Goal: Task Accomplishment & Management: Manage account settings

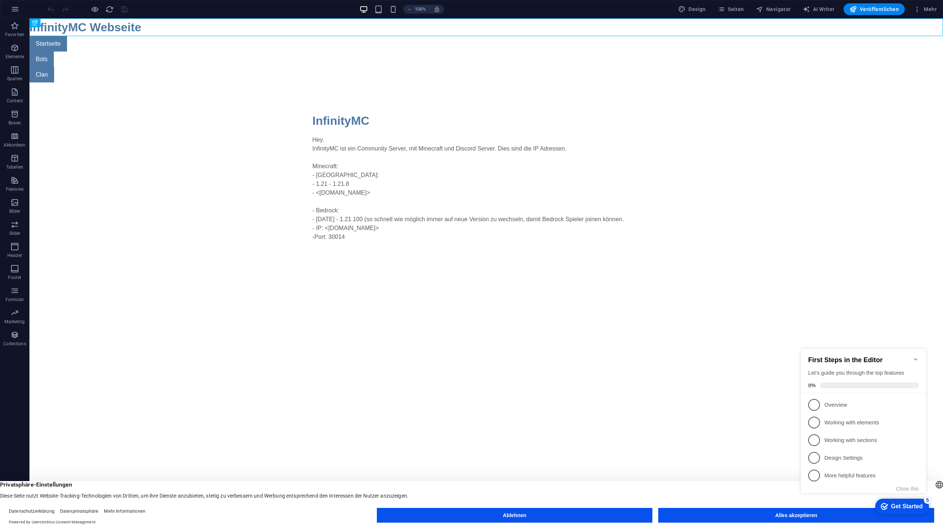
click at [717, 485] on button "Alles akzeptieren" at bounding box center [796, 515] width 276 height 15
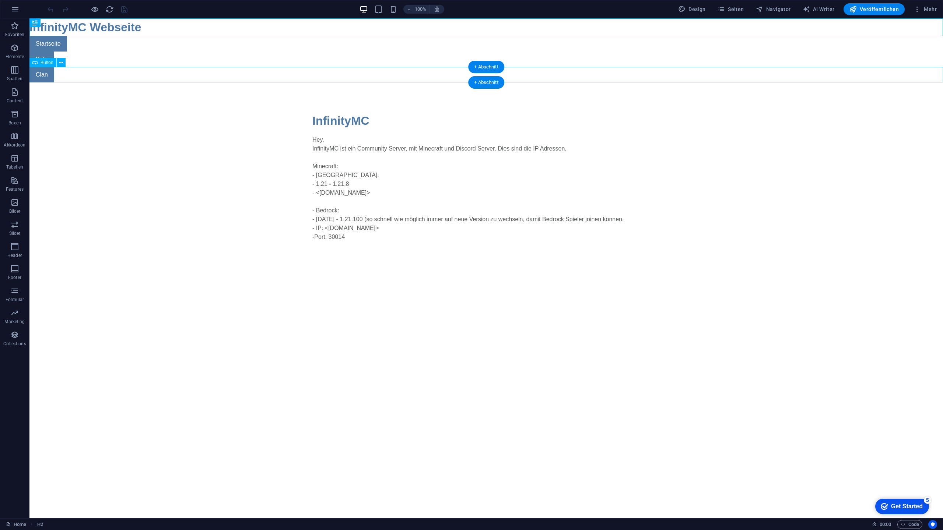
click at [41, 73] on div "Clan" at bounding box center [485, 74] width 913 height 15
click at [22, 9] on button "button" at bounding box center [15, 9] width 18 height 18
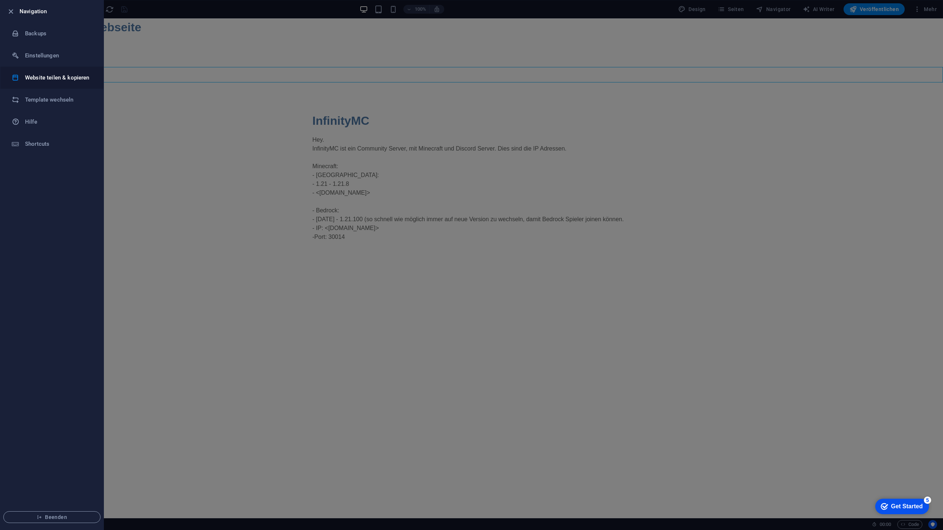
click at [49, 82] on li "Website teilen & kopieren" at bounding box center [51, 78] width 103 height 22
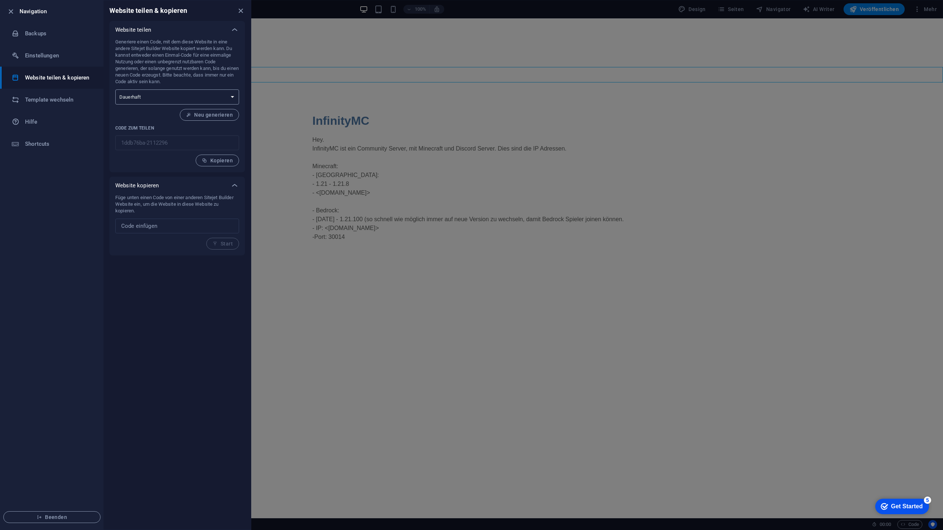
click at [182, 94] on select "Einmalig Dauerhaft" at bounding box center [177, 96] width 124 height 15
click at [178, 85] on div "Generiere einen Code, mit dem diese Website in eine andere Sitejet Builder Webs…" at bounding box center [177, 103] width 124 height 128
drag, startPoint x: 174, startPoint y: 231, endPoint x: 182, endPoint y: 235, distance: 9.6
click at [174, 232] on input "text" at bounding box center [177, 226] width 124 height 15
click at [272, 247] on div at bounding box center [471, 265] width 943 height 530
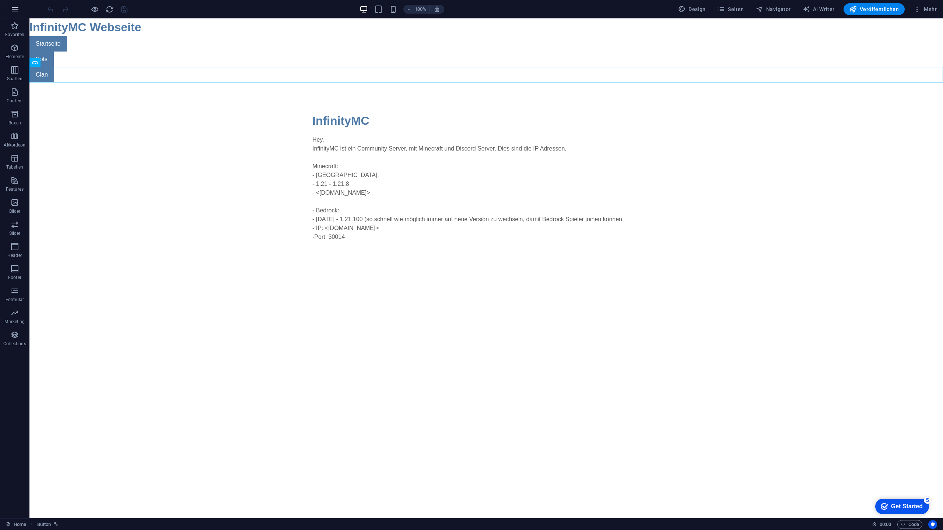
click at [16, 13] on icon "button" at bounding box center [15, 9] width 9 height 9
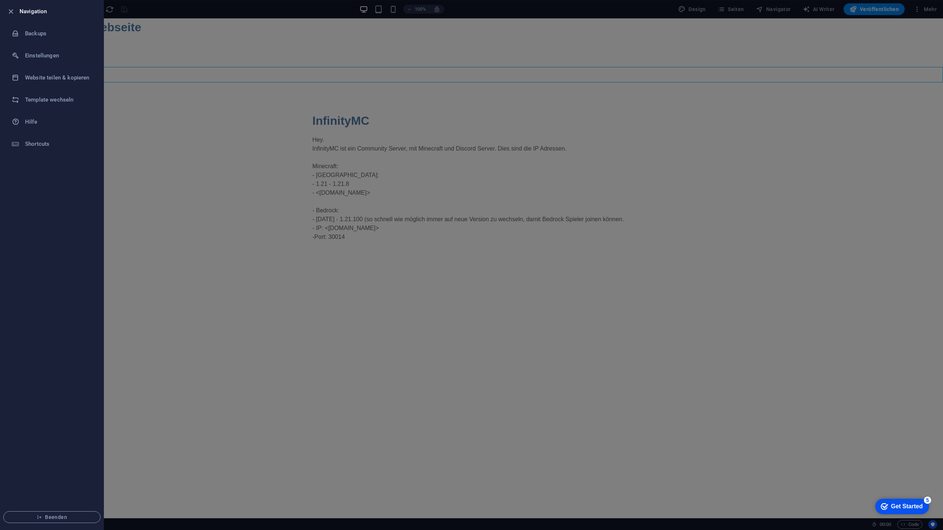
click at [147, 77] on div at bounding box center [471, 265] width 943 height 530
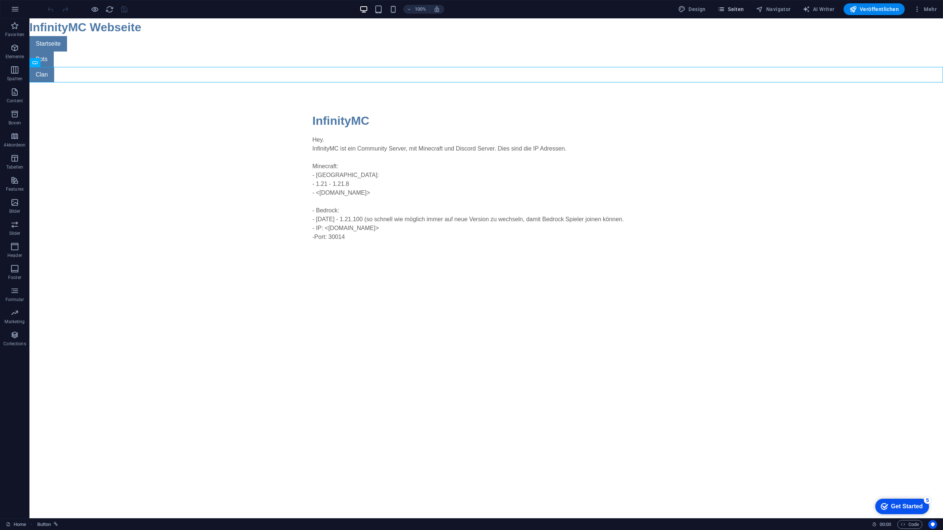
click at [719, 8] on button "Seiten" at bounding box center [730, 9] width 32 height 12
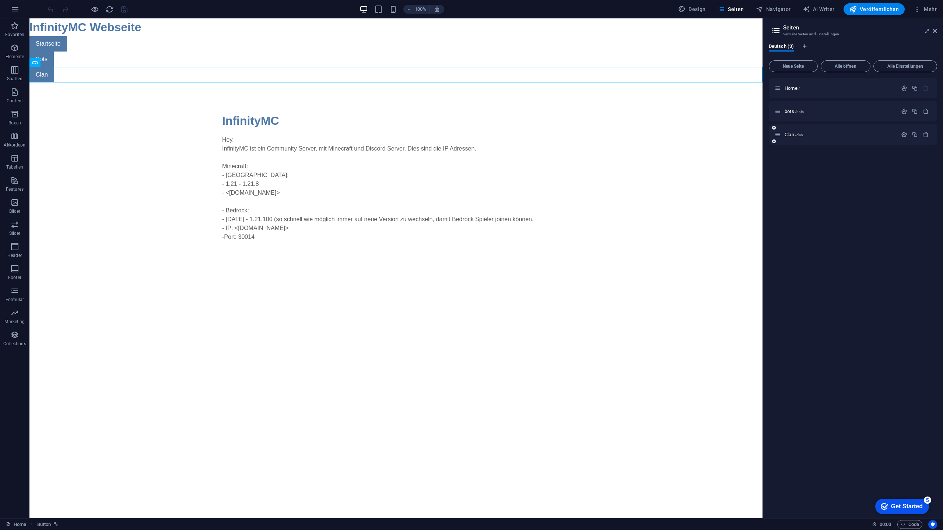
click at [803, 134] on p "Clan /clan" at bounding box center [839, 134] width 110 height 5
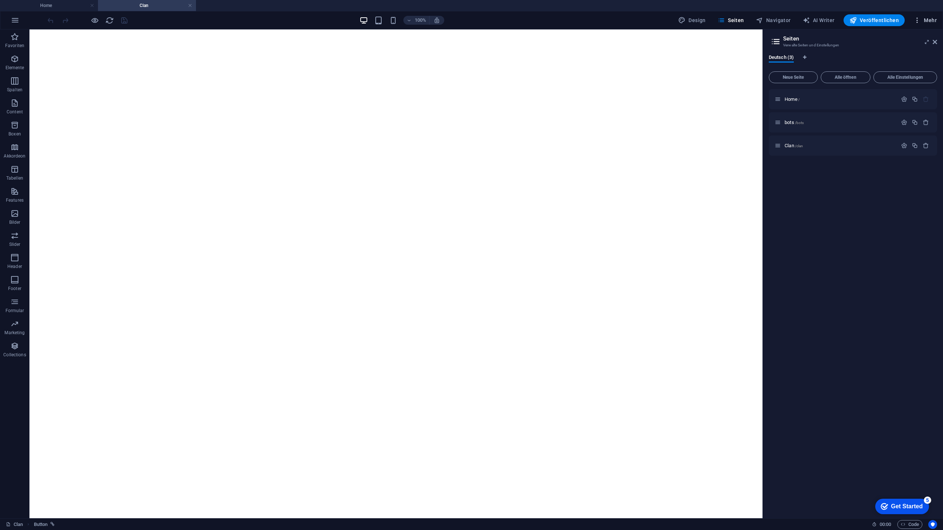
click at [935, 24] on span "Mehr" at bounding box center [924, 20] width 23 height 7
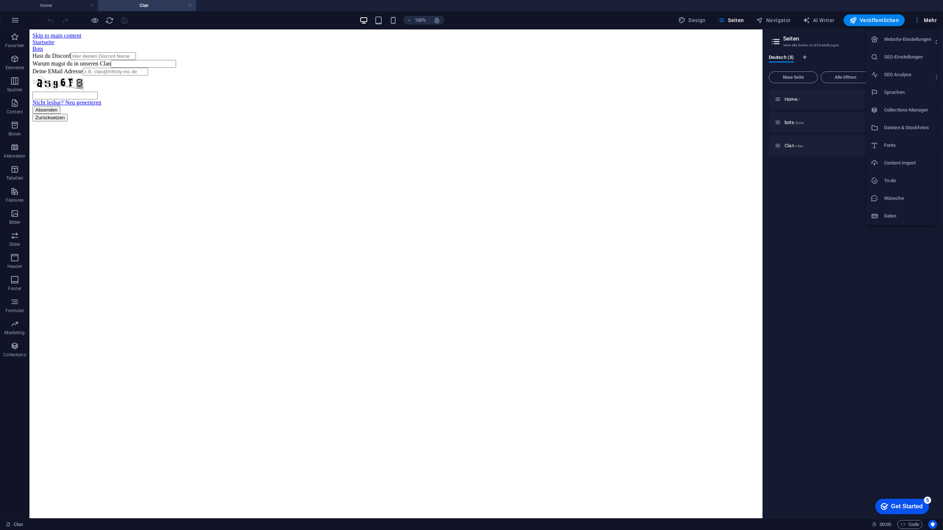
click at [933, 24] on div at bounding box center [471, 265] width 943 height 530
click at [933, 42] on icon at bounding box center [934, 42] width 4 height 6
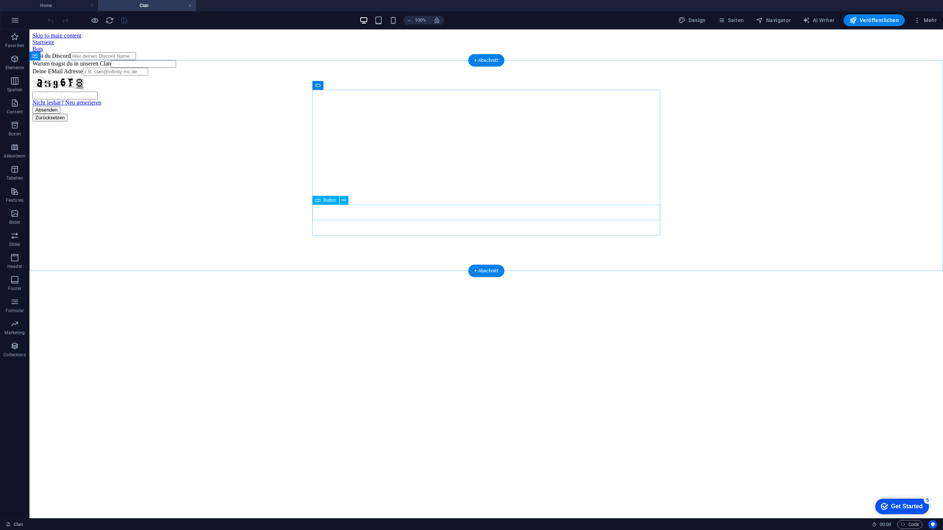
click at [326, 114] on div "Absenden" at bounding box center [485, 110] width 907 height 8
click at [340, 200] on button at bounding box center [343, 200] width 9 height 9
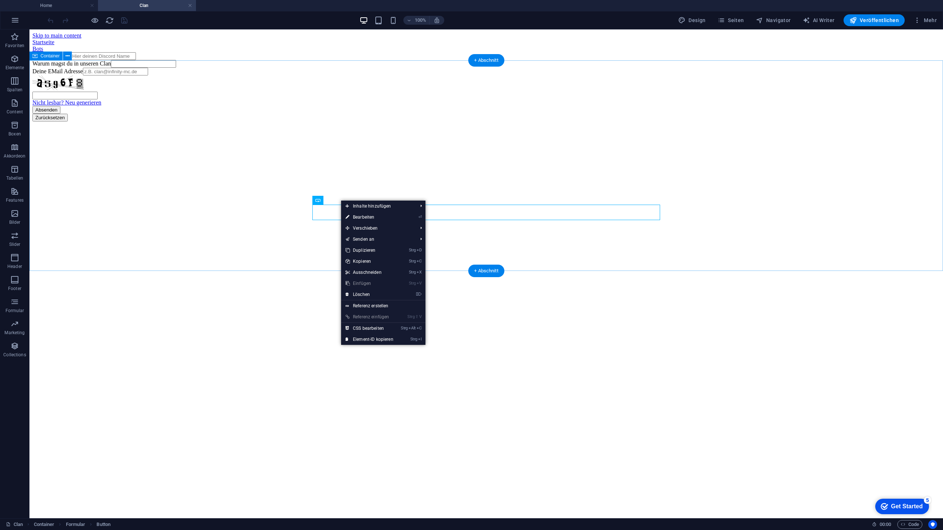
click at [512, 122] on div "Hast du Discord Warum magst du in unseren Clan Deine EMail Adresse Nicht lesbar…" at bounding box center [485, 86] width 907 height 69
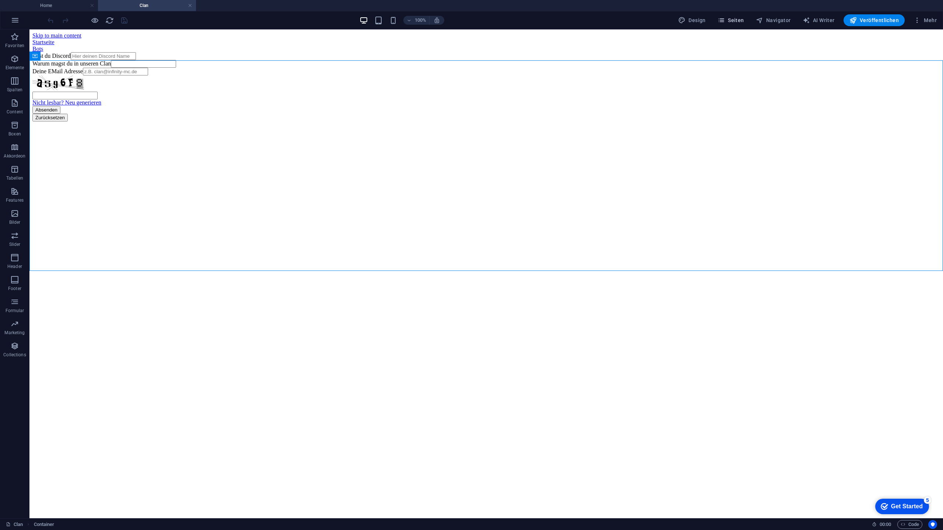
click at [740, 22] on span "Seiten" at bounding box center [730, 20] width 27 height 7
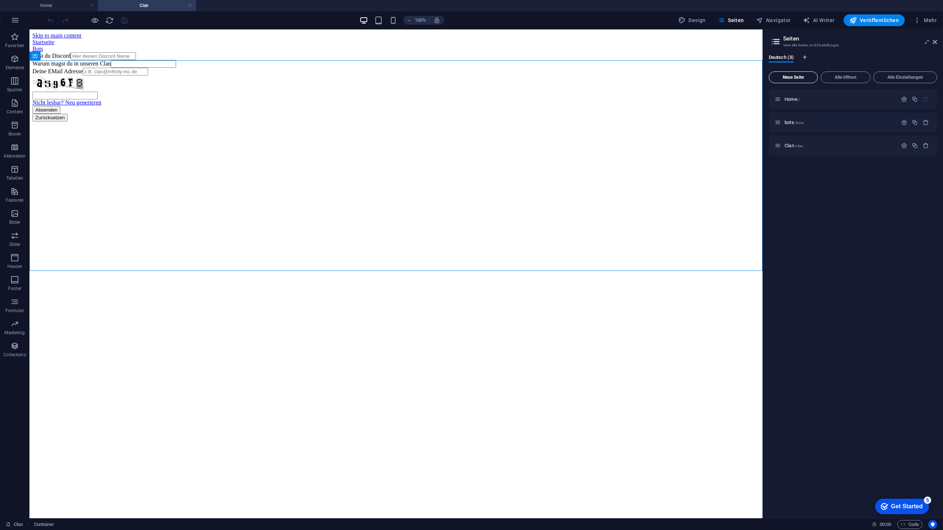
click at [799, 81] on button "Neue Seite" at bounding box center [792, 77] width 49 height 12
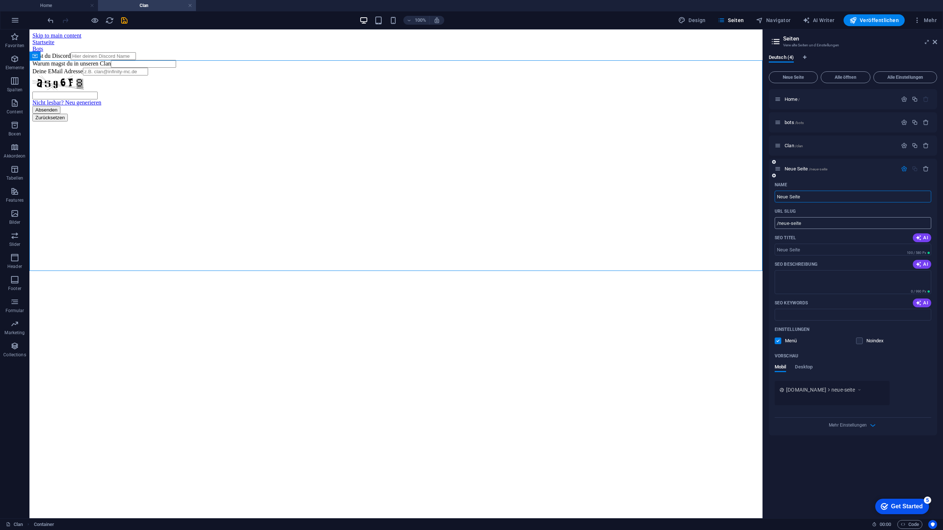
click at [817, 218] on input "/neue-seite" at bounding box center [852, 223] width 156 height 12
click at [905, 145] on icon "button" at bounding box center [904, 145] width 6 height 6
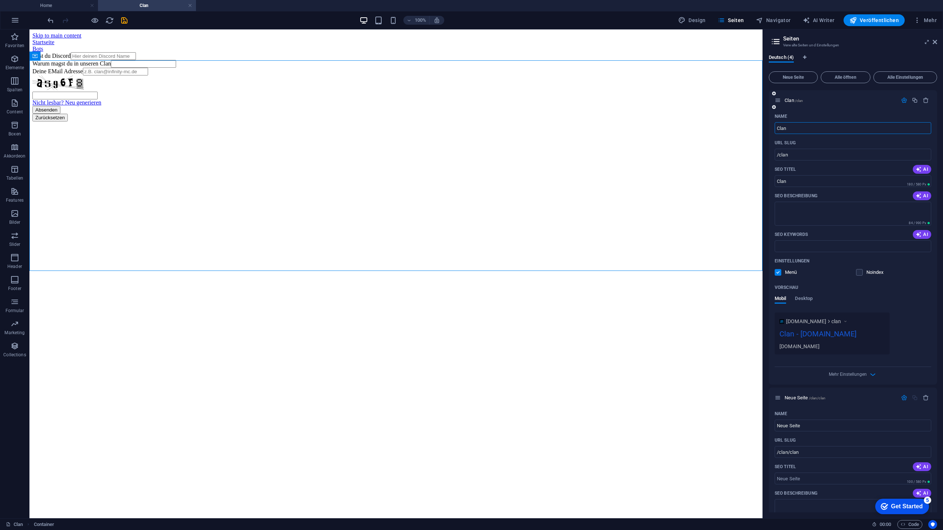
scroll to position [147, 0]
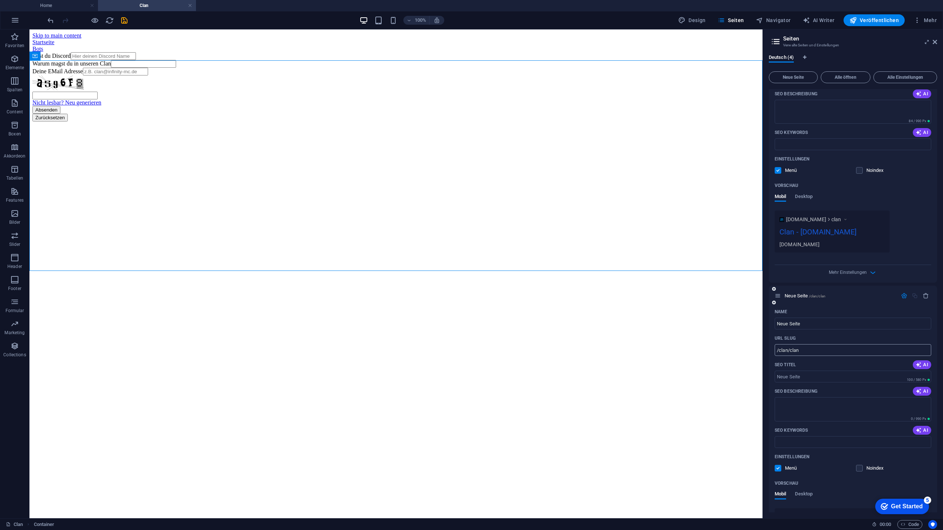
click at [807, 356] on input "/clan/clan" at bounding box center [852, 350] width 156 height 12
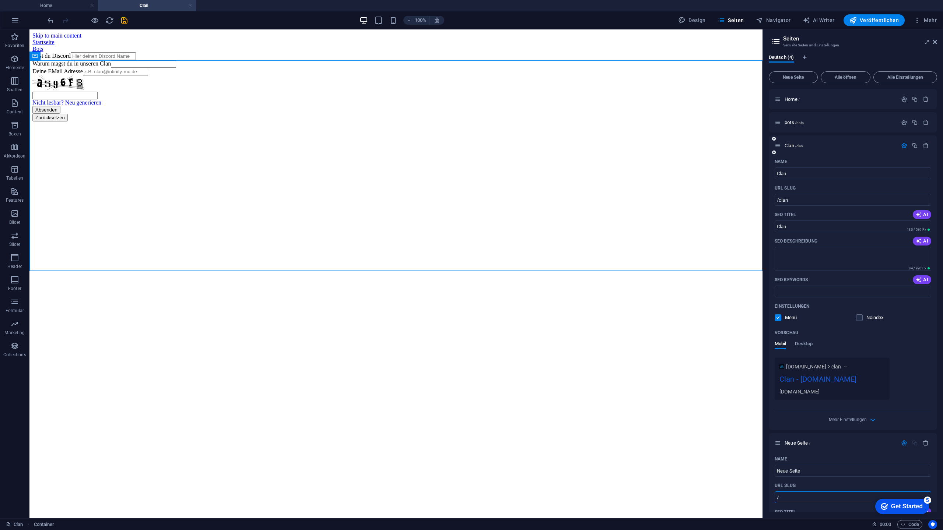
scroll to position [37, 0]
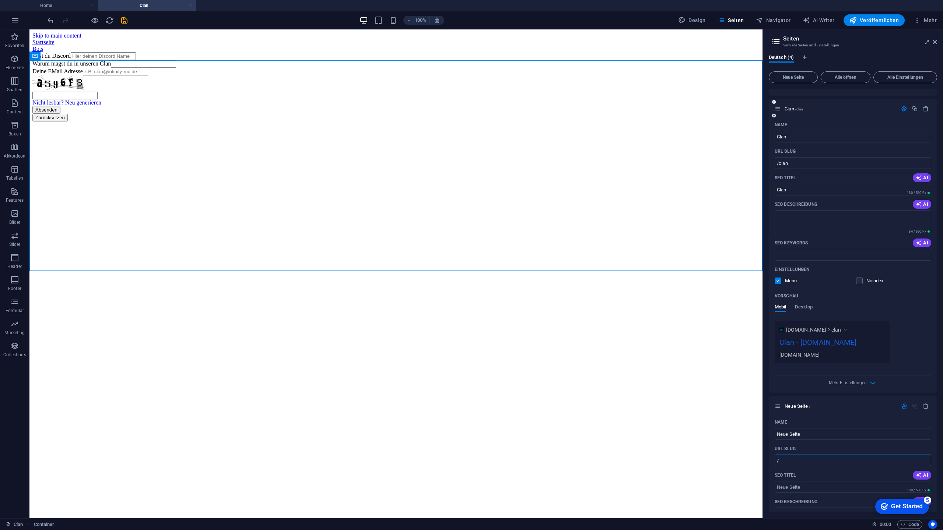
type input "/"
click at [773, 116] on icon at bounding box center [774, 115] width 4 height 4
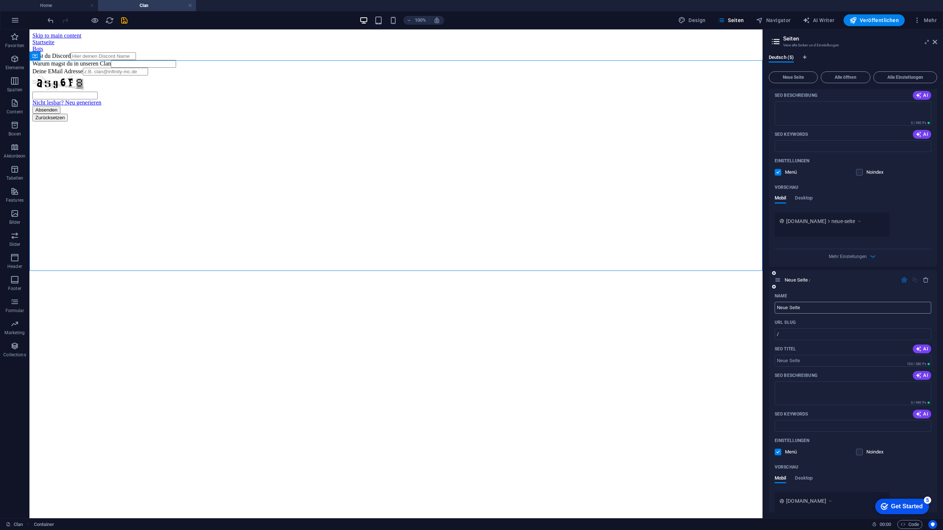
scroll to position [481, 0]
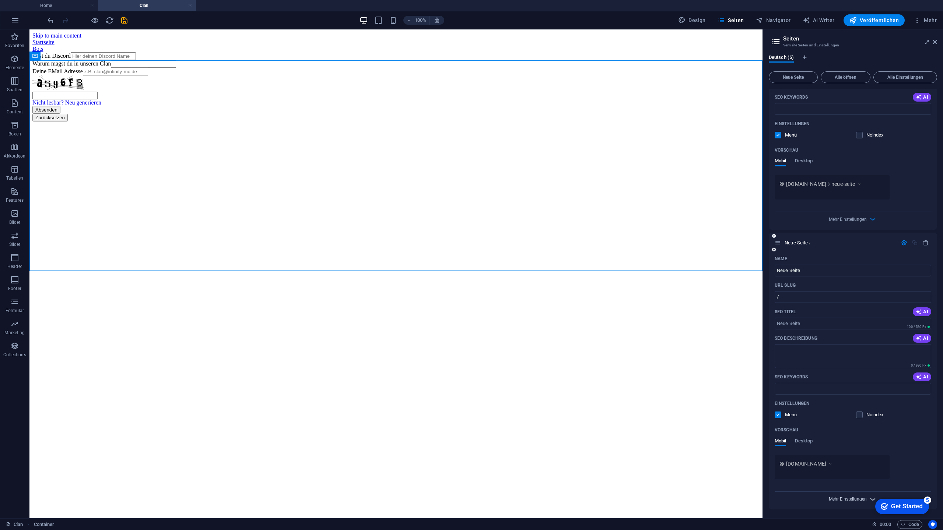
click at [845, 485] on span "Mehr Einstellungen" at bounding box center [847, 499] width 38 height 5
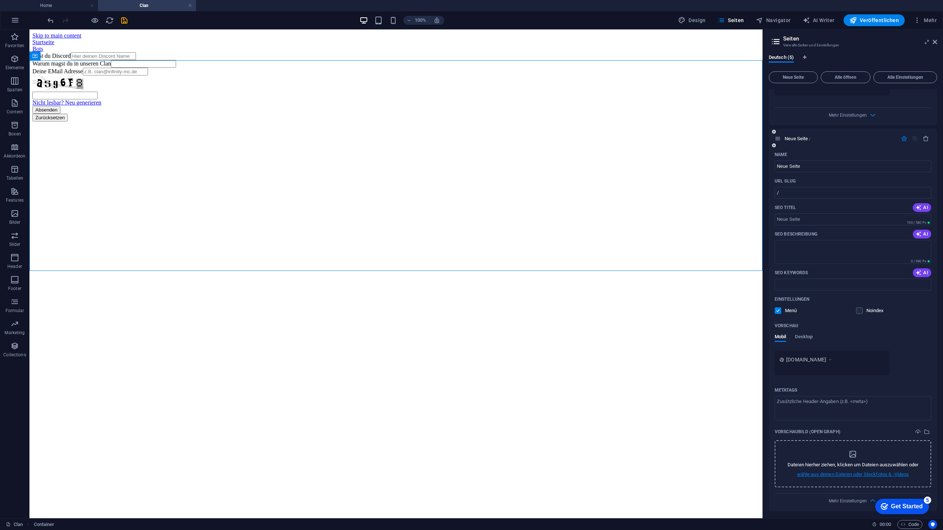
scroll to position [513, 0]
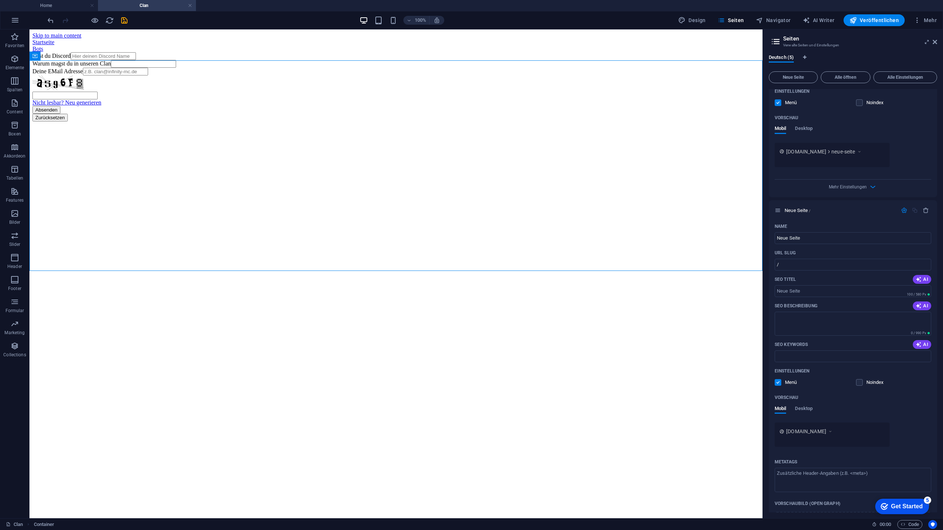
click at [925, 208] on icon "button" at bounding box center [925, 210] width 6 height 6
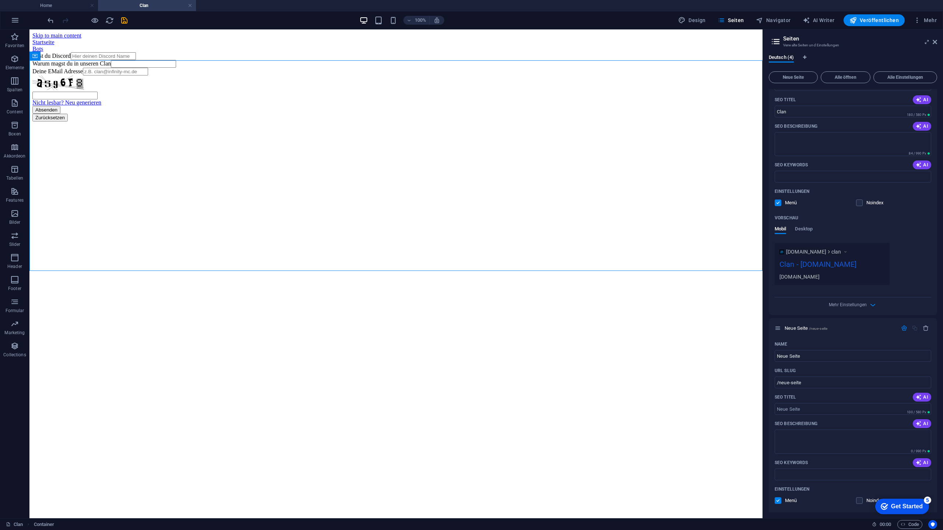
scroll to position [127, 0]
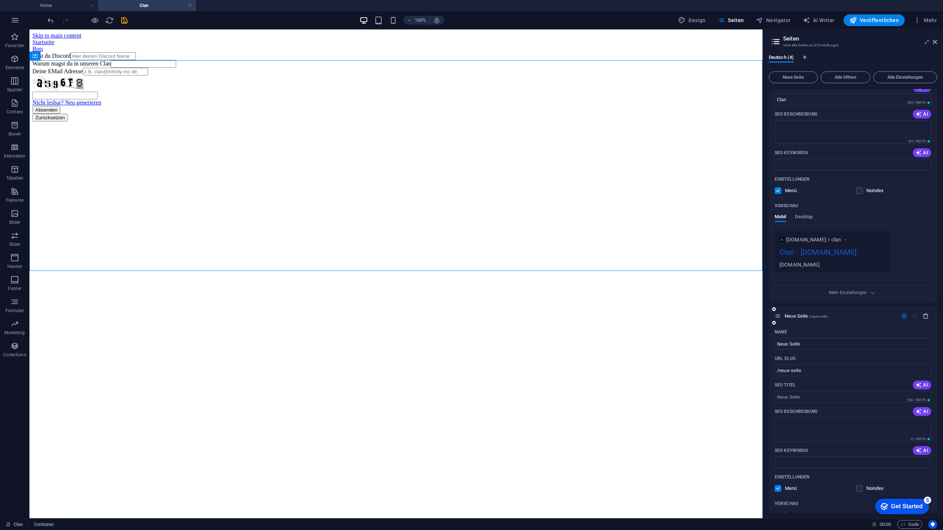
click at [926, 316] on icon "button" at bounding box center [925, 316] width 6 height 6
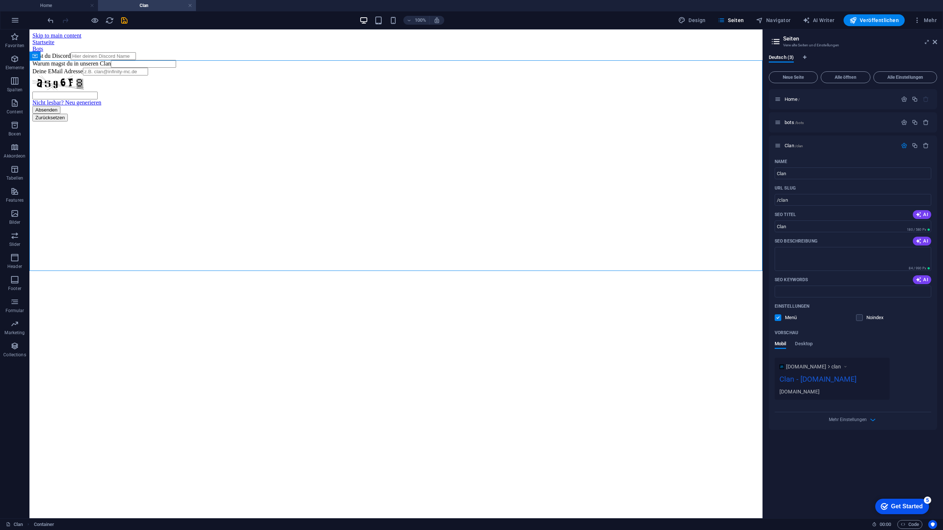
scroll to position [0, 0]
click at [822, 151] on div "Clan /clan" at bounding box center [852, 146] width 168 height 20
click at [822, 148] on div "Clan /clan" at bounding box center [835, 145] width 123 height 8
click at [822, 146] on p "Clan /clan" at bounding box center [839, 145] width 110 height 5
click at [783, 145] on div "Clan /clan" at bounding box center [835, 145] width 123 height 8
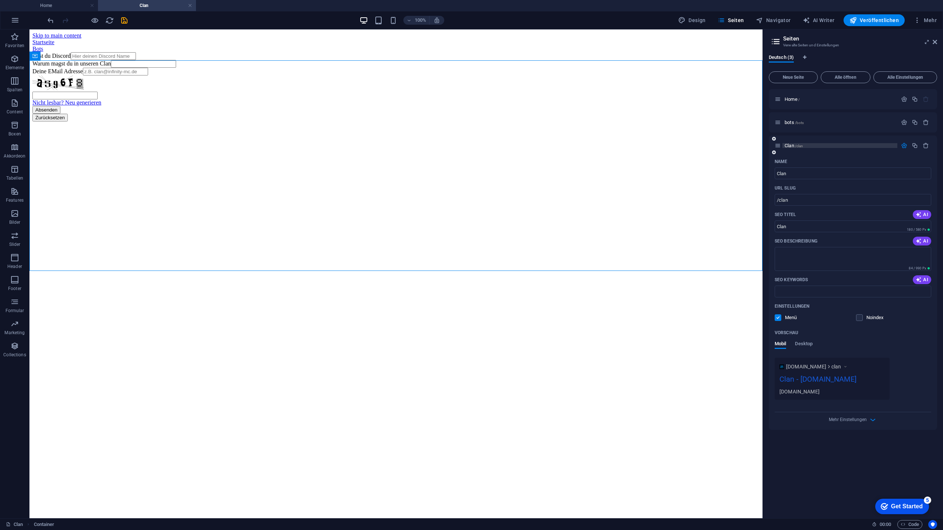
click at [786, 146] on span "Clan /clan" at bounding box center [793, 146] width 18 height 6
click at [777, 148] on icon at bounding box center [777, 145] width 6 height 6
click at [806, 147] on p "Clan /clan" at bounding box center [839, 145] width 110 height 5
click at [799, 99] on span "/" at bounding box center [798, 100] width 1 height 4
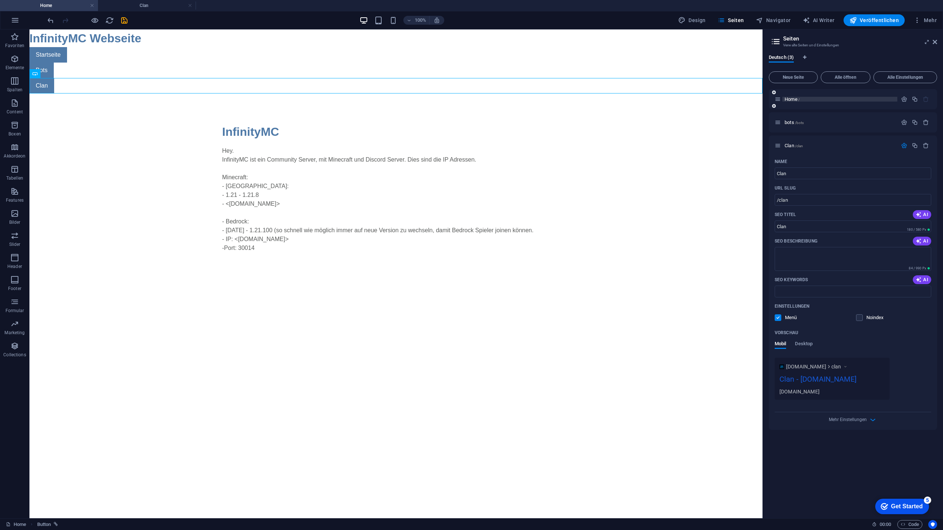
click at [800, 99] on p "Home /" at bounding box center [839, 99] width 110 height 5
click at [796, 148] on span "/clan" at bounding box center [799, 146] width 8 height 4
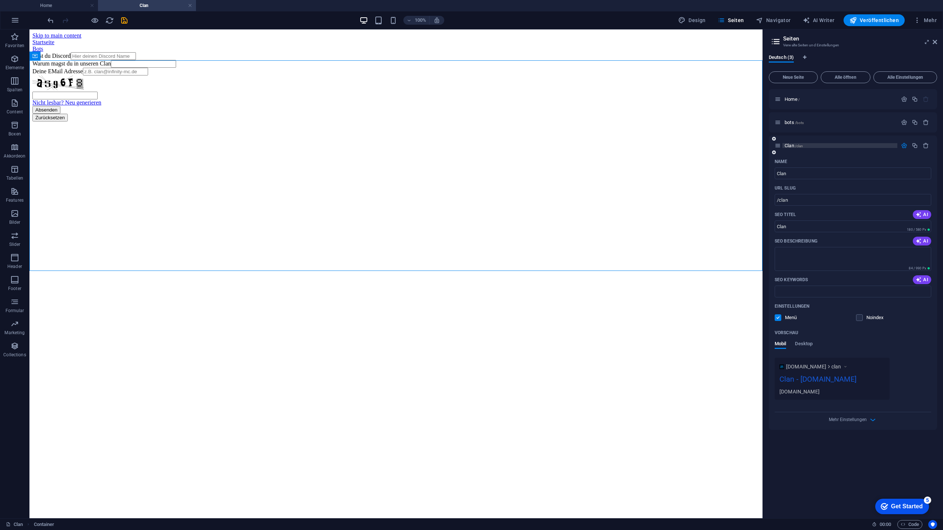
drag, startPoint x: 803, startPoint y: 145, endPoint x: 809, endPoint y: 145, distance: 5.9
click at [804, 145] on p "Clan /clan" at bounding box center [839, 145] width 110 height 5
click at [903, 96] on div at bounding box center [914, 99] width 32 height 8
click at [903, 99] on icon "button" at bounding box center [904, 99] width 6 height 6
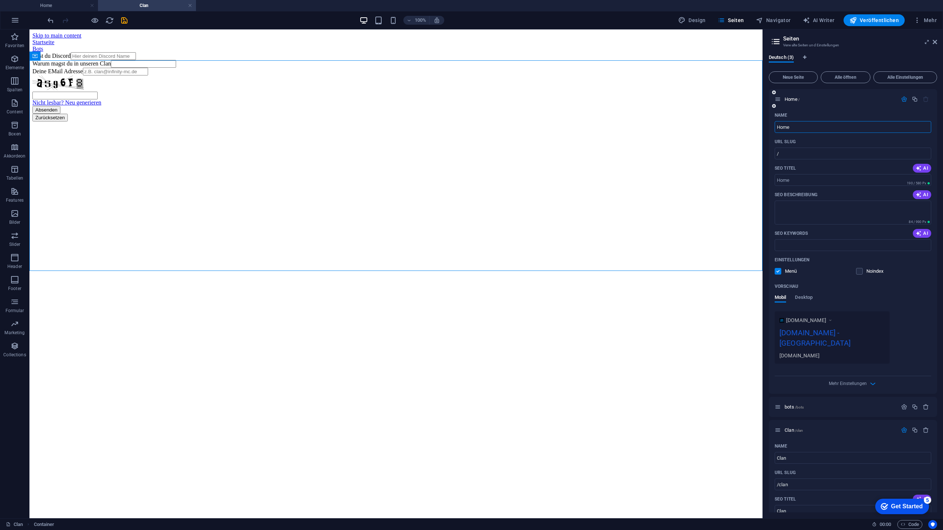
click at [864, 270] on span at bounding box center [864, 272] width 4 height 4
click at [858, 272] on label at bounding box center [859, 271] width 7 height 7
click at [0, 0] on input "checkbox" at bounding box center [0, 0] width 0 height 0
click at [857, 271] on label at bounding box center [859, 271] width 7 height 7
click at [0, 0] on input "checkbox" at bounding box center [0, 0] width 0 height 0
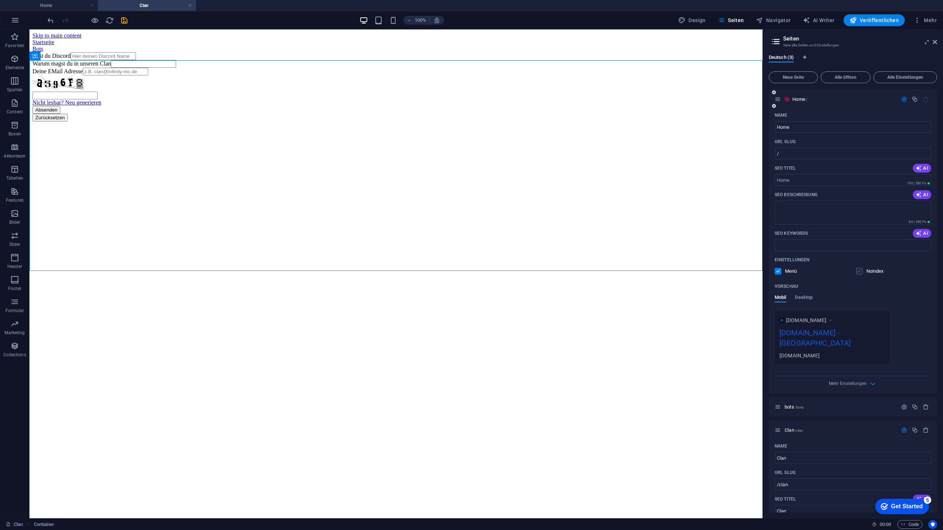
click at [856, 271] on label at bounding box center [859, 271] width 7 height 7
click at [0, 0] on input "checkbox" at bounding box center [0, 0] width 0 height 0
click at [856, 271] on label at bounding box center [859, 271] width 7 height 7
click at [0, 0] on input "checkbox" at bounding box center [0, 0] width 0 height 0
click at [933, 42] on icon at bounding box center [934, 42] width 4 height 6
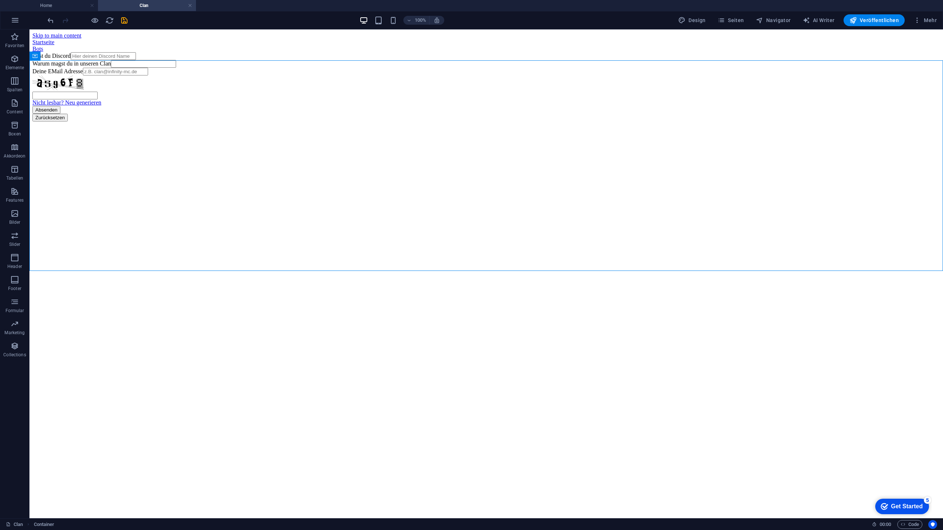
click at [126, 25] on div at bounding box center [87, 20] width 82 height 12
click at [122, 22] on icon "save" at bounding box center [124, 20] width 8 height 8
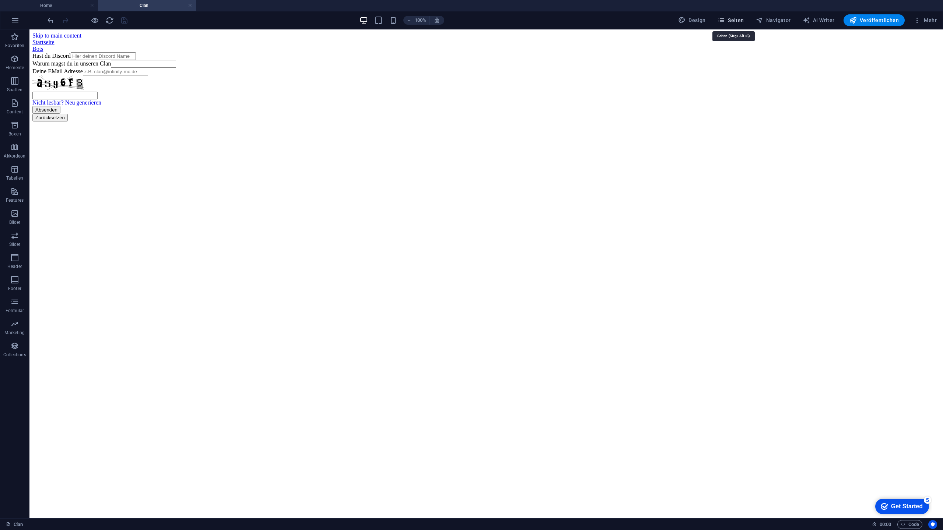
click at [739, 18] on span "Seiten" at bounding box center [730, 20] width 27 height 7
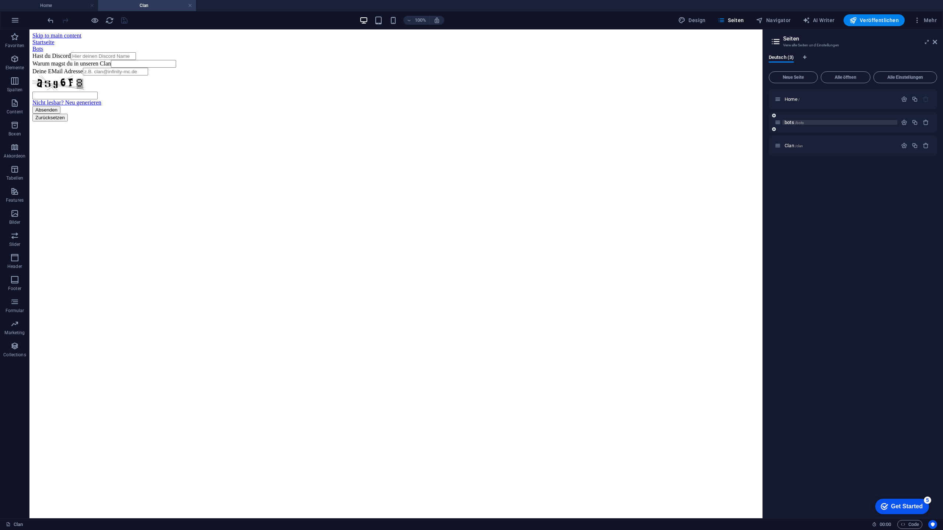
click at [845, 122] on p "bots /bots" at bounding box center [839, 122] width 110 height 5
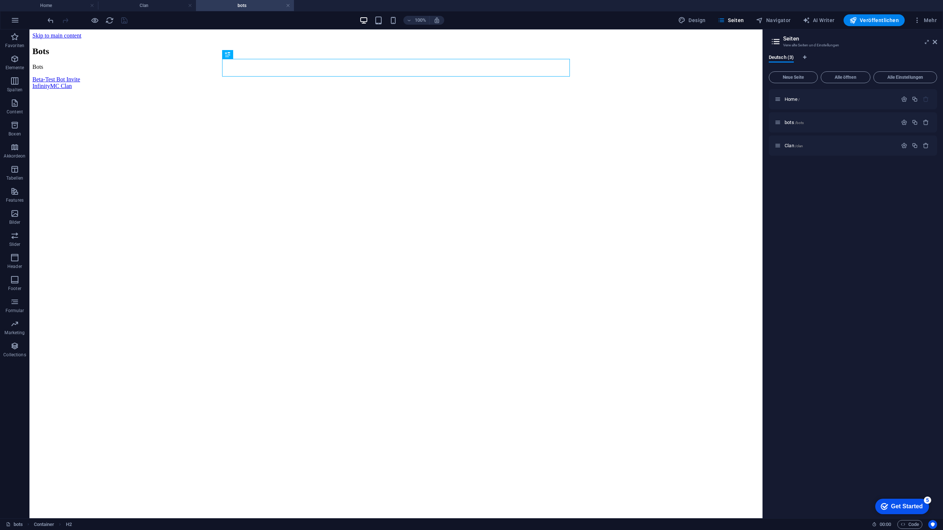
click at [937, 38] on aside "Seiten Verwalte Seiten und Einstellungen Deutsch (3) Neue Seite Alle öffnen All…" at bounding box center [852, 273] width 180 height 489
click at [937, 39] on aside "Seiten Verwalte Seiten und Einstellungen Deutsch (3) Neue Seite Alle öffnen All…" at bounding box center [852, 273] width 180 height 489
click at [935, 41] on icon at bounding box center [934, 42] width 4 height 6
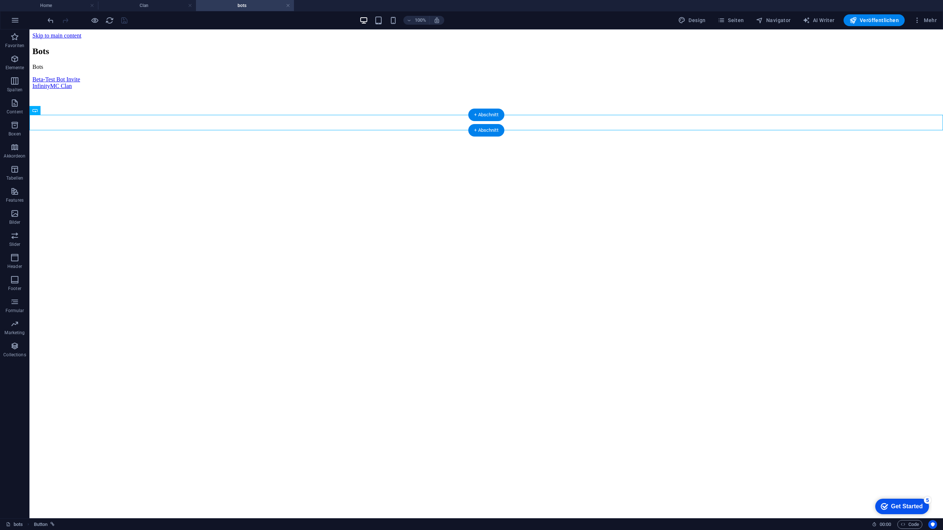
drag, startPoint x: 63, startPoint y: 123, endPoint x: 478, endPoint y: 124, distance: 414.6
click at [478, 83] on div "Beta-Test Bot Invite" at bounding box center [485, 79] width 907 height 7
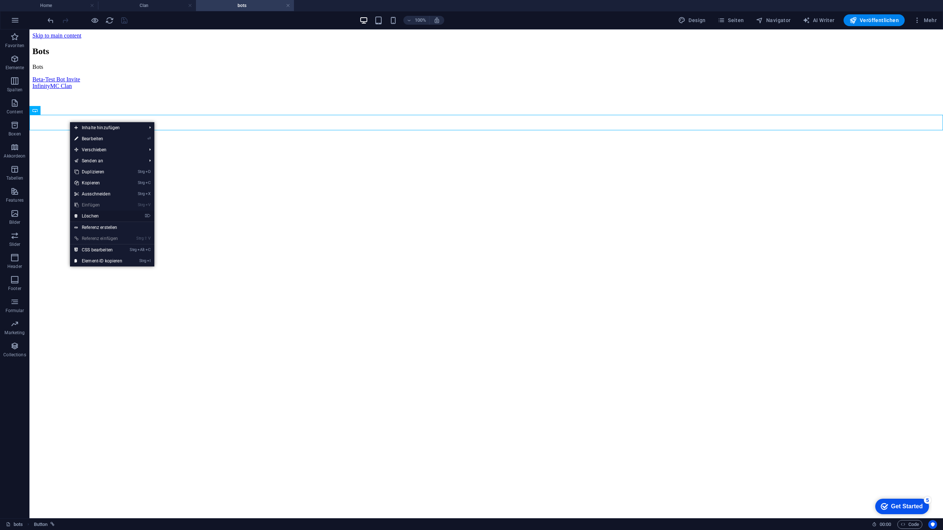
click at [114, 216] on link "⌦ Löschen" at bounding box center [98, 216] width 57 height 11
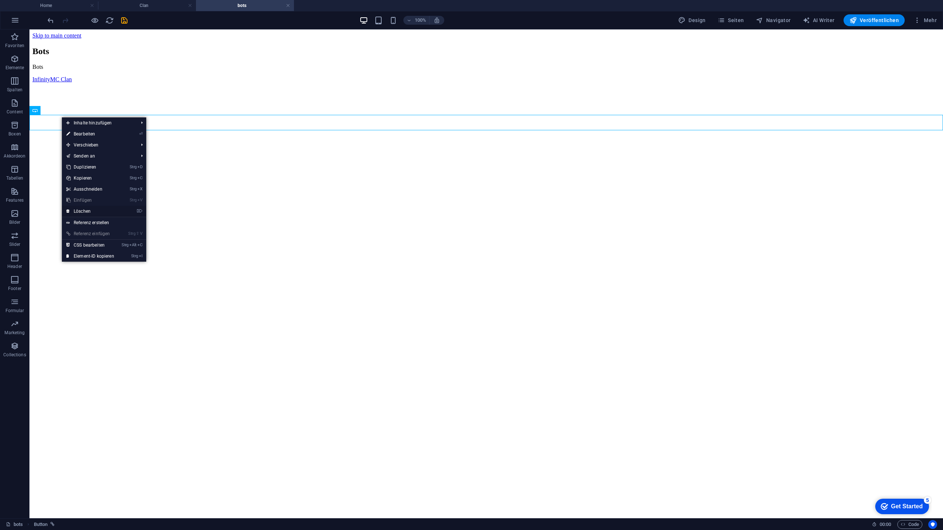
click at [98, 211] on link "⌦ Löschen" at bounding box center [90, 211] width 57 height 11
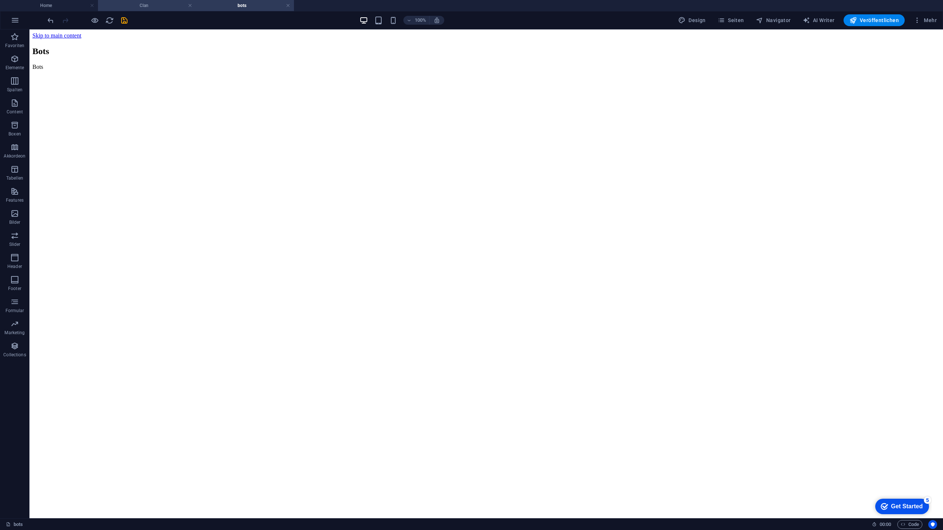
click at [153, 5] on h4 "Clan" at bounding box center [147, 5] width 98 height 8
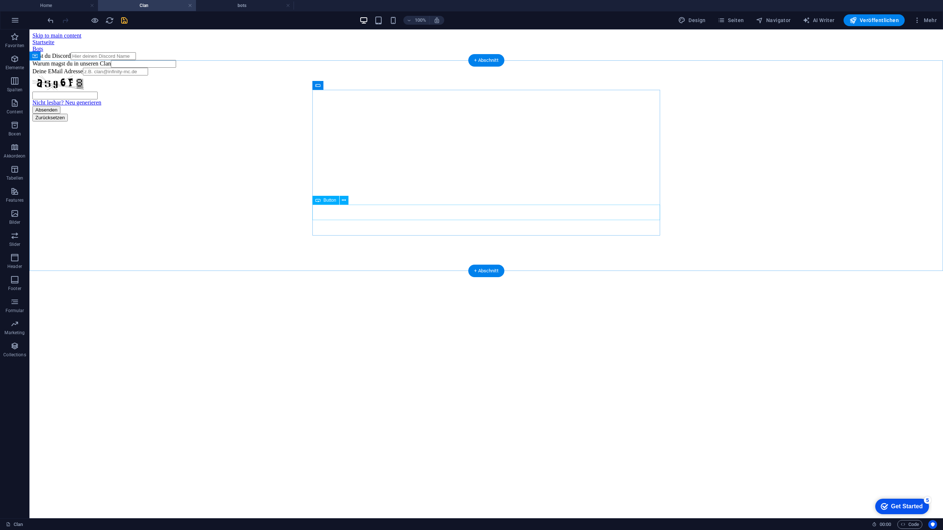
click at [332, 114] on div "Absenden" at bounding box center [485, 110] width 907 height 8
click at [343, 202] on icon at bounding box center [344, 201] width 4 height 8
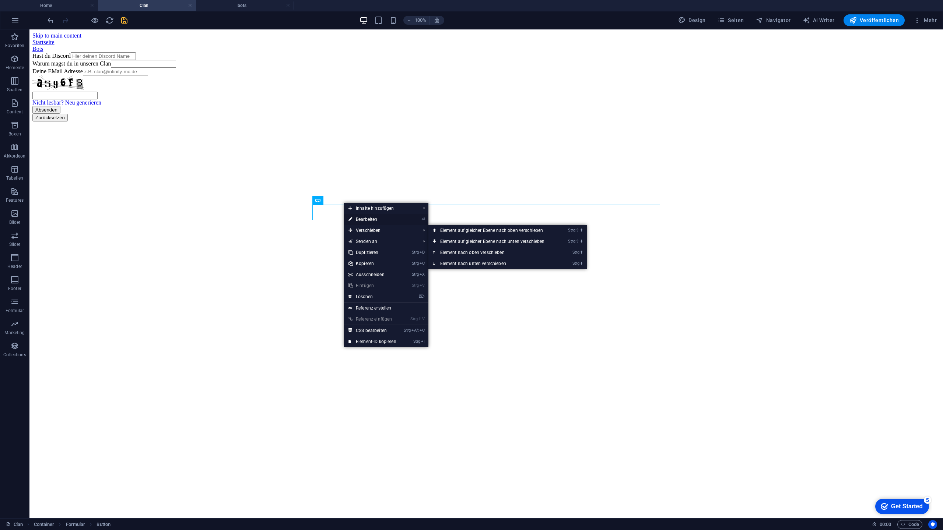
click at [372, 219] on link "⏎ Bearbeiten" at bounding box center [372, 219] width 57 height 11
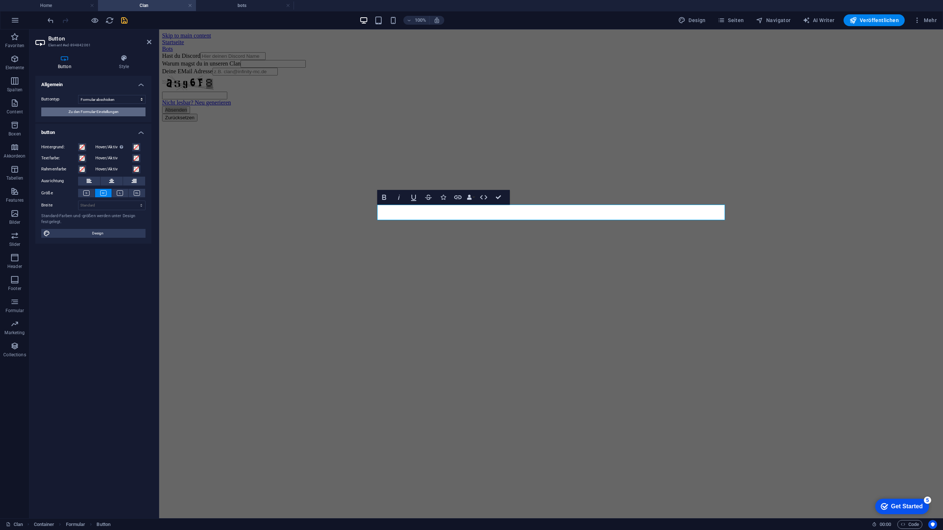
click at [103, 109] on span "Zu den Formular-Einstellungen" at bounding box center [93, 112] width 50 height 9
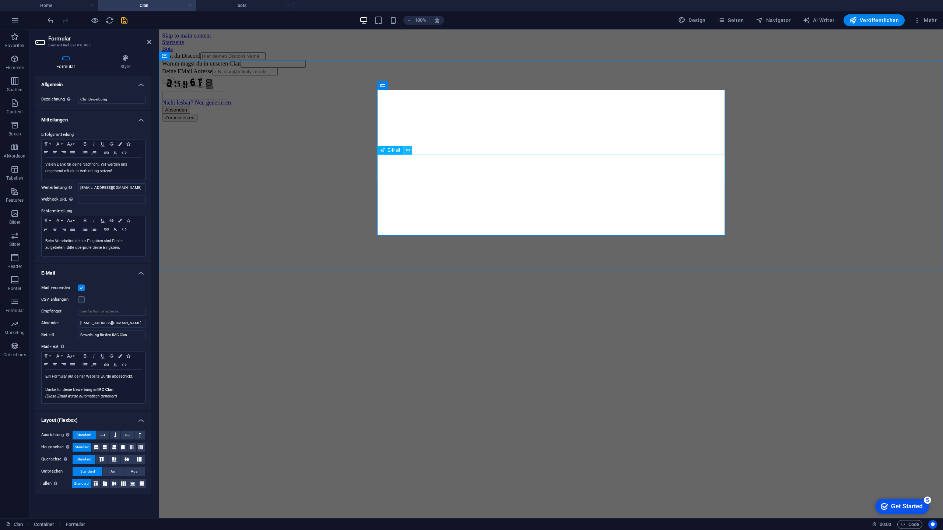
click at [408, 150] on icon at bounding box center [408, 151] width 4 height 8
click at [409, 152] on icon at bounding box center [408, 151] width 4 height 8
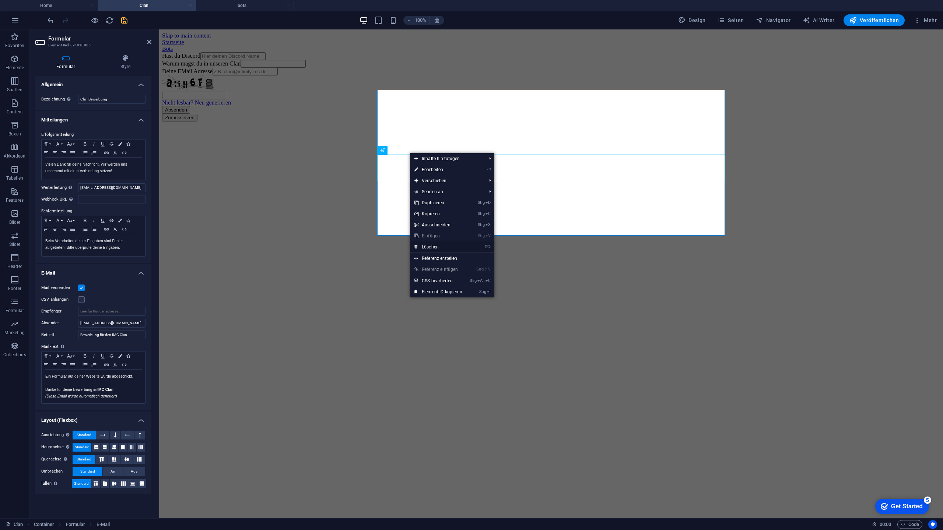
click at [474, 246] on li "⌦ Löschen" at bounding box center [452, 247] width 84 height 11
click at [428, 246] on link "⌦ Löschen" at bounding box center [438, 247] width 57 height 11
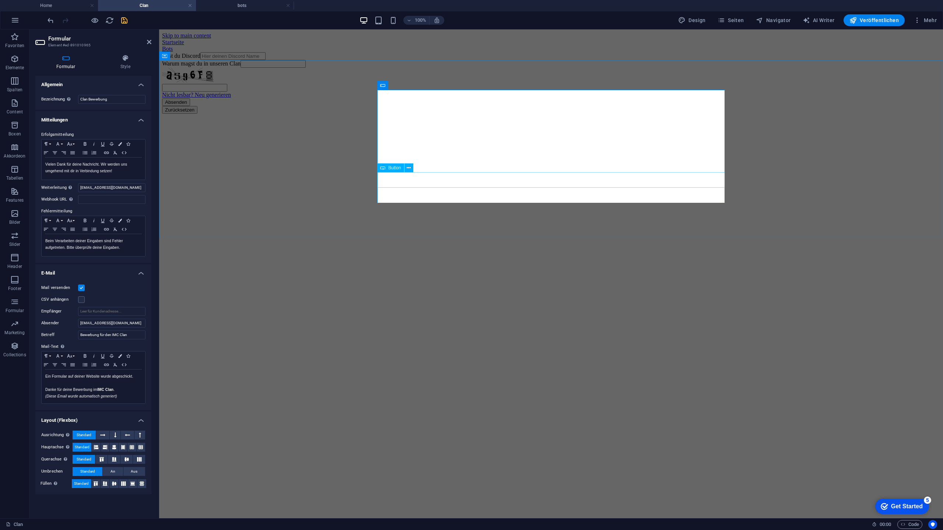
click at [532, 106] on div "Absenden" at bounding box center [551, 102] width 778 height 8
click at [306, 68] on input "Warum magst du in unseren Clan" at bounding box center [272, 64] width 65 height 8
click at [584, 114] on div "Hast du Discord Warum magst du in unseren Clan Nicht lesbar? Neu generieren Abs…" at bounding box center [551, 82] width 778 height 61
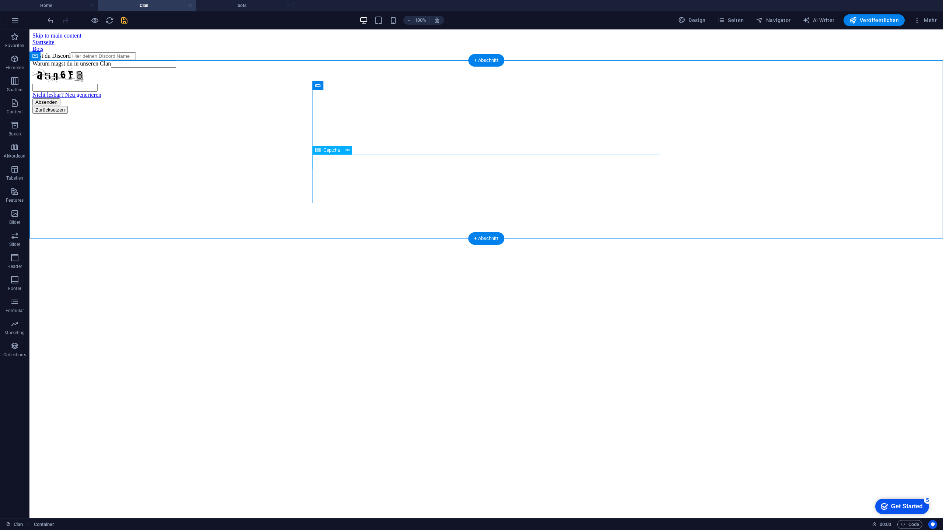
click at [446, 114] on div "Hast du Discord Warum magst du in unseren Clan Nicht lesbar? Neu generieren Abs…" at bounding box center [485, 82] width 907 height 61
click at [376, 89] on div "Hast du Discord Warum magst du in unseren Clan Nicht lesbar? Neu generieren Abs…" at bounding box center [485, 82] width 907 height 61
click at [355, 87] on button at bounding box center [359, 85] width 9 height 9
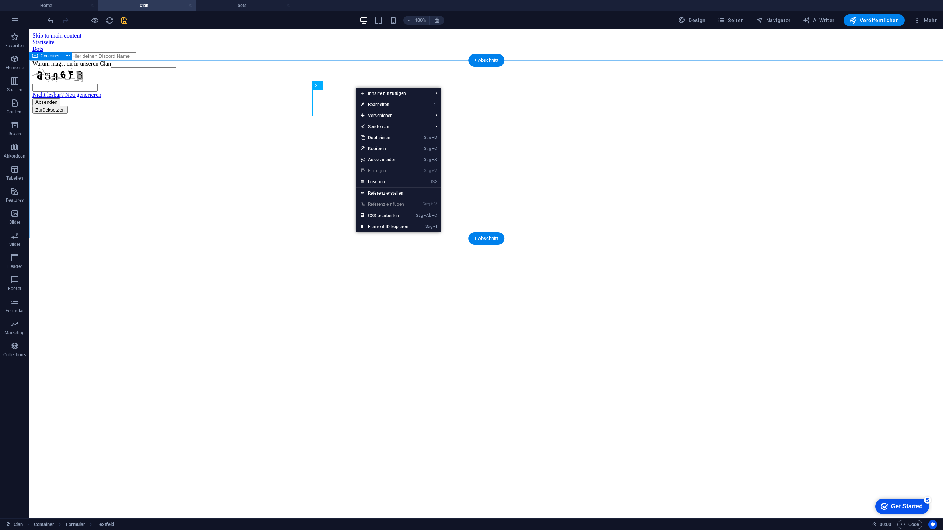
click at [208, 96] on div "Hast du Discord Warum magst du in unseren Clan Nicht lesbar? Neu generieren Abs…" at bounding box center [485, 82] width 907 height 61
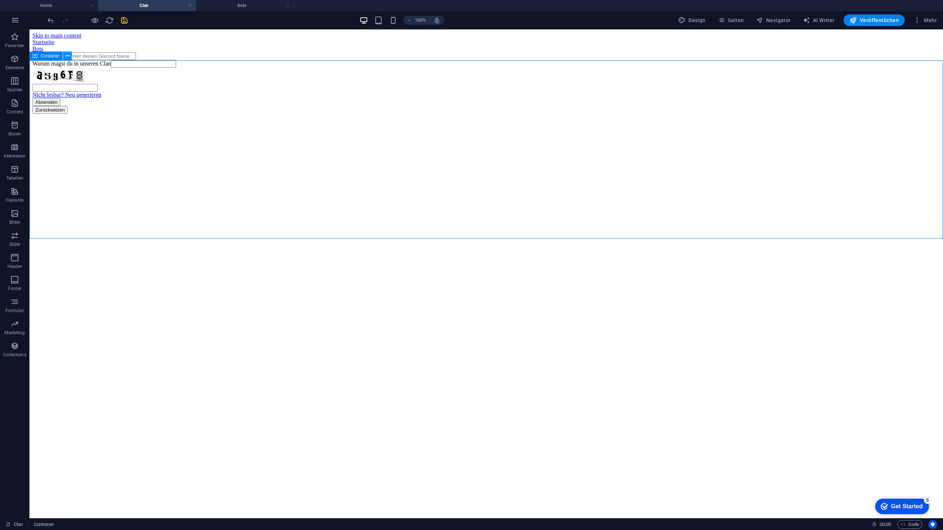
click at [69, 58] on icon at bounding box center [68, 56] width 4 height 8
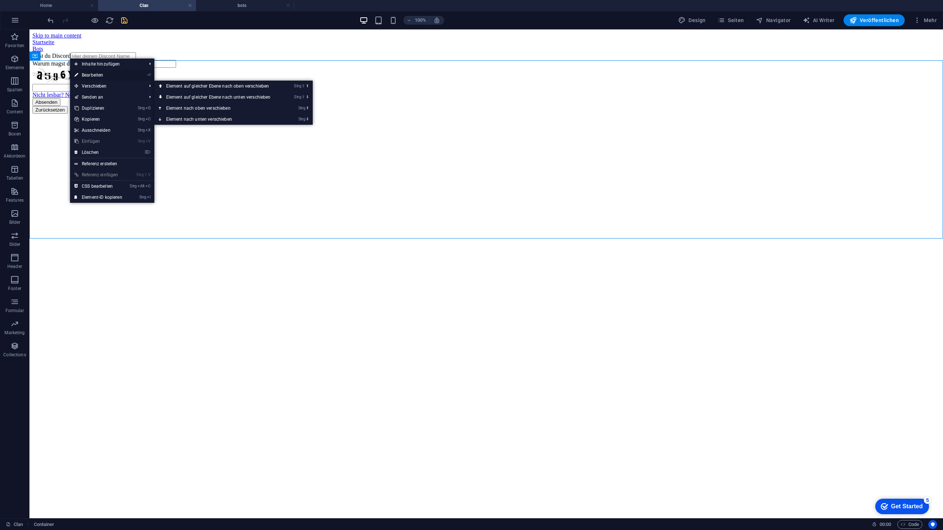
click at [107, 79] on link "⏎ Bearbeiten" at bounding box center [98, 75] width 57 height 11
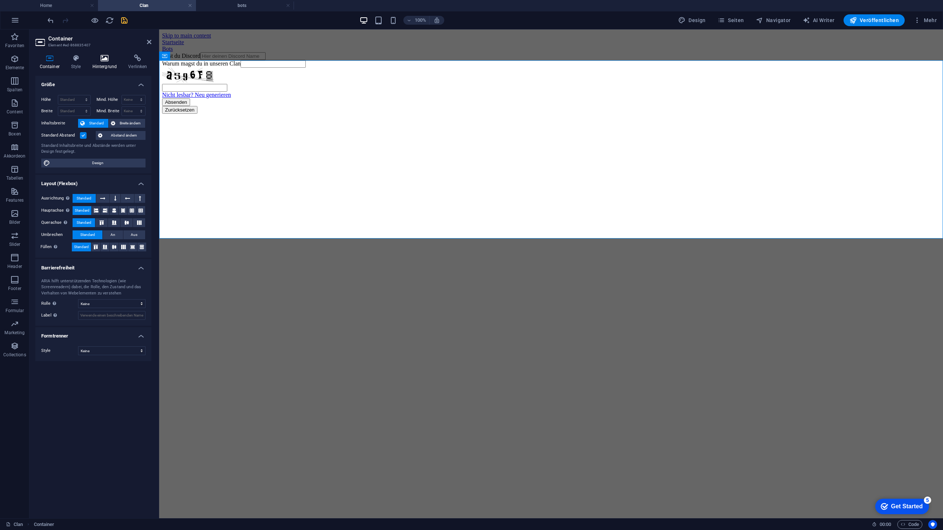
click at [119, 64] on h4 "Hintergrund" at bounding box center [106, 61] width 36 height 15
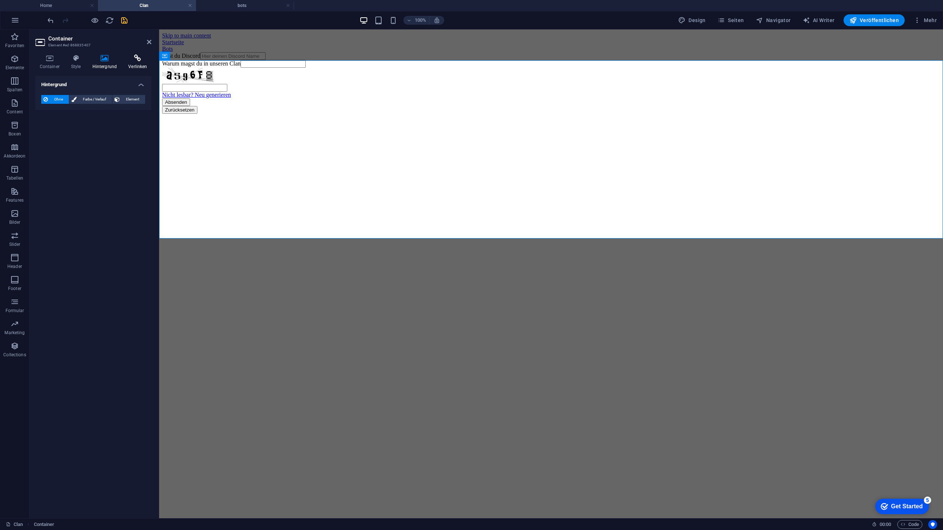
click at [134, 65] on h4 "Verlinken" at bounding box center [137, 61] width 27 height 15
click at [100, 63] on h4 "Hintergrund" at bounding box center [106, 61] width 36 height 15
click at [77, 59] on icon at bounding box center [76, 57] width 18 height 7
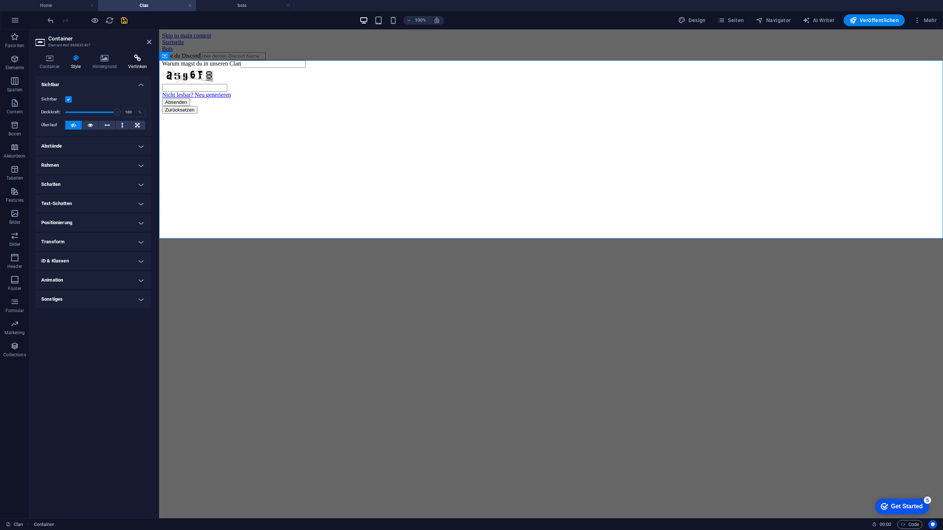
click at [133, 62] on h4 "Verlinken" at bounding box center [137, 61] width 27 height 15
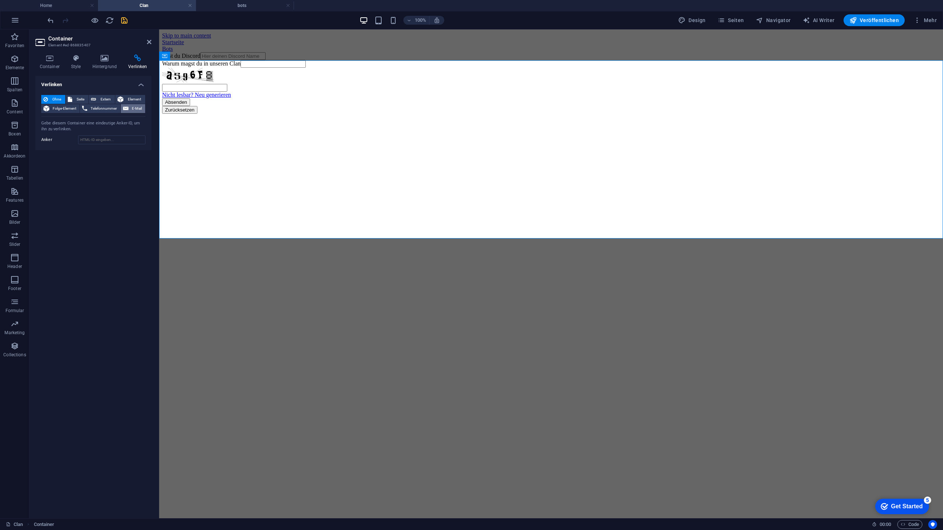
click at [134, 108] on span "E-Mail" at bounding box center [137, 108] width 12 height 9
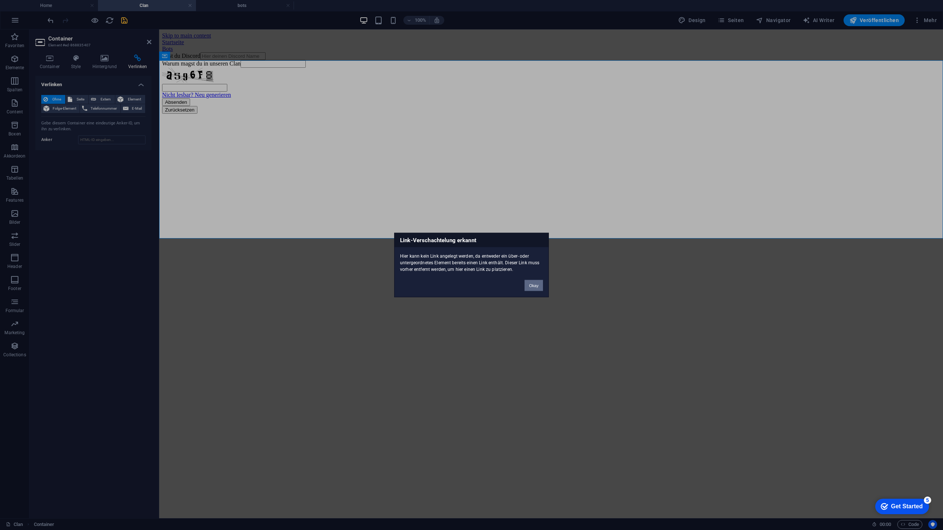
click at [535, 288] on button "Okay" at bounding box center [533, 285] width 18 height 11
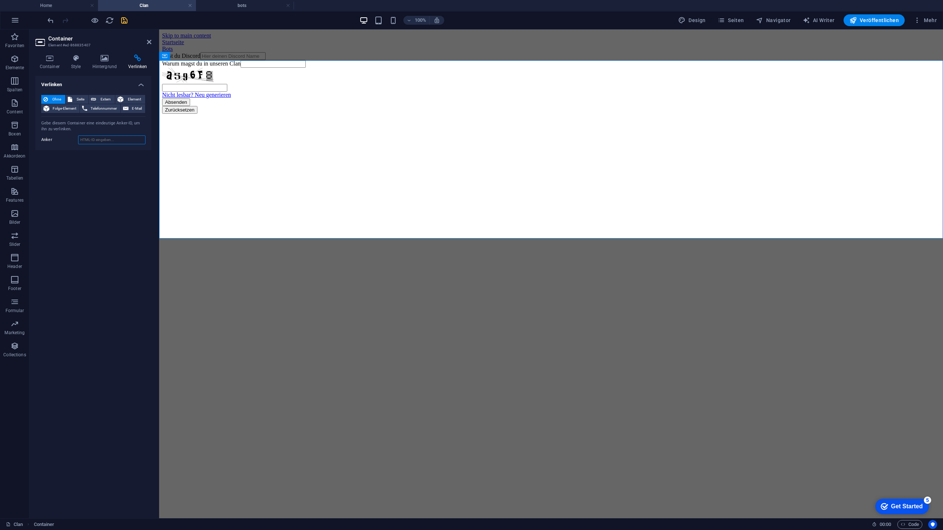
click at [111, 138] on input "Anker" at bounding box center [111, 140] width 67 height 9
click at [150, 43] on icon at bounding box center [149, 42] width 4 height 6
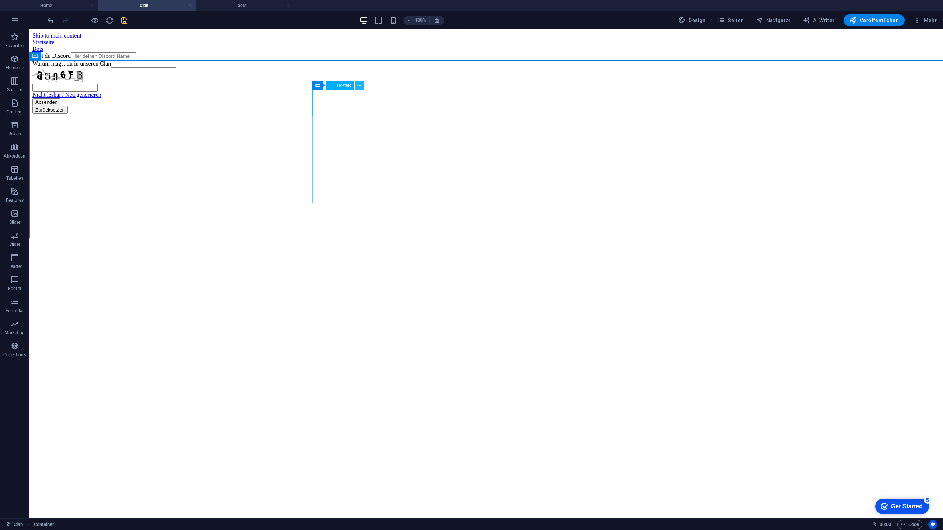
click at [360, 87] on icon at bounding box center [359, 86] width 4 height 8
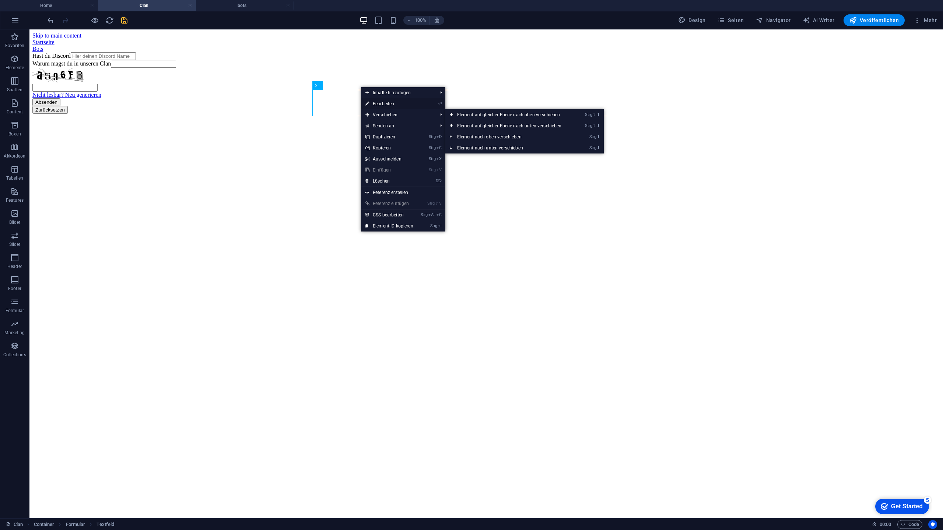
drag, startPoint x: 377, startPoint y: 104, endPoint x: 221, endPoint y: 75, distance: 158.4
click at [377, 104] on link "⏎ Bearbeiten" at bounding box center [389, 103] width 57 height 11
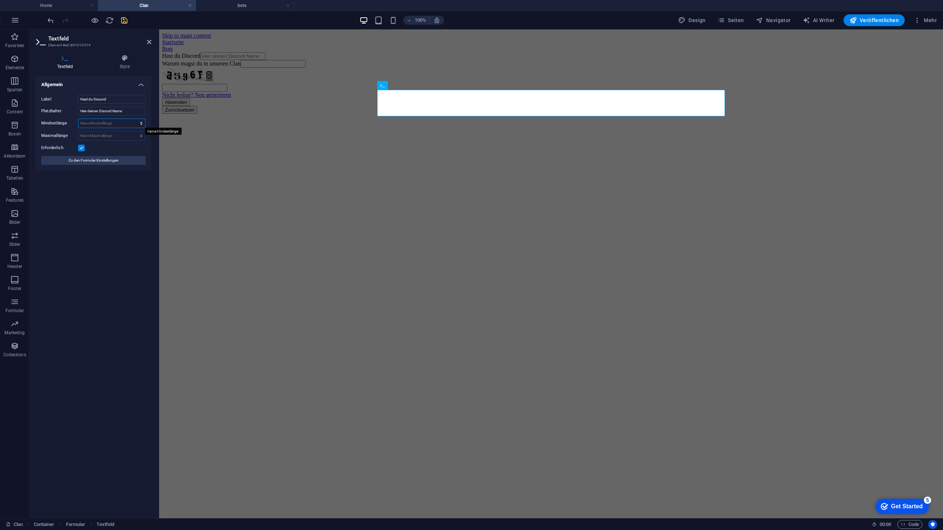
click at [119, 124] on select "Keine Mindestlänge Zeichen" at bounding box center [111, 123] width 67 height 9
click at [118, 125] on select "Keine Mindestlänge Zeichen" at bounding box center [111, 123] width 67 height 9
click at [123, 69] on h4 "Style" at bounding box center [124, 61] width 53 height 15
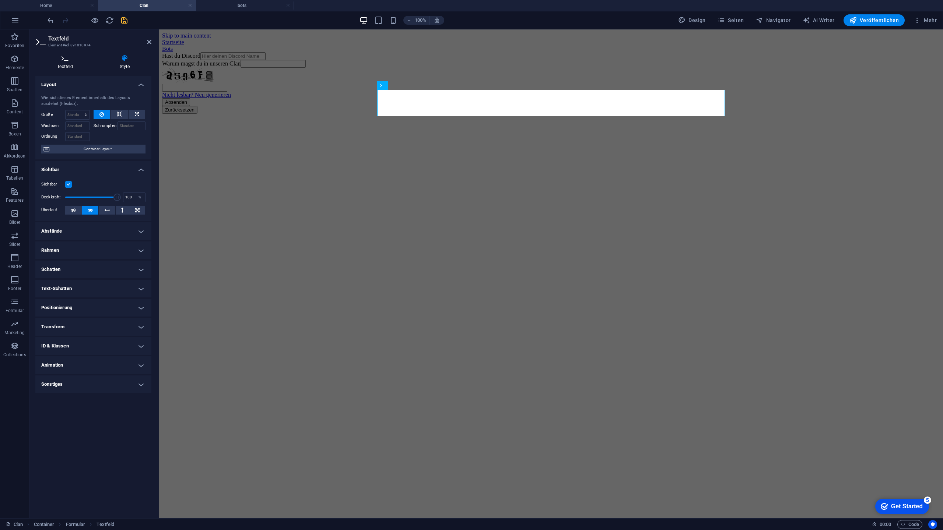
click at [64, 59] on icon at bounding box center [65, 57] width 60 height 7
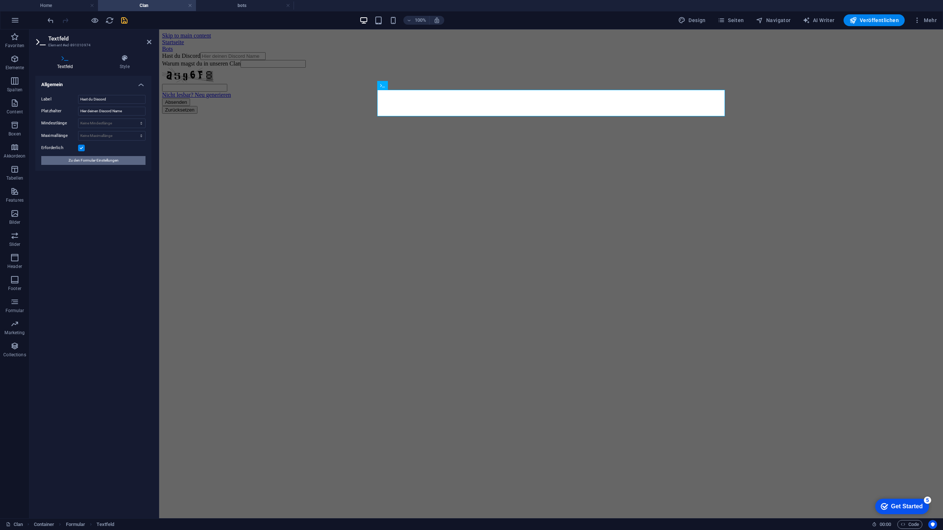
click at [104, 161] on span "Zu den Formular-Einstellungen" at bounding box center [93, 160] width 50 height 9
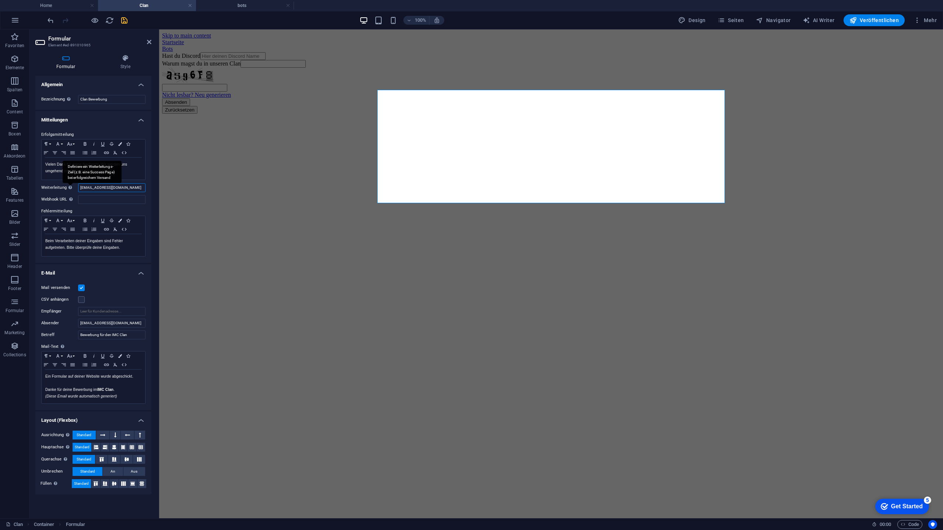
drag, startPoint x: 121, startPoint y: 191, endPoint x: 67, endPoint y: 190, distance: 54.1
click at [67, 190] on div "Weiterleitung Definiere ein Weiterleitungs-Ziel (z.B. eine Success Page) bei er…" at bounding box center [93, 187] width 104 height 9
click at [115, 309] on input "Empfänger" at bounding box center [111, 311] width 67 height 9
type input "[EMAIL_ADDRESS][DOMAIN_NAME]"
click at [153, 43] on aside "Formular Element #ed-891010965 Formular Style Allgemein Bezeichnung Lege eine B…" at bounding box center [94, 273] width 130 height 489
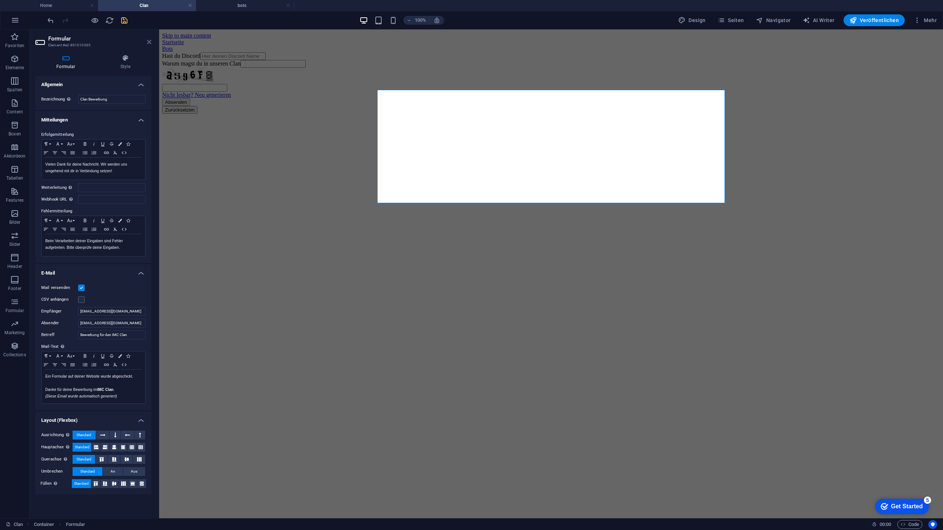
click at [149, 42] on icon at bounding box center [149, 42] width 4 height 6
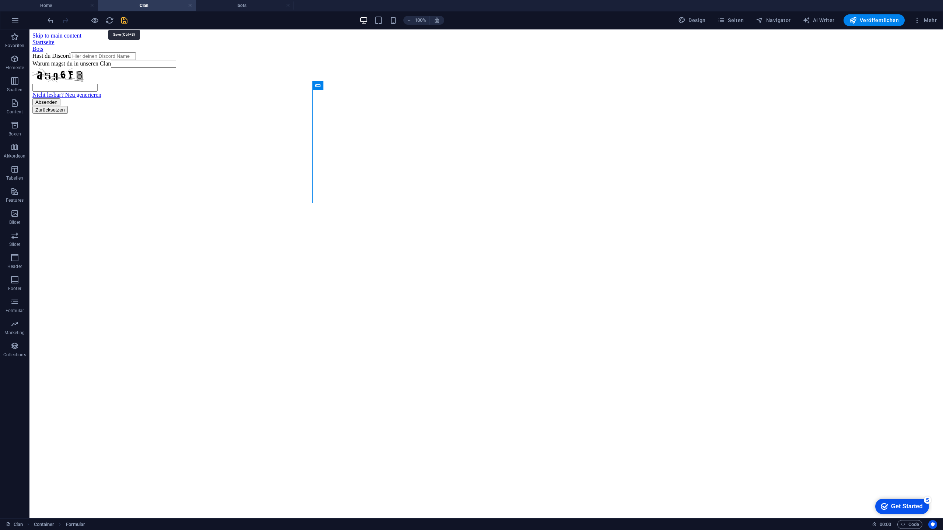
click at [127, 21] on icon "save" at bounding box center [124, 20] width 8 height 8
click at [239, 5] on h4 "bots" at bounding box center [245, 5] width 98 height 8
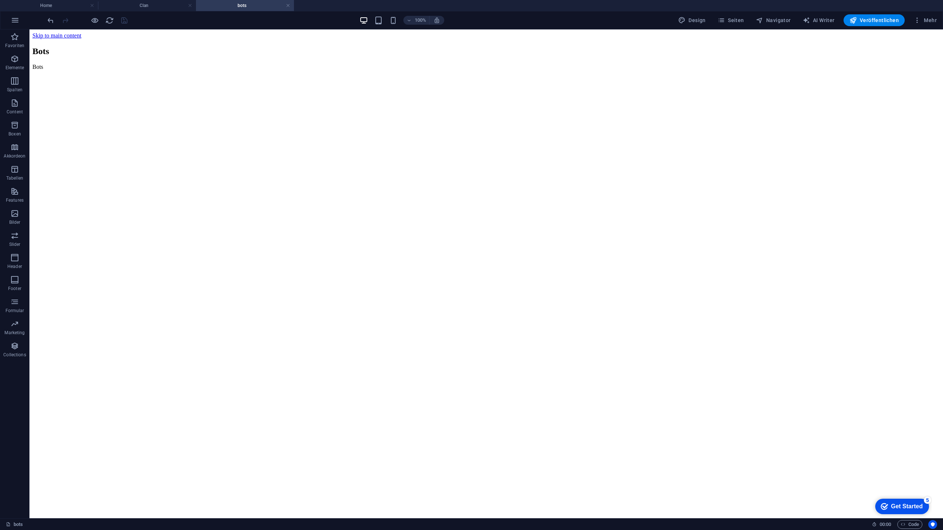
click at [367, 76] on html "Skip to main content Bots Bots" at bounding box center [485, 52] width 913 height 47
click at [373, 76] on html "Skip to main content Bots Bots" at bounding box center [485, 52] width 913 height 47
click at [18, 221] on p "Bilder" at bounding box center [14, 222] width 11 height 6
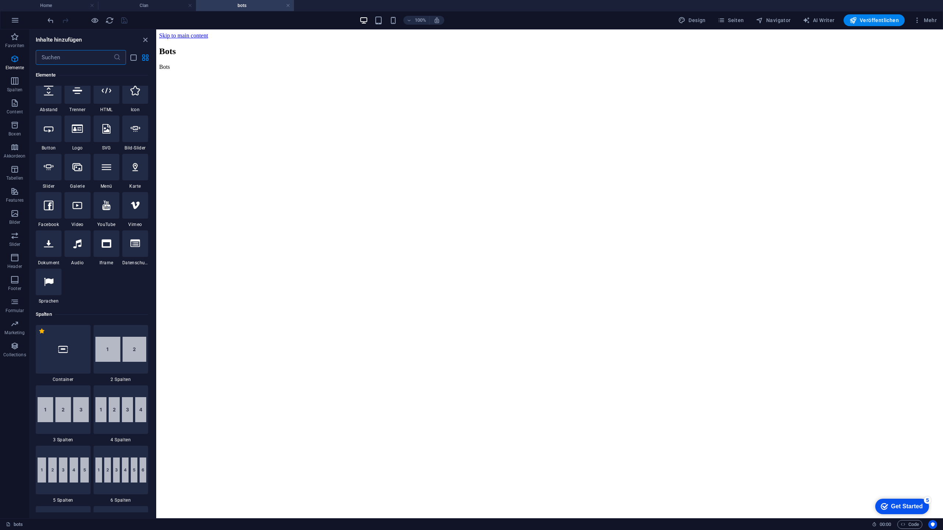
scroll to position [199, 0]
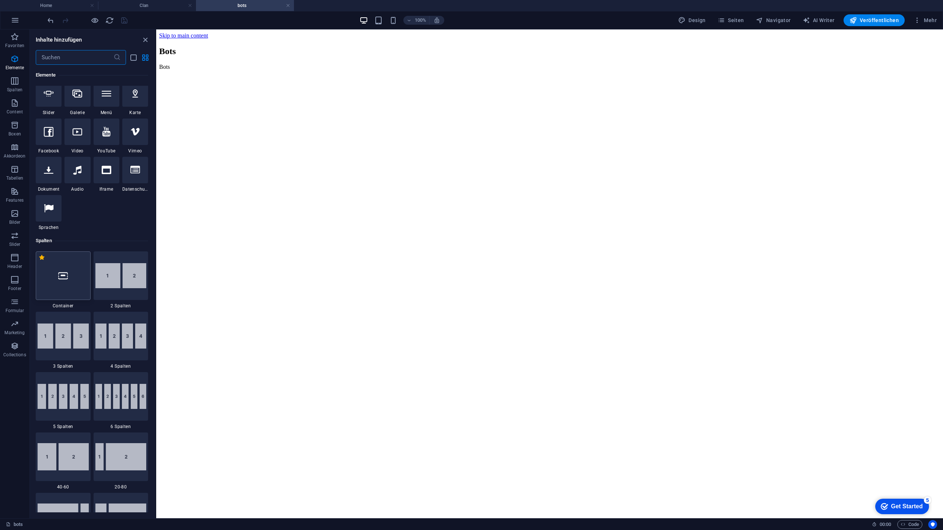
click at [72, 277] on div at bounding box center [63, 275] width 55 height 49
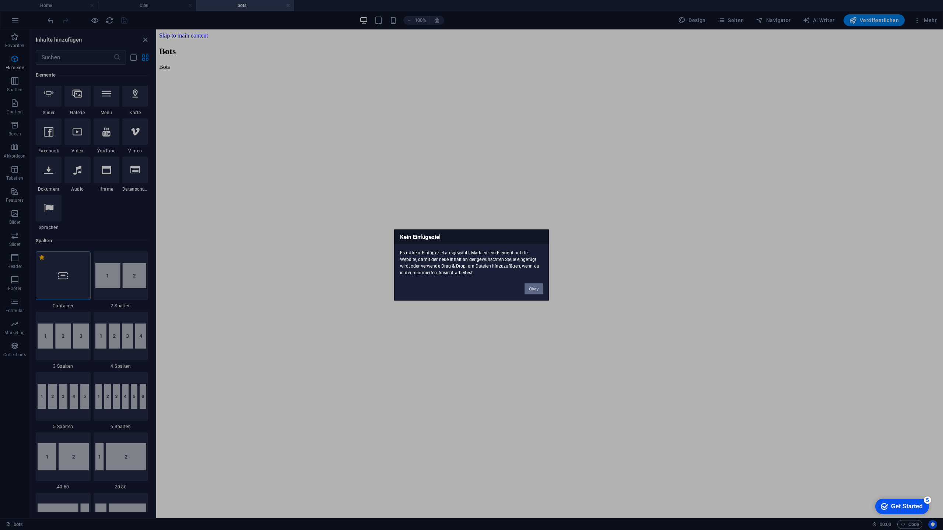
click at [532, 286] on button "Okay" at bounding box center [533, 289] width 18 height 11
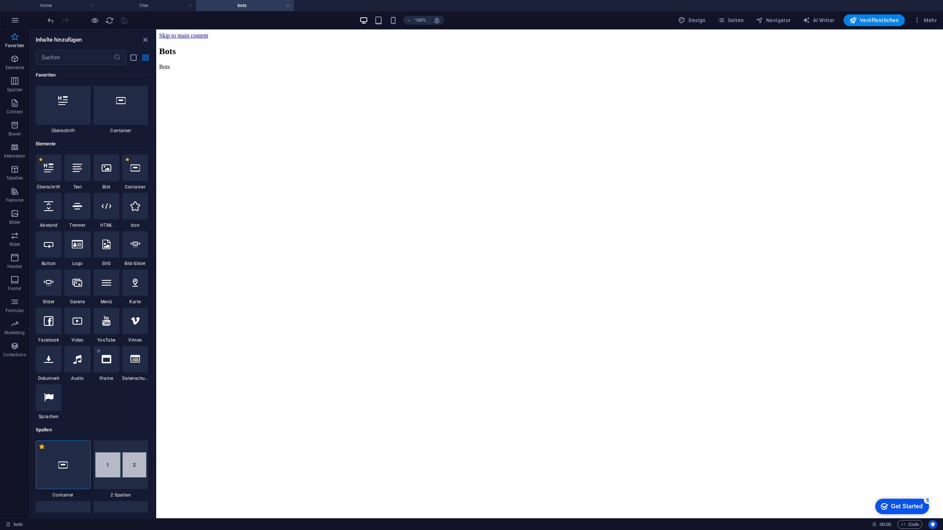
scroll to position [0, 0]
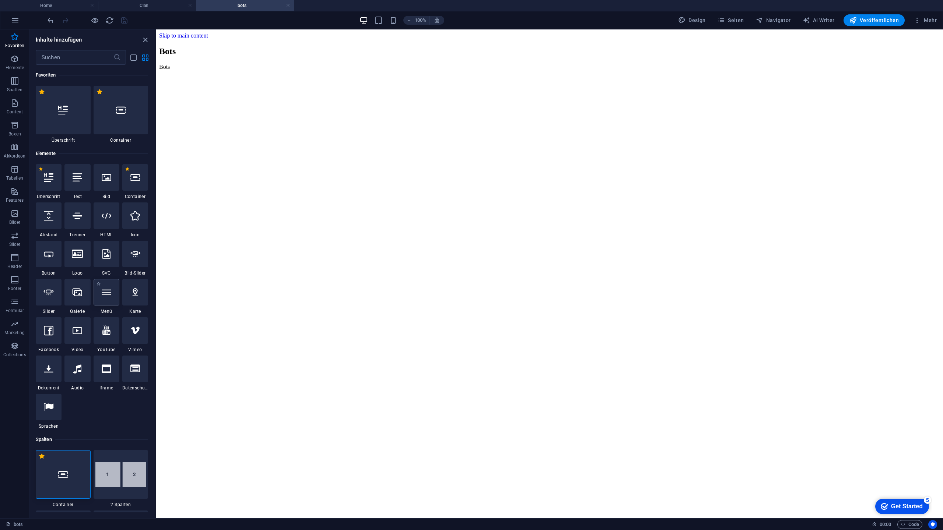
click at [105, 288] on icon at bounding box center [107, 293] width 10 height 10
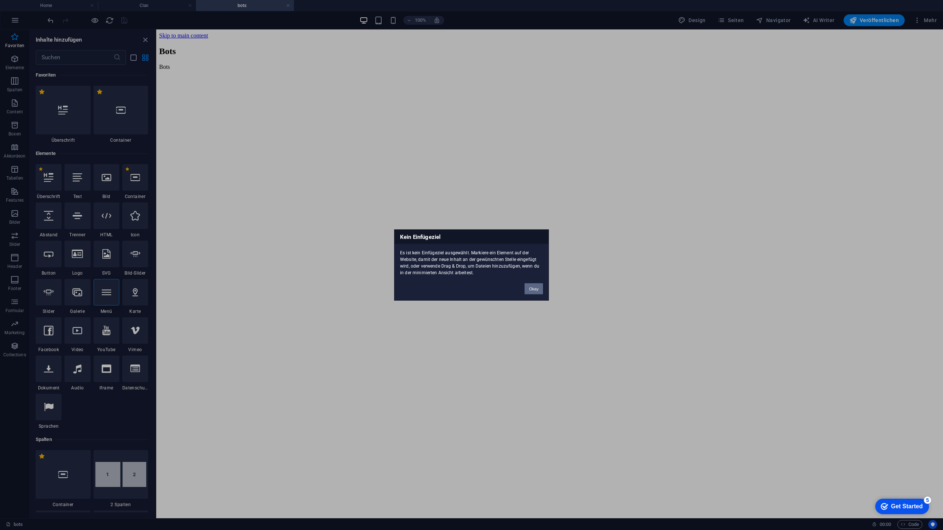
click at [535, 291] on button "Okay" at bounding box center [533, 289] width 18 height 11
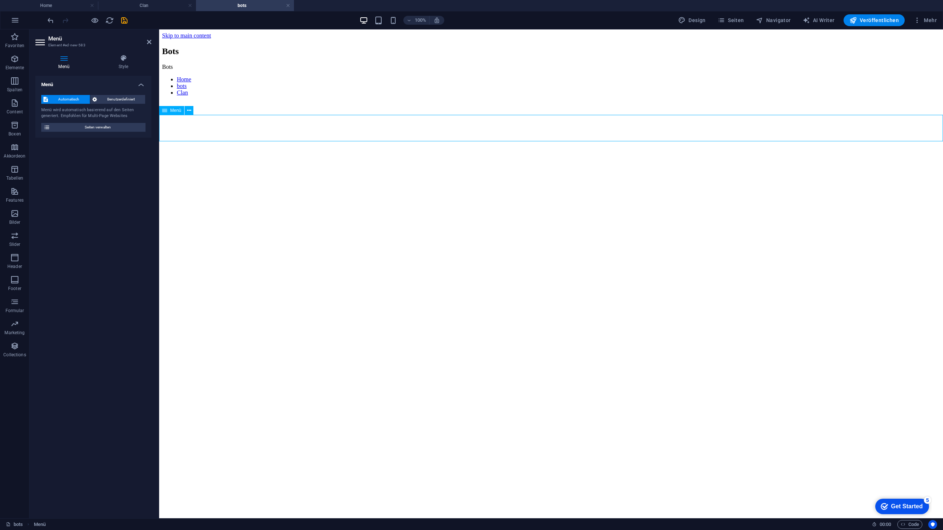
click at [172, 96] on nav "Home bots Clan" at bounding box center [551, 86] width 778 height 20
click at [221, 102] on html "Skip to main content Bots Bots Home bots Clan" at bounding box center [551, 65] width 784 height 73
click at [130, 103] on span "Benutzerdefiniert" at bounding box center [121, 99] width 44 height 9
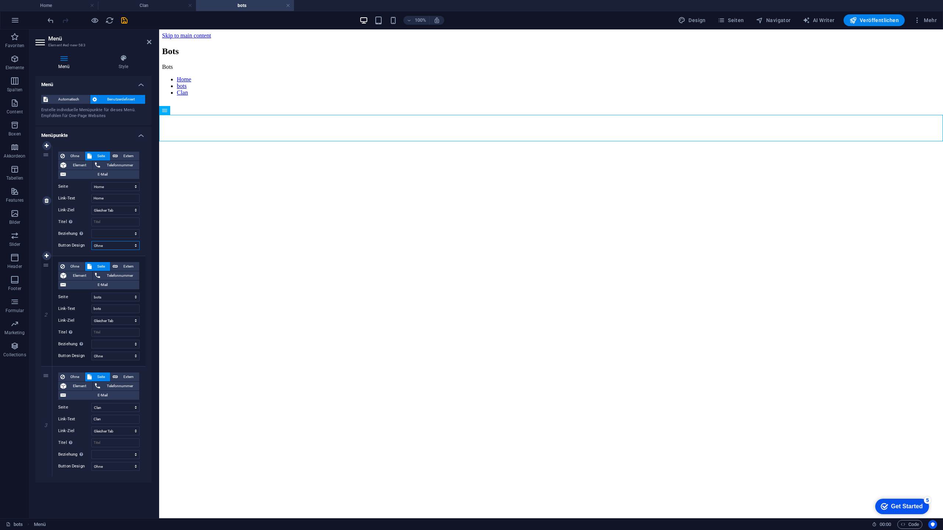
click at [122, 248] on select "Ohne Standard Primär Sekundär" at bounding box center [115, 245] width 48 height 9
select select "default"
click at [91, 241] on select "Ohne Standard Primär Sekundär" at bounding box center [115, 245] width 48 height 9
select select
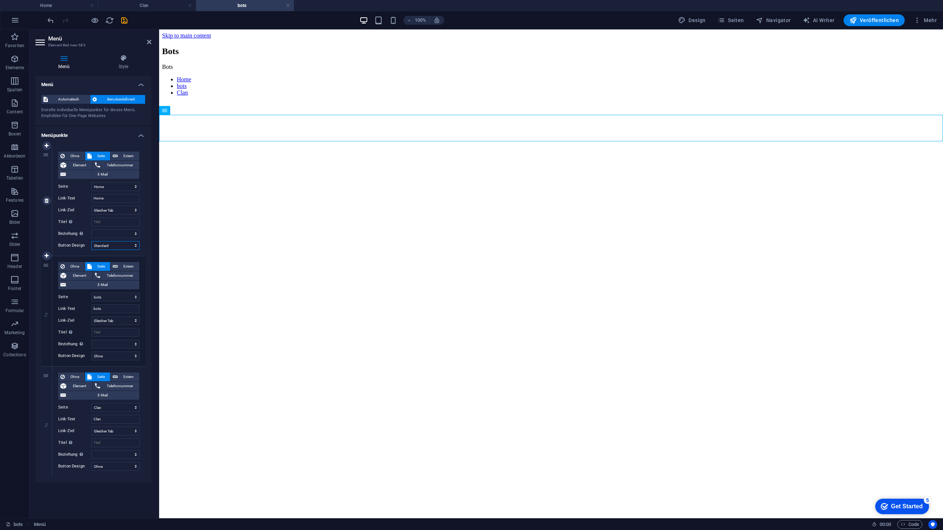
select select
click at [121, 358] on select "Ohne Standard Primär Sekundär" at bounding box center [115, 356] width 48 height 9
select select "primary"
click at [91, 352] on select "Ohne Standard Primär Sekundär" at bounding box center [115, 356] width 48 height 9
select select
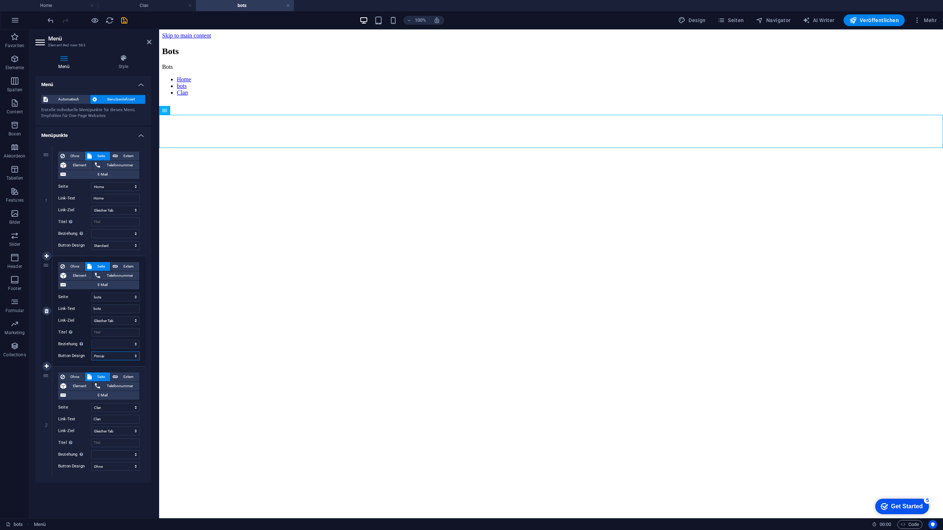
select select
click at [123, 352] on select "Ohne Standard Primär Sekundär" at bounding box center [115, 356] width 48 height 9
select select "default"
click at [91, 352] on select "Ohne Standard Primär Sekundär" at bounding box center [115, 356] width 48 height 9
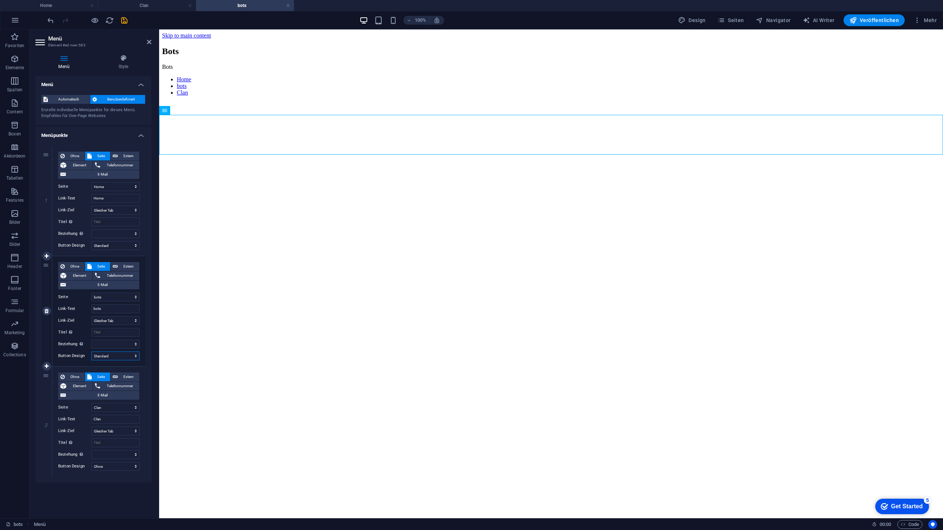
select select
click at [120, 465] on select "Ohne Standard Primär Sekundär" at bounding box center [115, 466] width 48 height 9
select select "default"
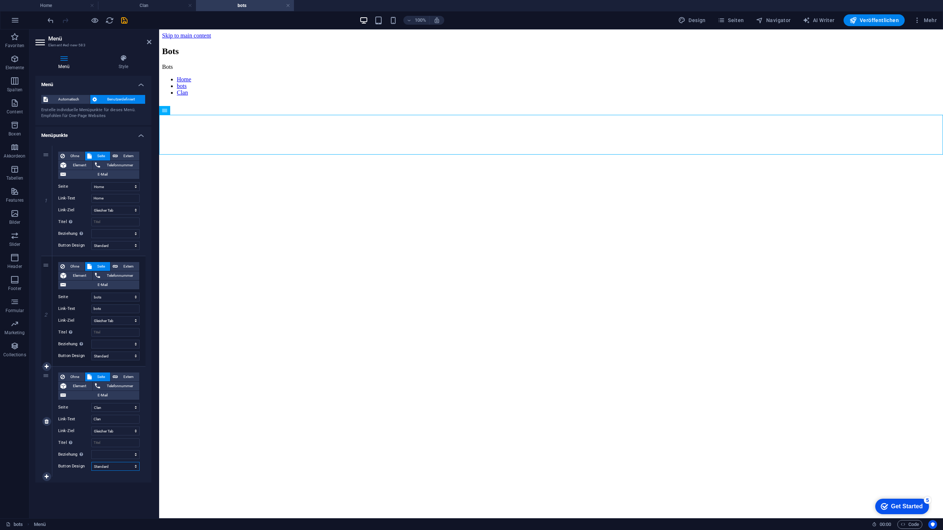
click at [91, 462] on select "Ohne Standard Primär Sekundär" at bounding box center [115, 466] width 48 height 9
select select
click at [94, 308] on input "bots" at bounding box center [115, 309] width 48 height 9
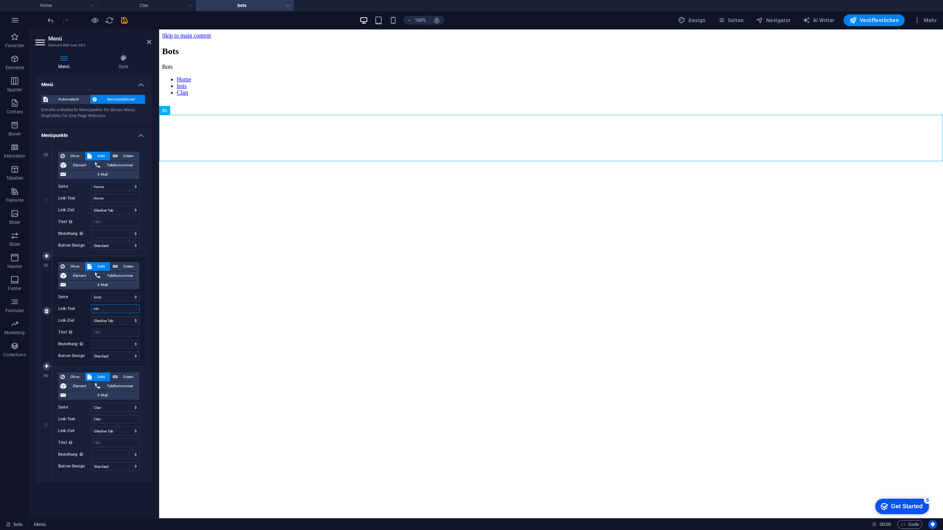
type input "Bots"
select select
type input "Bots"
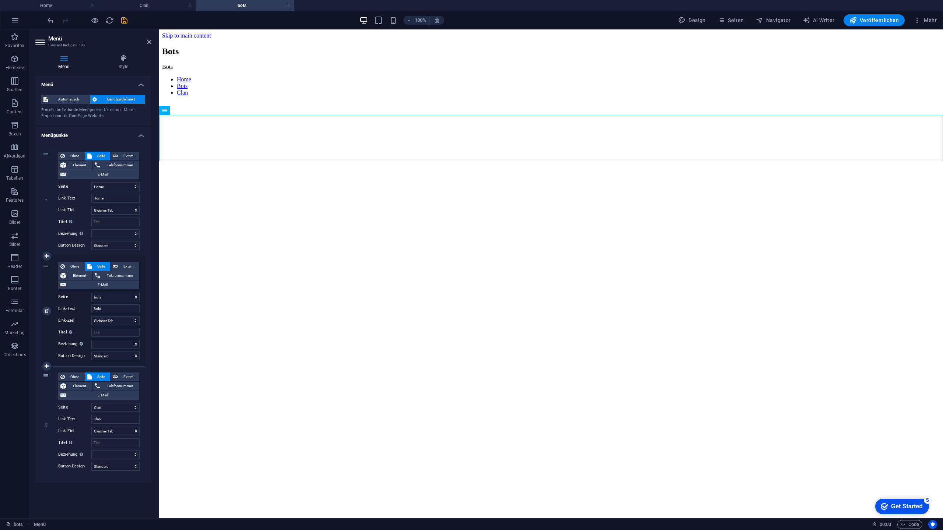
click at [74, 305] on label "Link-Text" at bounding box center [74, 309] width 33 height 9
click at [91, 305] on input "Bots" at bounding box center [115, 309] width 48 height 9
click at [67, 99] on span "Automatisch" at bounding box center [69, 99] width 38 height 9
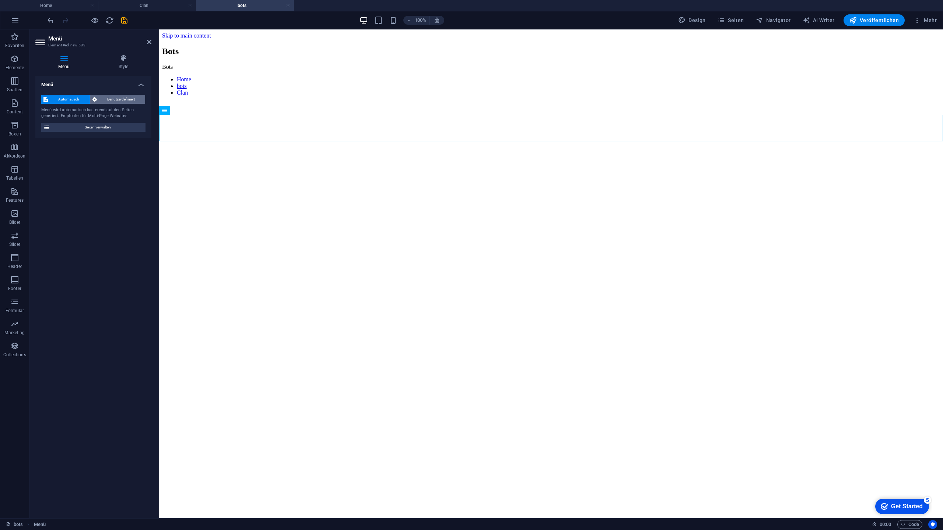
click at [103, 103] on span "Benutzerdefiniert" at bounding box center [121, 99] width 44 height 9
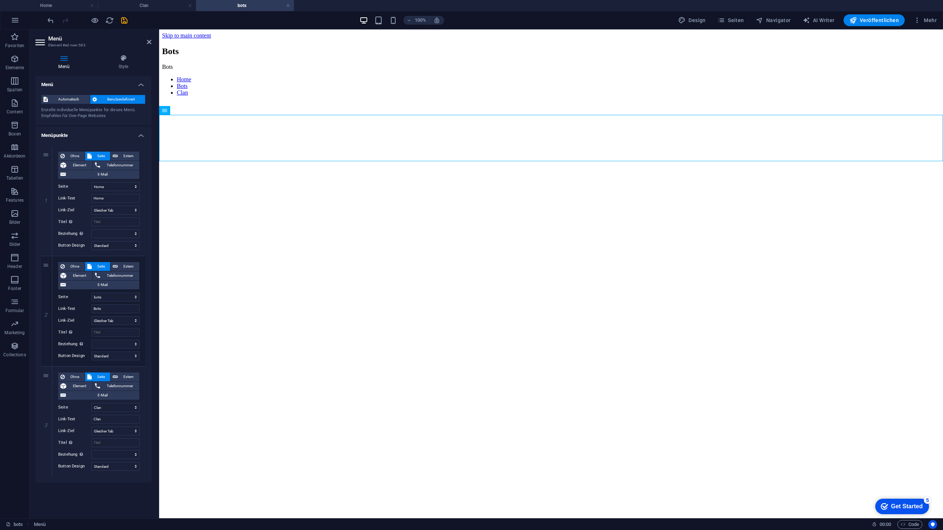
click at [182, 102] on html "Skip to main content Bots Bots Home Bots Clan" at bounding box center [551, 65] width 784 height 73
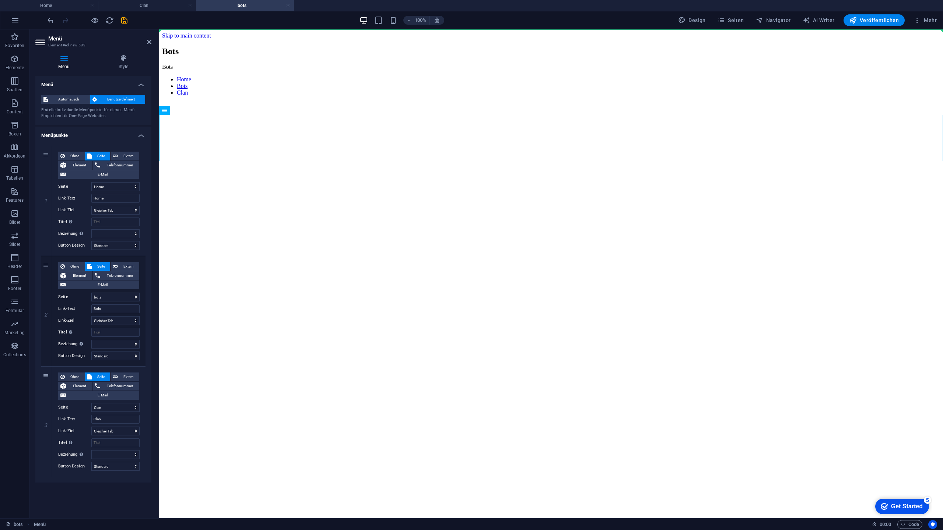
drag, startPoint x: 330, startPoint y: 140, endPoint x: 172, endPoint y: 49, distance: 182.3
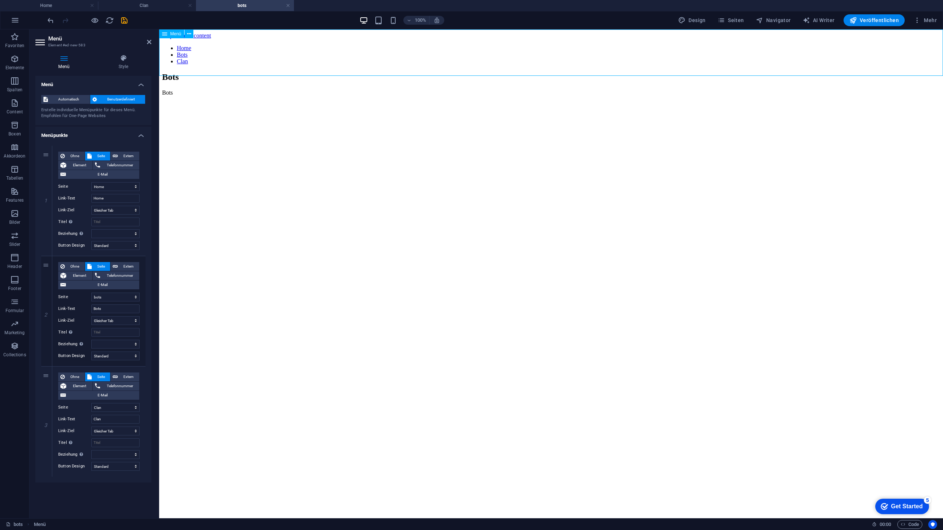
click at [247, 96] on div "Bots Bots" at bounding box center [551, 84] width 778 height 24
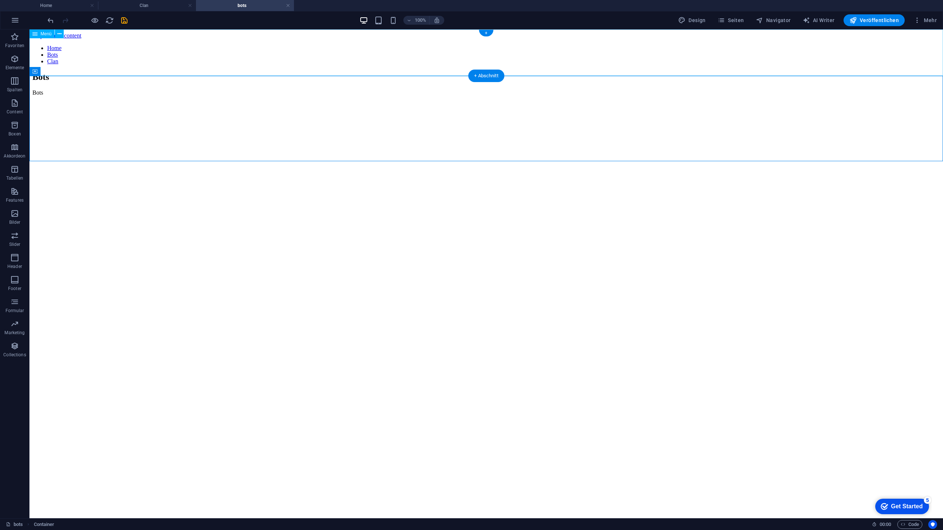
click at [88, 51] on nav "Home Bots Clan" at bounding box center [485, 55] width 907 height 20
select select
select select "default"
select select "1"
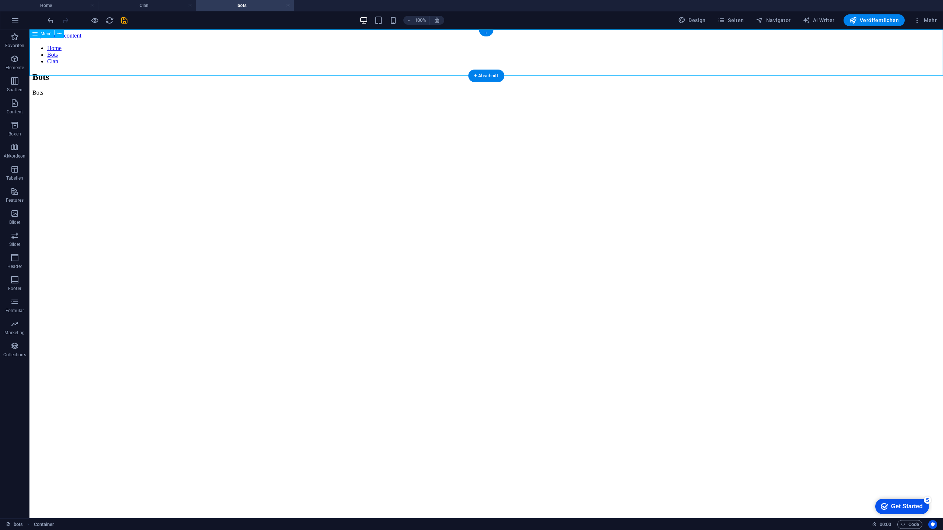
select select
select select "default"
select select "2"
select select
select select "default"
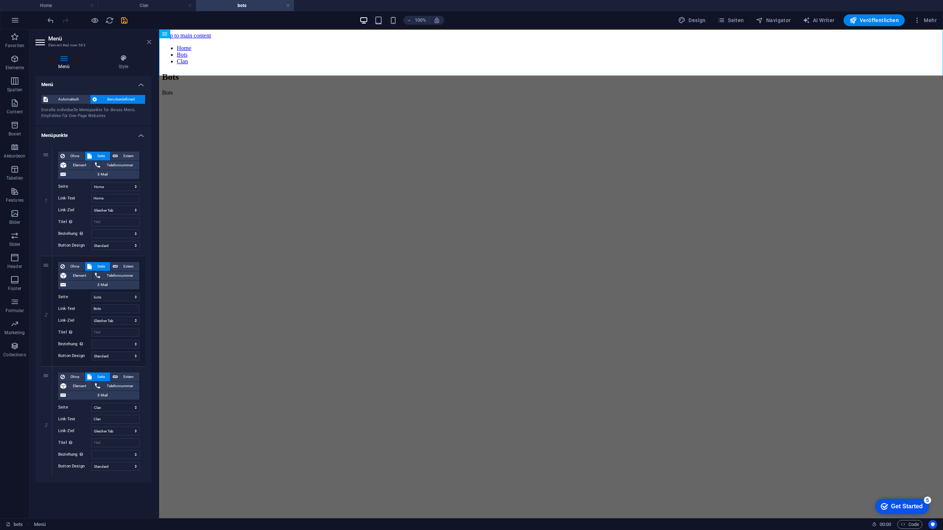
click at [147, 42] on icon at bounding box center [149, 42] width 4 height 6
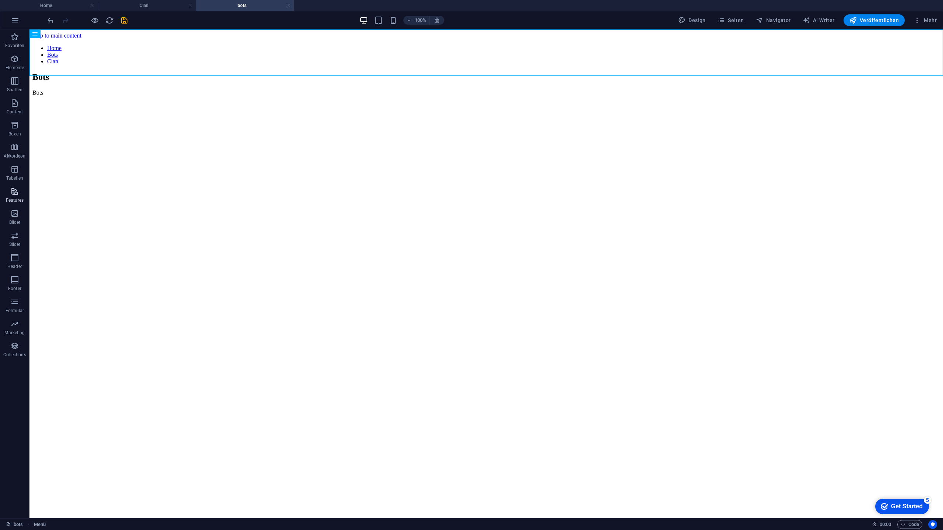
click at [21, 189] on span "Features" at bounding box center [14, 196] width 29 height 18
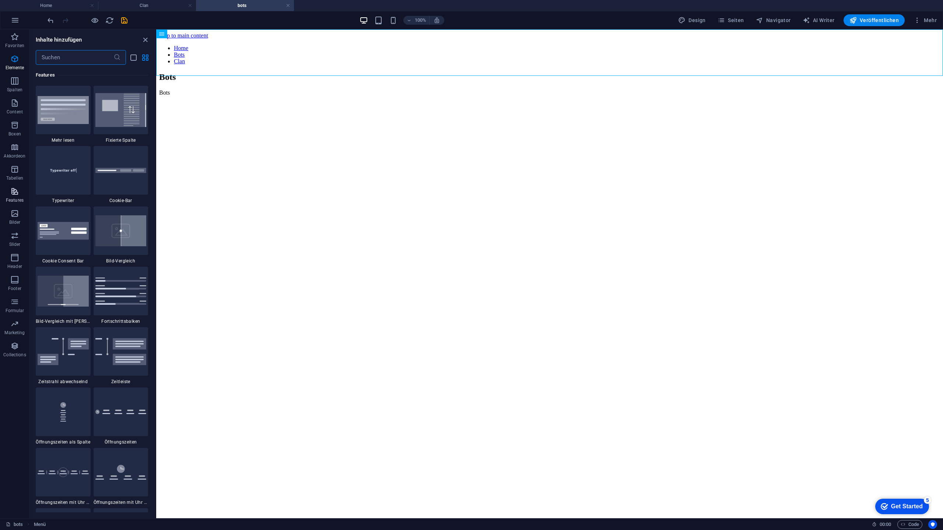
scroll to position [2870, 0]
click at [16, 166] on icon "button" at bounding box center [14, 169] width 9 height 9
click at [20, 150] on span "Akkordeon" at bounding box center [14, 152] width 29 height 18
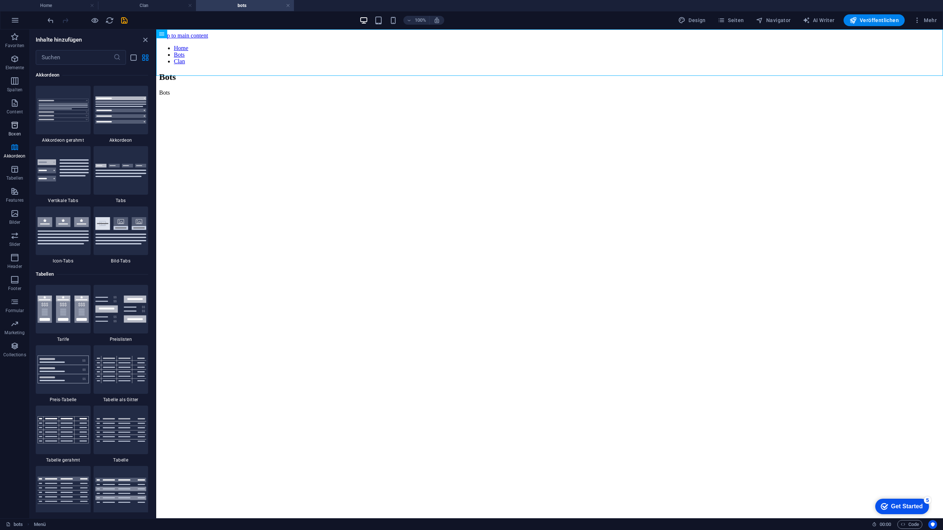
click at [17, 133] on p "Boxen" at bounding box center [14, 134] width 13 height 6
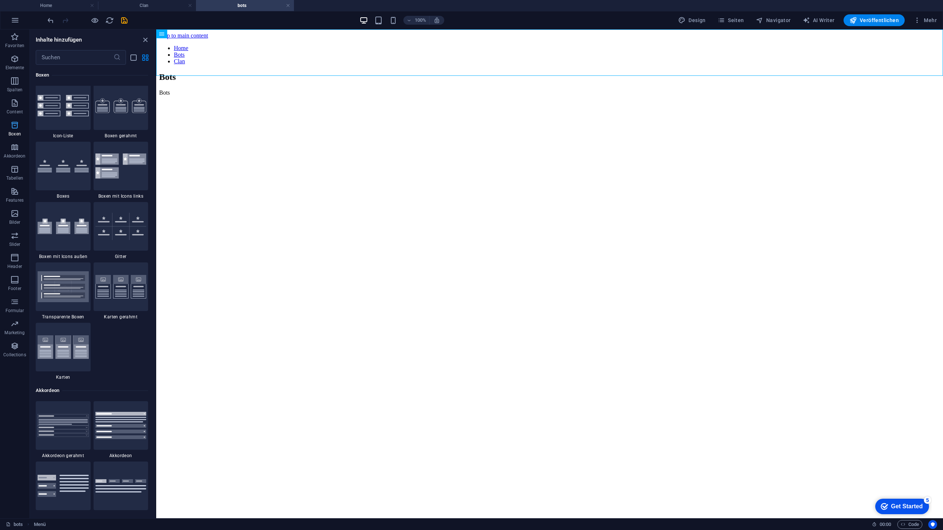
scroll to position [2031, 0]
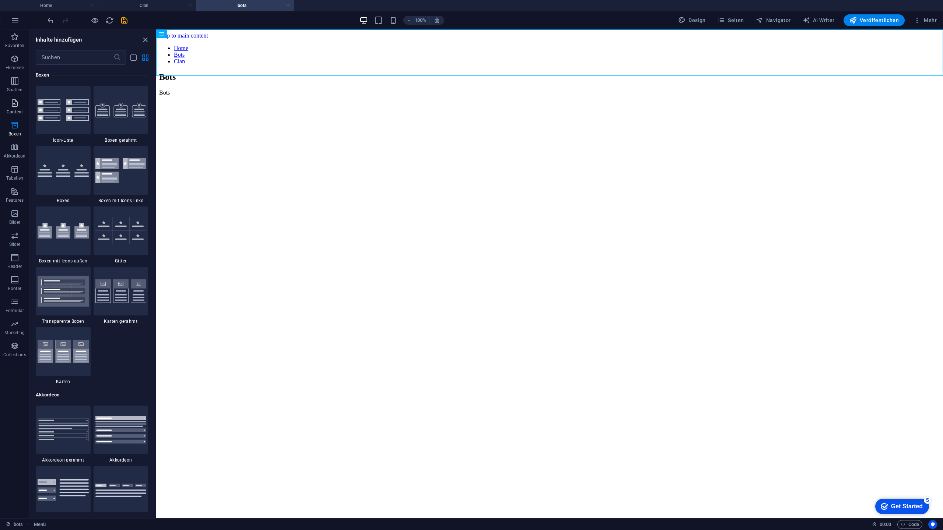
click at [25, 106] on span "Content" at bounding box center [14, 108] width 29 height 18
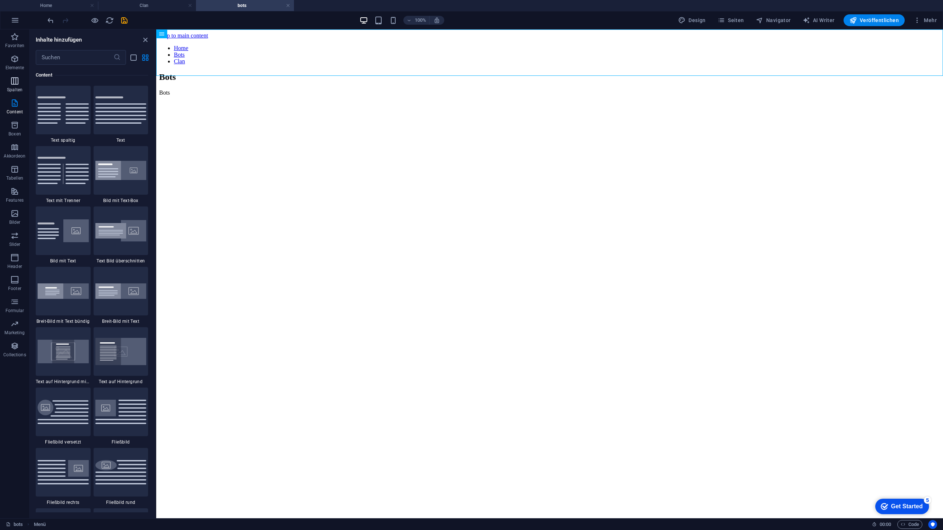
click at [18, 83] on icon "button" at bounding box center [14, 81] width 9 height 9
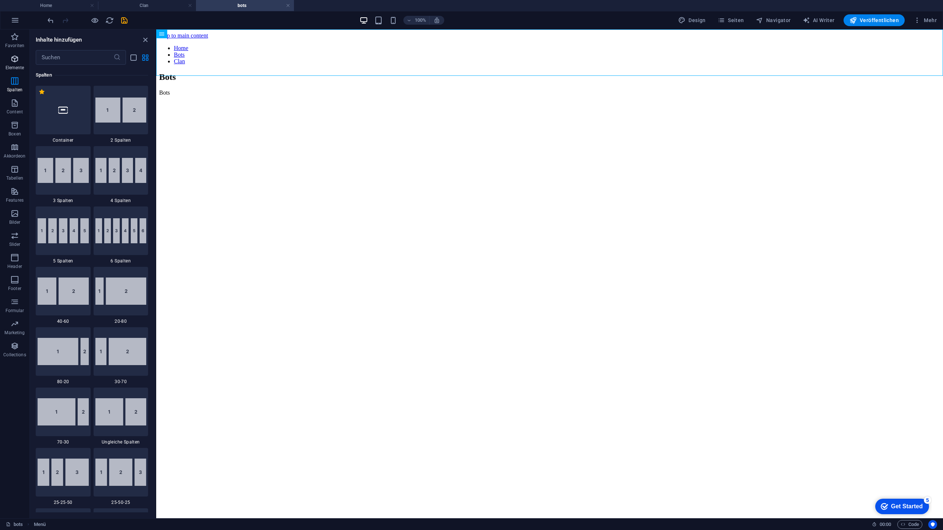
click at [14, 61] on icon "button" at bounding box center [14, 58] width 9 height 9
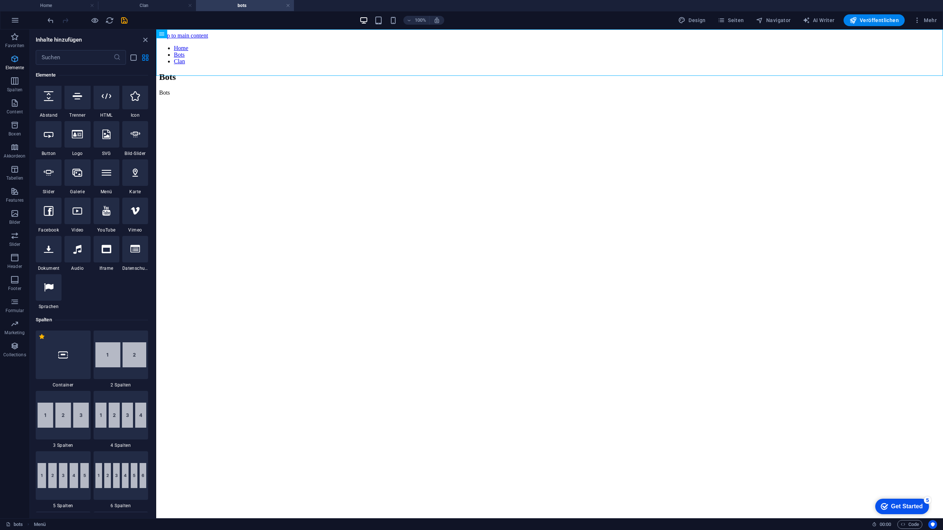
scroll to position [78, 0]
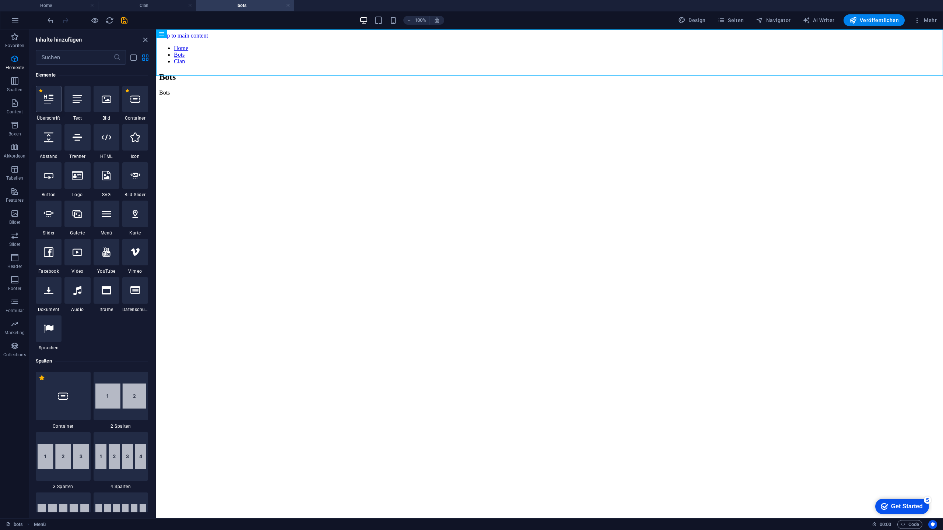
click at [47, 105] on div at bounding box center [49, 99] width 26 height 27
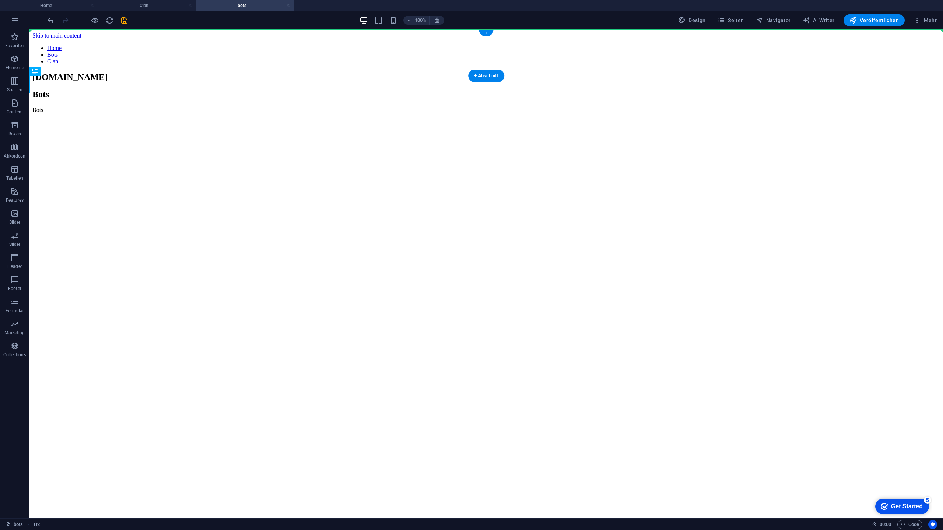
drag, startPoint x: 87, startPoint y: 86, endPoint x: 82, endPoint y: 40, distance: 46.4
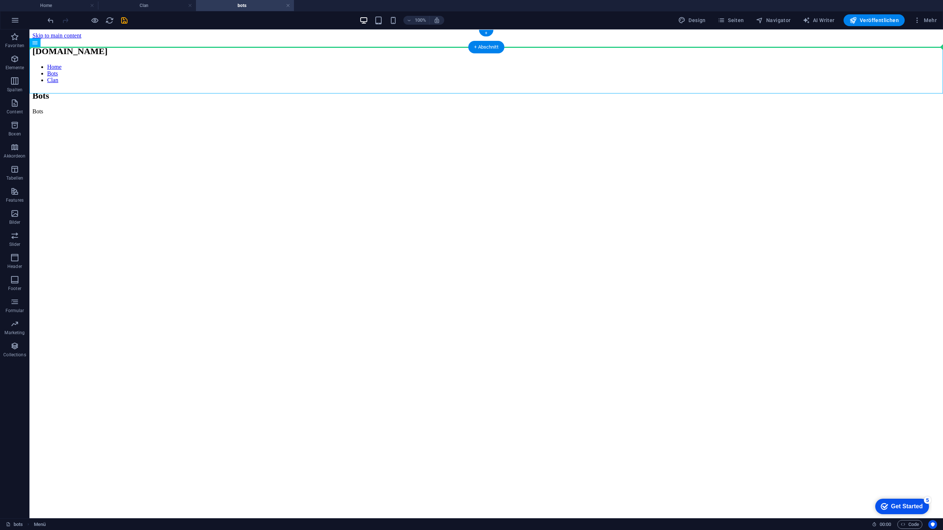
drag, startPoint x: 50, startPoint y: 49, endPoint x: 132, endPoint y: 41, distance: 82.1
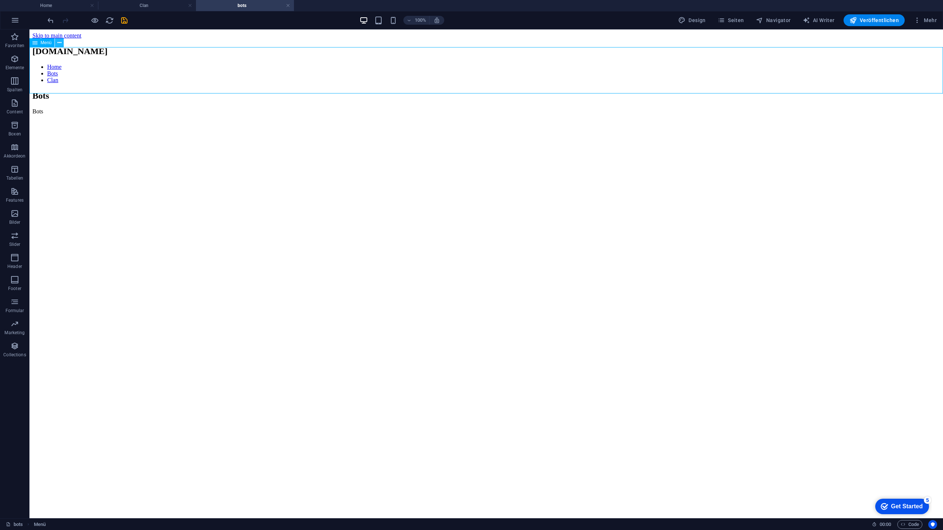
click at [63, 43] on button at bounding box center [59, 42] width 9 height 9
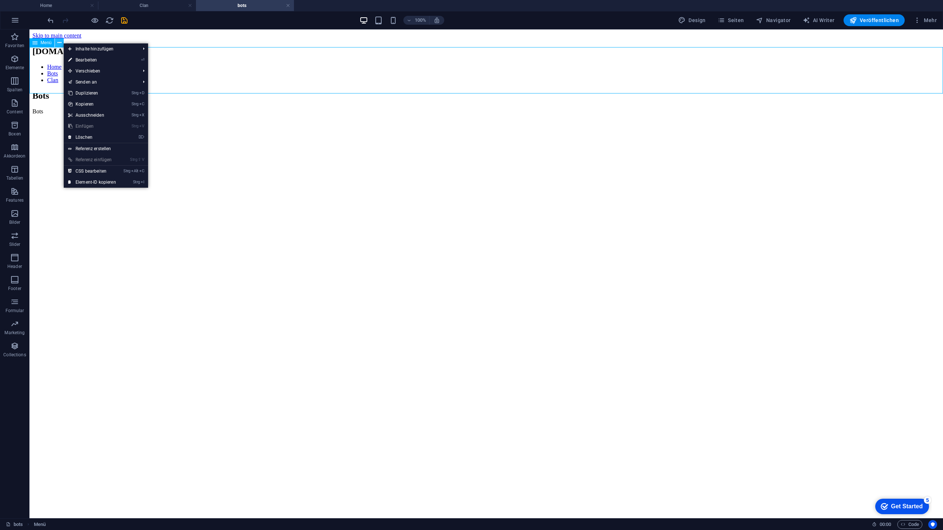
click at [63, 43] on button at bounding box center [59, 42] width 9 height 9
click at [112, 149] on link "Referenz erstellen" at bounding box center [106, 148] width 84 height 11
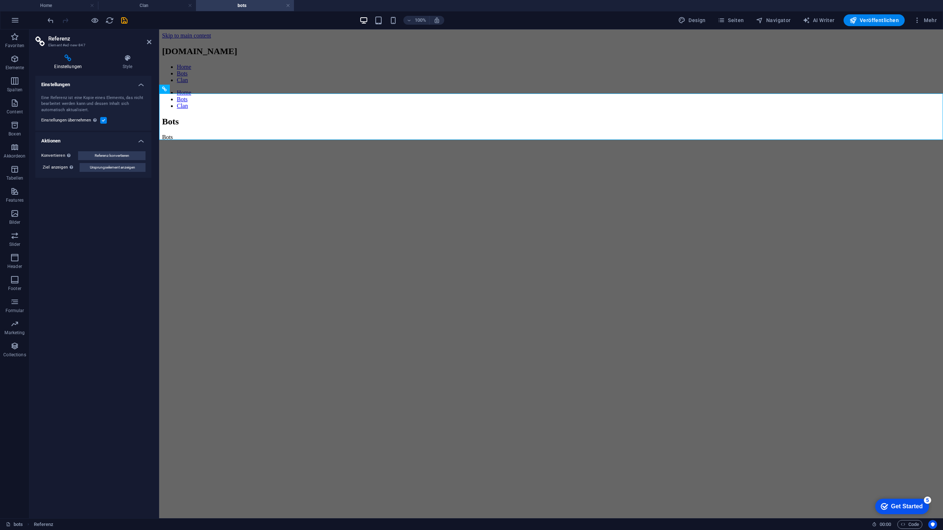
click at [145, 43] on header "Referenz Element #ed-new-847" at bounding box center [93, 38] width 116 height 19
click at [147, 42] on header "Referenz Element #ed-new-847" at bounding box center [93, 38] width 116 height 19
click at [147, 42] on icon at bounding box center [149, 42] width 4 height 6
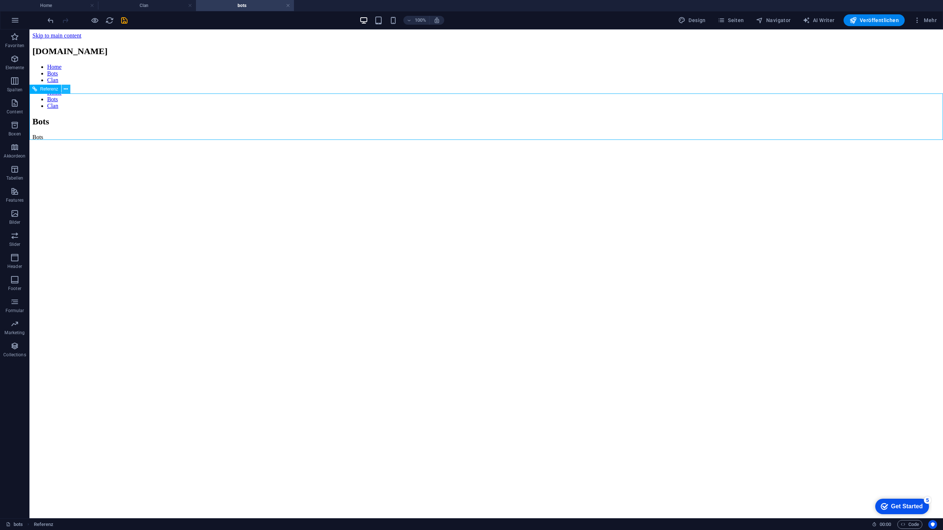
click at [66, 88] on icon at bounding box center [66, 89] width 4 height 8
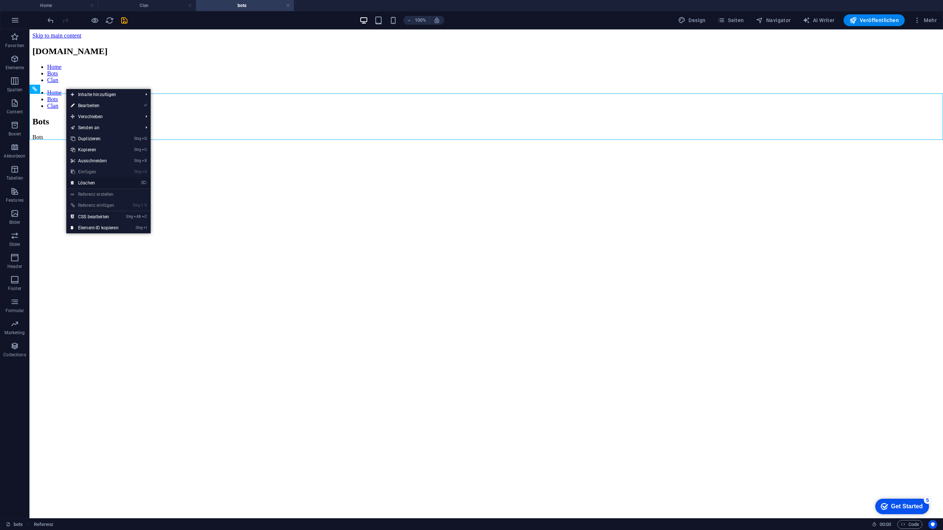
click at [108, 182] on link "⌦ Löschen" at bounding box center [94, 182] width 57 height 11
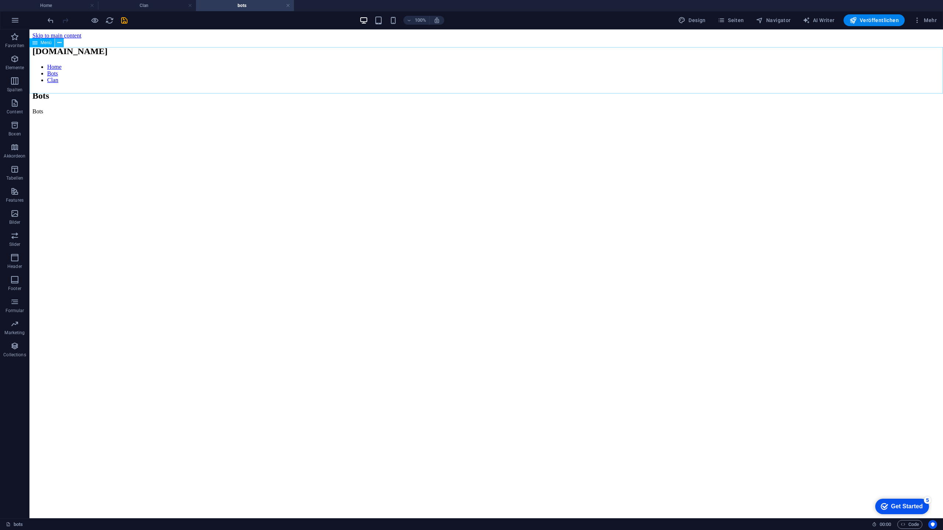
click at [59, 41] on icon at bounding box center [59, 43] width 4 height 8
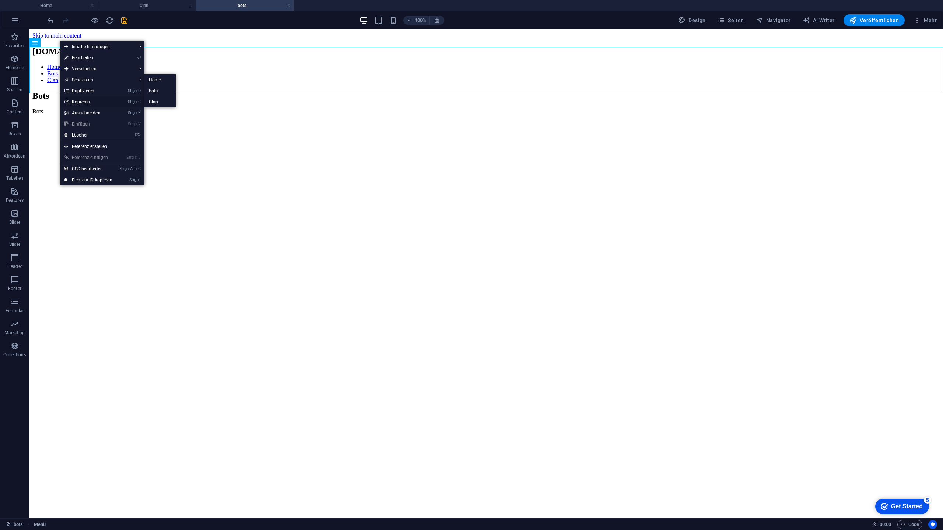
click at [82, 100] on link "Strg C Kopieren" at bounding box center [88, 101] width 57 height 11
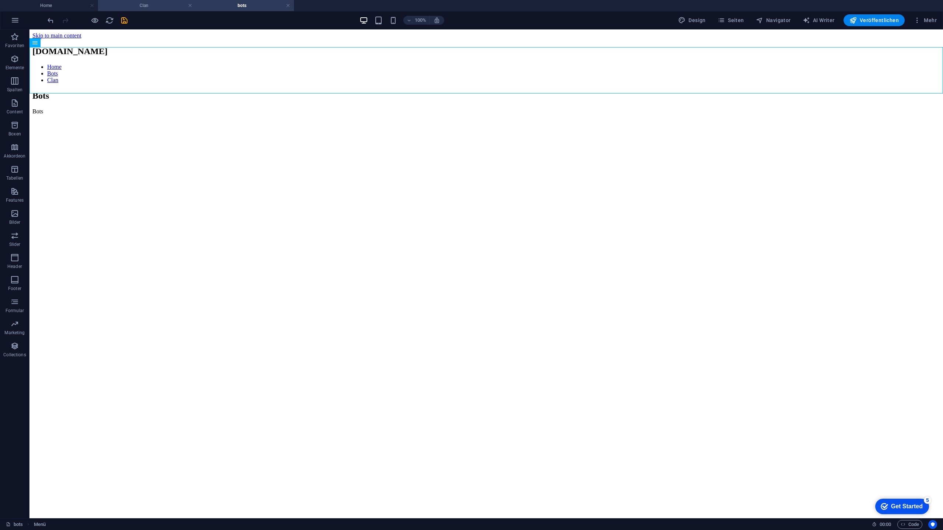
click at [125, 5] on h4 "Clan" at bounding box center [147, 5] width 98 height 8
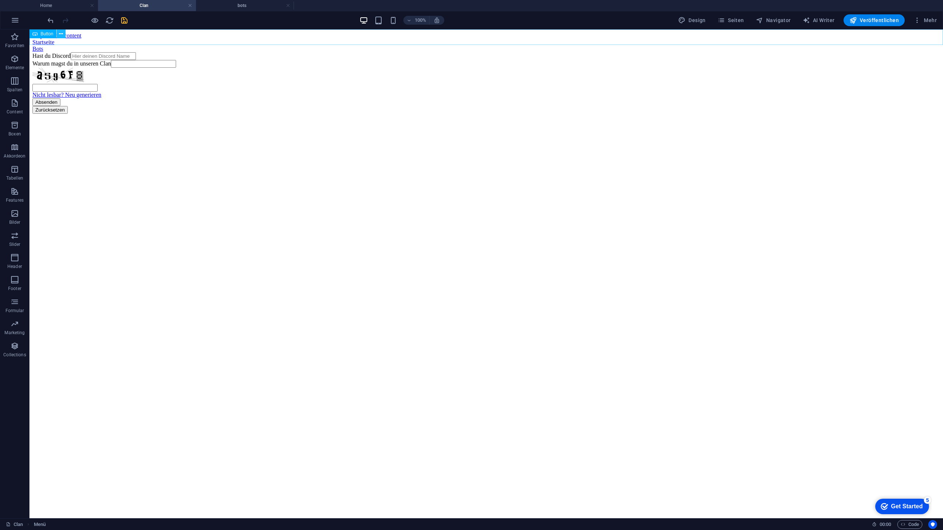
click at [62, 33] on icon at bounding box center [61, 34] width 4 height 8
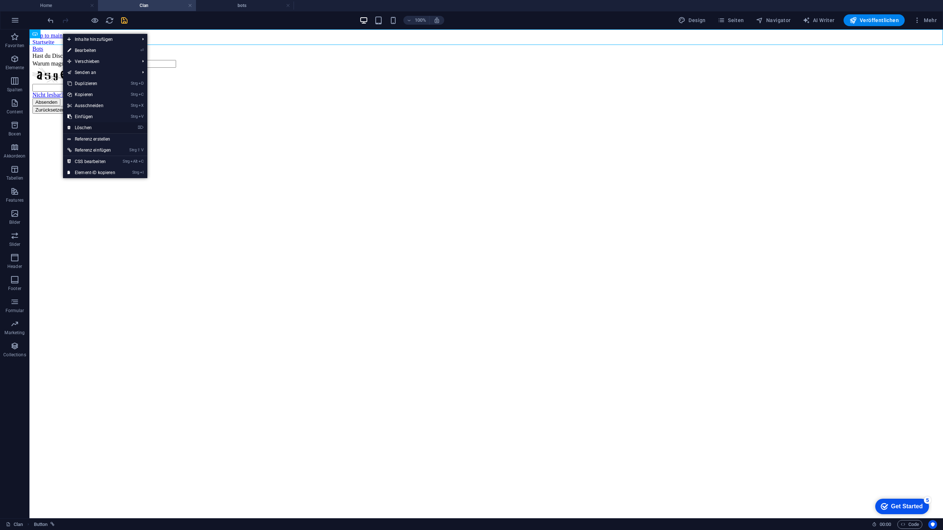
click at [92, 124] on link "⌦ Löschen" at bounding box center [91, 127] width 57 height 11
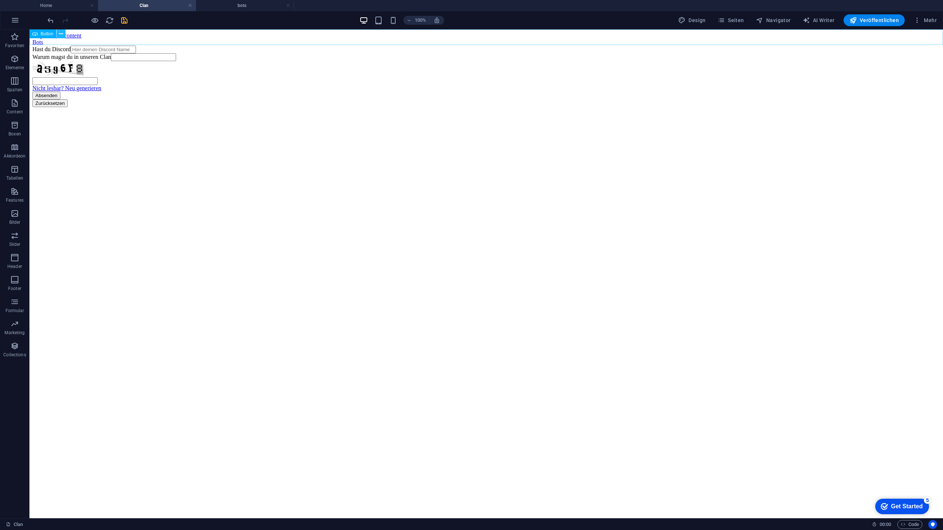
click at [59, 32] on icon at bounding box center [61, 34] width 4 height 8
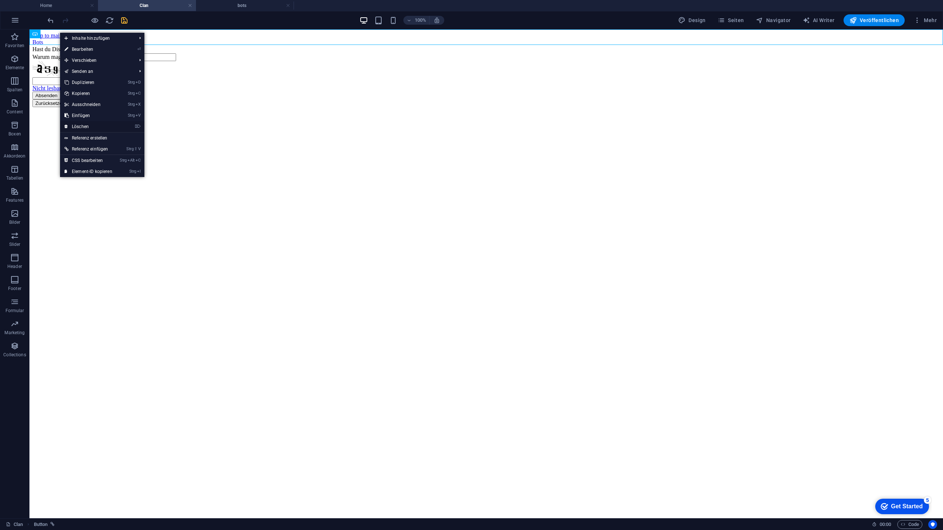
drag, startPoint x: 92, startPoint y: 129, endPoint x: 64, endPoint y: 98, distance: 41.7
click at [92, 129] on link "⌦ Löschen" at bounding box center [88, 126] width 57 height 11
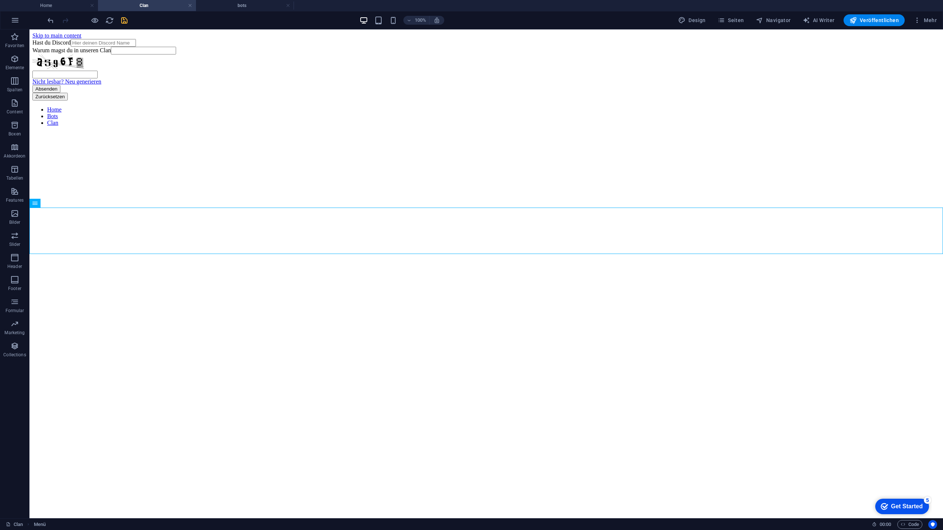
click at [115, 132] on html "Skip to main content Hast du Discord Warum magst du in unseren Clan Nicht lesba…" at bounding box center [485, 80] width 913 height 103
click at [64, 132] on html "Skip to main content Hast du Discord Warum magst du in unseren Clan Nicht lesba…" at bounding box center [485, 80] width 913 height 103
click at [18, 70] on p "Elemente" at bounding box center [15, 68] width 19 height 6
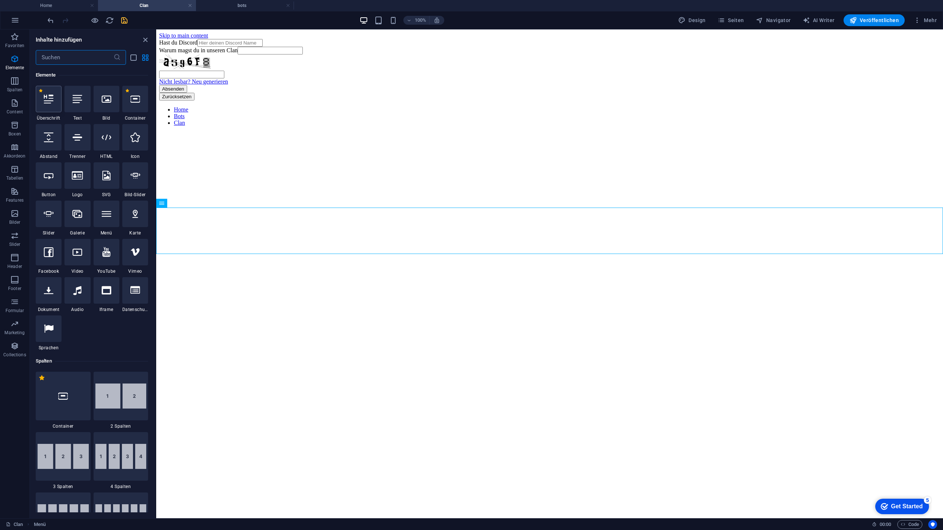
click at [47, 101] on icon at bounding box center [49, 99] width 10 height 10
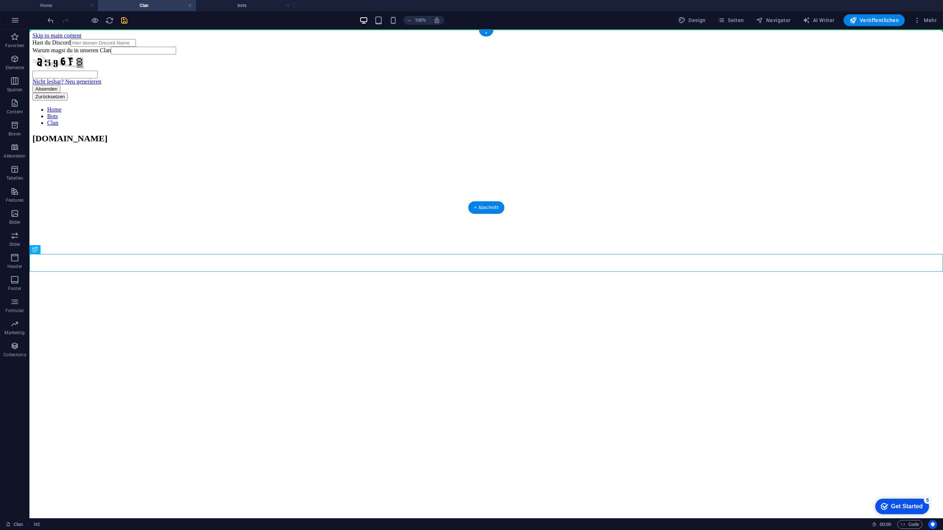
drag, startPoint x: 196, startPoint y: 264, endPoint x: 120, endPoint y: 50, distance: 227.4
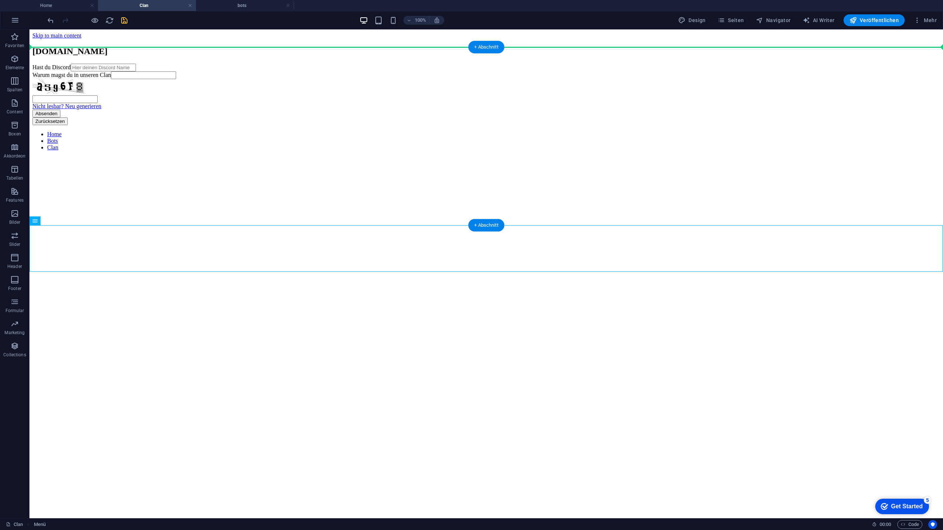
drag, startPoint x: 57, startPoint y: 233, endPoint x: 62, endPoint y: 62, distance: 171.3
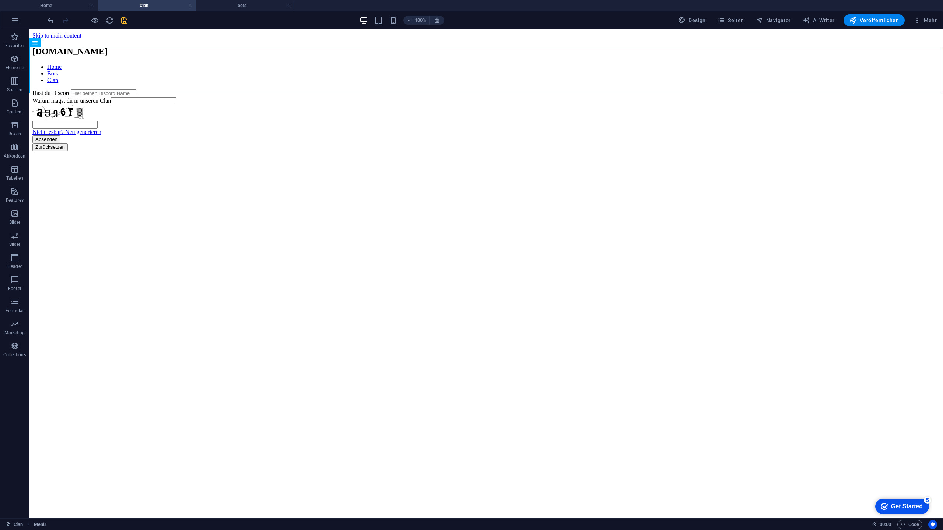
click at [119, 154] on html "Skip to main content [DOMAIN_NAME] Home Bots Clan Hast du Discord Warum magst d…" at bounding box center [485, 91] width 913 height 124
click at [260, 154] on html "Skip to main content [DOMAIN_NAME] Home Bots Clan Hast du Discord Warum magst d…" at bounding box center [485, 91] width 913 height 124
drag, startPoint x: 179, startPoint y: 327, endPoint x: 186, endPoint y: 322, distance: 7.9
click at [179, 154] on html "Skip to main content [DOMAIN_NAME] Home Bots Clan Hast du Discord Warum magst d…" at bounding box center [485, 91] width 913 height 124
click at [18, 341] on button "Collections" at bounding box center [14, 350] width 29 height 22
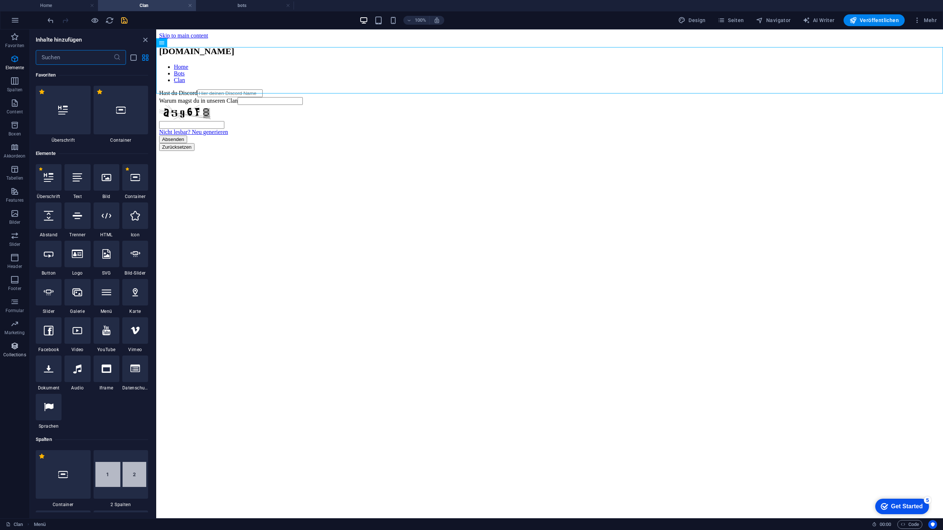
scroll to position [6740, 0]
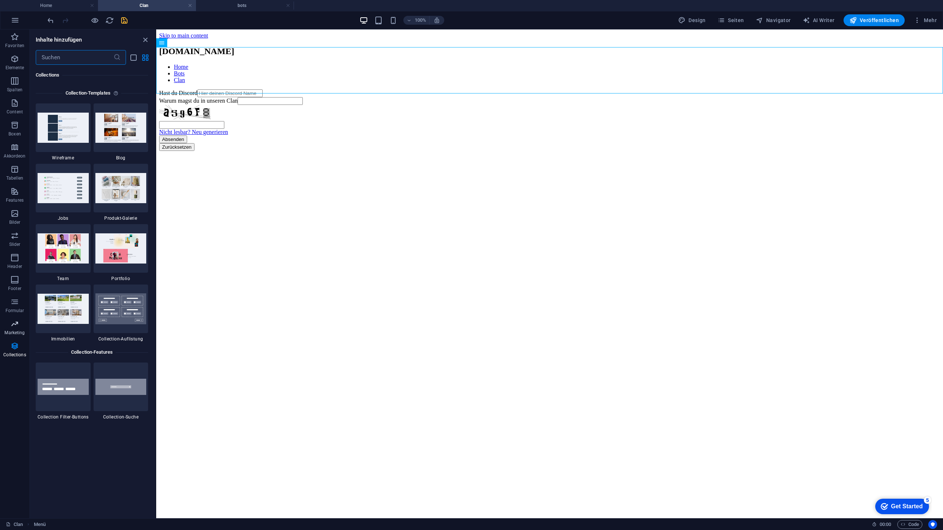
click at [19, 330] on p "Marketing" at bounding box center [14, 333] width 20 height 6
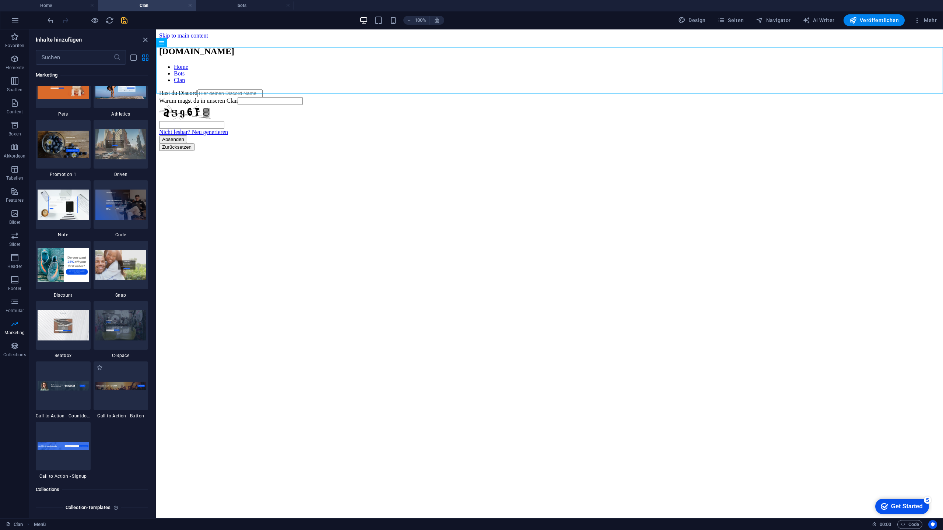
scroll to position [6440, 0]
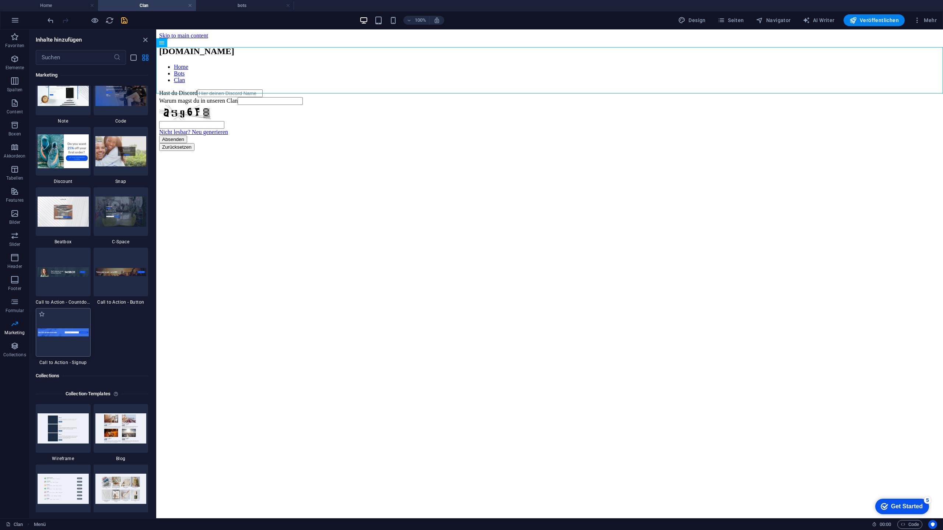
click at [66, 329] on img at bounding box center [63, 332] width 51 height 8
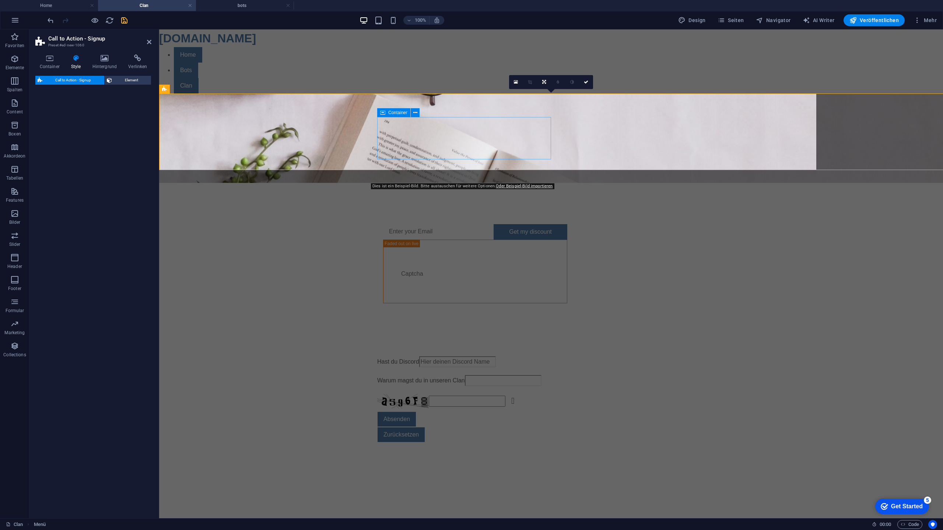
select select "rem"
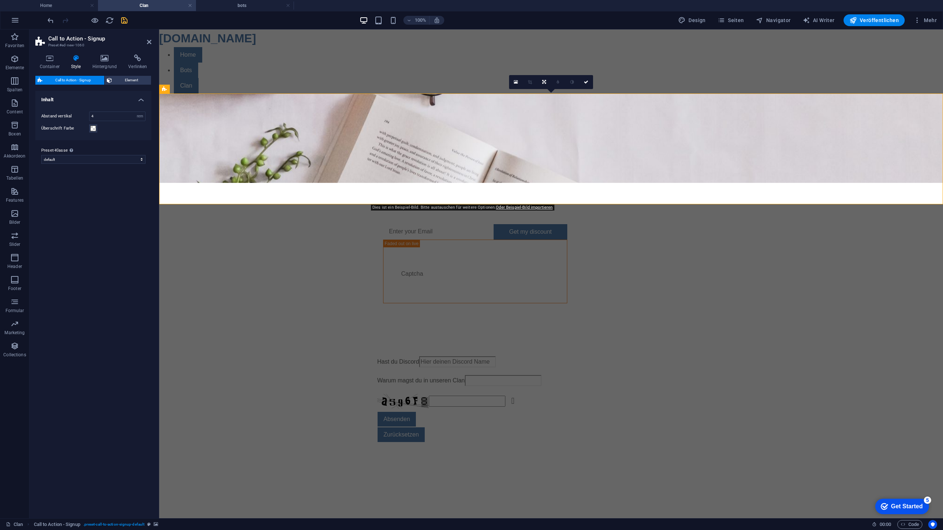
click at [528, 109] on figure at bounding box center [551, 138] width 784 height 89
click at [117, 82] on span "Element" at bounding box center [131, 80] width 35 height 9
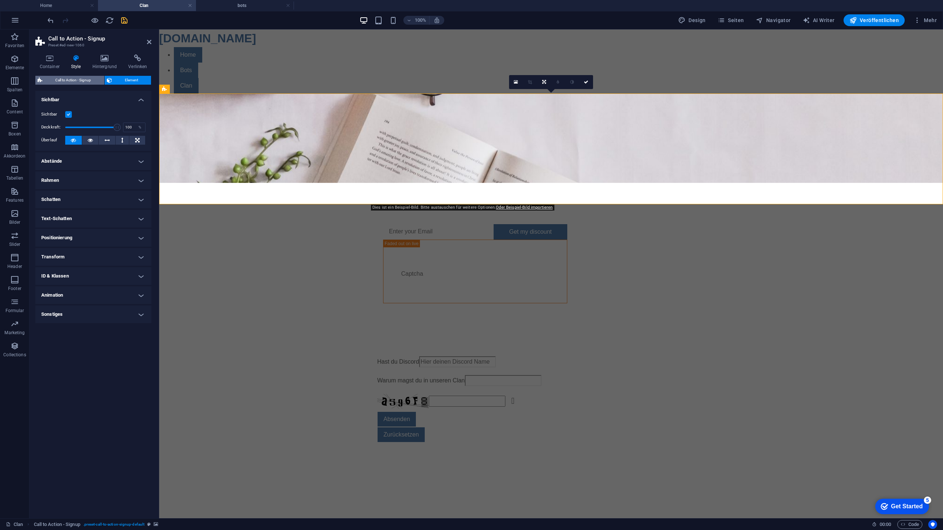
click at [86, 81] on span "Call to Action - Signup" at bounding box center [73, 80] width 57 height 9
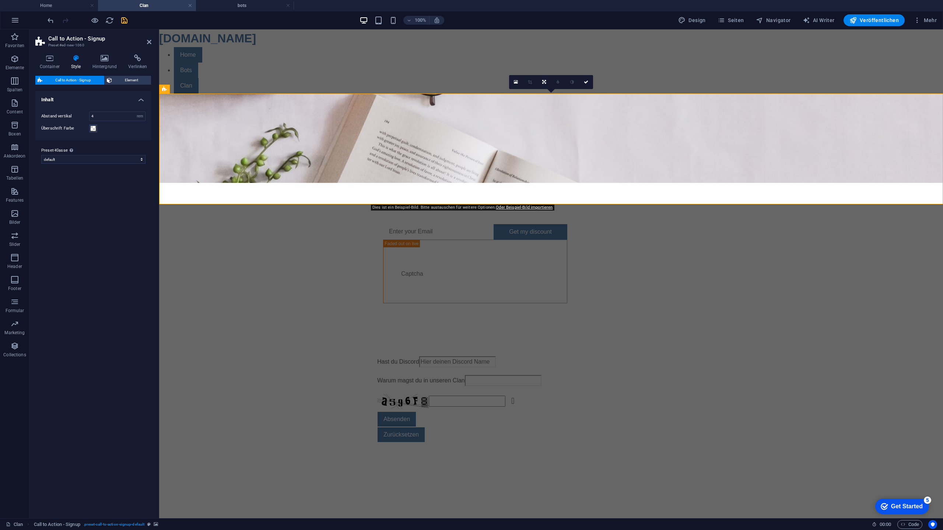
click at [215, 126] on figure at bounding box center [551, 138] width 784 height 89
click at [101, 159] on select "default Preset-Klasse hinzufügen" at bounding box center [93, 159] width 104 height 9
click at [104, 163] on select "default Preset-Klasse hinzufügen" at bounding box center [93, 159] width 104 height 9
click at [41, 155] on select "default Preset-Klasse hinzufügen" at bounding box center [93, 159] width 104 height 9
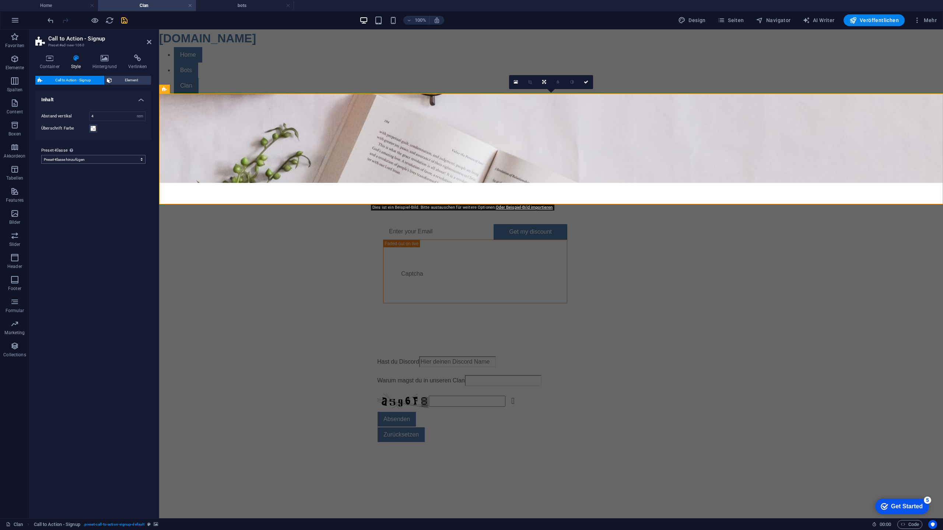
select select "preset-call-to-action-signup-default"
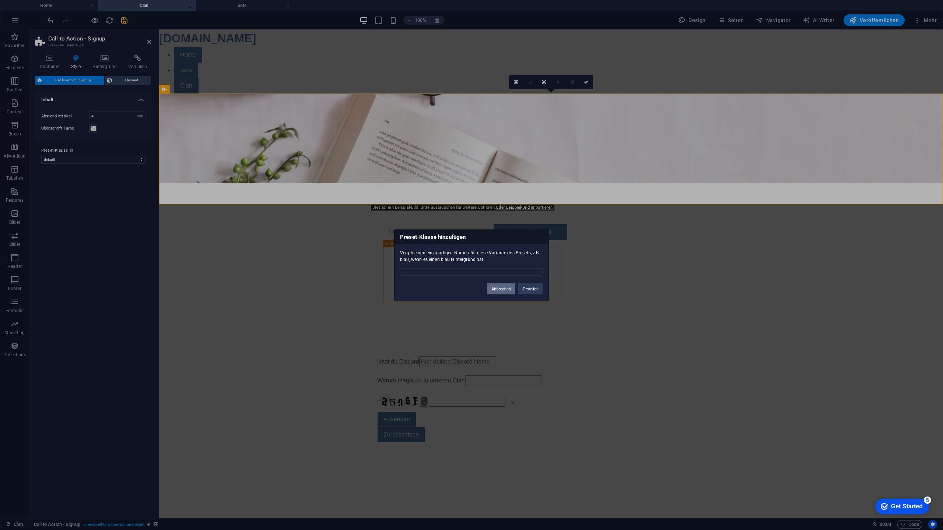
click at [505, 288] on button "Abbrechen" at bounding box center [501, 289] width 28 height 11
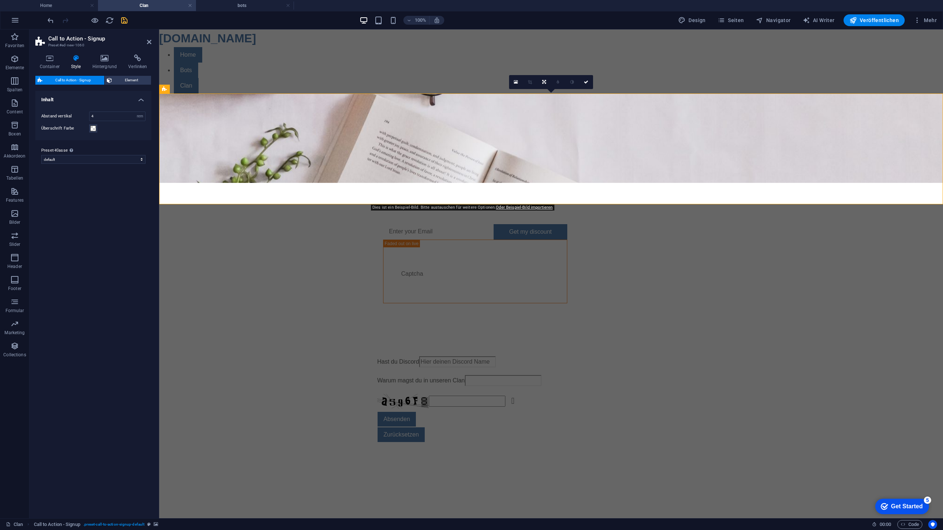
click at [146, 39] on h2 "Call to Action - Signup" at bounding box center [99, 38] width 103 height 7
click at [147, 42] on icon at bounding box center [149, 42] width 4 height 6
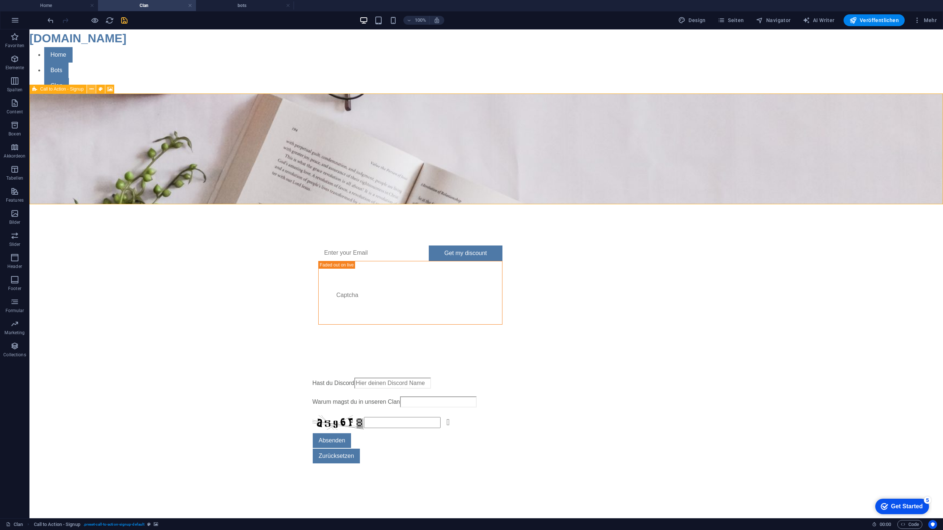
click at [90, 90] on icon at bounding box center [91, 89] width 4 height 8
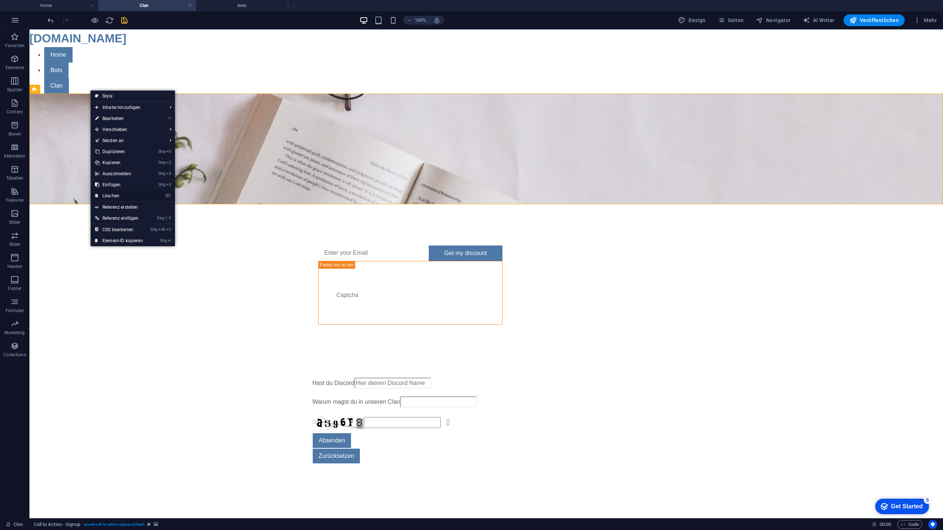
click at [122, 196] on link "⌦ Löschen" at bounding box center [119, 195] width 57 height 11
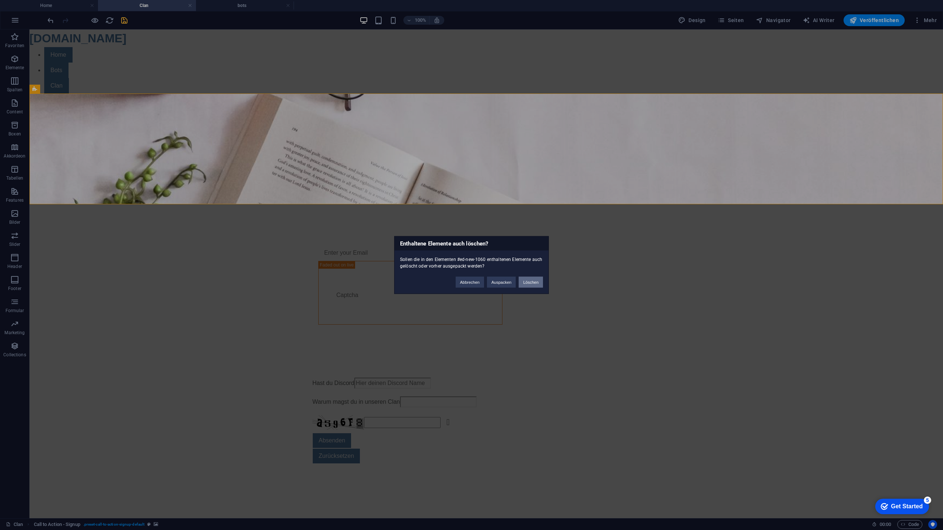
click at [527, 282] on button "Löschen" at bounding box center [530, 282] width 24 height 11
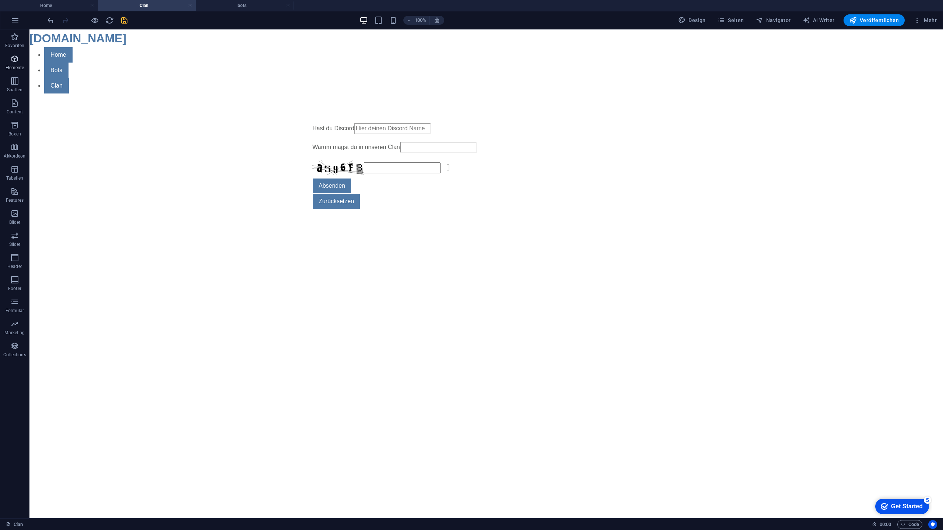
click at [16, 66] on p "Elemente" at bounding box center [15, 68] width 19 height 6
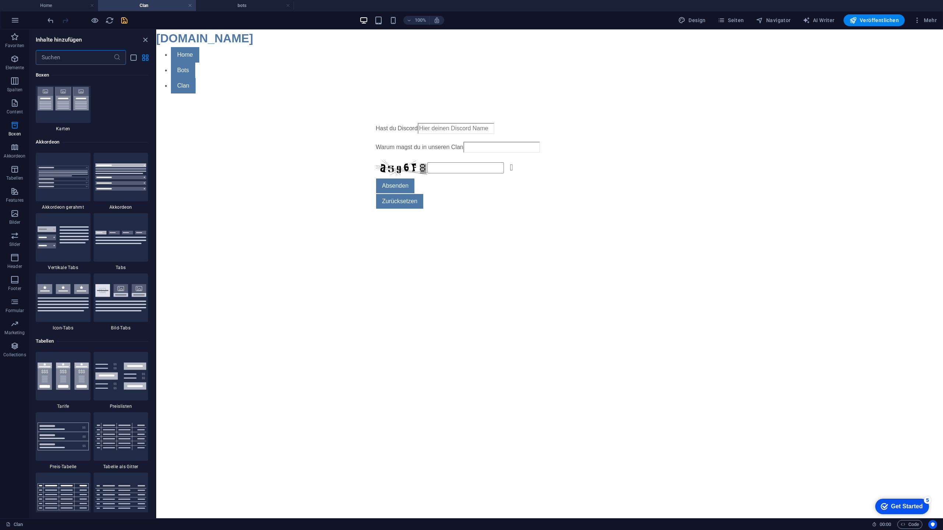
scroll to position [2393, 0]
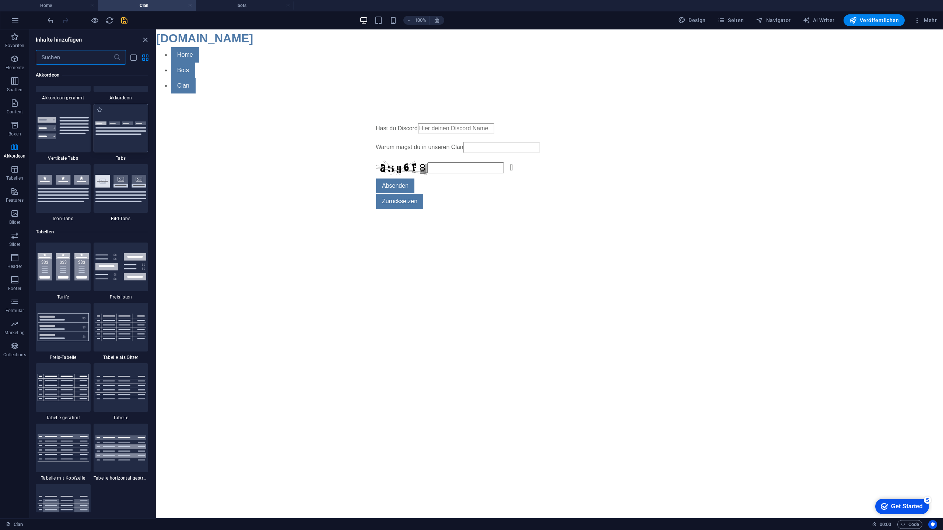
click at [119, 134] on img at bounding box center [120, 129] width 51 height 14
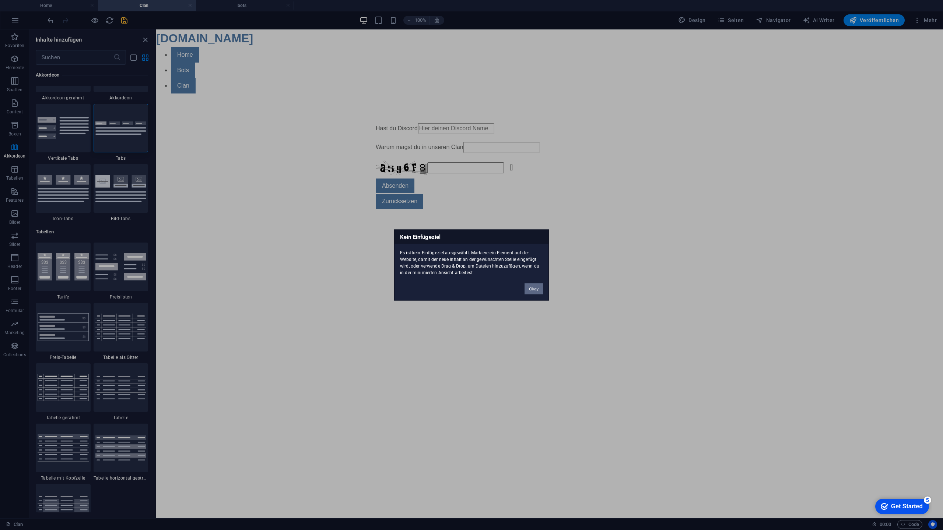
click at [534, 287] on button "Okay" at bounding box center [533, 289] width 18 height 11
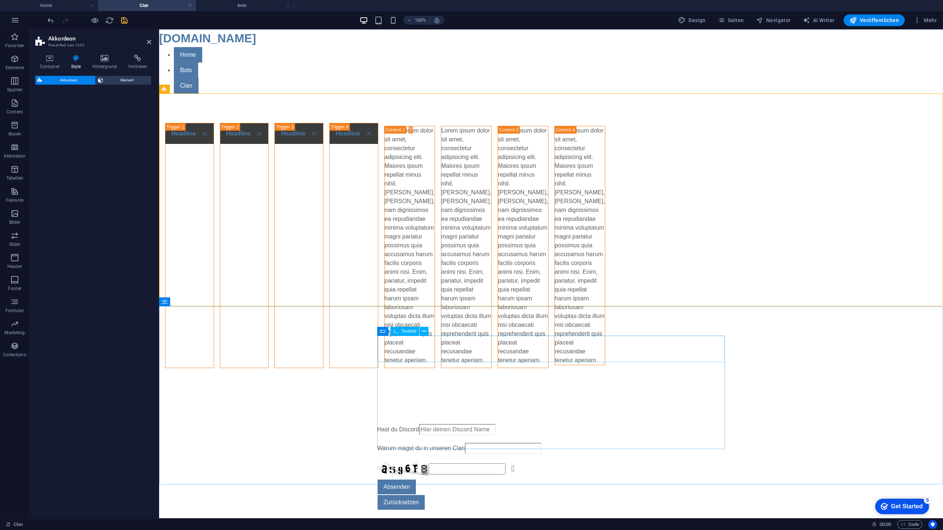
select select "rem"
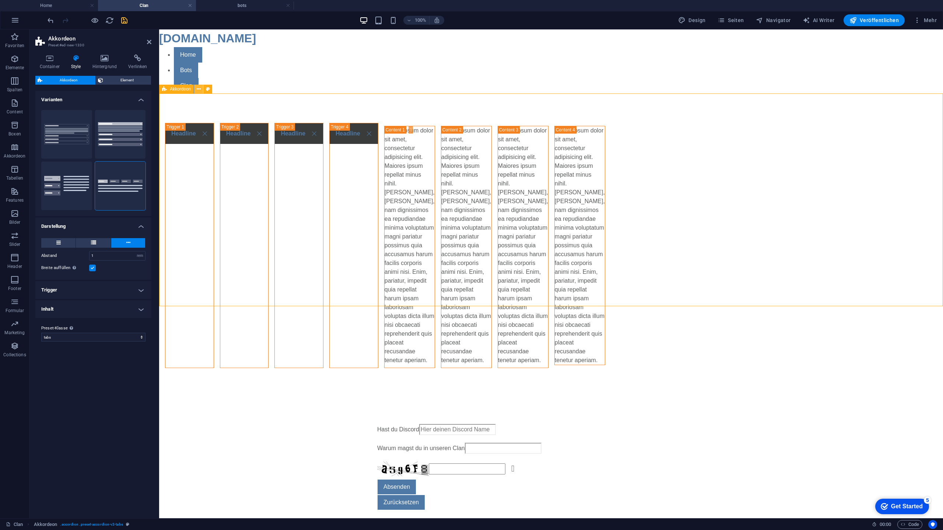
click at [198, 90] on icon at bounding box center [199, 89] width 4 height 8
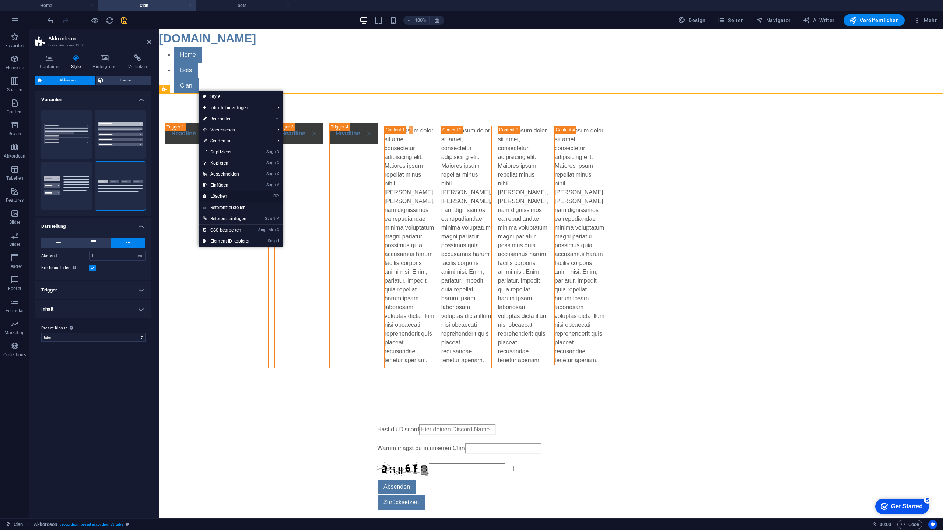
click at [235, 193] on link "⌦ Löschen" at bounding box center [226, 196] width 57 height 11
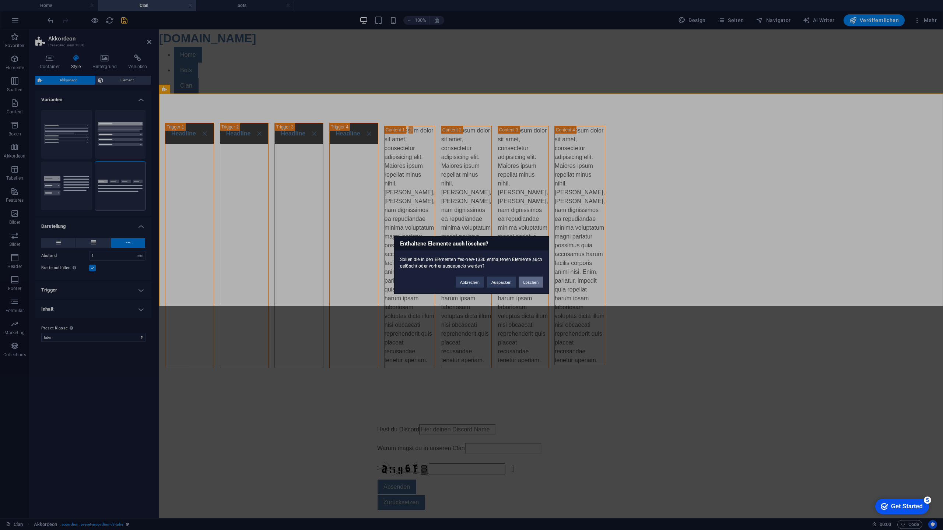
drag, startPoint x: 532, startPoint y: 281, endPoint x: 121, endPoint y: 152, distance: 430.4
click at [532, 281] on button "Löschen" at bounding box center [530, 282] width 24 height 11
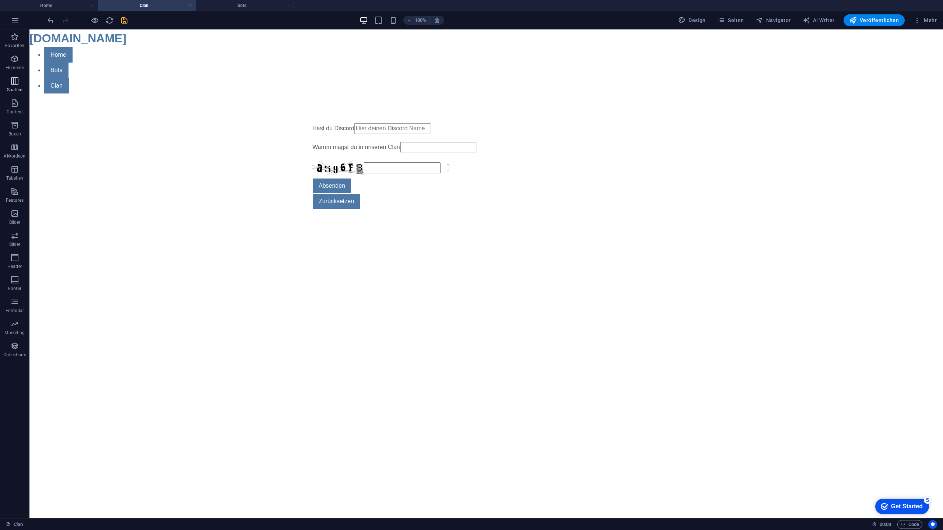
click at [15, 80] on icon "button" at bounding box center [14, 81] width 9 height 9
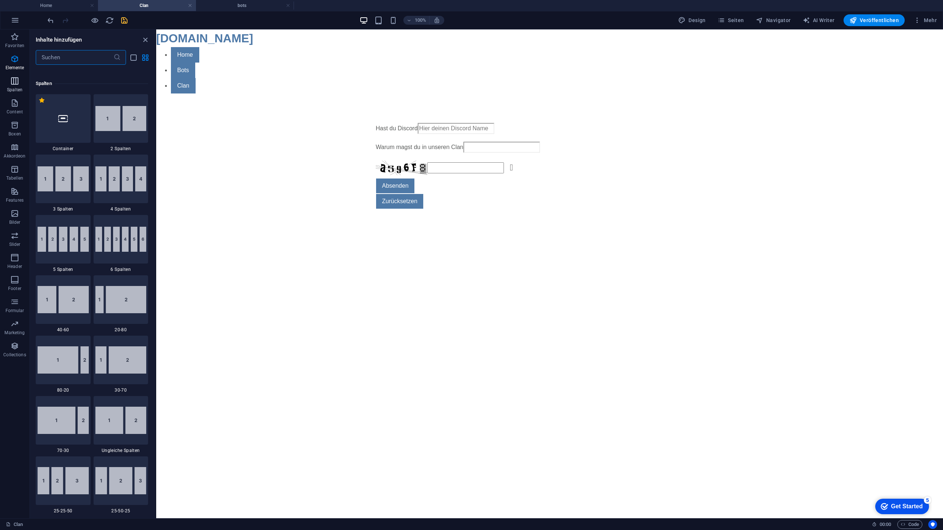
scroll to position [365, 0]
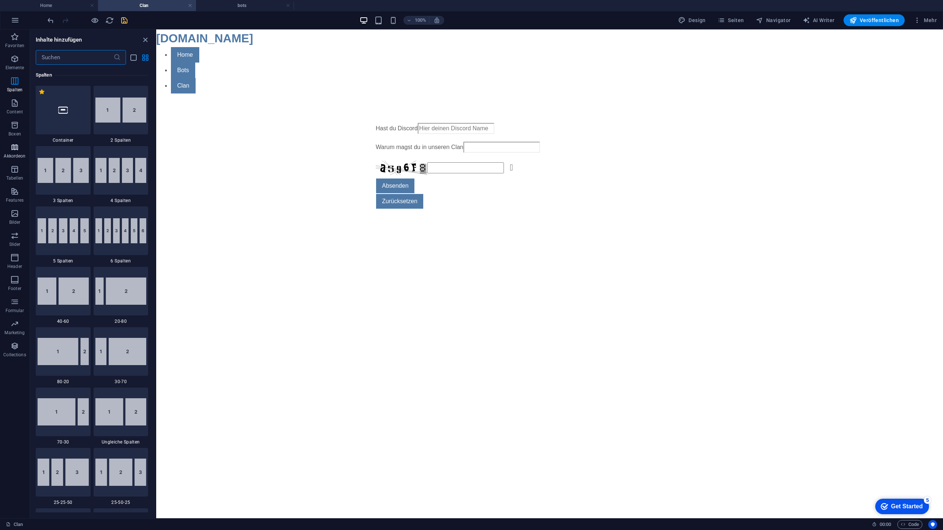
click at [14, 144] on icon "button" at bounding box center [14, 147] width 9 height 9
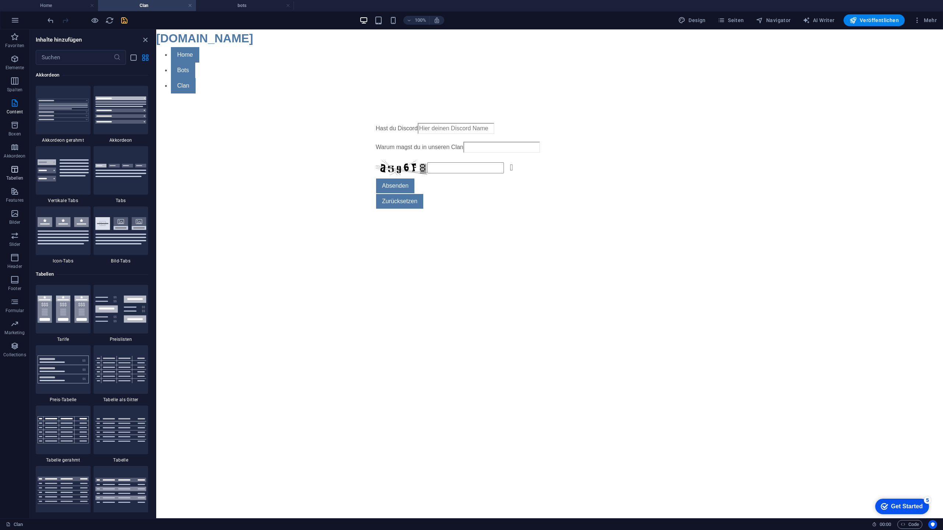
click at [21, 175] on p "Tabellen" at bounding box center [14, 178] width 17 height 6
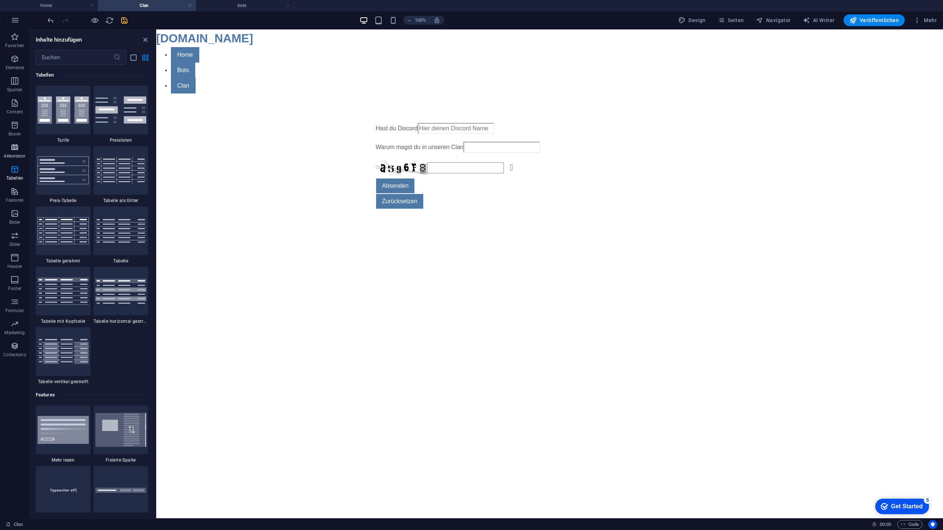
click at [20, 155] on p "Akkordeon" at bounding box center [15, 156] width 22 height 6
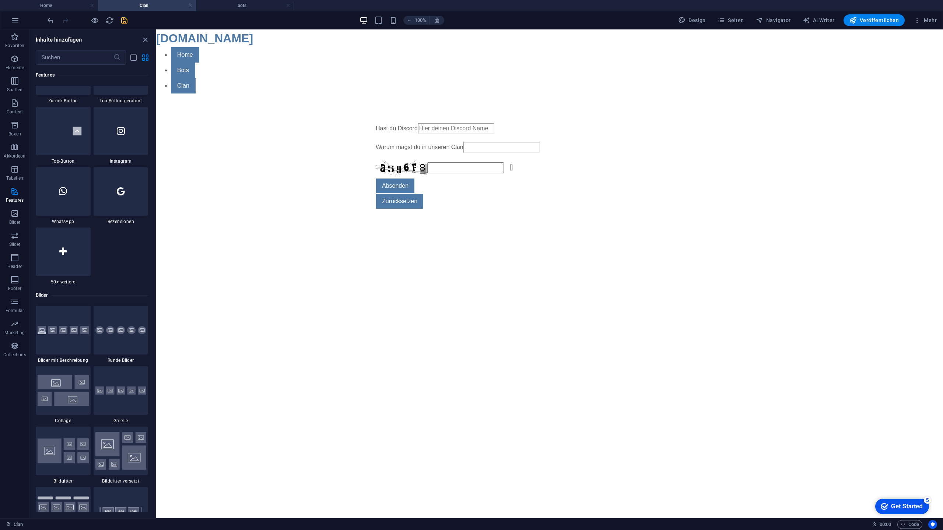
scroll to position [3529, 0]
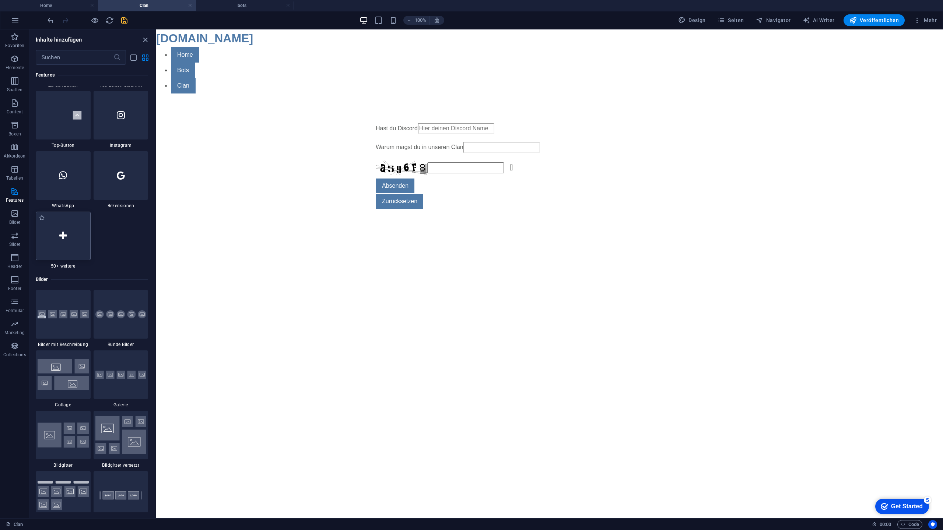
click at [64, 248] on div at bounding box center [63, 236] width 55 height 49
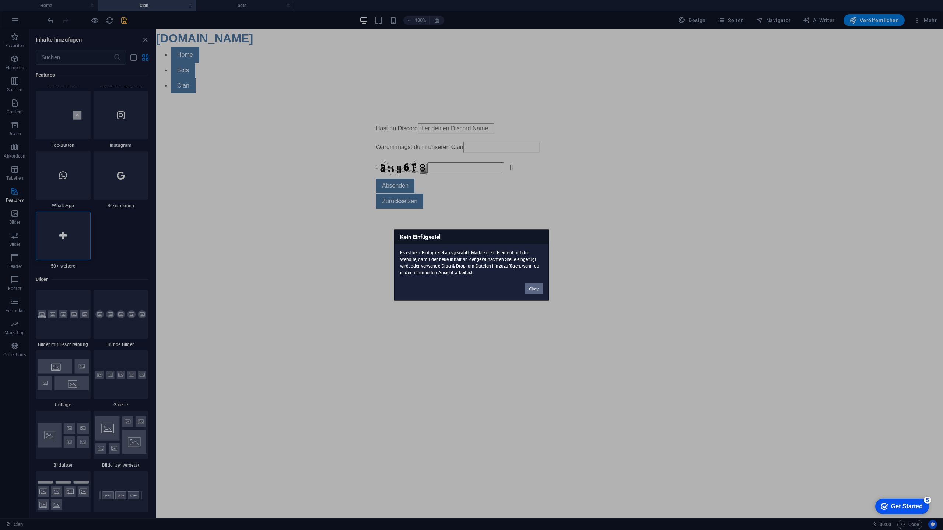
click at [539, 293] on button "Okay" at bounding box center [533, 289] width 18 height 11
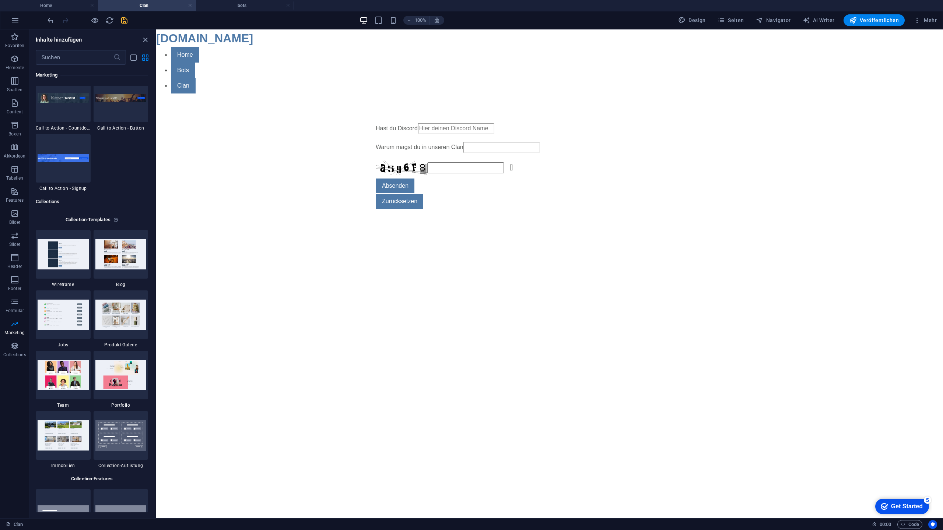
scroll to position [6696, 0]
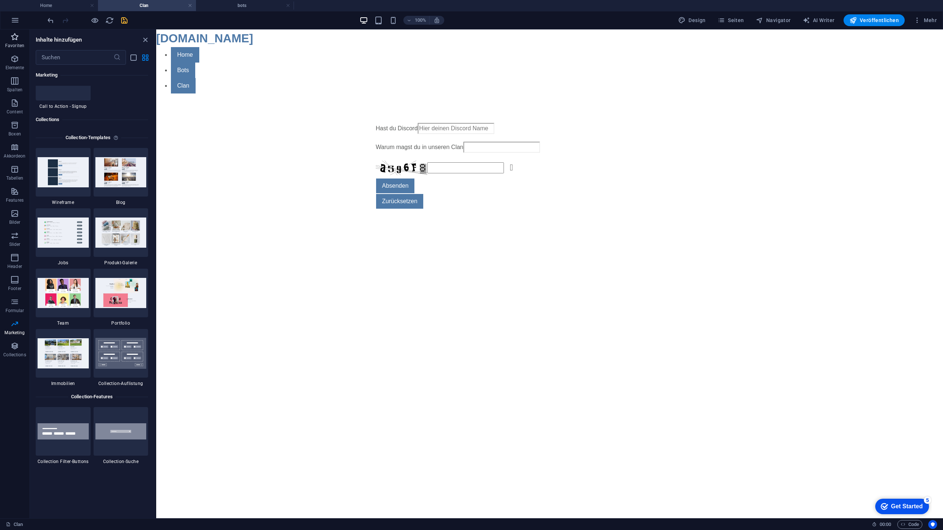
click at [21, 47] on p "Favoriten" at bounding box center [14, 46] width 19 height 6
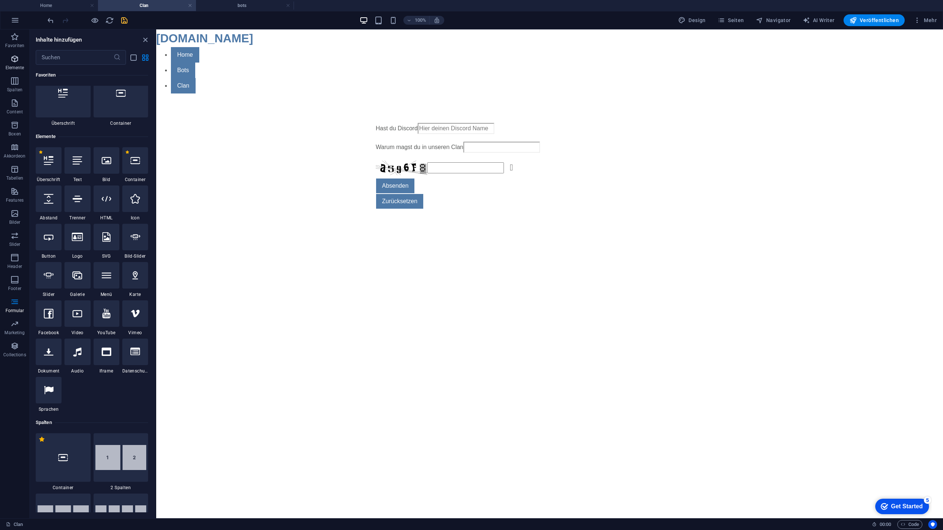
scroll to position [0, 0]
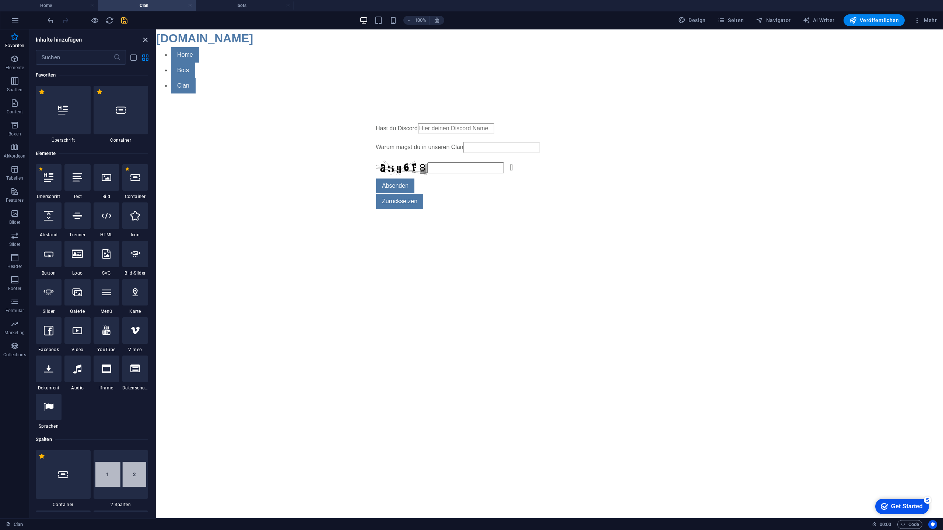
drag, startPoint x: 142, startPoint y: 39, endPoint x: 138, endPoint y: 39, distance: 4.8
click at [142, 39] on icon "close panel" at bounding box center [145, 40] width 8 height 8
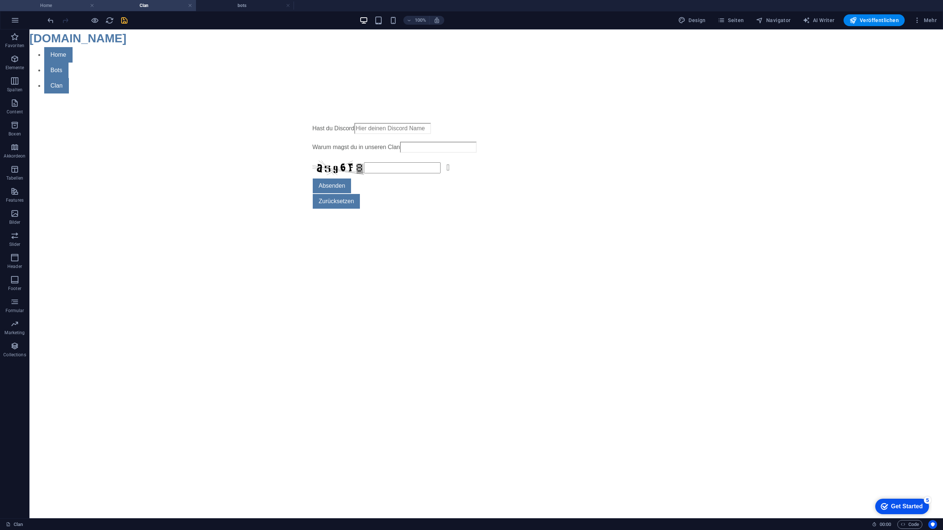
click at [65, 4] on h4 "Home" at bounding box center [49, 5] width 98 height 8
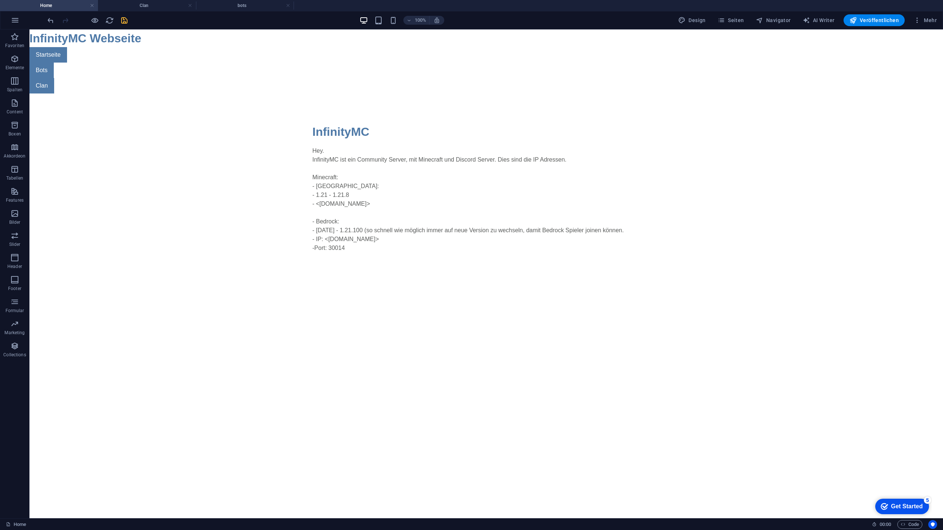
click at [125, 22] on icon "save" at bounding box center [124, 20] width 8 height 8
click at [143, 8] on ul "Home Clan bots" at bounding box center [471, 5] width 943 height 11
click at [143, 8] on h4 "Clan" at bounding box center [147, 5] width 98 height 8
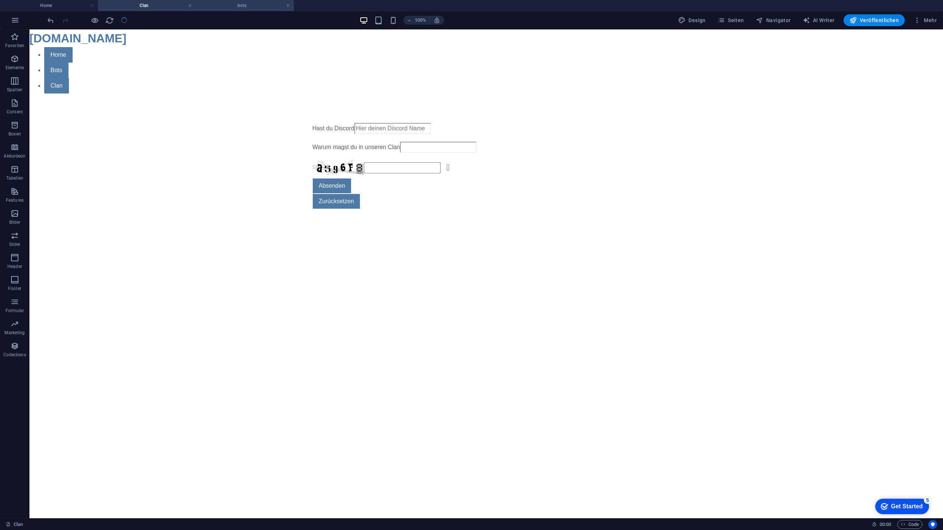
click at [217, 6] on h4 "bots" at bounding box center [245, 5] width 98 height 8
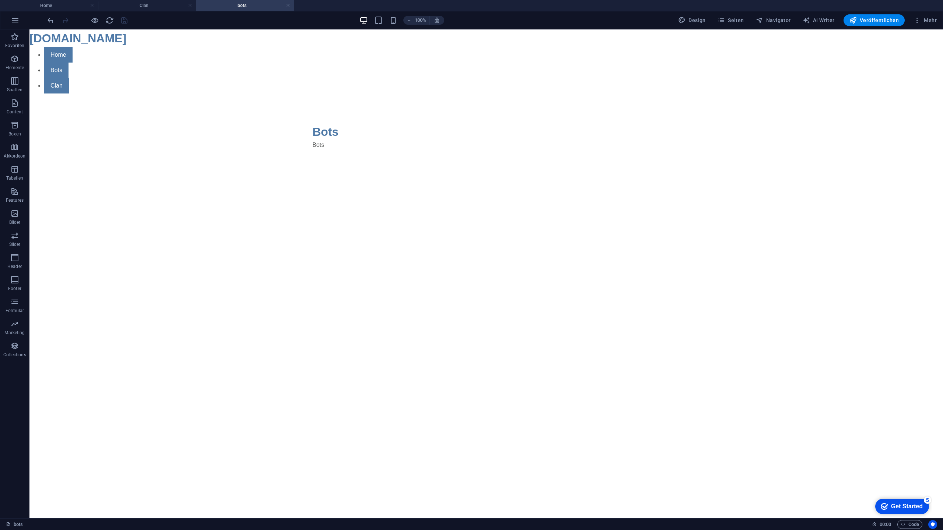
click at [207, 8] on h4 "bots" at bounding box center [245, 5] width 98 height 8
click at [170, 179] on html "Skip to main content [DOMAIN_NAME] Home Bots Clan Bots Bots" at bounding box center [485, 103] width 913 height 149
drag, startPoint x: 172, startPoint y: 225, endPoint x: 89, endPoint y: 257, distance: 87.9
click at [116, 179] on html "Skip to main content [DOMAIN_NAME] Home Bots Clan Bots Bots" at bounding box center [485, 103] width 913 height 149
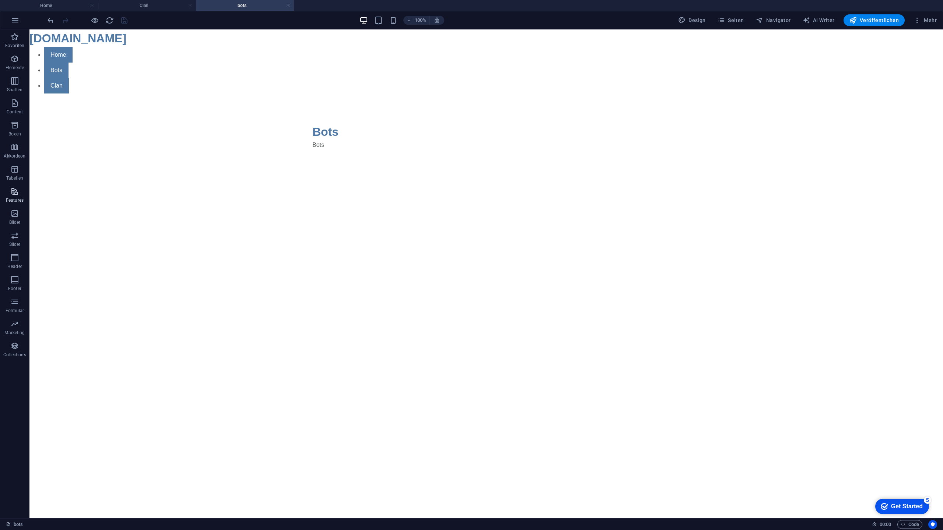
click at [19, 190] on icon "button" at bounding box center [14, 191] width 9 height 9
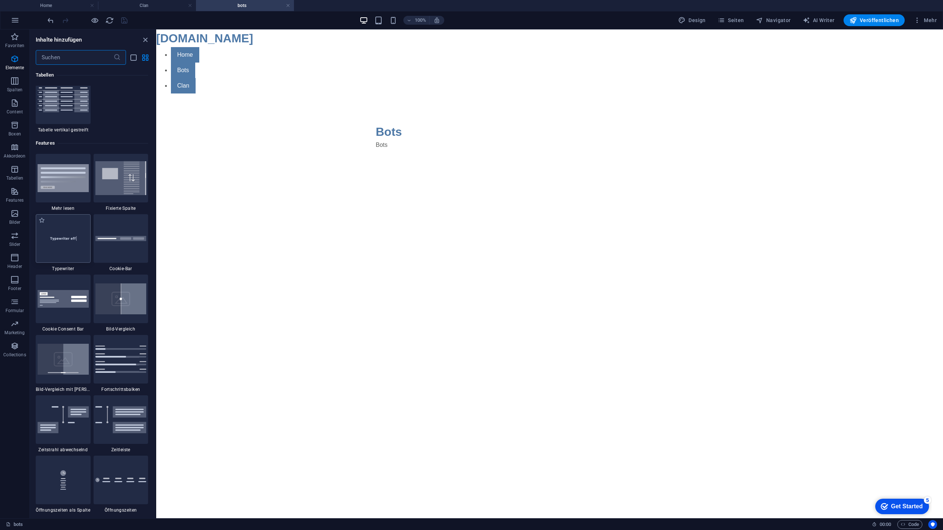
scroll to position [2870, 0]
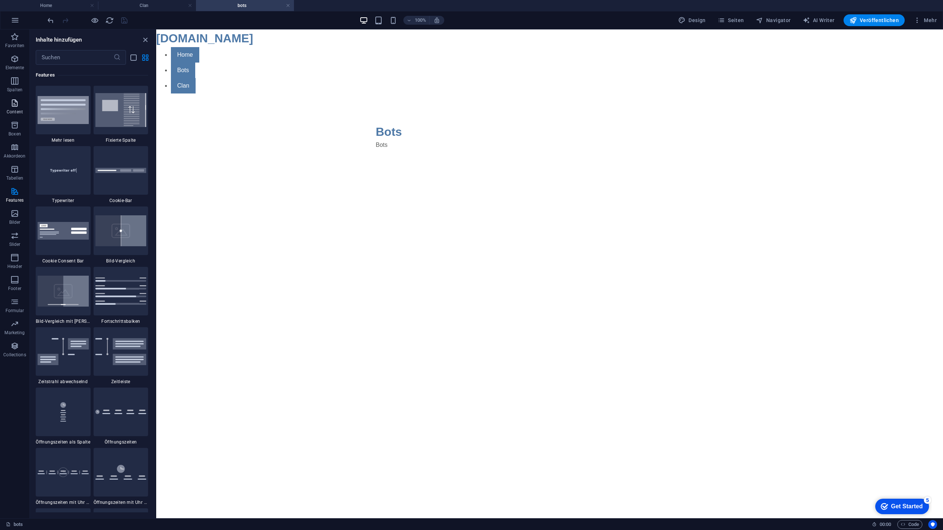
click at [14, 116] on span "Content" at bounding box center [14, 108] width 29 height 18
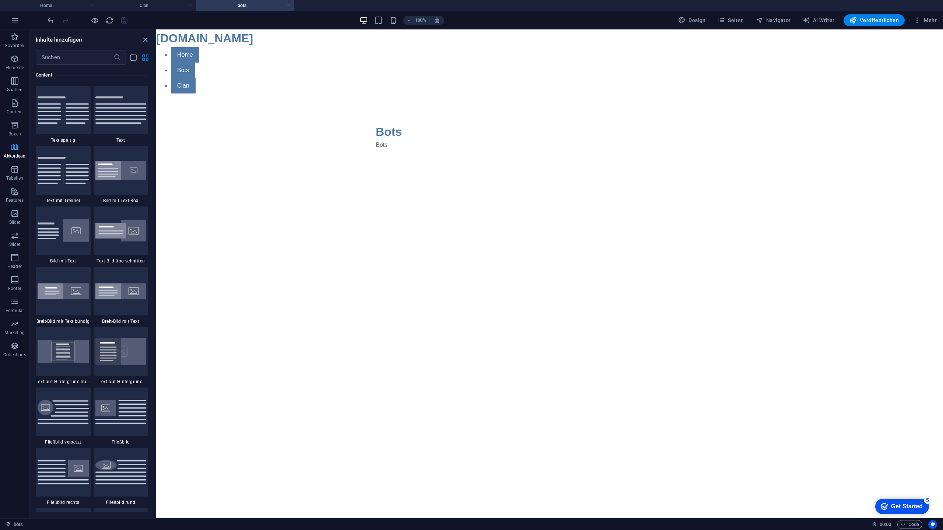
click at [12, 142] on button "Akkordeon" at bounding box center [14, 151] width 29 height 22
click at [15, 152] on span "Akkordeon" at bounding box center [14, 152] width 29 height 18
click at [19, 101] on icon "button" at bounding box center [14, 103] width 9 height 9
click at [22, 89] on p "Spalten" at bounding box center [14, 90] width 15 height 6
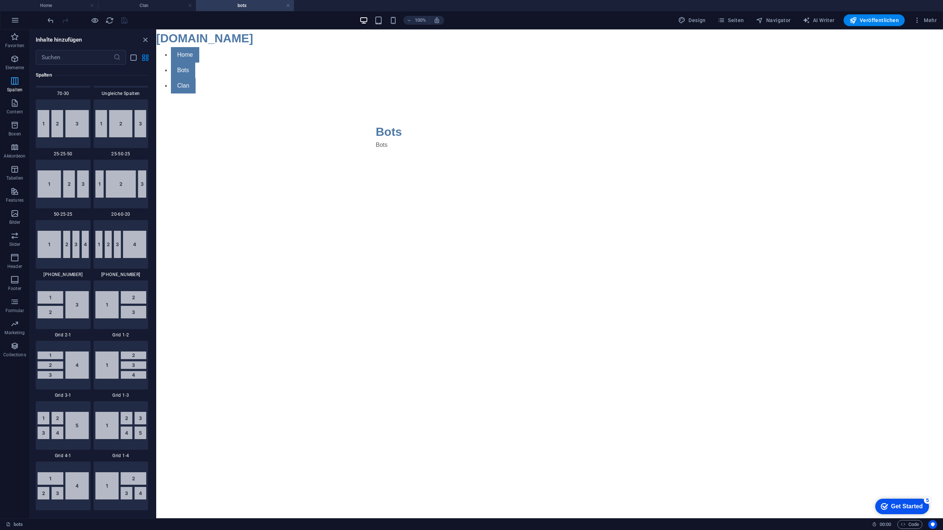
scroll to position [365, 0]
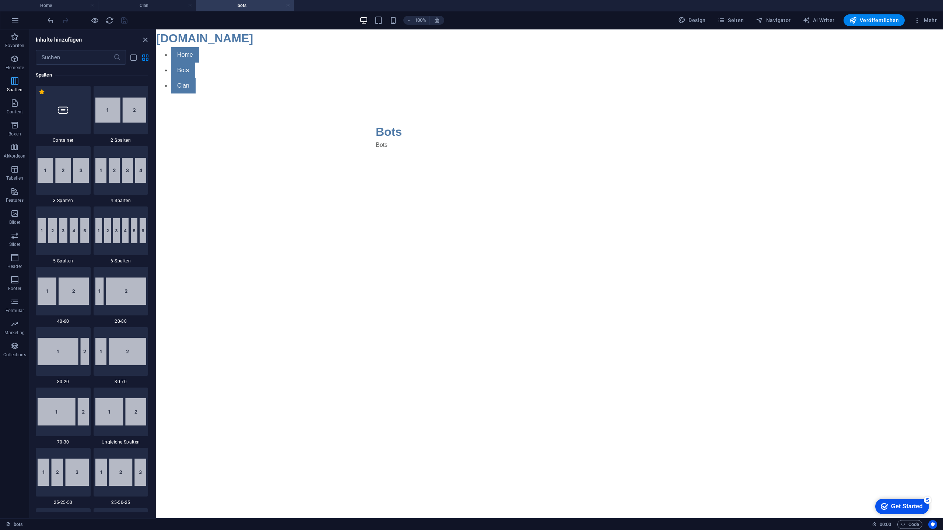
click at [21, 78] on span "Spalten" at bounding box center [14, 86] width 29 height 18
click at [21, 69] on p "Elemente" at bounding box center [15, 68] width 19 height 6
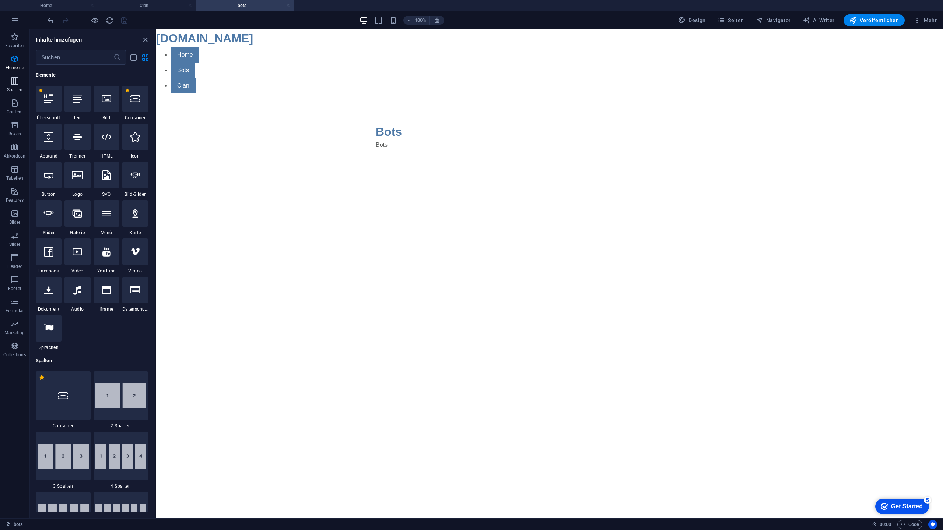
scroll to position [78, 0]
click at [83, 177] on icon at bounding box center [77, 176] width 11 height 10
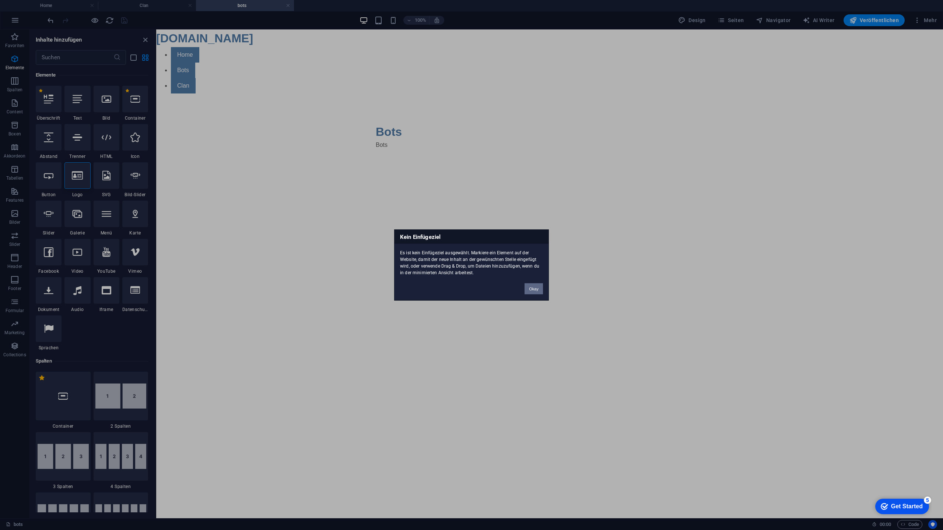
drag, startPoint x: 532, startPoint y: 286, endPoint x: 310, endPoint y: 222, distance: 231.4
click at [532, 286] on button "Okay" at bounding box center [533, 289] width 18 height 11
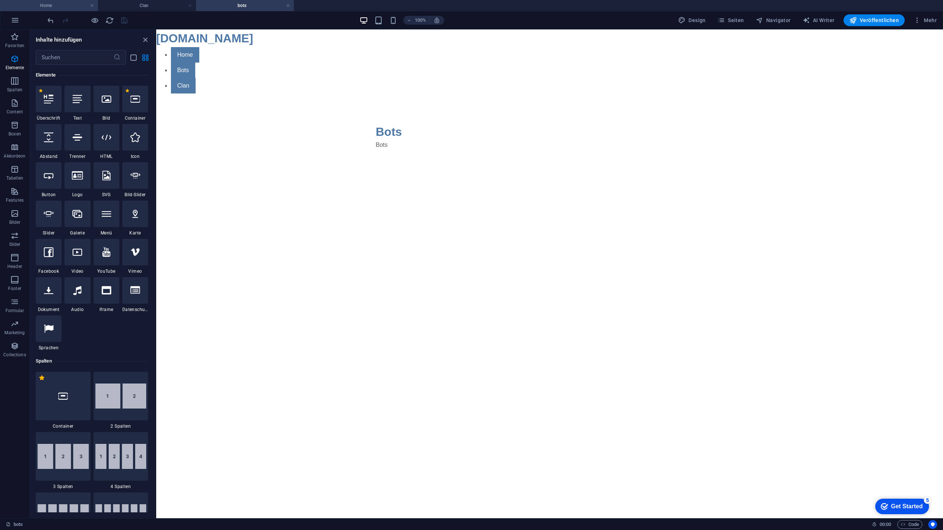
click at [28, 4] on h4 "Home" at bounding box center [49, 5] width 98 height 8
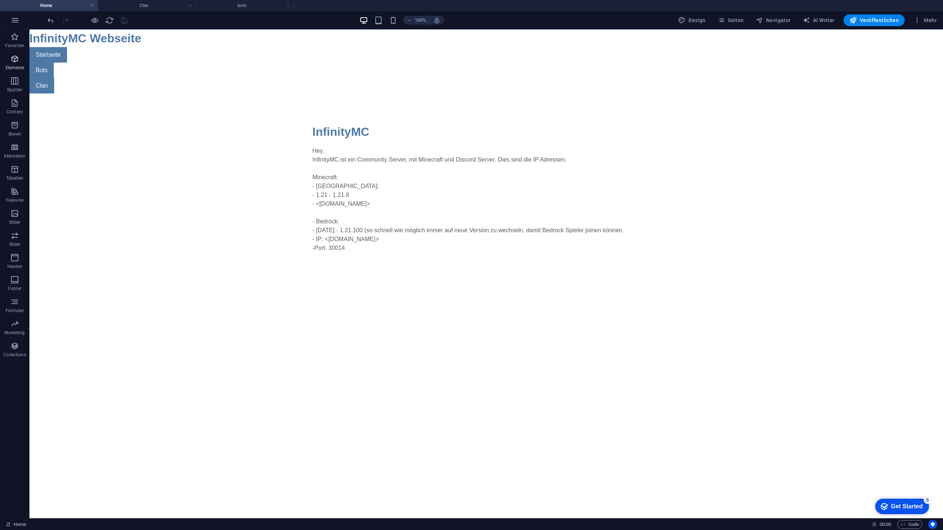
click at [21, 56] on span "Elemente" at bounding box center [14, 63] width 29 height 18
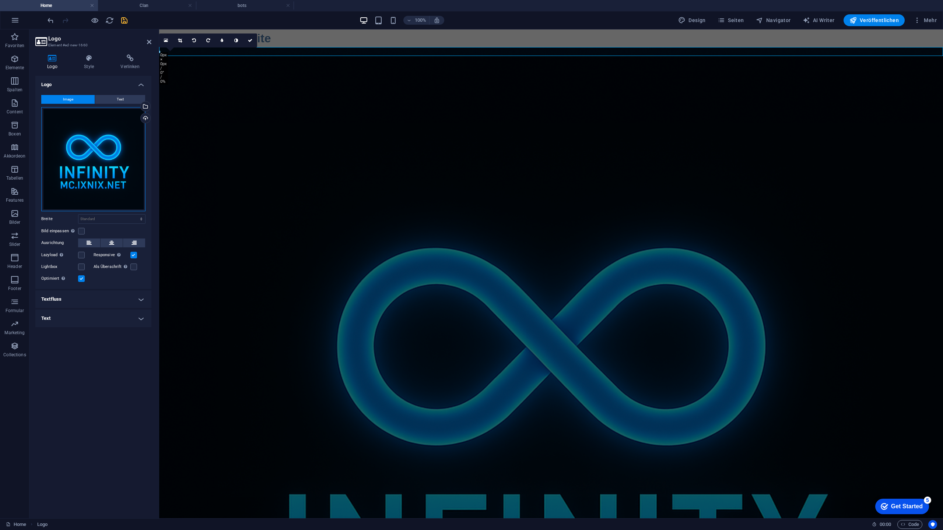
click at [127, 142] on div "Ziehe Dateien zum Hochladen hierher oder klicke hier, um aus Dateien oder koste…" at bounding box center [93, 159] width 104 height 104
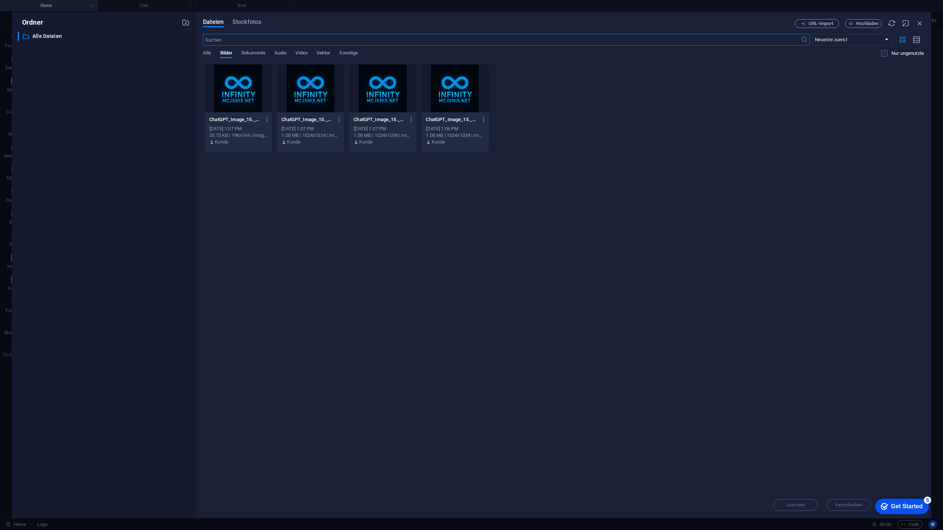
click at [233, 97] on div at bounding box center [238, 88] width 67 height 48
drag, startPoint x: 898, startPoint y: 488, endPoint x: 896, endPoint y: 440, distance: 48.3
click at [896, 485] on html "checkmark Get Started 5 First Steps in the Editor Let's guide you through the t…" at bounding box center [900, 506] width 63 height 22
click at [922, 23] on icon "button" at bounding box center [919, 23] width 8 height 8
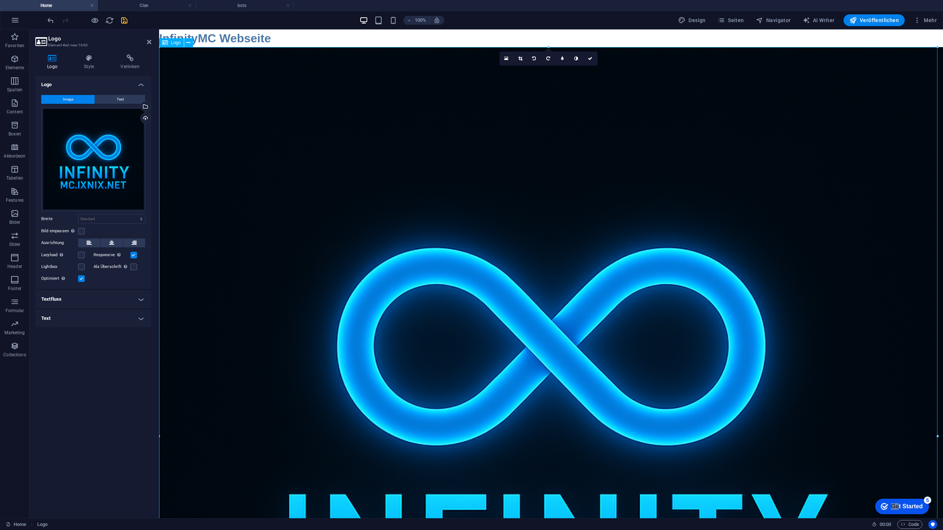
drag, startPoint x: 411, startPoint y: 104, endPoint x: 406, endPoint y: 90, distance: 14.3
click at [406, 90] on div at bounding box center [551, 439] width 784 height 784
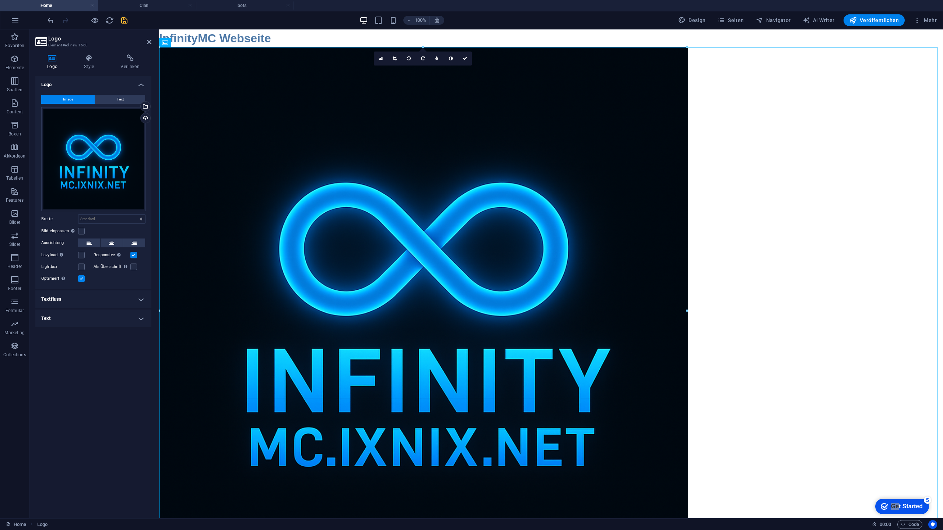
drag, startPoint x: 936, startPoint y: 46, endPoint x: -38, endPoint y: 297, distance: 1005.0
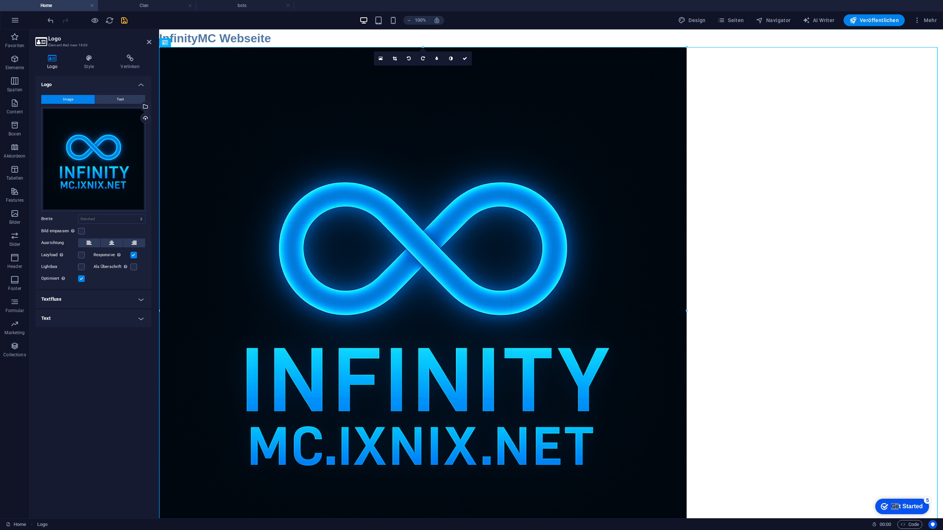
type input "1432"
select select "px"
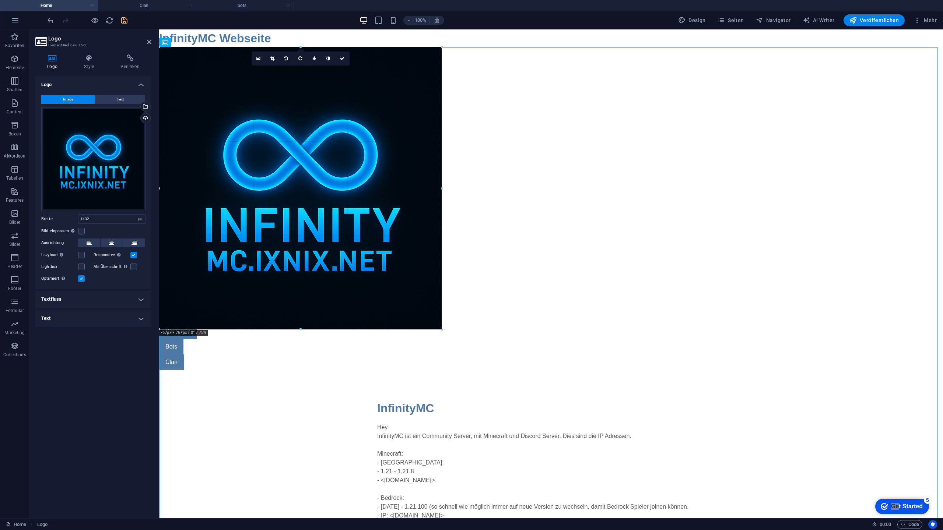
drag, startPoint x: 686, startPoint y: 46, endPoint x: 90, endPoint y: 303, distance: 649.8
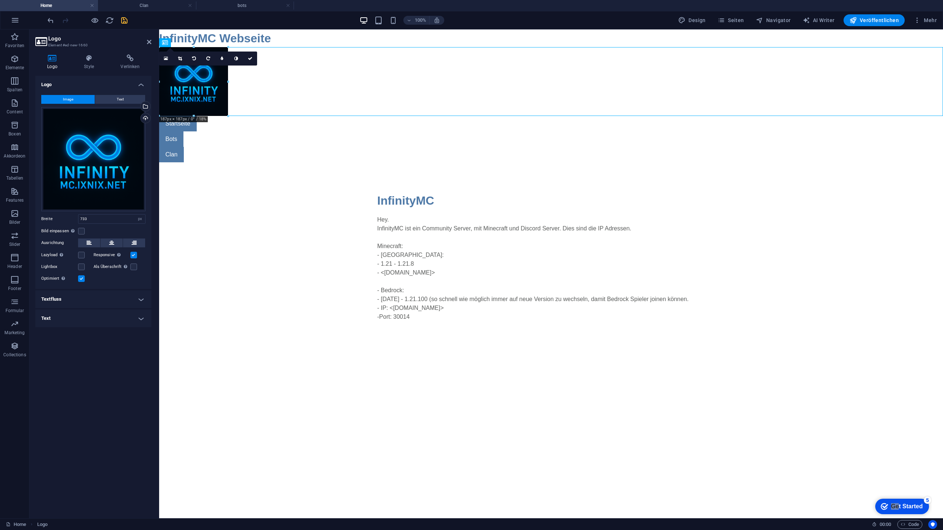
drag, startPoint x: 428, startPoint y: 316, endPoint x: 59, endPoint y: 66, distance: 446.7
type input "187"
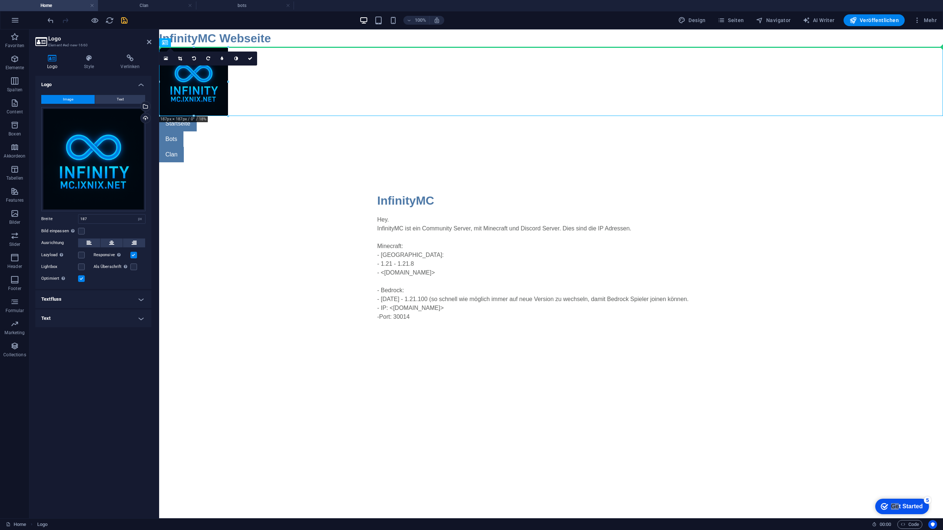
drag, startPoint x: 198, startPoint y: 70, endPoint x: 319, endPoint y: 69, distance: 120.8
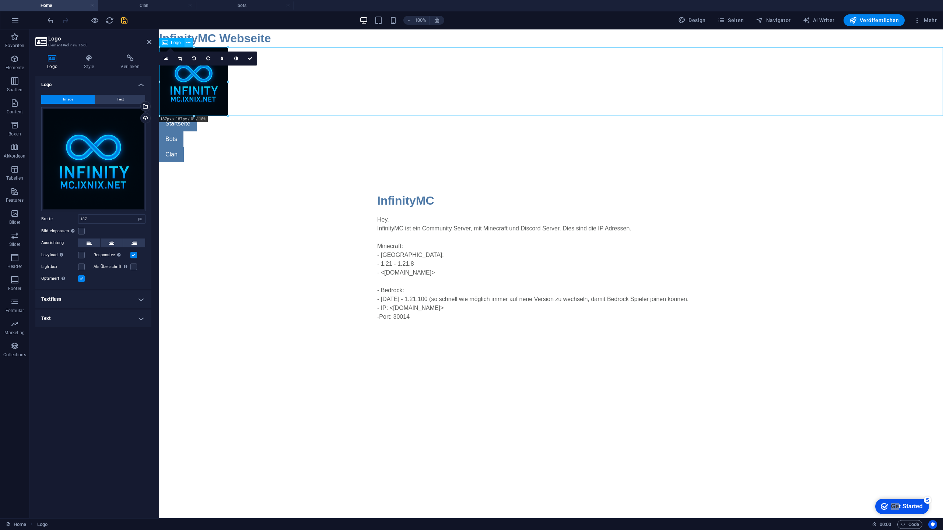
click at [186, 45] on button at bounding box center [188, 42] width 9 height 9
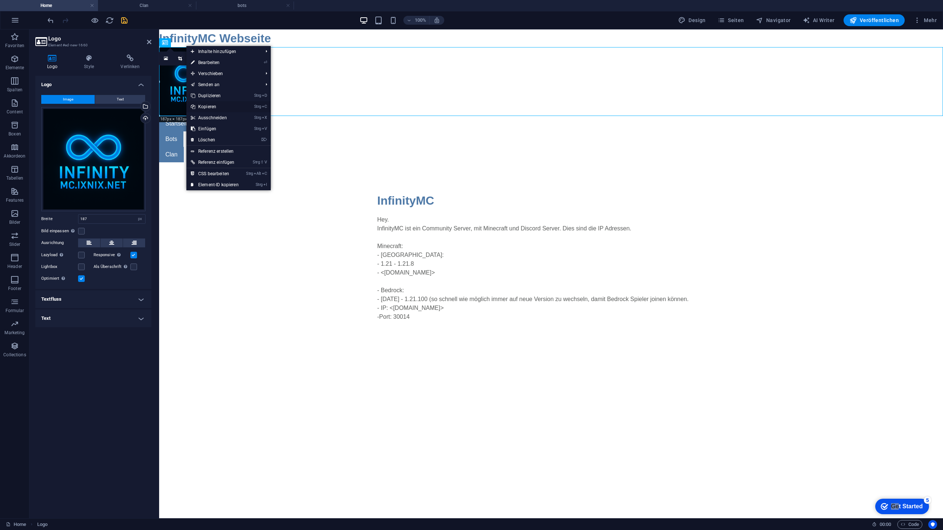
drag, startPoint x: 210, startPoint y: 103, endPoint x: 24, endPoint y: 46, distance: 194.4
click at [210, 103] on link "Strg C Kopieren" at bounding box center [214, 106] width 57 height 11
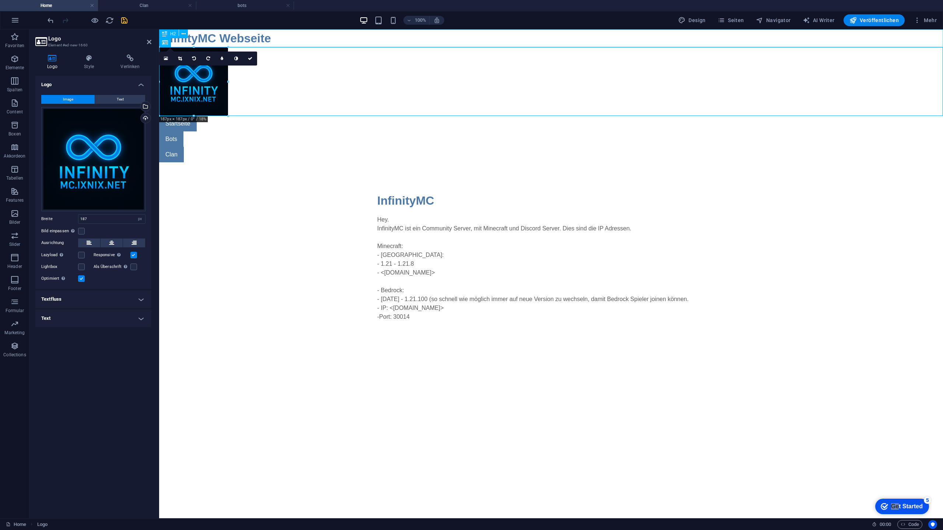
click at [161, 36] on div "H2" at bounding box center [169, 33] width 20 height 9
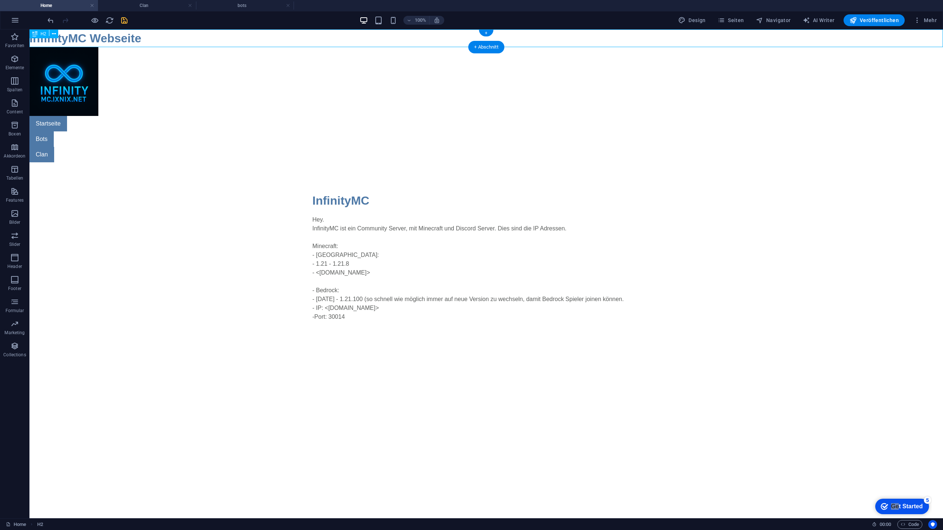
click at [136, 34] on div "InfinityMC Webseite" at bounding box center [485, 38] width 913 height 18
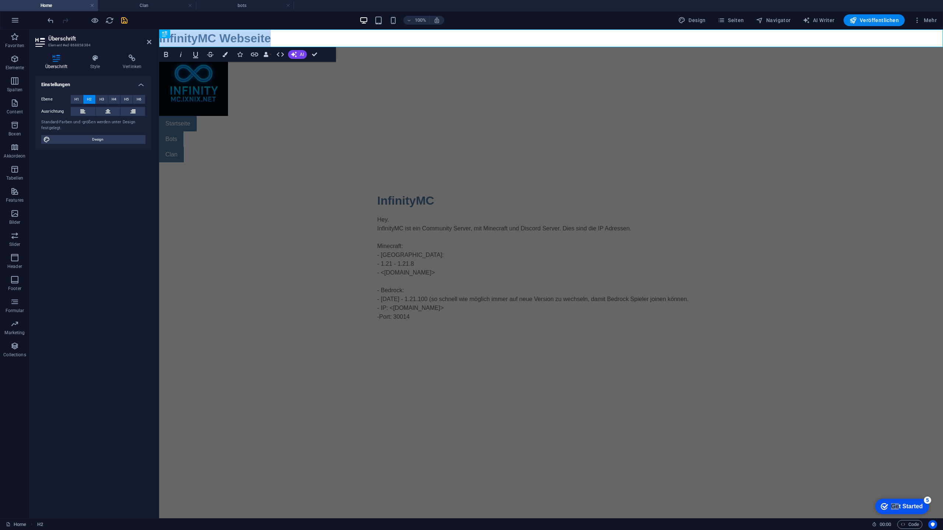
click at [158, 46] on div at bounding box center [157, 273] width 1 height 489
click at [161, 43] on h2 "InfinityMC Webseite" at bounding box center [551, 38] width 784 height 18
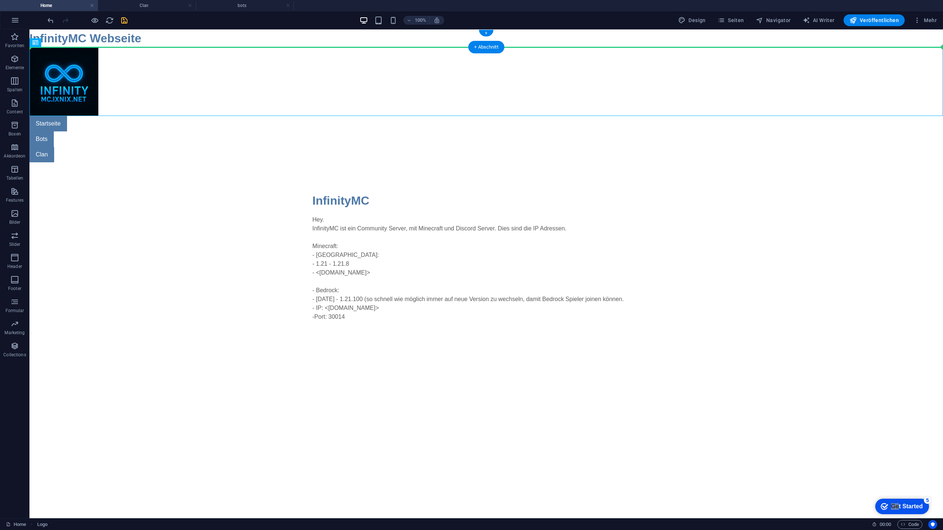
drag, startPoint x: 74, startPoint y: 63, endPoint x: 184, endPoint y: 43, distance: 111.6
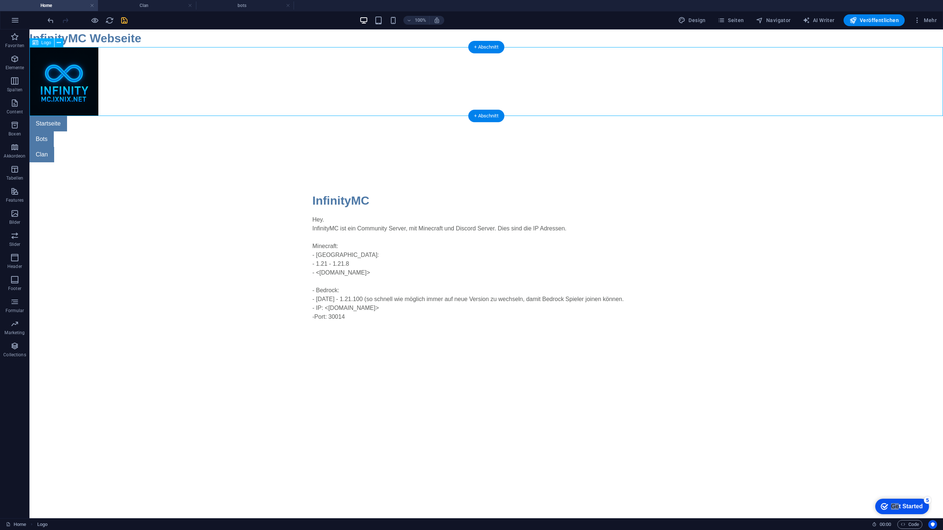
click at [80, 72] on div at bounding box center [485, 81] width 913 height 69
click at [100, 97] on div at bounding box center [485, 81] width 913 height 69
click at [84, 104] on div at bounding box center [485, 81] width 913 height 69
click at [88, 84] on div at bounding box center [485, 81] width 913 height 69
drag, startPoint x: 186, startPoint y: 111, endPoint x: 169, endPoint y: 73, distance: 42.2
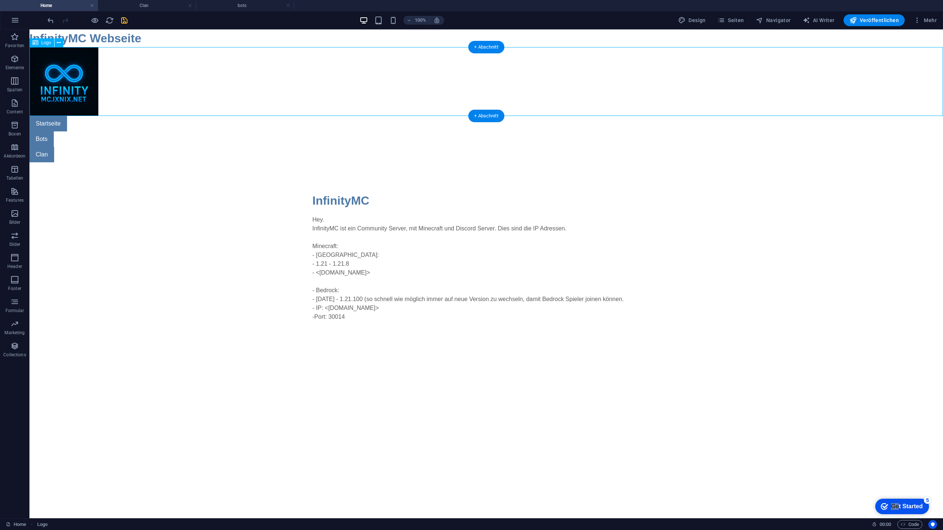
click at [186, 108] on div at bounding box center [485, 81] width 913 height 69
click at [127, 20] on icon "save" at bounding box center [124, 20] width 8 height 8
click at [895, 13] on div "100% Design Seiten Navigator AI Writer Veröffentlichen Mehr" at bounding box center [471, 20] width 942 height 18
click at [886, 20] on span "Veröffentlichen" at bounding box center [873, 20] width 49 height 7
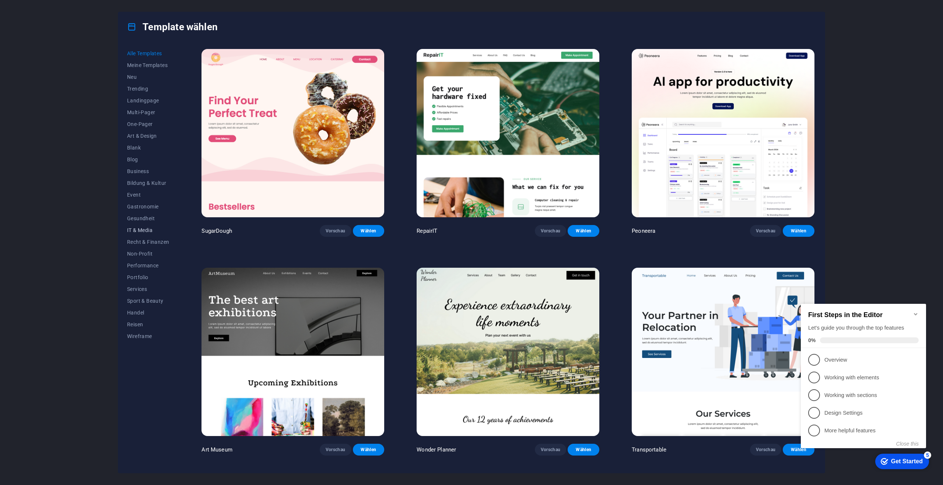
click at [143, 226] on button "IT & Media" at bounding box center [148, 230] width 42 height 12
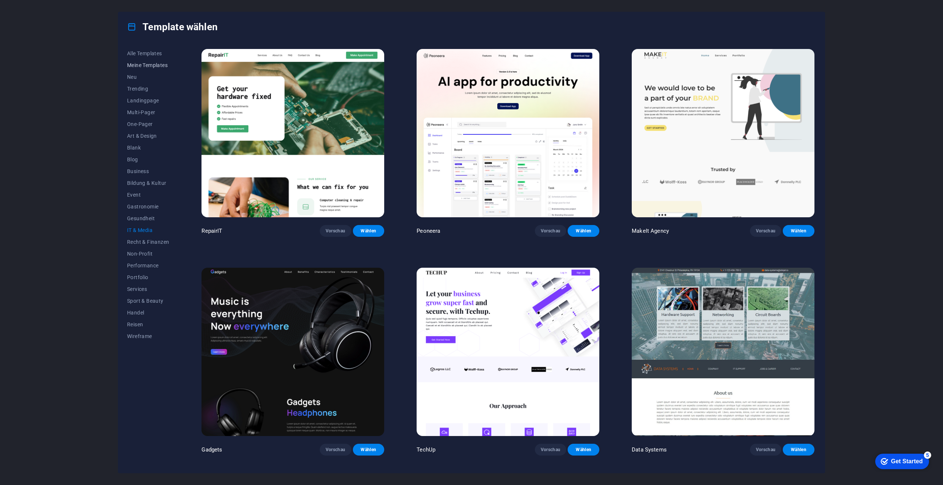
click at [148, 66] on span "Meine Templates" at bounding box center [148, 65] width 42 height 6
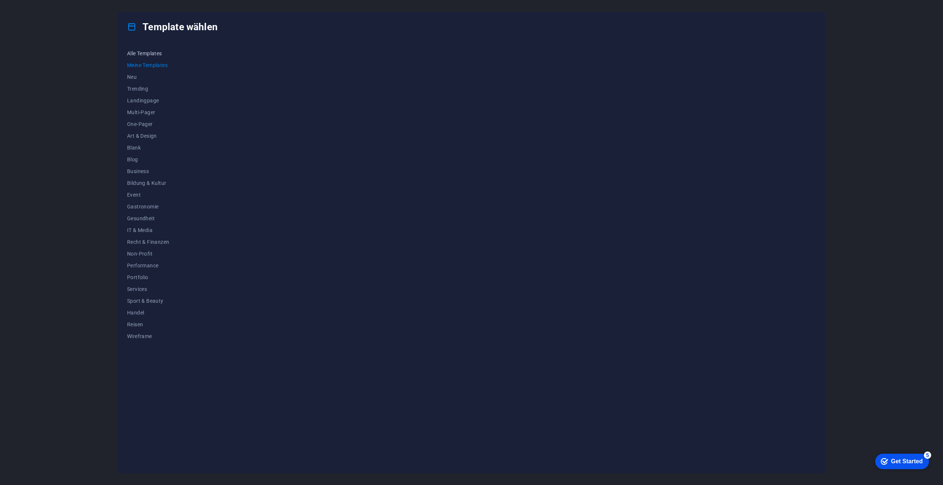
click at [134, 54] on span "Alle Templates" at bounding box center [148, 53] width 42 height 6
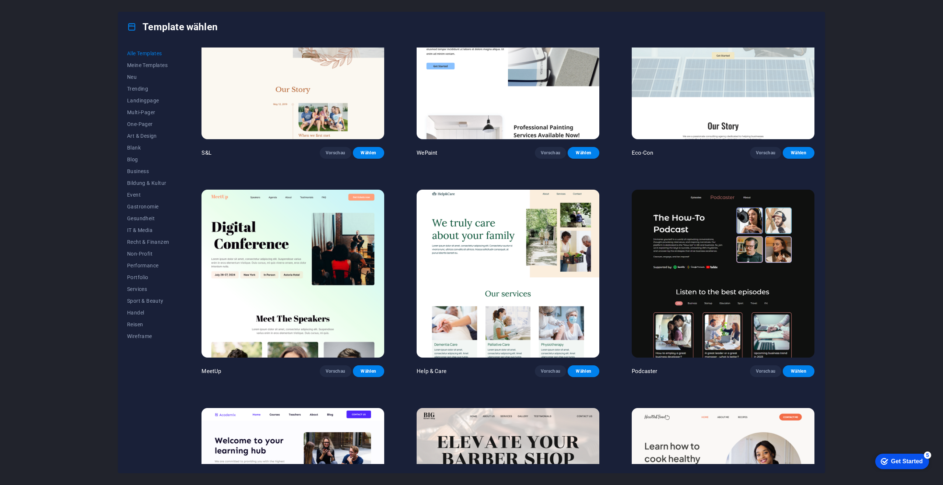
scroll to position [736, 0]
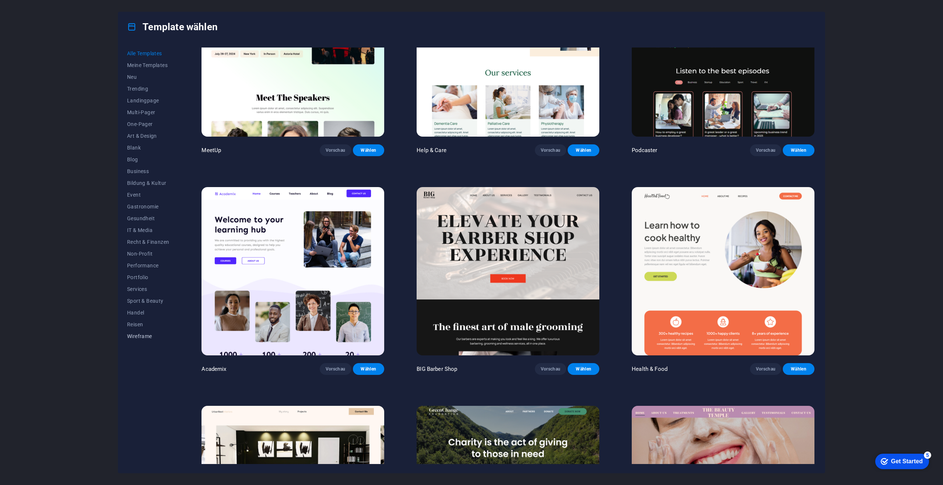
click at [146, 339] on button "Wireframe" at bounding box center [148, 336] width 42 height 12
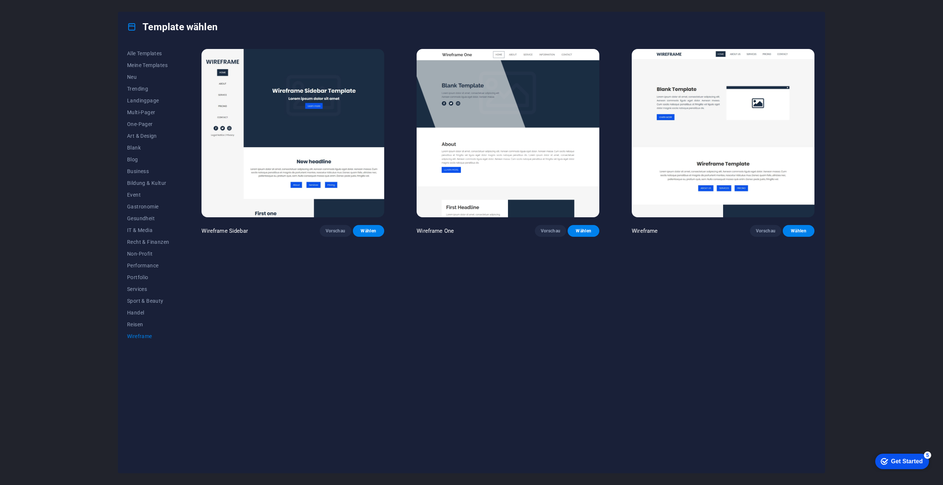
scroll to position [0, 0]
click at [136, 324] on span "Reisen" at bounding box center [148, 324] width 42 height 6
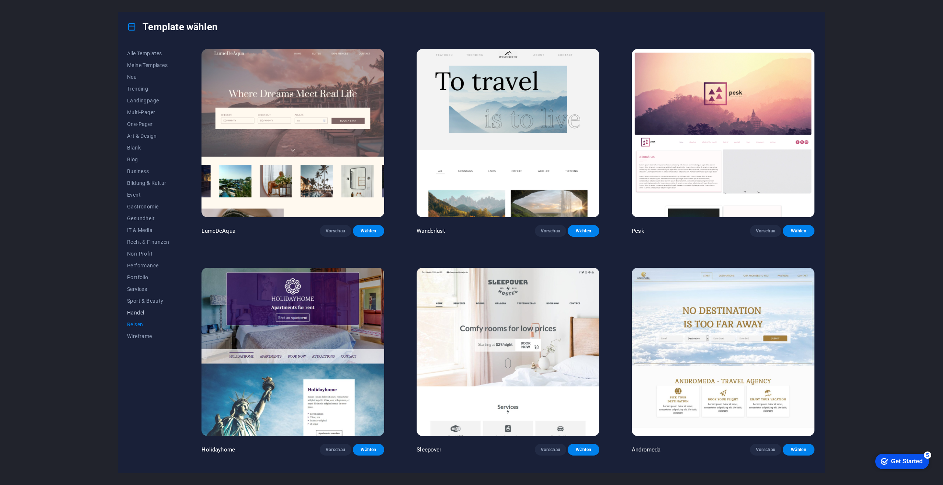
click at [141, 313] on span "Handel" at bounding box center [148, 313] width 42 height 6
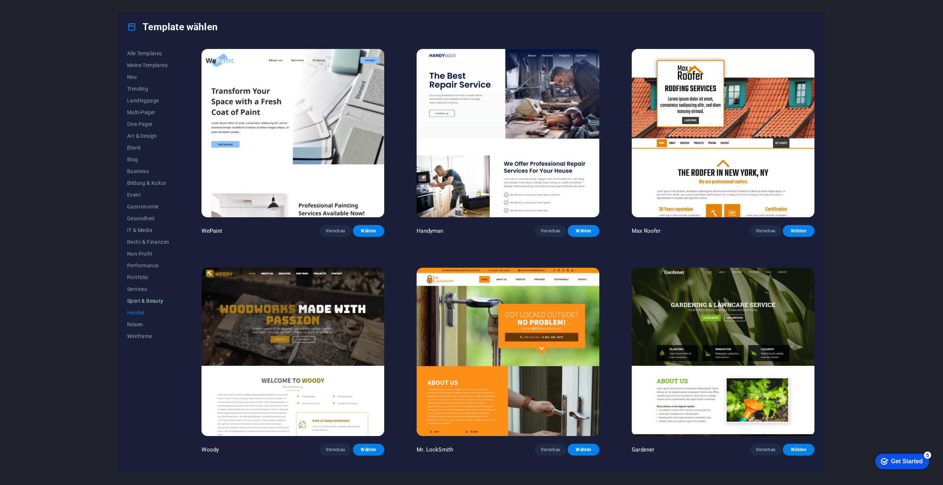
click at [139, 301] on span "Sport & Beauty" at bounding box center [148, 301] width 42 height 6
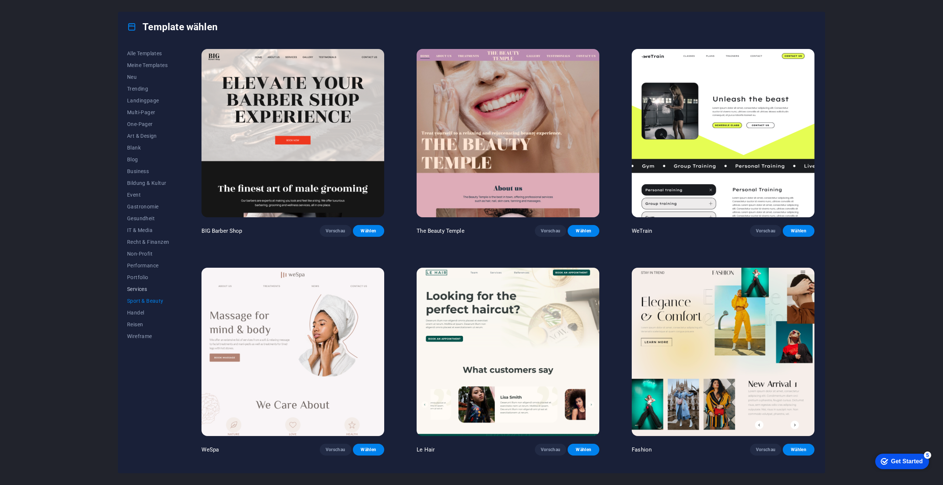
click at [145, 286] on span "Services" at bounding box center [148, 289] width 42 height 6
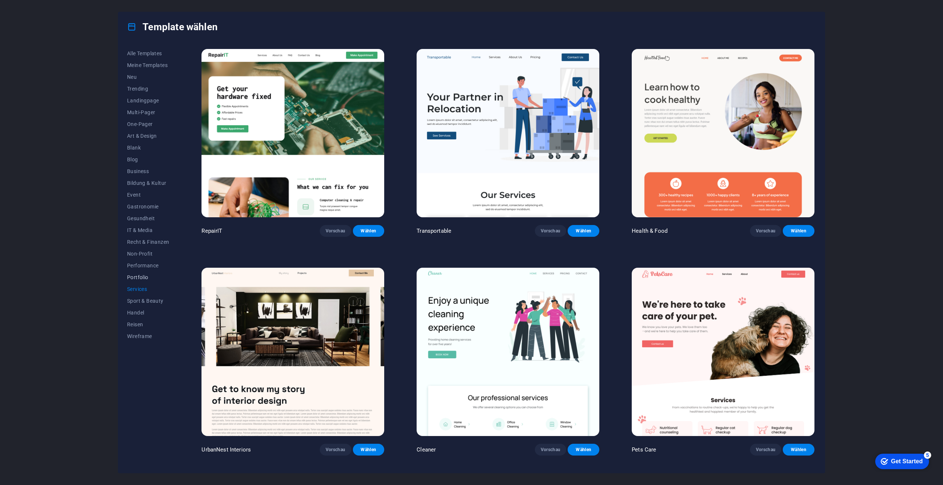
click at [145, 279] on span "Portfolio" at bounding box center [148, 277] width 42 height 6
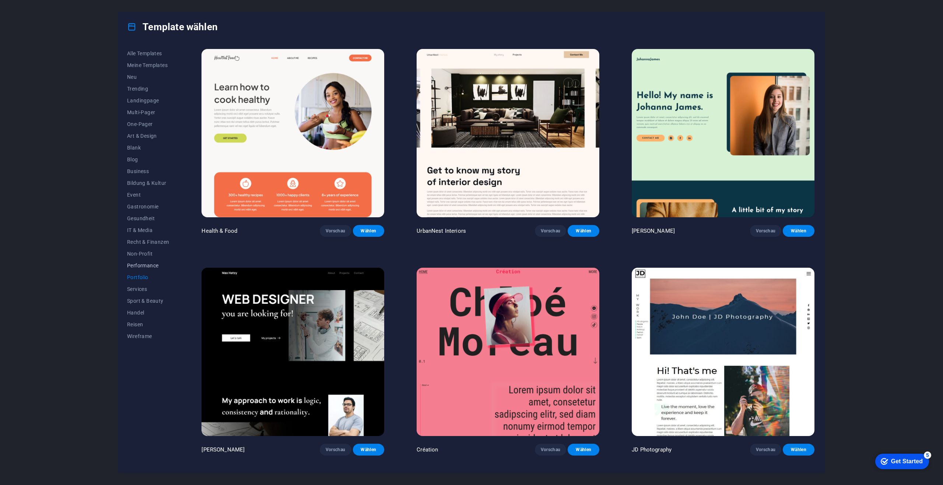
click at [147, 265] on span "Performance" at bounding box center [148, 266] width 42 height 6
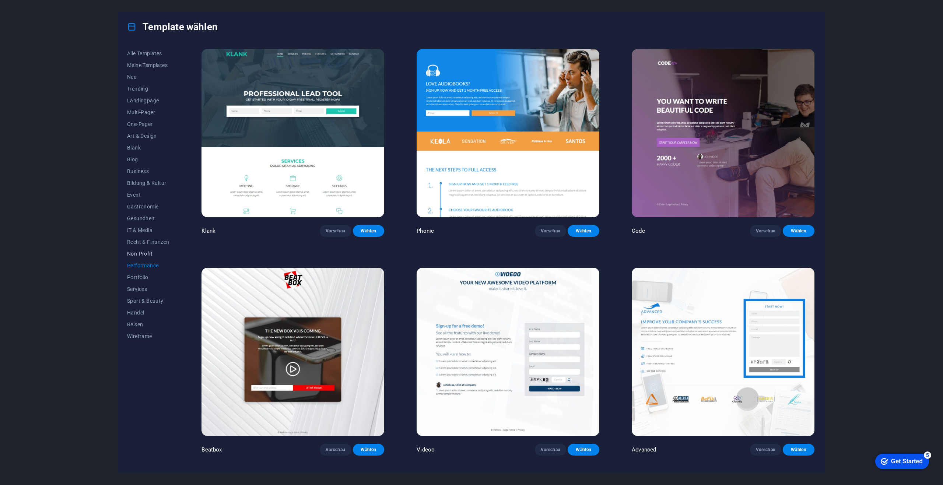
click at [145, 254] on span "Non-Profit" at bounding box center [148, 254] width 42 height 6
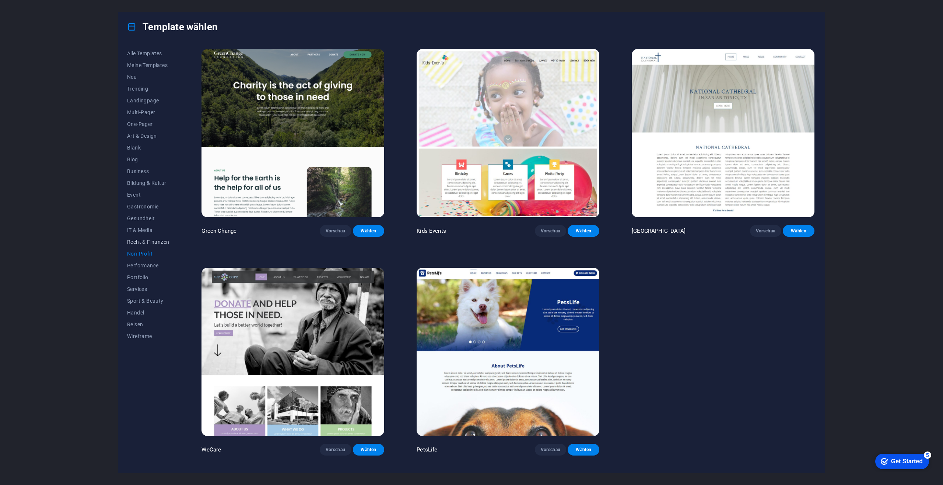
click at [147, 246] on button "Recht & Finanzen" at bounding box center [148, 242] width 42 height 12
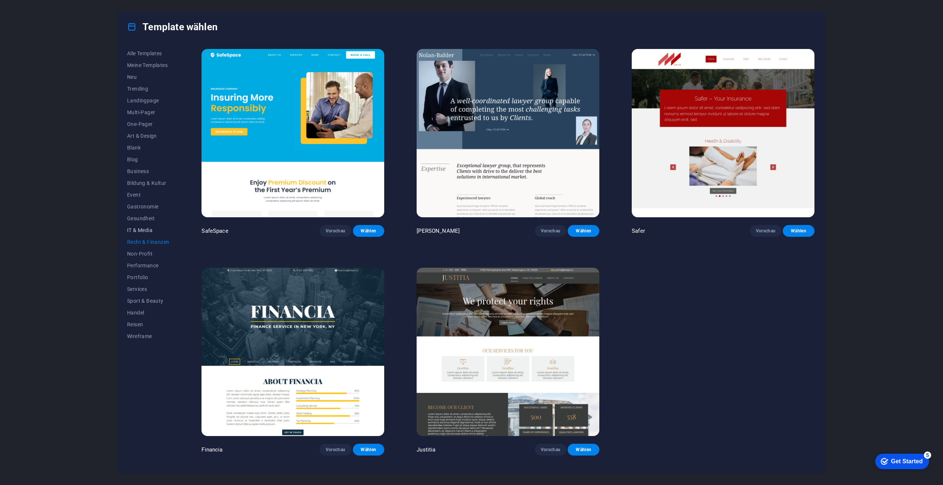
click at [149, 233] on span "IT & Media" at bounding box center [148, 230] width 42 height 6
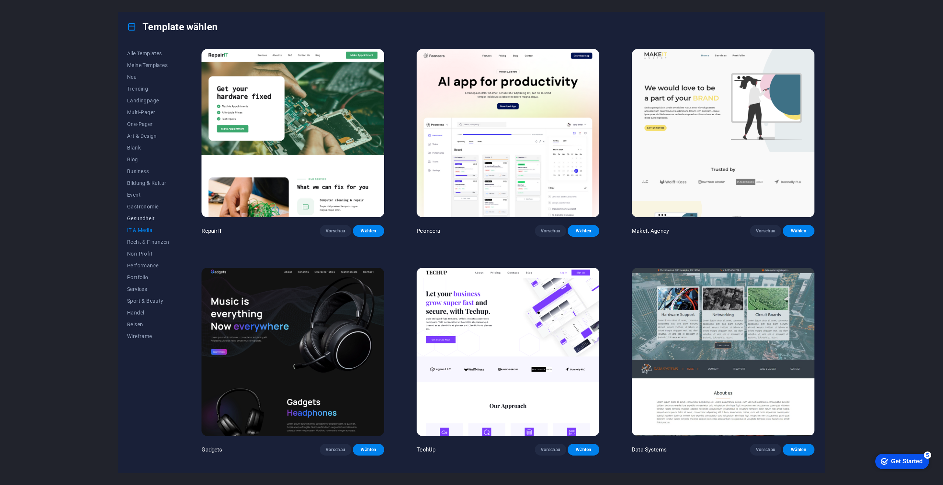
click at [147, 219] on span "Gesundheit" at bounding box center [148, 218] width 42 height 6
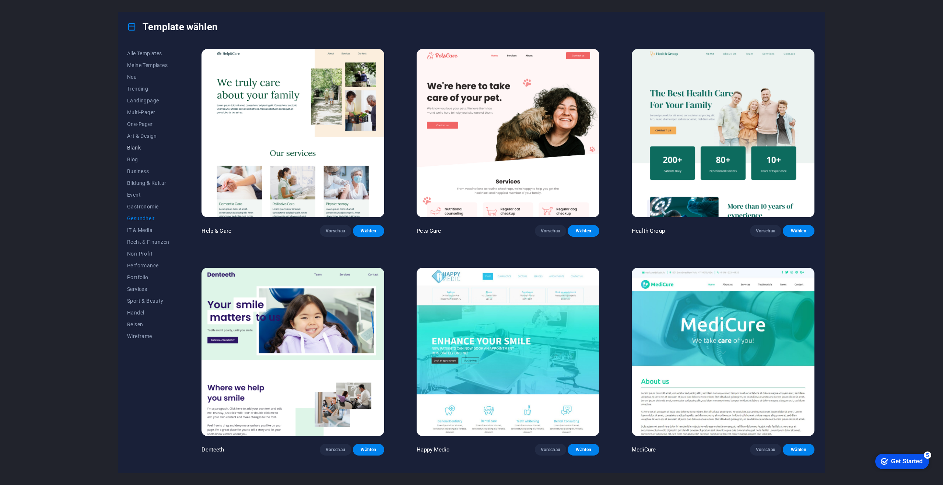
click at [134, 144] on button "Blank" at bounding box center [148, 148] width 42 height 12
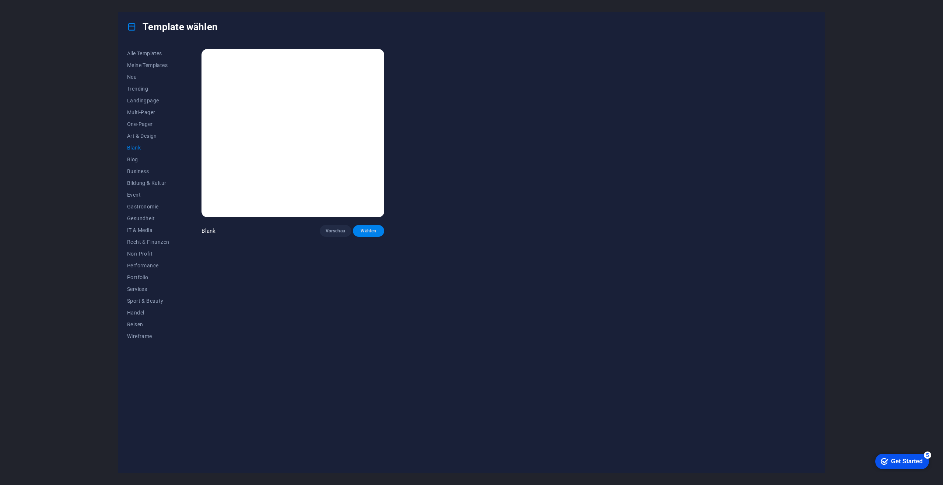
click at [367, 231] on span "Wählen" at bounding box center [369, 231] width 20 height 6
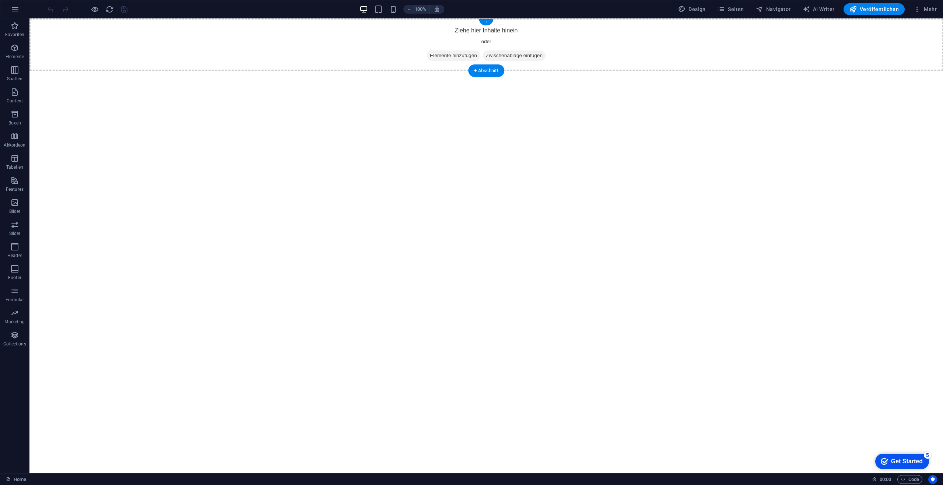
click at [441, 59] on span "Elemente hinzufügen" at bounding box center [453, 55] width 53 height 10
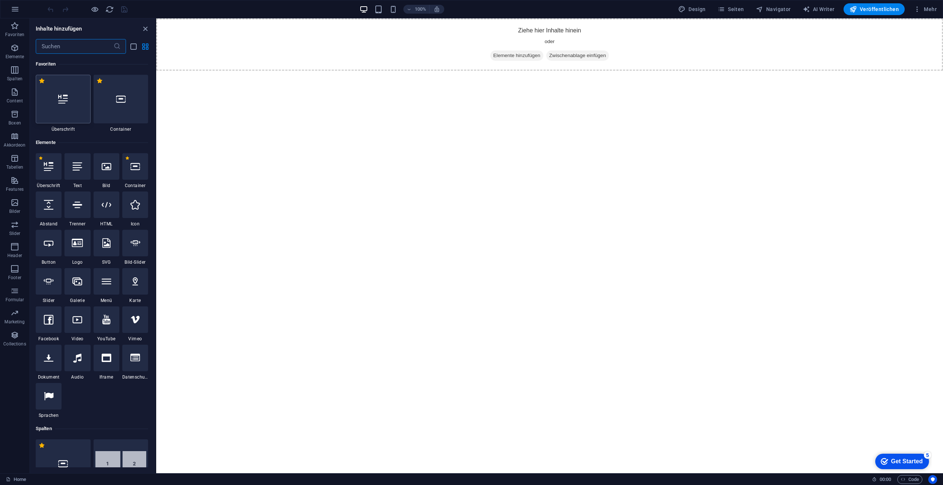
click at [65, 111] on div at bounding box center [63, 99] width 55 height 49
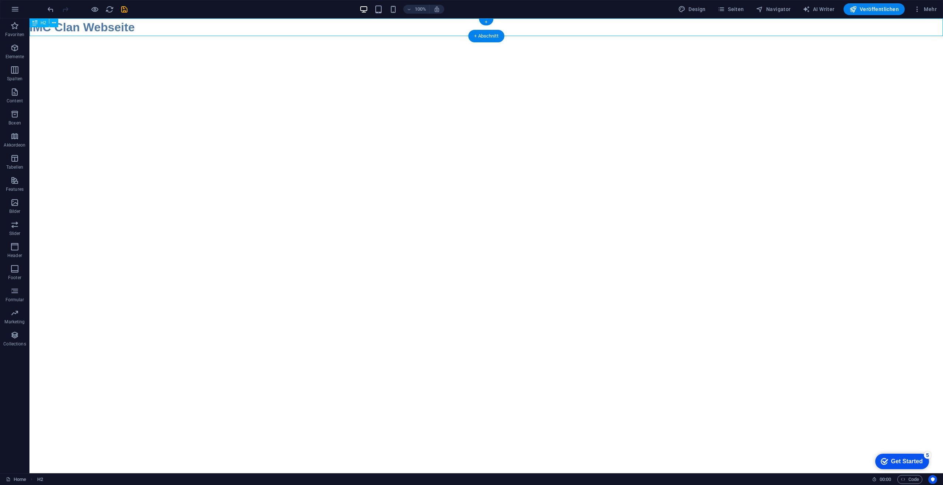
drag, startPoint x: 49, startPoint y: 29, endPoint x: 54, endPoint y: 30, distance: 5.0
click at [49, 29] on div "IMC Clan Webseite" at bounding box center [485, 27] width 913 height 18
click at [80, 31] on div "IMC Clan Webseite" at bounding box center [485, 27] width 913 height 18
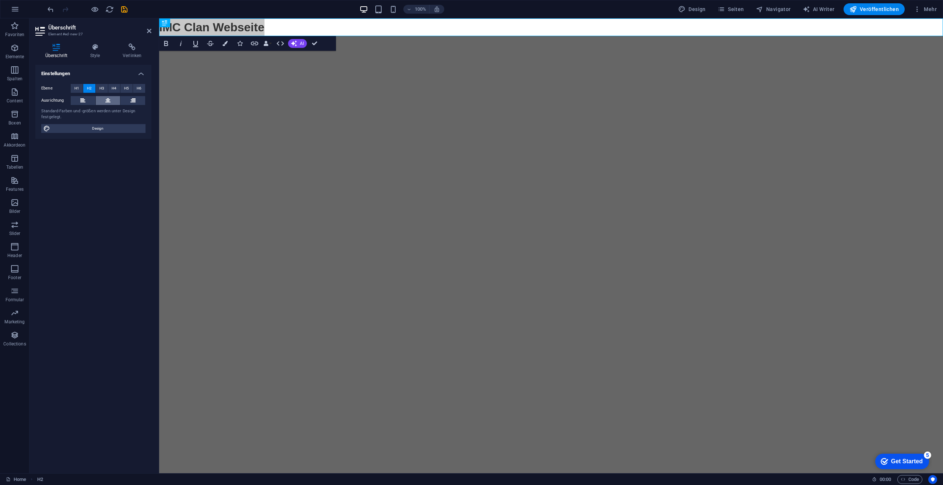
click at [106, 102] on icon at bounding box center [107, 100] width 5 height 9
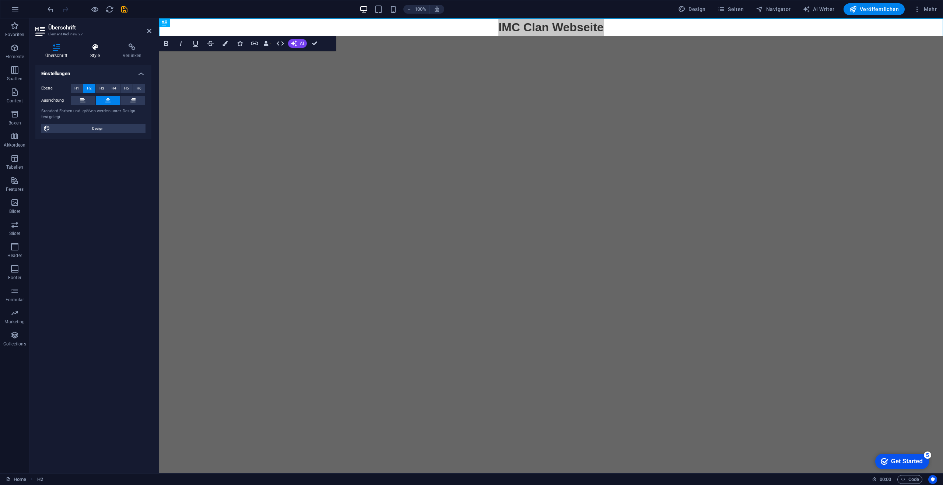
click at [109, 50] on icon at bounding box center [94, 46] width 29 height 7
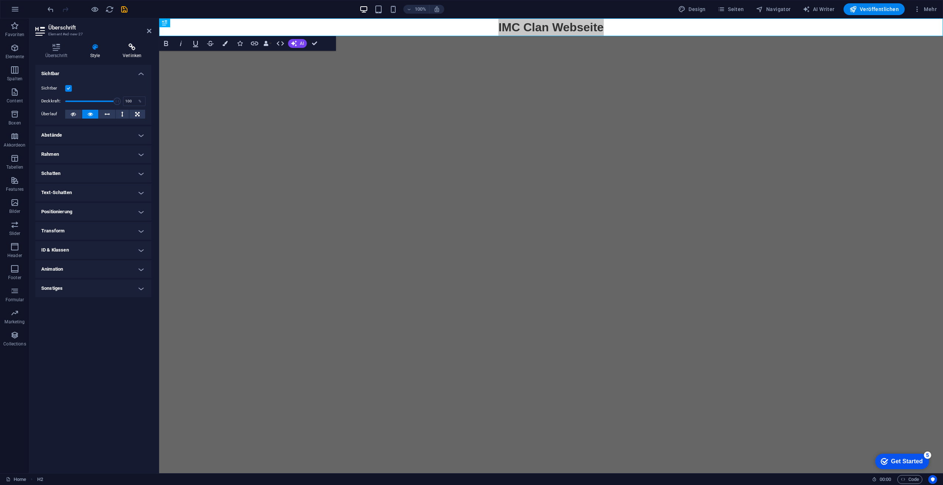
click at [138, 54] on h4 "Verlinken" at bounding box center [132, 50] width 39 height 15
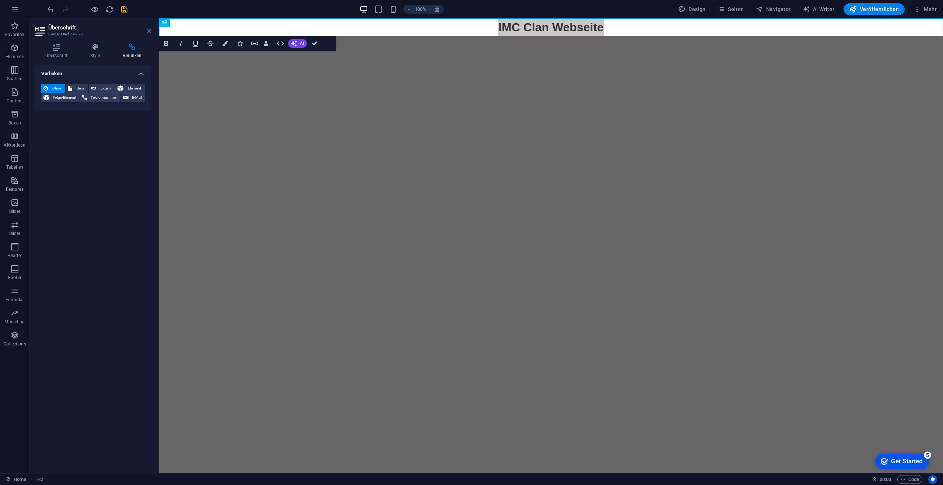
click at [147, 31] on icon at bounding box center [149, 31] width 4 height 6
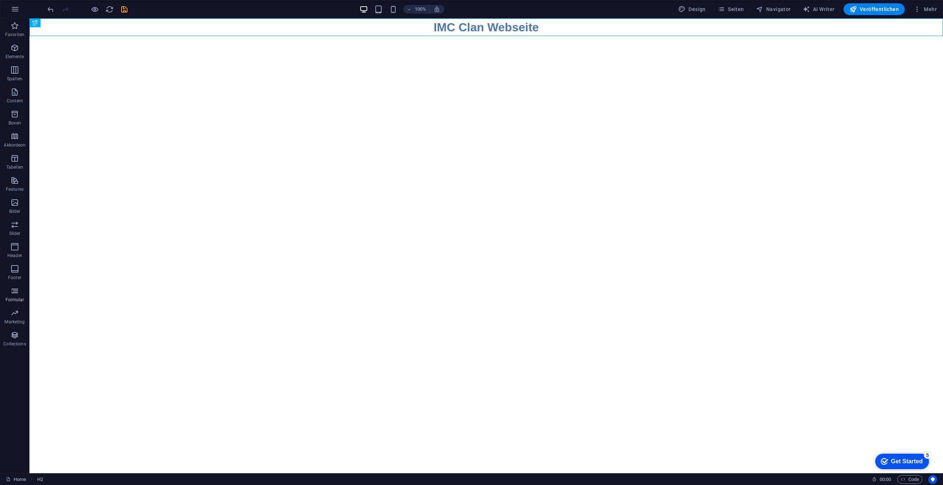
click at [15, 299] on p "Formular" at bounding box center [15, 300] width 19 height 6
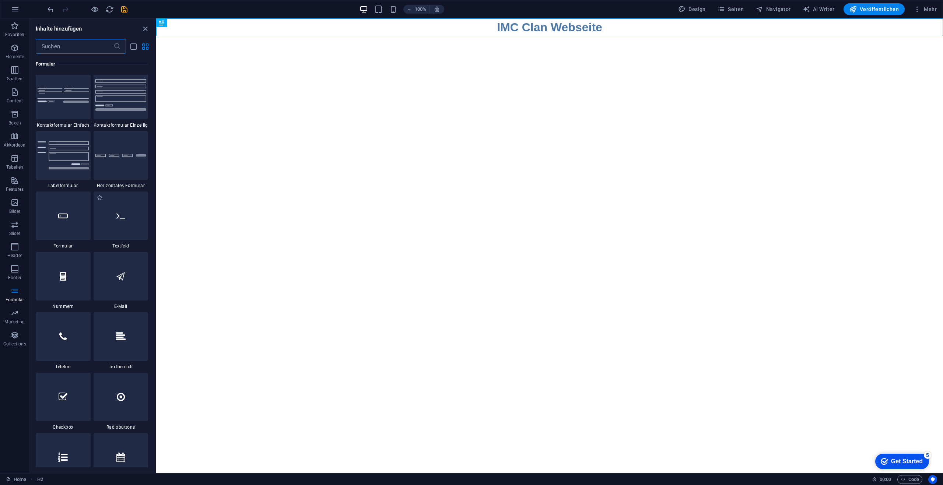
scroll to position [5449, 0]
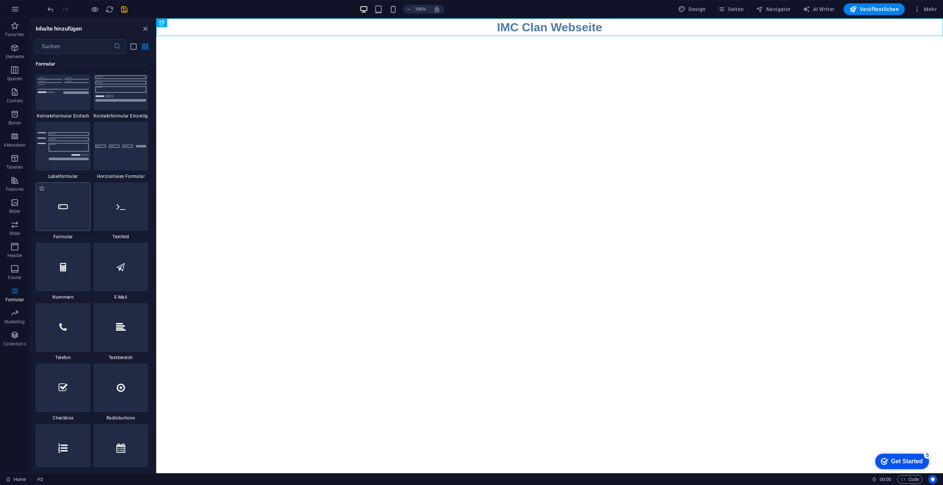
drag, startPoint x: 83, startPoint y: 214, endPoint x: 268, endPoint y: 68, distance: 235.8
click at [83, 214] on div at bounding box center [63, 206] width 55 height 49
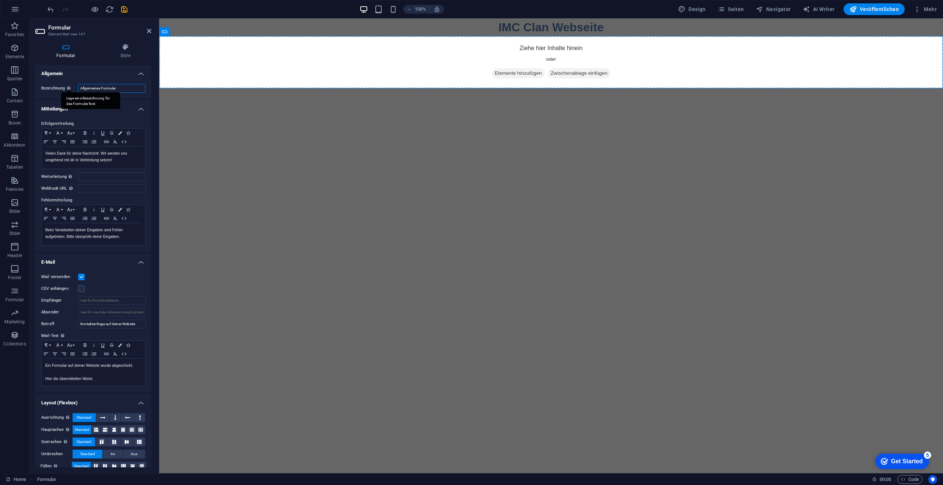
drag, startPoint x: 131, startPoint y: 89, endPoint x: 69, endPoint y: 89, distance: 61.5
click at [69, 89] on div "Bezeichnung Lege eine Bezeichnung für das Formular fest. Allgemeines Formular" at bounding box center [93, 88] width 104 height 9
type input "IMC Bewerbung Clan"
drag, startPoint x: 138, startPoint y: 325, endPoint x: 72, endPoint y: 331, distance: 66.6
click at [72, 331] on div "Mail versenden CSV anhängen Empfänger Absender Betreff Kontaktanfrage auf deine…" at bounding box center [93, 330] width 116 height 126
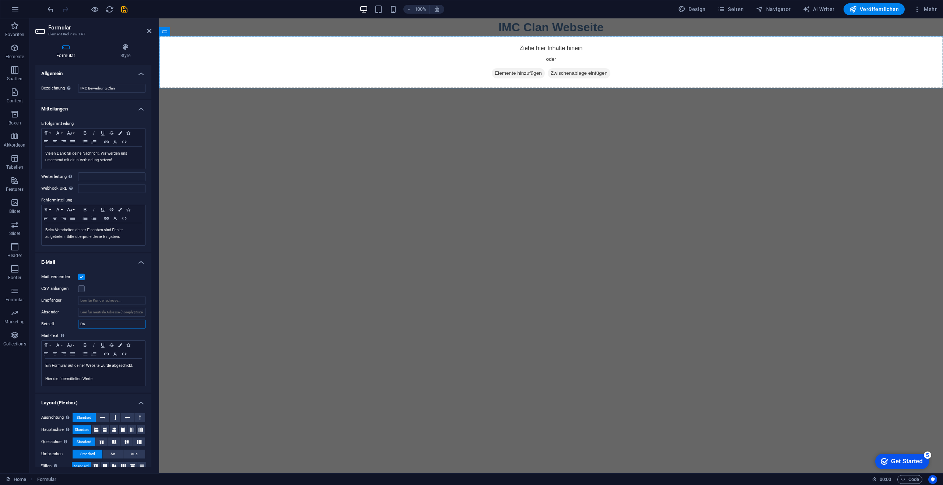
type input "D"
type input "Eine neue Bewerbung für den IMC Clan"
drag, startPoint x: 146, startPoint y: 366, endPoint x: 115, endPoint y: 365, distance: 30.6
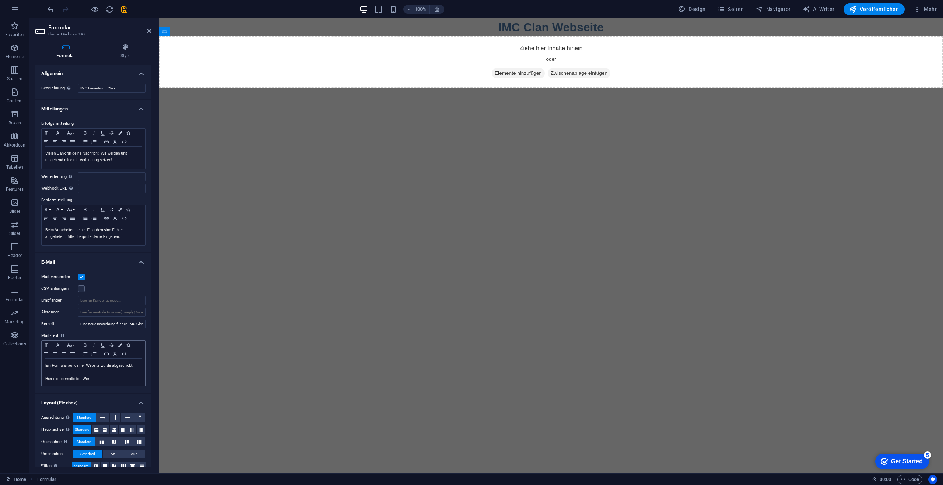
click at [115, 365] on div "Mail versenden CSV anhängen Empfänger Absender Betreff Eine neue Bewerbung für …" at bounding box center [93, 330] width 116 height 126
drag, startPoint x: 99, startPoint y: 381, endPoint x: 42, endPoint y: 358, distance: 61.7
click at [42, 358] on div "Paragraph Format Normal Heading 1 Heading 2 Heading 3 Heading 4 Heading 5 Headi…" at bounding box center [93, 363] width 104 height 46
click at [109, 244] on div "Beim Verarbeiten deiner Eingaben sind Fehler aufgetreten. Bitte überprüfe deine…" at bounding box center [93, 234] width 103 height 22
click at [109, 249] on div "Erfolgsmitteilung Paragraph Format Normal Heading 1 Heading 2 Heading 3 Heading…" at bounding box center [93, 182] width 116 height 138
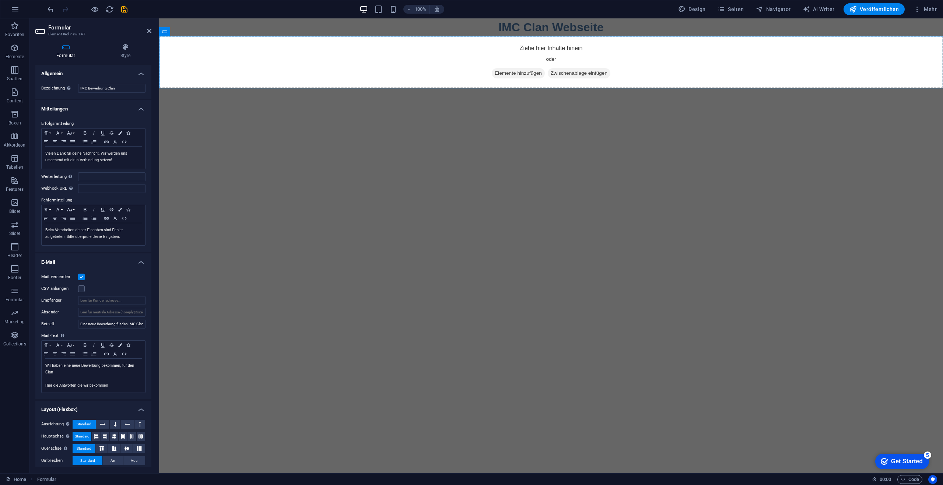
click at [82, 199] on label "Fehlermitteilung" at bounding box center [93, 200] width 104 height 9
click at [91, 175] on input "Weiterleitung Definiere ein Weiterleitungs-Ziel (z.B. eine Success Page) bei er…" at bounding box center [111, 176] width 67 height 9
click at [98, 257] on h4 "E-Mail" at bounding box center [93, 259] width 116 height 13
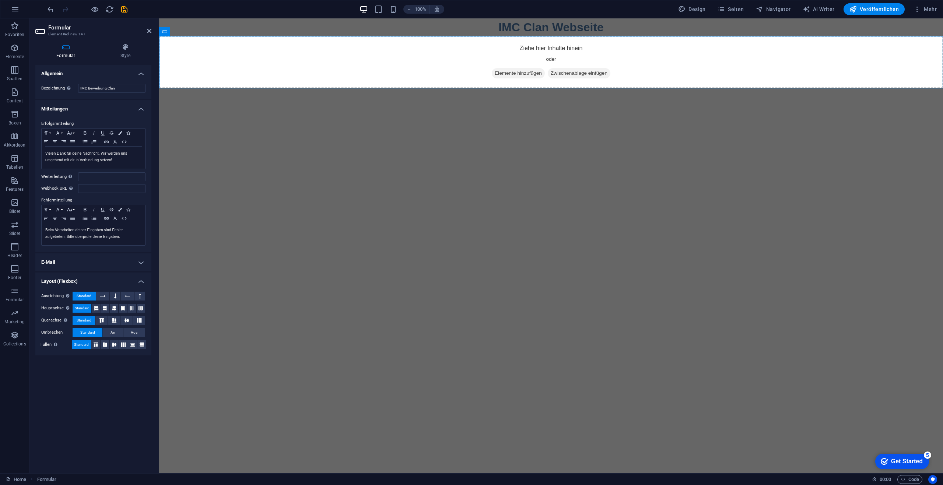
click at [103, 263] on h4 "E-Mail" at bounding box center [93, 262] width 116 height 18
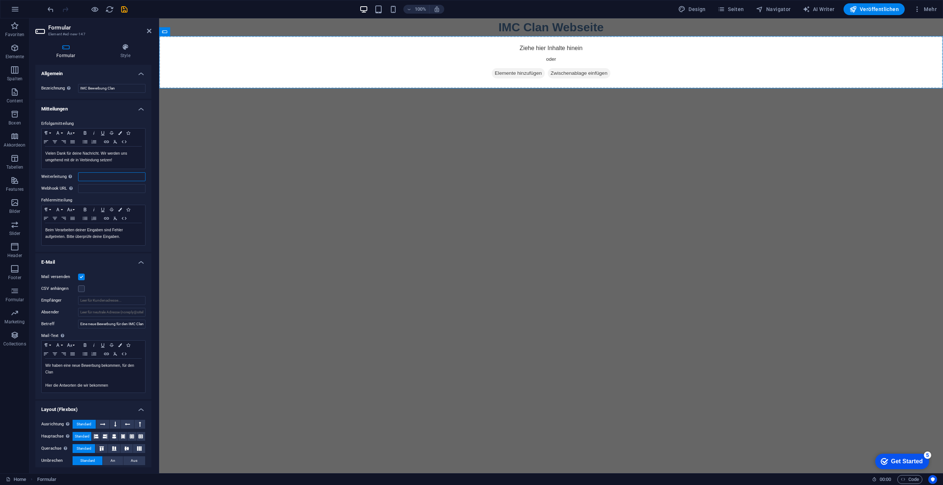
click at [115, 176] on input "Weiterleitung Definiere ein Weiterleitungs-Ziel (z.B. eine Success Page) bei er…" at bounding box center [111, 176] width 67 height 9
click at [107, 172] on div "Erfolgsmitteilung Paragraph Format Normal Heading 1 Heading 2 Heading 3 Heading…" at bounding box center [93, 182] width 116 height 138
click at [110, 309] on input "Absender" at bounding box center [111, 312] width 67 height 9
click at [119, 302] on input "Empfänger" at bounding box center [111, 300] width 67 height 9
type input "c"
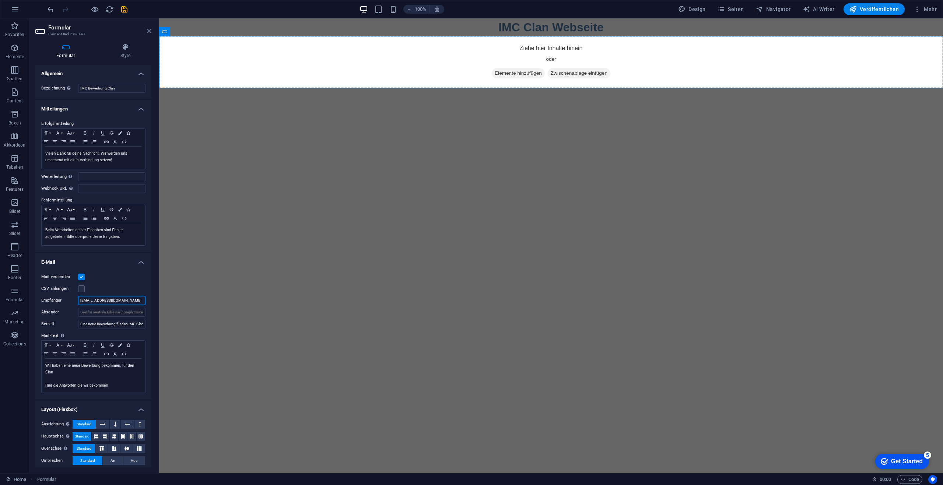
type input "[EMAIL_ADDRESS][DOMAIN_NAME]"
click at [147, 29] on icon at bounding box center [149, 31] width 4 height 6
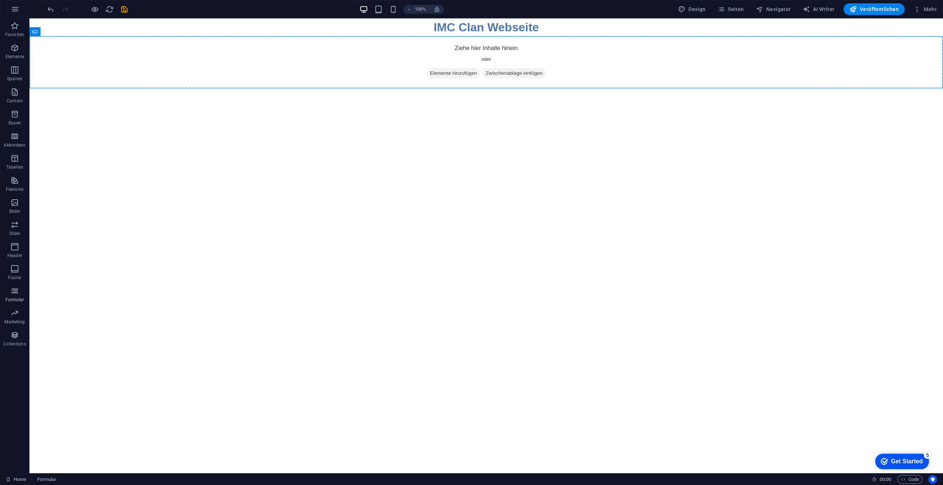
click at [16, 294] on icon "button" at bounding box center [14, 290] width 9 height 9
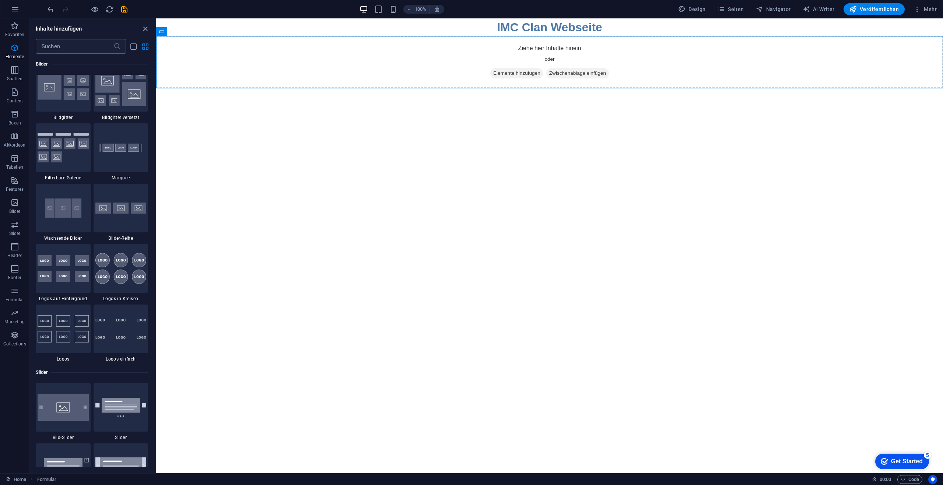
scroll to position [5376, 0]
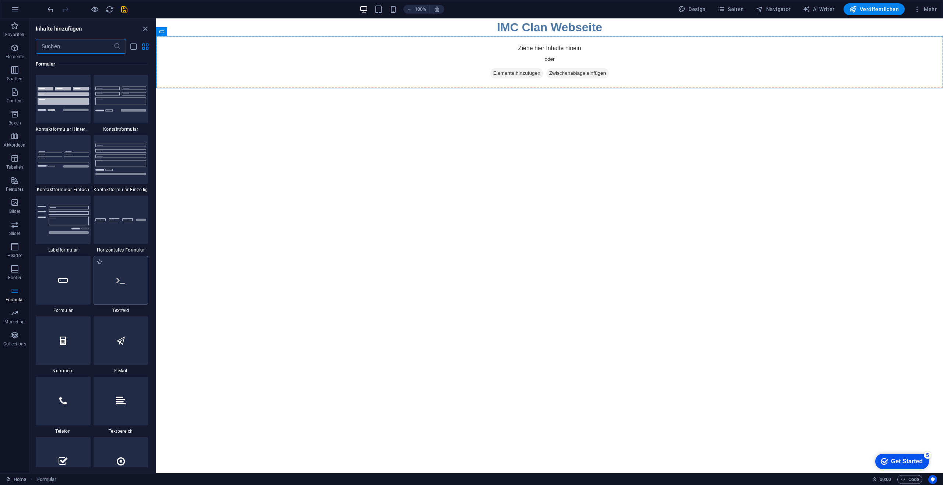
click at [122, 292] on div at bounding box center [121, 280] width 55 height 49
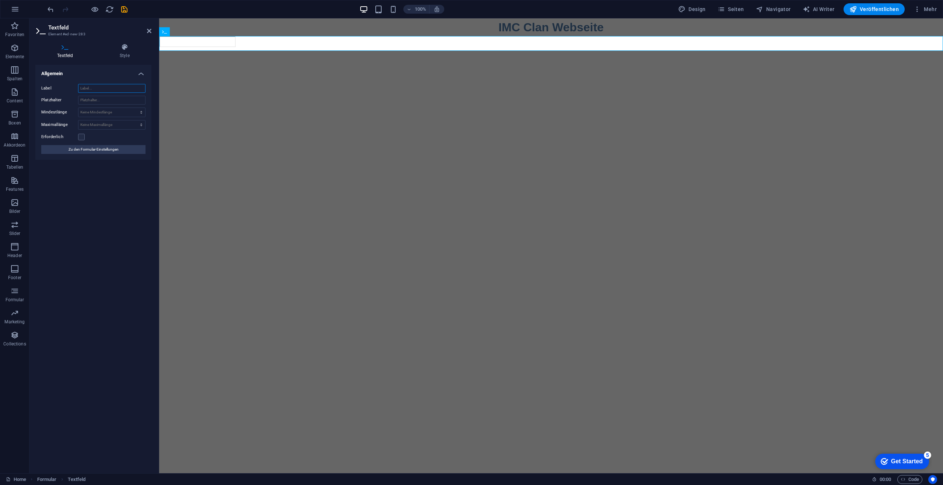
click at [105, 90] on input "Label" at bounding box center [111, 88] width 67 height 9
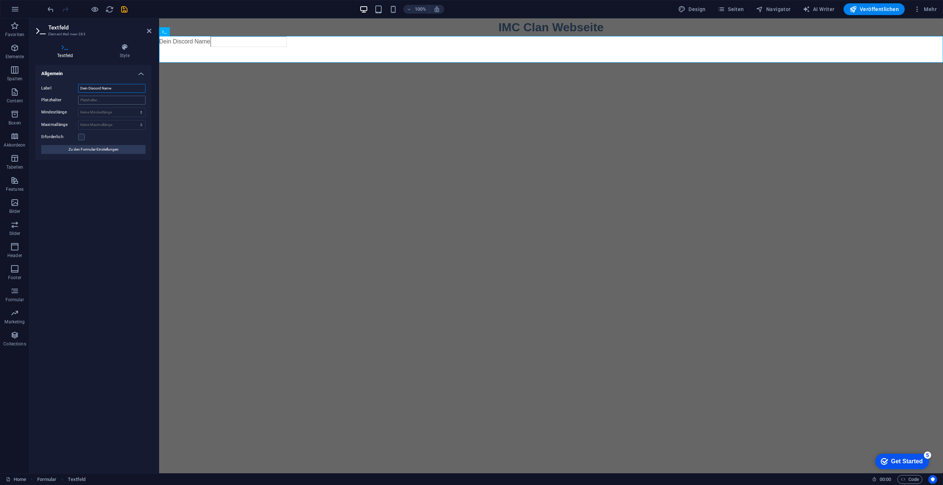
type input "Dein Discord Name"
click at [105, 99] on input "Platzhalter" at bounding box center [111, 100] width 67 height 9
type input "Dein DC Name"
click at [104, 109] on select "Keine Mindestlänge Zeichen" at bounding box center [111, 112] width 67 height 9
drag, startPoint x: 104, startPoint y: 110, endPoint x: 106, endPoint y: 113, distance: 4.0
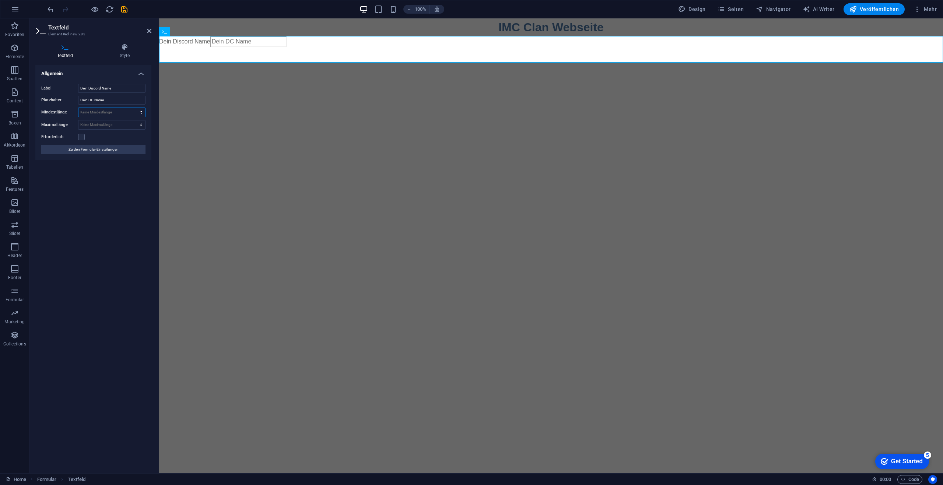
click at [104, 110] on select "Keine Mindestlänge Zeichen" at bounding box center [111, 112] width 67 height 9
click at [80, 136] on label at bounding box center [81, 137] width 7 height 7
click at [0, 0] on input "Erforderlich" at bounding box center [0, 0] width 0 height 0
drag, startPoint x: 122, startPoint y: 11, endPoint x: 150, endPoint y: 29, distance: 34.1
click at [150, 29] on icon at bounding box center [149, 31] width 4 height 6
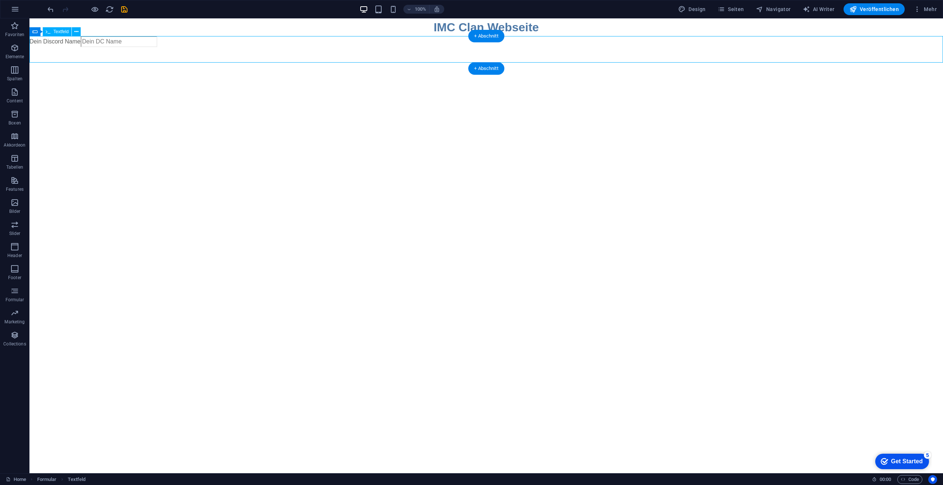
drag, startPoint x: 89, startPoint y: 50, endPoint x: 330, endPoint y: 59, distance: 241.3
click at [330, 49] on div "Dein Discord Name" at bounding box center [485, 42] width 913 height 13
click at [74, 33] on icon at bounding box center [76, 32] width 4 height 8
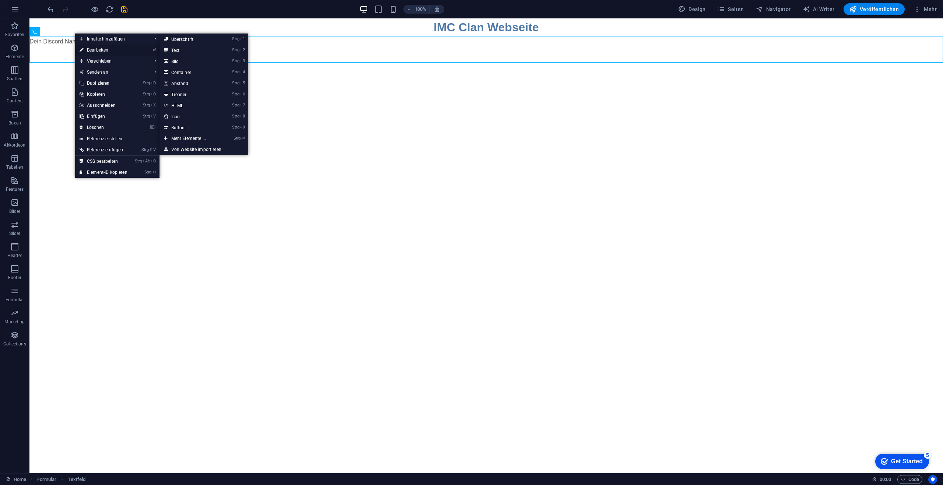
click at [92, 47] on link "⏎ Bearbeiten" at bounding box center [103, 50] width 57 height 11
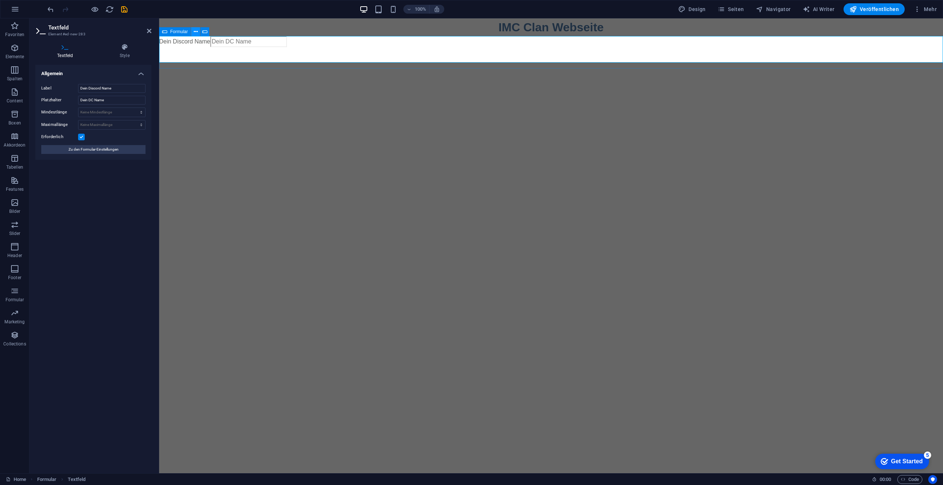
click at [193, 33] on button at bounding box center [195, 31] width 9 height 9
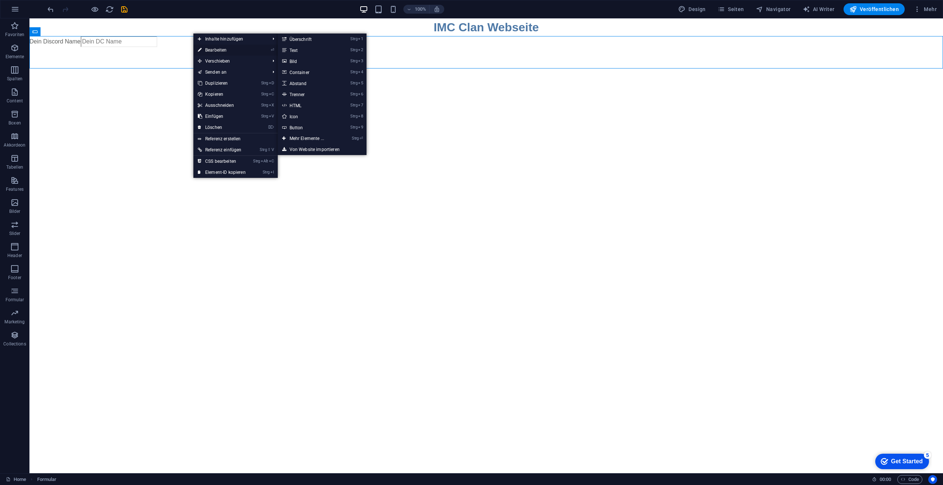
click at [215, 48] on link "⏎ Bearbeiten" at bounding box center [221, 50] width 57 height 11
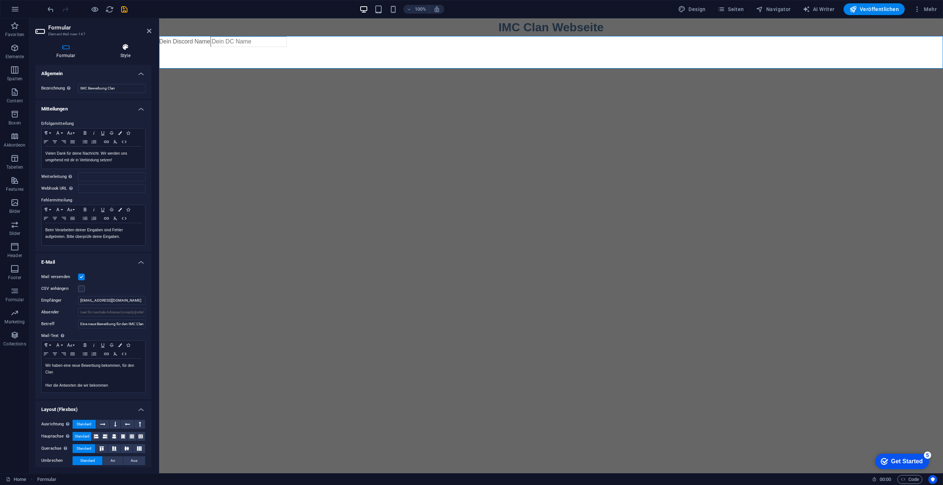
click at [130, 57] on h4 "Style" at bounding box center [125, 50] width 52 height 15
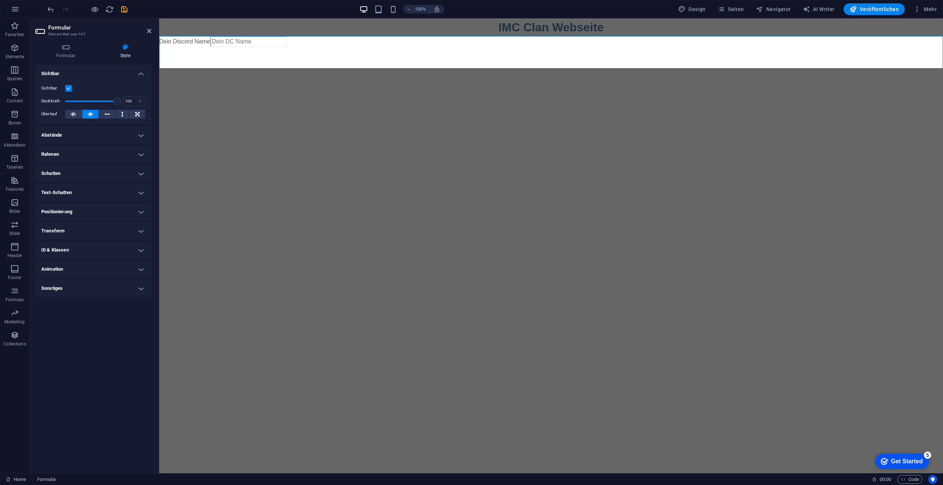
click at [127, 154] on h4 "Rahmen" at bounding box center [93, 154] width 116 height 18
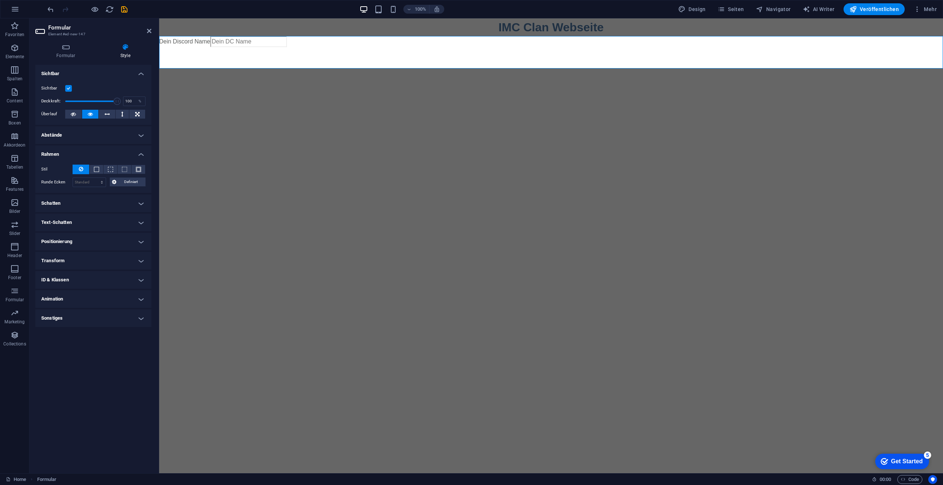
click at [130, 149] on h4 "Rahmen" at bounding box center [93, 151] width 116 height 13
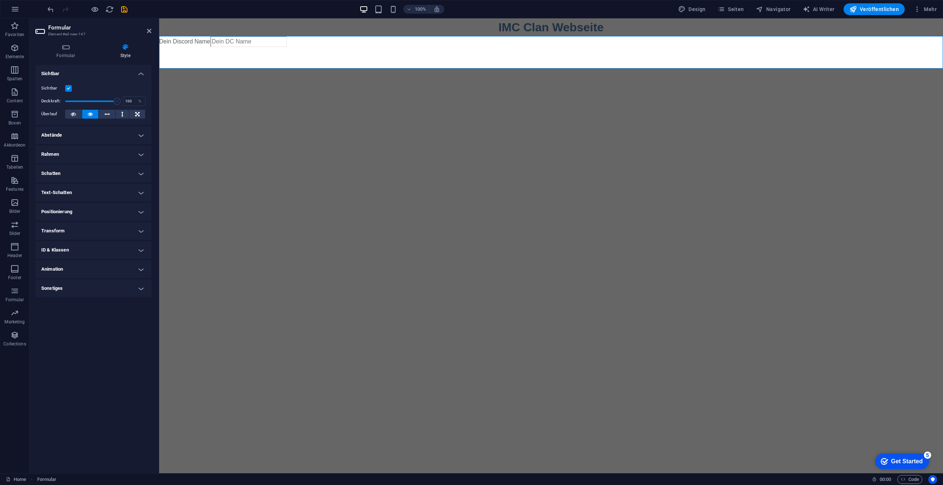
click at [132, 137] on h4 "Abstände" at bounding box center [93, 135] width 116 height 18
click at [135, 132] on h4 "Abstände" at bounding box center [93, 132] width 116 height 13
click at [112, 249] on h4 "ID & Klassen" at bounding box center [93, 250] width 116 height 18
click at [89, 263] on h4 "Formular (form)" at bounding box center [84, 264] width 28 height 8
click at [102, 248] on h4 "ID & Klassen" at bounding box center [93, 247] width 116 height 13
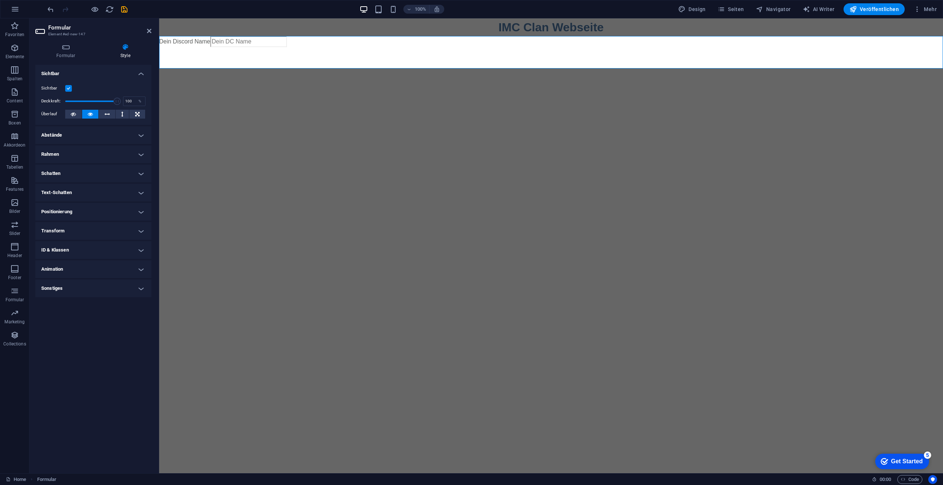
click at [101, 289] on h4 "Sonstiges" at bounding box center [93, 288] width 116 height 18
click at [101, 289] on h4 "Sonstiges" at bounding box center [93, 285] width 116 height 13
click at [106, 261] on h4 "Animation" at bounding box center [93, 269] width 116 height 18
click at [87, 276] on div "Einfügen" at bounding box center [82, 278] width 24 height 9
click at [86, 277] on div "Einfügen" at bounding box center [82, 278] width 24 height 9
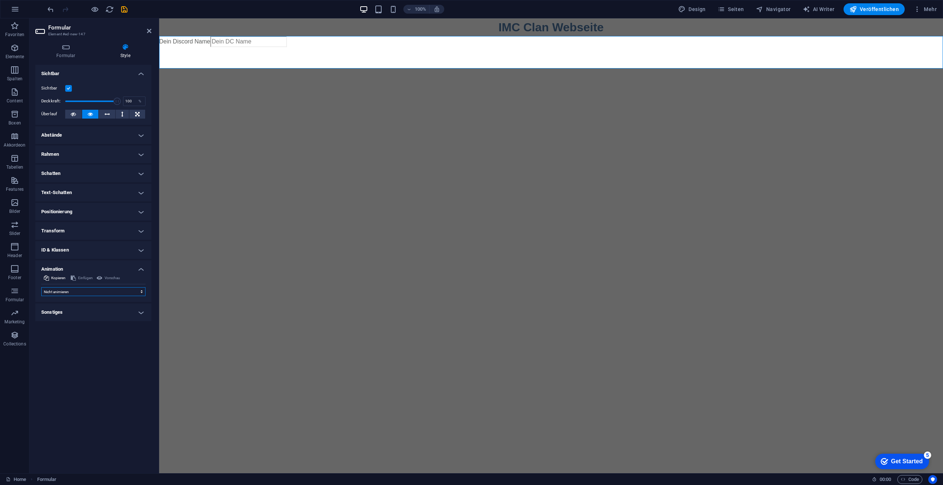
click at [63, 292] on select "Nicht animieren Ein- & Ausblenden Auf- & Zuklappen Rein- & Rauszoomen Von links…" at bounding box center [93, 291] width 104 height 9
select select "slide"
click at [41, 287] on select "Nicht animieren Ein- & Ausblenden Auf- & Zuklappen Rein- & Rauszoomen Von links…" at bounding box center [93, 291] width 104 height 9
select select "scroll"
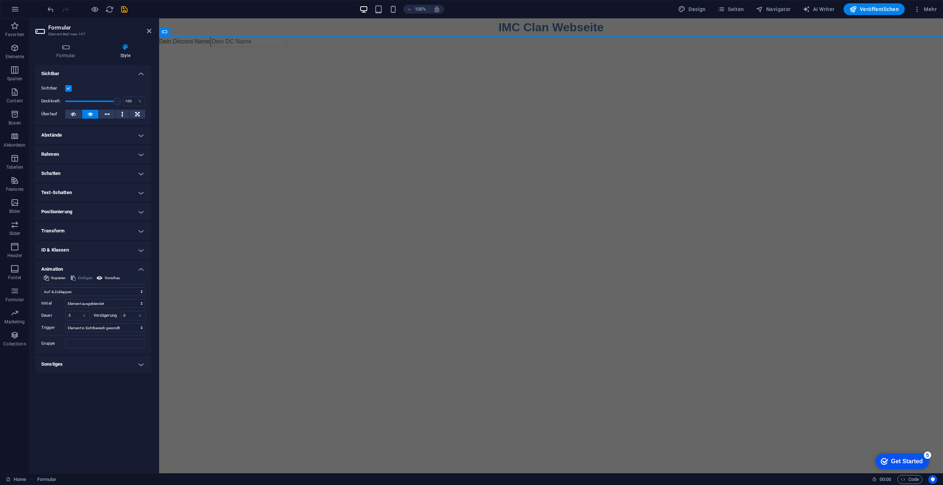
click at [76, 168] on h4 "Schatten" at bounding box center [93, 174] width 116 height 18
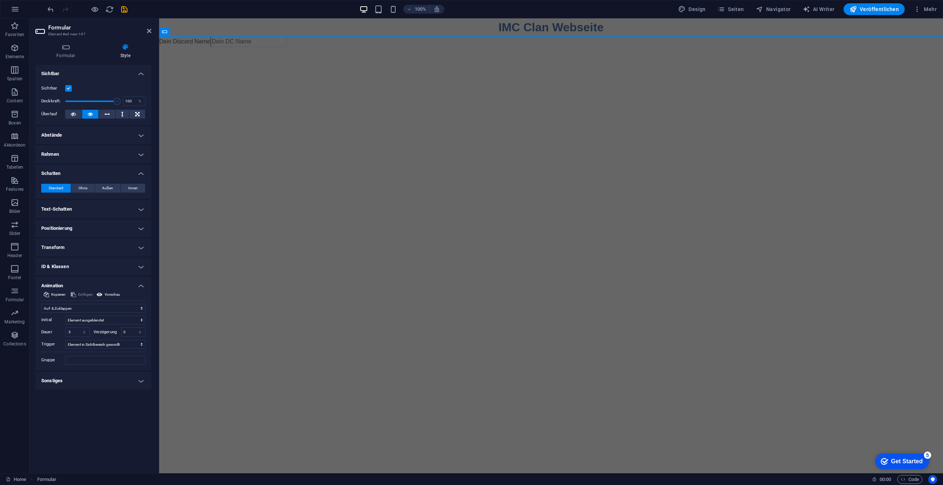
click at [76, 173] on h4 "Schatten" at bounding box center [93, 171] width 116 height 13
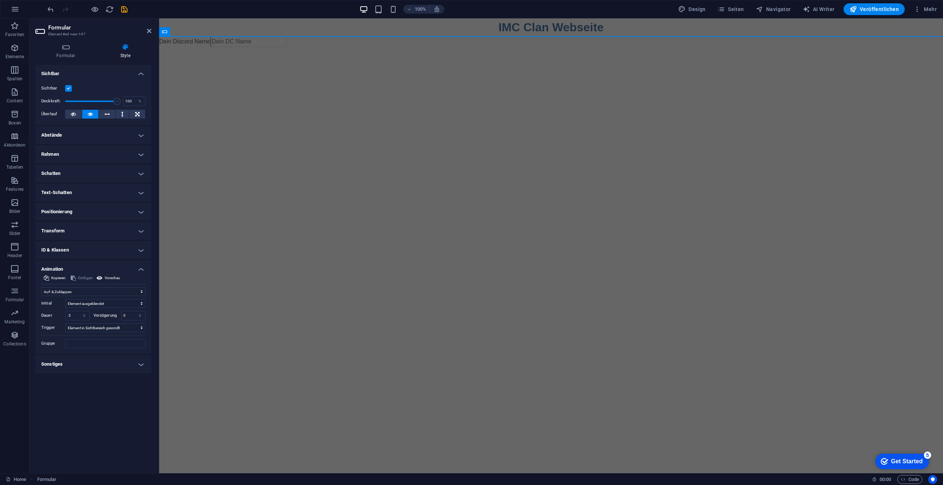
click at [81, 200] on h4 "Text-Schatten" at bounding box center [93, 193] width 116 height 18
click at [81, 196] on h4 "Text-Schatten" at bounding box center [93, 190] width 116 height 13
click at [78, 213] on h4 "Positionierung" at bounding box center [93, 212] width 116 height 18
click at [132, 227] on button "Sticky" at bounding box center [137, 226] width 15 height 9
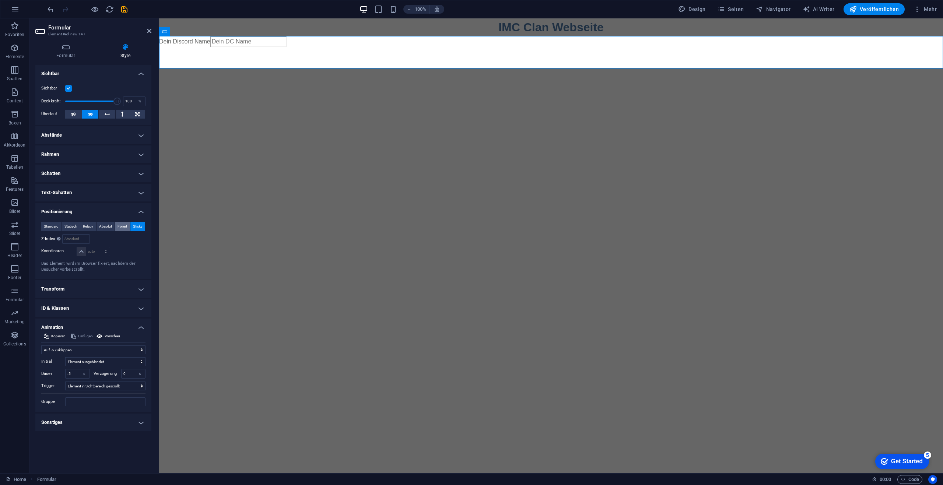
click at [127, 227] on span "Fixiert" at bounding box center [122, 226] width 10 height 9
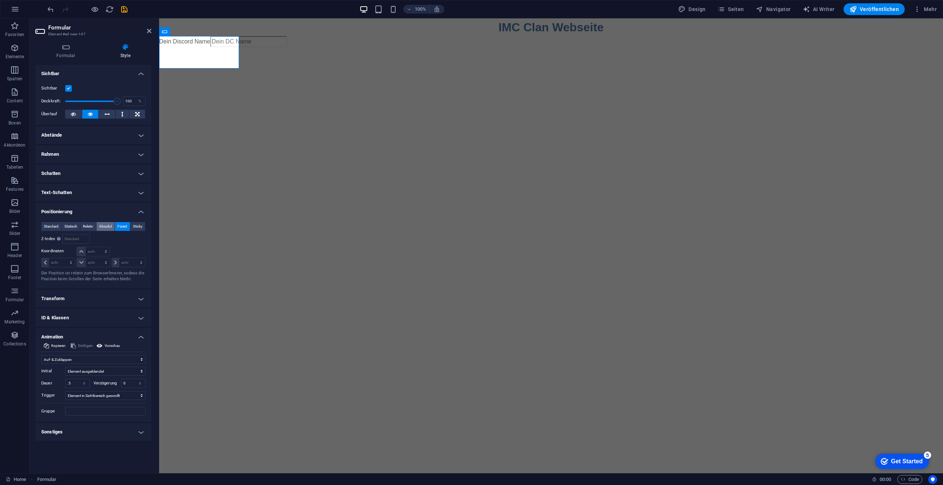
click at [107, 226] on span "Absolut" at bounding box center [105, 226] width 13 height 9
click at [101, 226] on span "Absolut" at bounding box center [105, 226] width 13 height 9
click at [87, 227] on span "Relativ" at bounding box center [88, 226] width 10 height 9
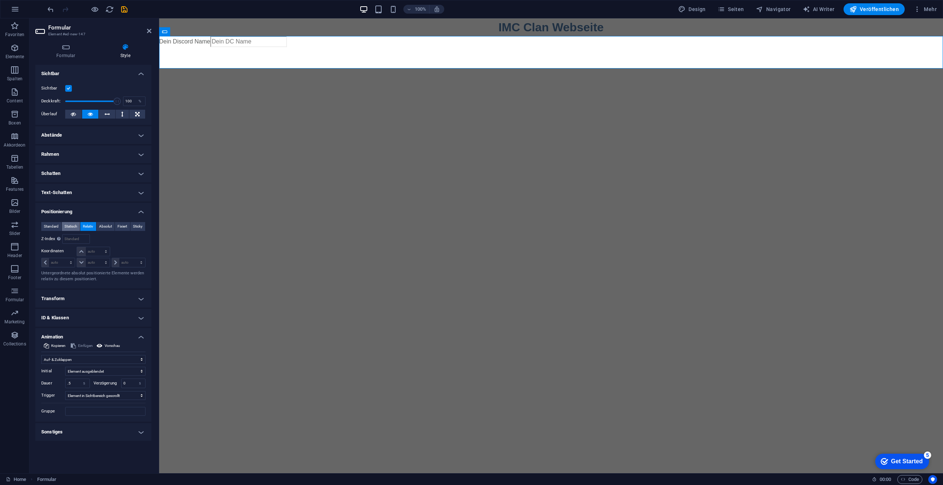
click at [74, 225] on span "Statisch" at bounding box center [70, 226] width 13 height 9
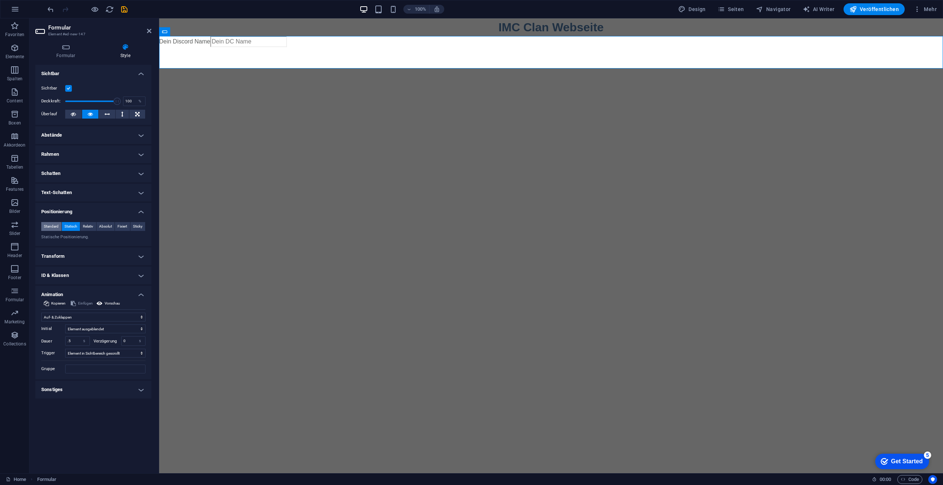
click at [52, 222] on span "Standard" at bounding box center [51, 226] width 15 height 9
click at [82, 204] on h4 "Positionierung" at bounding box center [93, 209] width 116 height 13
click at [71, 140] on h4 "Abstände" at bounding box center [93, 135] width 116 height 18
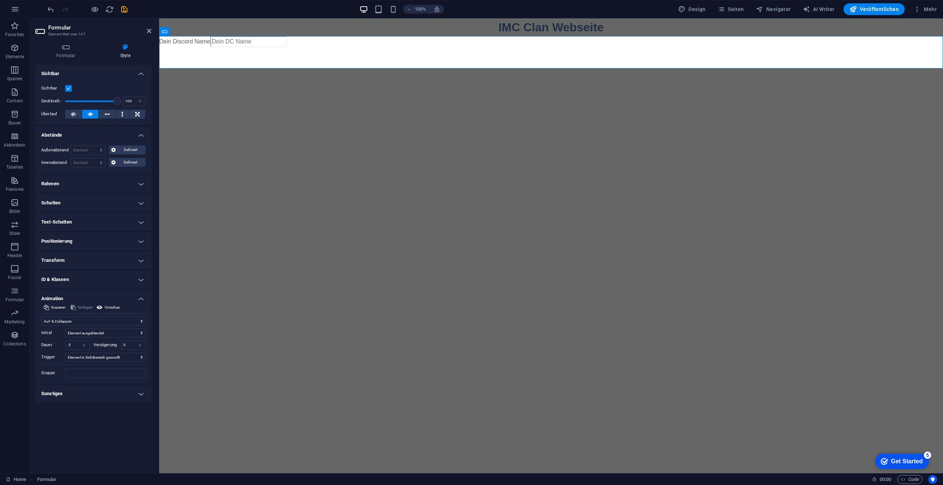
click at [71, 137] on h4 "Abstände" at bounding box center [93, 132] width 116 height 13
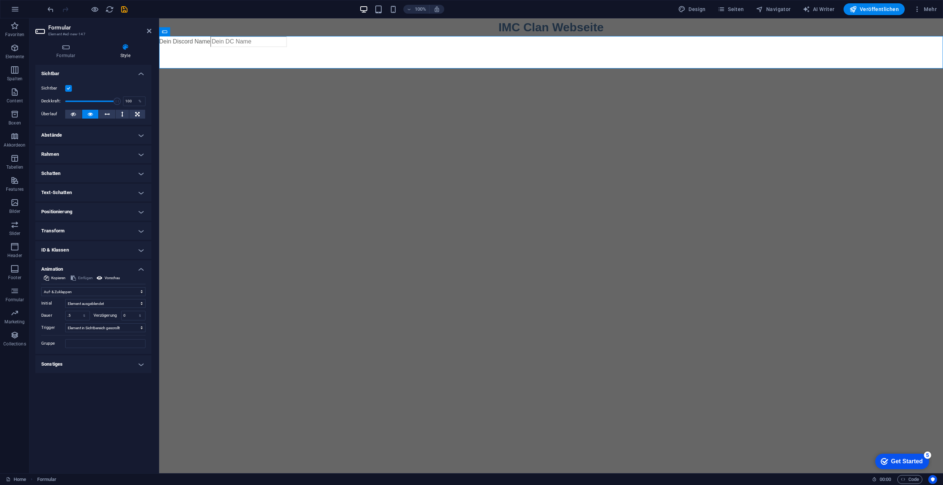
click at [71, 155] on h4 "Rahmen" at bounding box center [93, 154] width 116 height 18
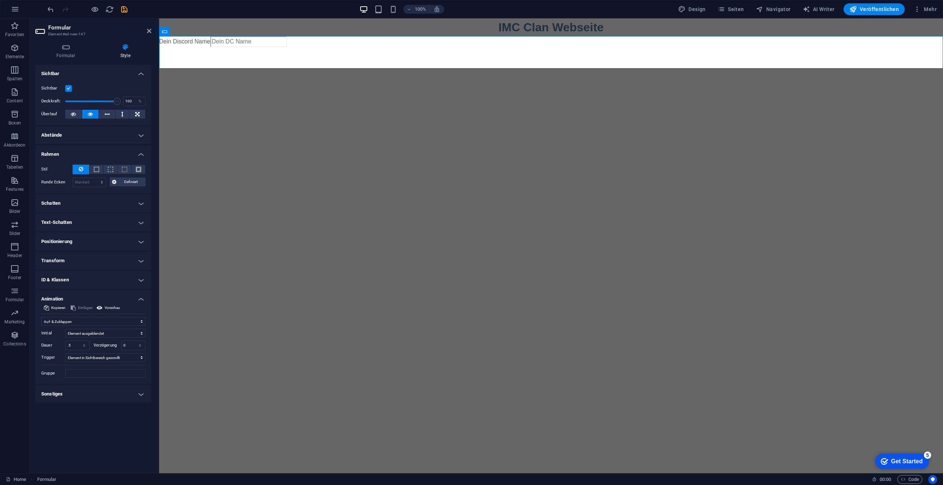
click at [71, 155] on h4 "Rahmen" at bounding box center [93, 151] width 116 height 13
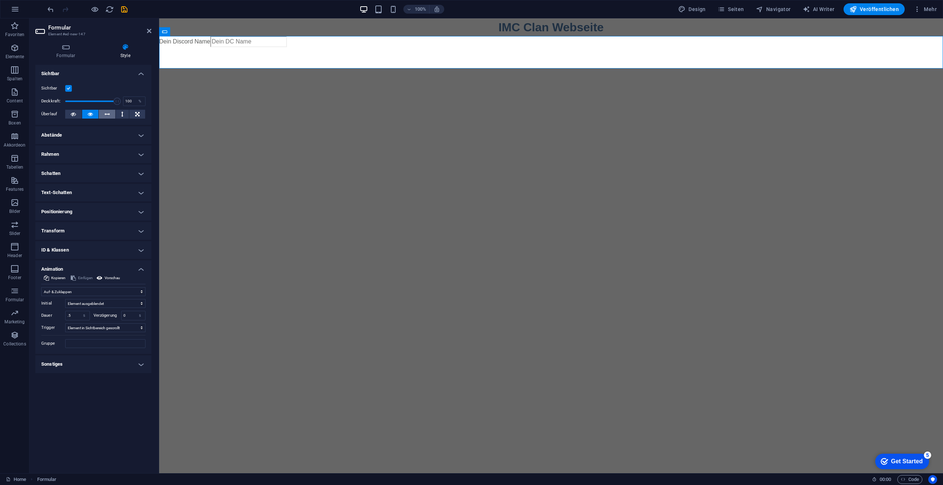
click at [114, 113] on button at bounding box center [107, 114] width 17 height 9
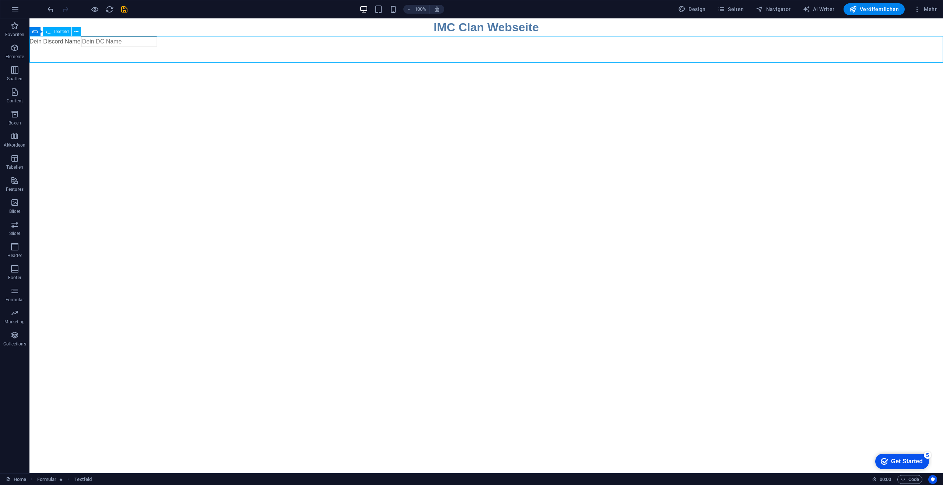
drag, startPoint x: 198, startPoint y: 40, endPoint x: 436, endPoint y: 49, distance: 237.3
click at [436, 49] on div "Dein Discord Name" at bounding box center [485, 42] width 913 height 13
click at [62, 34] on button at bounding box center [65, 31] width 9 height 9
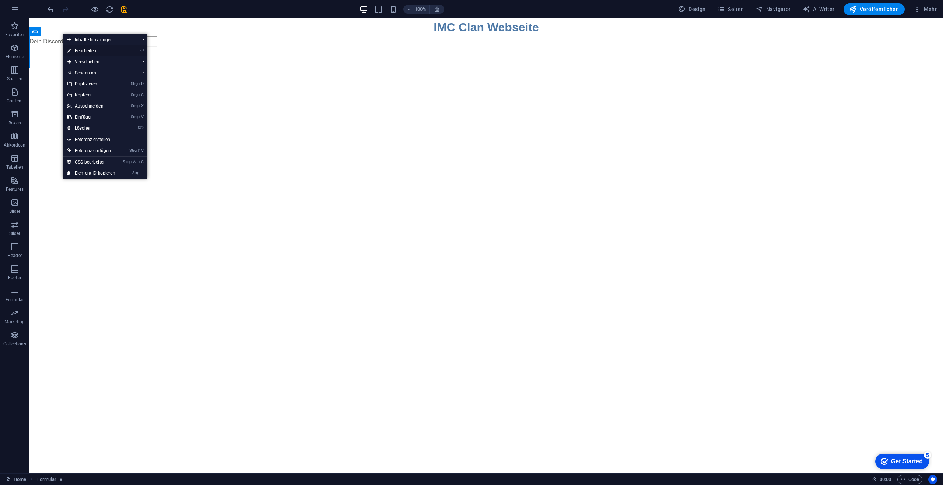
click at [81, 48] on link "⏎ Bearbeiten" at bounding box center [91, 50] width 57 height 11
select select "slide"
select select "s"
select select "scroll"
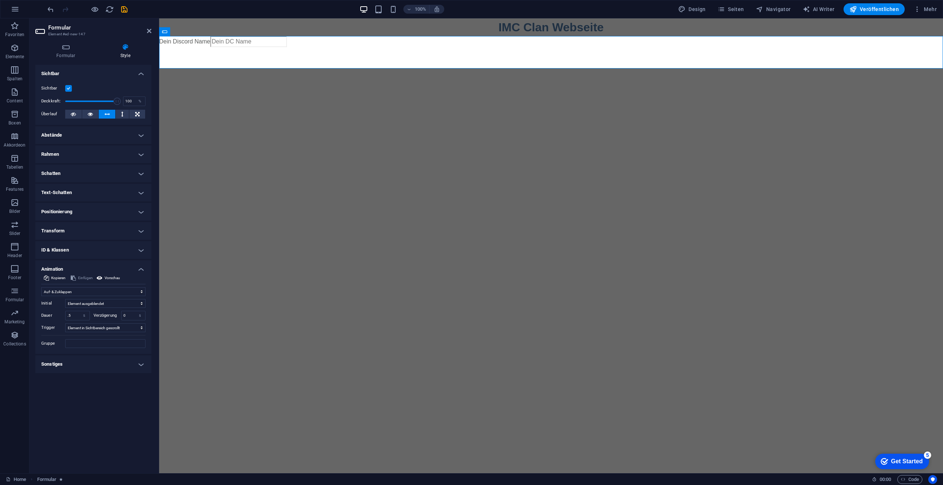
click at [67, 88] on label at bounding box center [68, 88] width 7 height 7
click at [0, 0] on input "Sichtbar" at bounding box center [0, 0] width 0 height 0
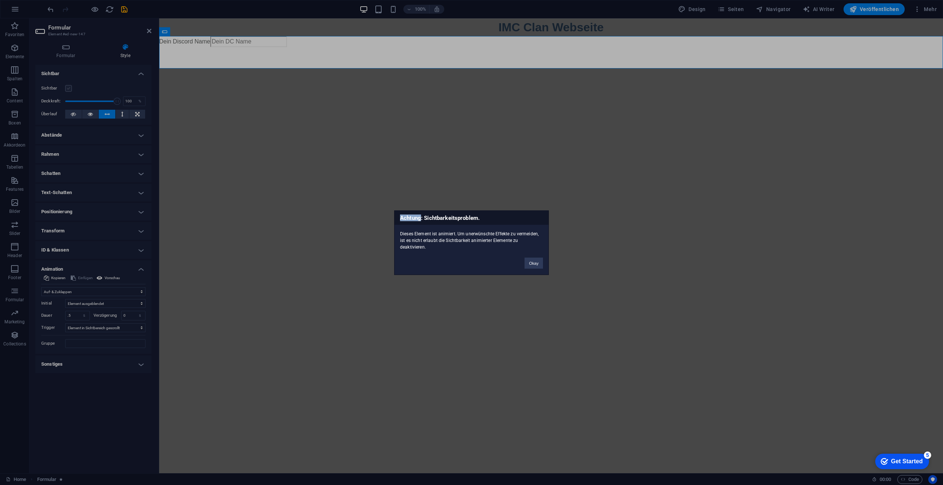
click at [67, 88] on div "Achtung: Sichtbarkeitsproblem. Dieses Element ist animiert. Um unerwünschte Eff…" at bounding box center [471, 242] width 943 height 485
click at [68, 88] on div "Achtung: Sichtbarkeitsproblem. Dieses Element ist animiert. Um unerwünschte Eff…" at bounding box center [471, 242] width 943 height 485
drag, startPoint x: 534, startPoint y: 264, endPoint x: 244, endPoint y: 215, distance: 294.0
click at [534, 264] on button "Okay" at bounding box center [533, 262] width 18 height 11
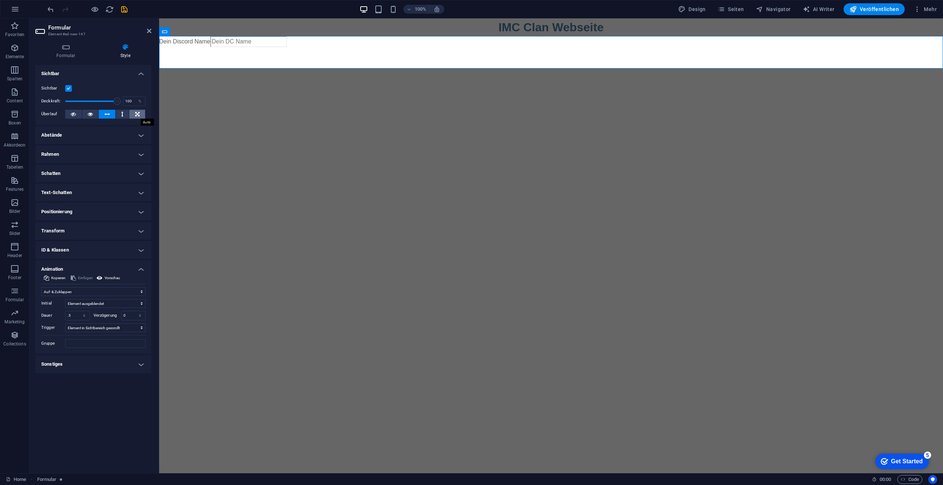
click at [133, 111] on button at bounding box center [137, 114] width 16 height 9
click at [72, 50] on icon at bounding box center [65, 46] width 61 height 7
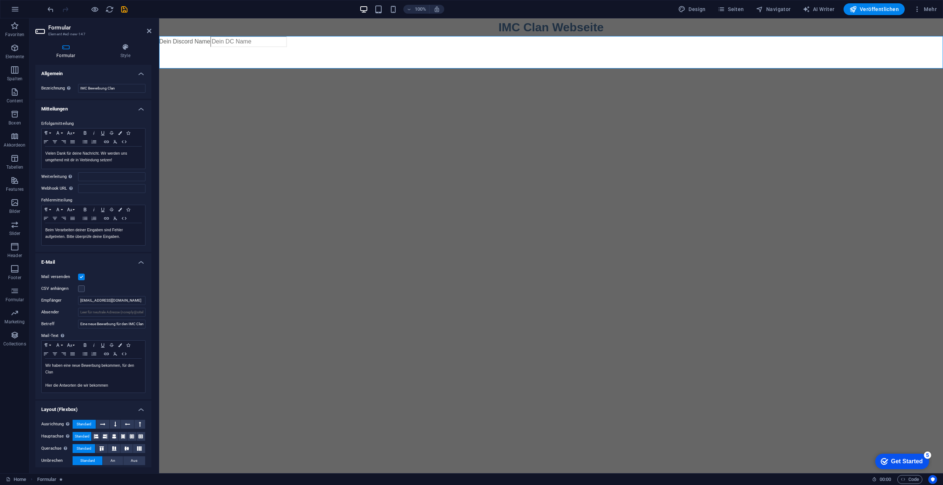
click at [152, 22] on aside "Formular Element #ed-new-147 Formular Style Allgemein Bezeichnung Lege eine Bez…" at bounding box center [94, 245] width 130 height 455
click at [146, 34] on header "Formular Element #ed-new-147" at bounding box center [93, 27] width 116 height 19
click at [145, 30] on h2 "Formular" at bounding box center [99, 27] width 103 height 7
click at [147, 31] on icon at bounding box center [149, 31] width 4 height 6
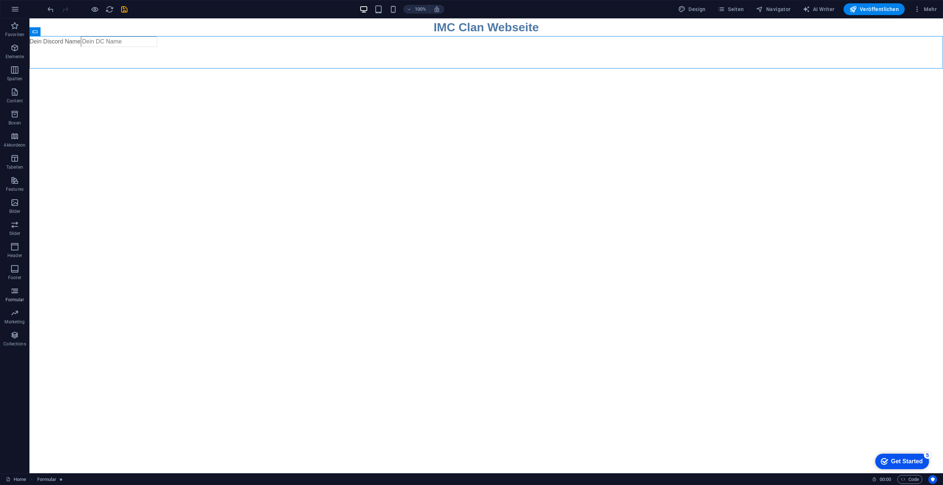
click at [20, 295] on span "Formular" at bounding box center [14, 295] width 29 height 18
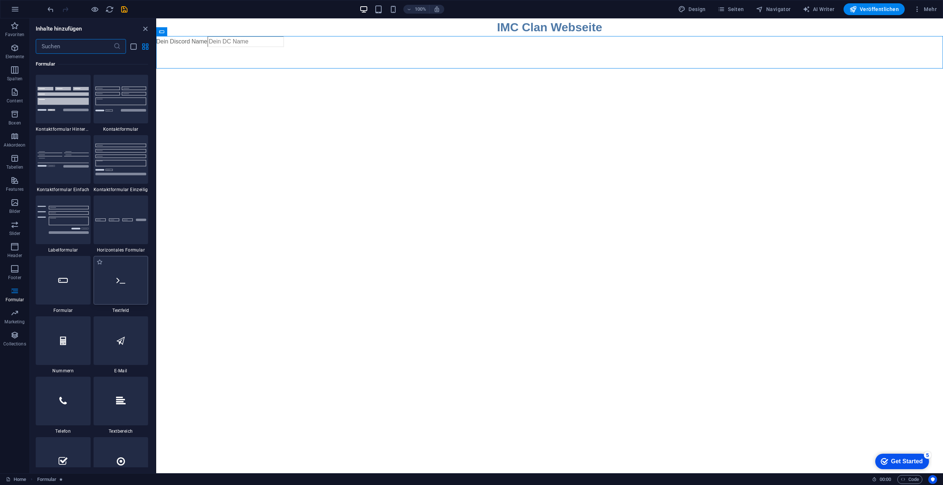
click at [113, 284] on div at bounding box center [121, 280] width 55 height 49
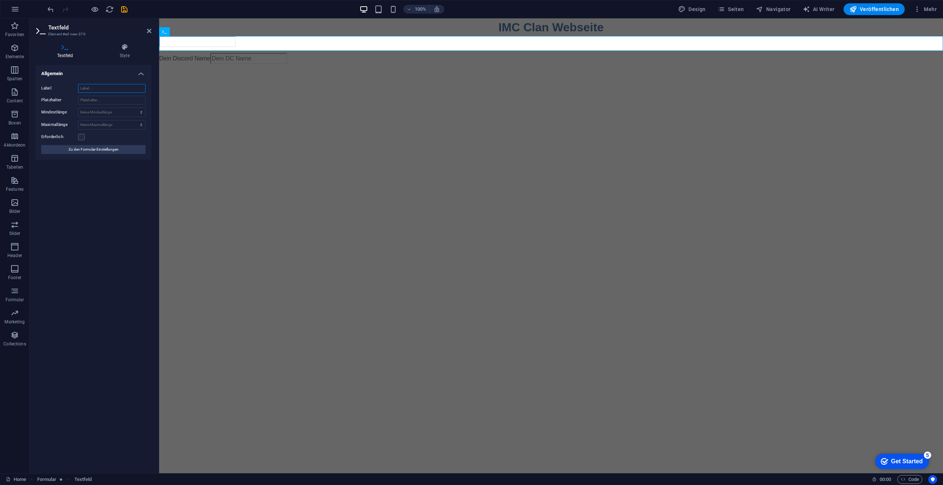
click at [89, 87] on input "Label" at bounding box center [111, 88] width 67 height 9
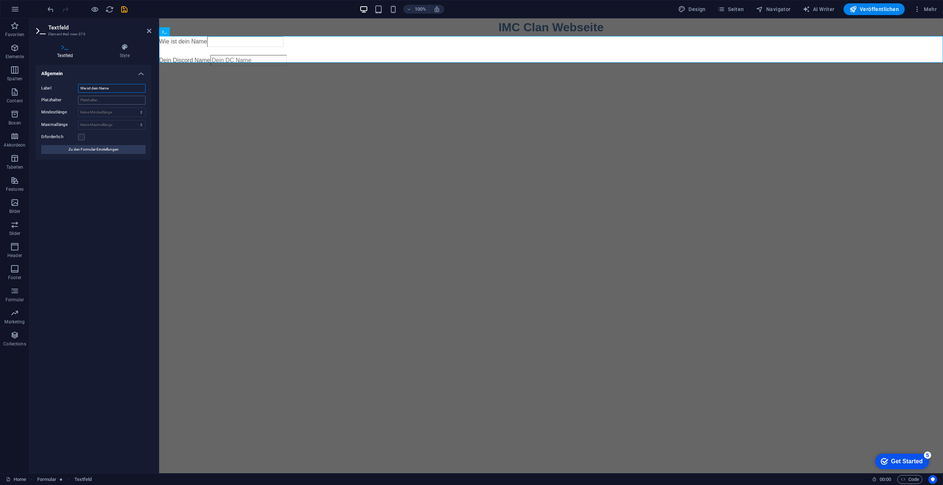
type input "Wie ist dein Name"
click at [88, 101] on input "Platzhalter" at bounding box center [111, 100] width 67 height 9
type input "Freiwillig kann man schreiben aber kein Muss"
drag, startPoint x: 89, startPoint y: 183, endPoint x: 90, endPoint y: 147, distance: 35.7
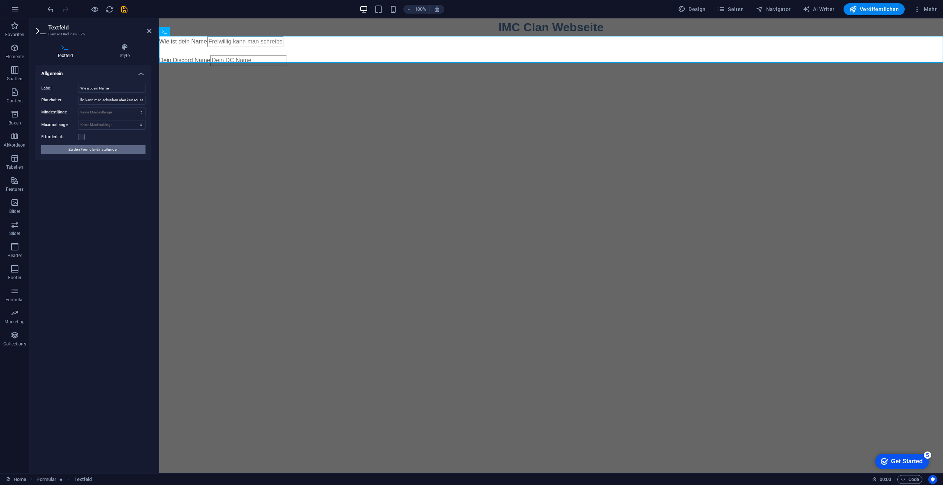
click at [89, 183] on div "Allgemein Label Wie ist dein Name Platzhalter Freiwillig kann man schreiben abe…" at bounding box center [93, 266] width 116 height 402
click at [82, 149] on span "Zu den Formular-Einstellungen" at bounding box center [93, 149] width 50 height 9
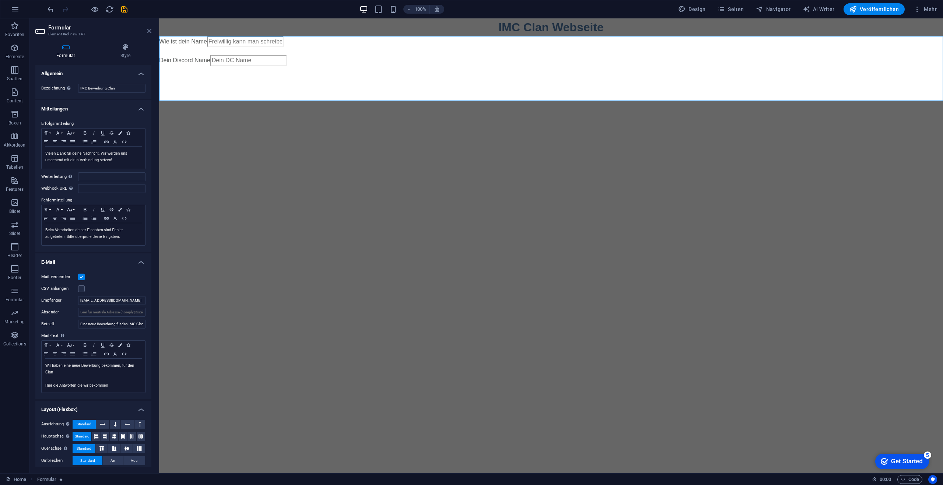
click at [147, 31] on icon at bounding box center [149, 31] width 4 height 6
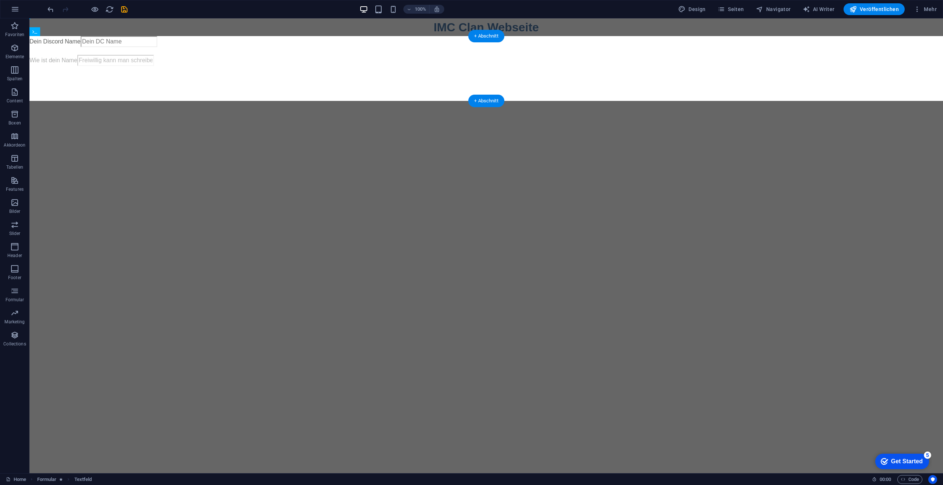
drag, startPoint x: 159, startPoint y: 49, endPoint x: 145, endPoint y: 78, distance: 32.3
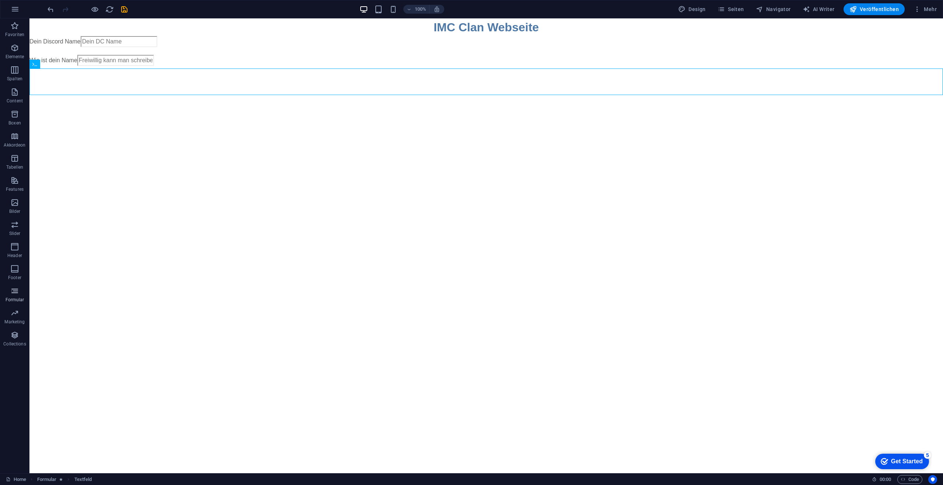
click at [16, 296] on span "Formular" at bounding box center [14, 295] width 29 height 18
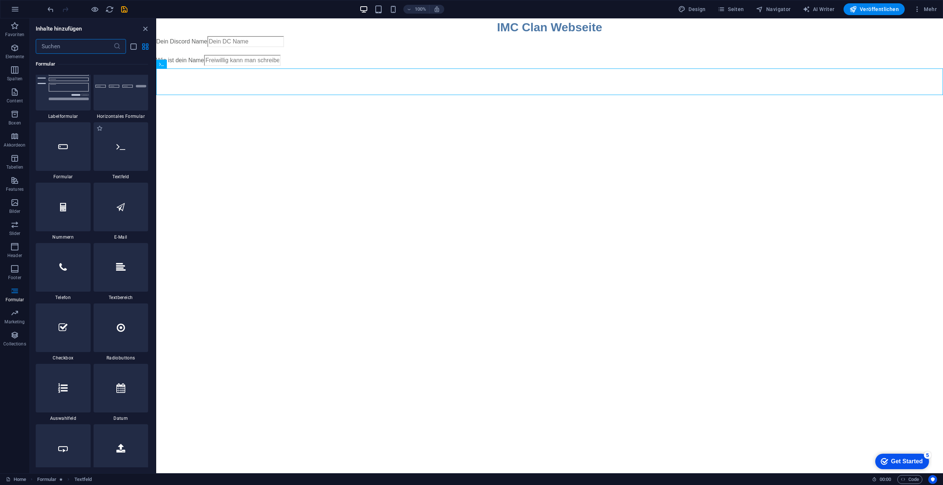
scroll to position [5449, 0]
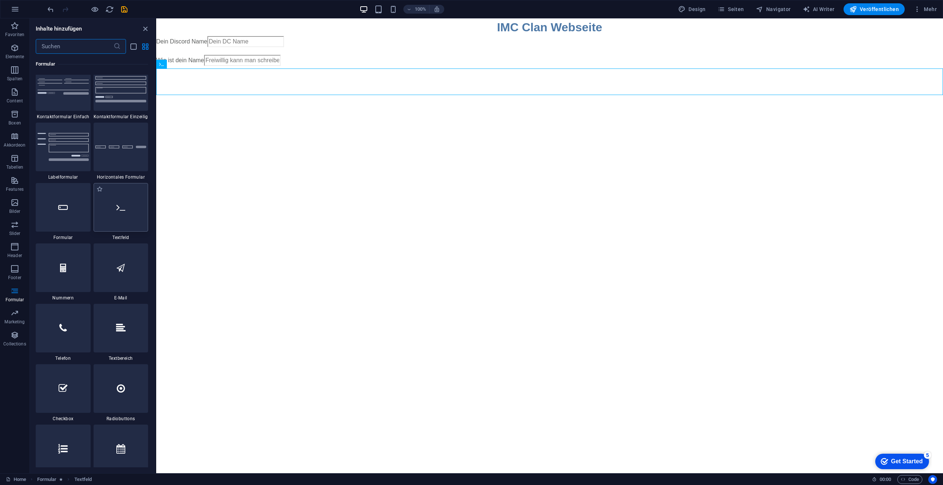
click at [116, 201] on div at bounding box center [121, 207] width 55 height 49
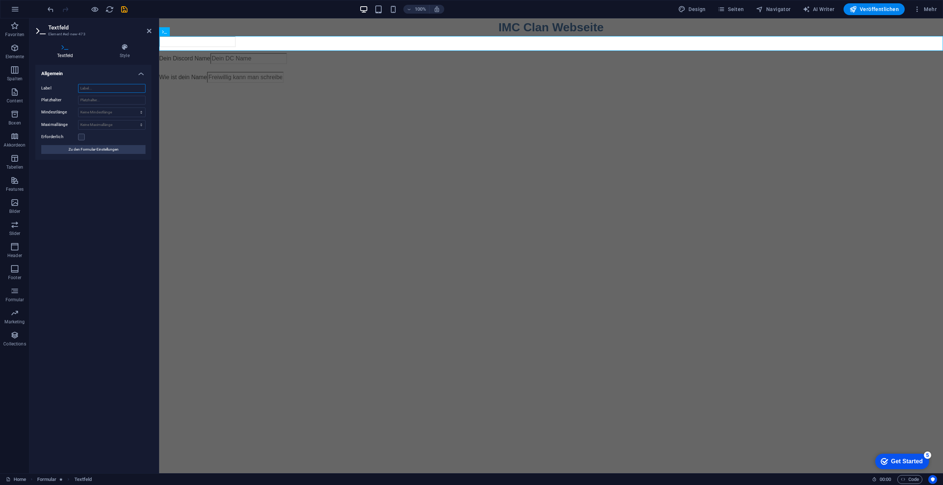
click at [119, 85] on input "Label" at bounding box center [111, 88] width 67 height 9
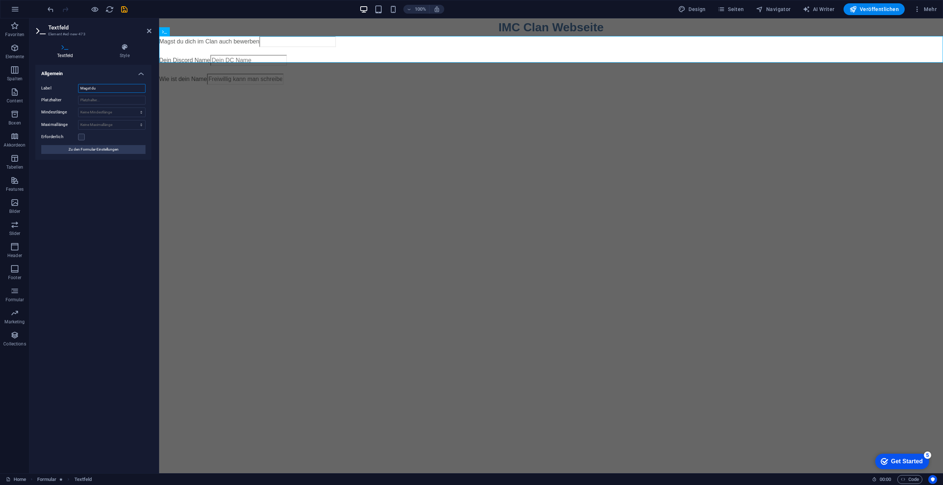
type input "Magst"
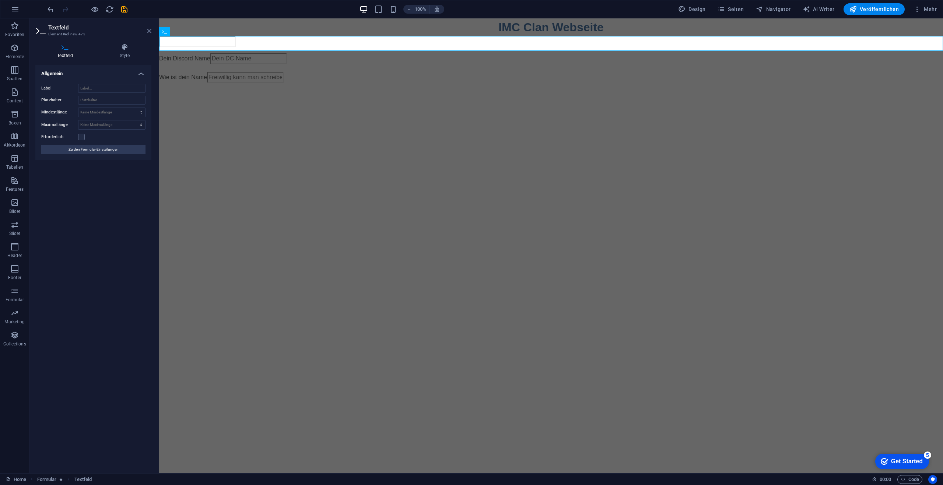
click at [147, 33] on icon at bounding box center [149, 31] width 4 height 6
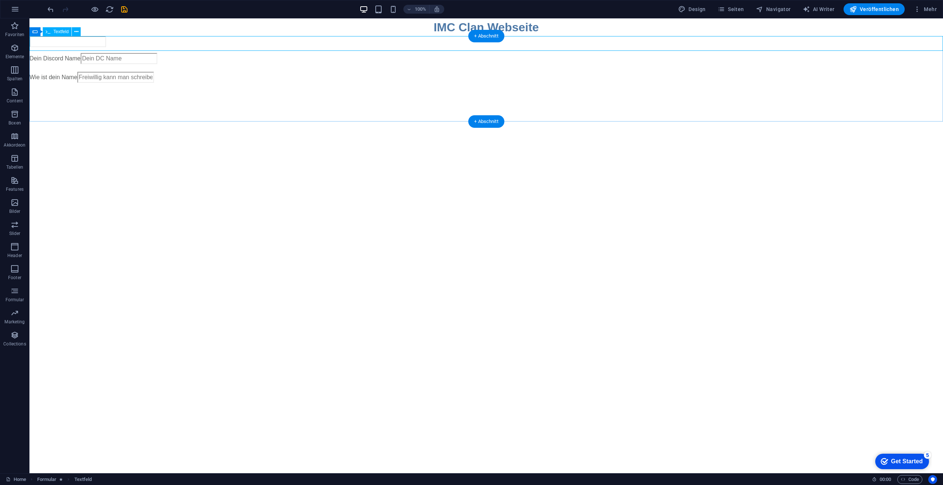
click at [84, 37] on div at bounding box center [485, 41] width 913 height 11
click at [78, 34] on icon at bounding box center [76, 32] width 4 height 8
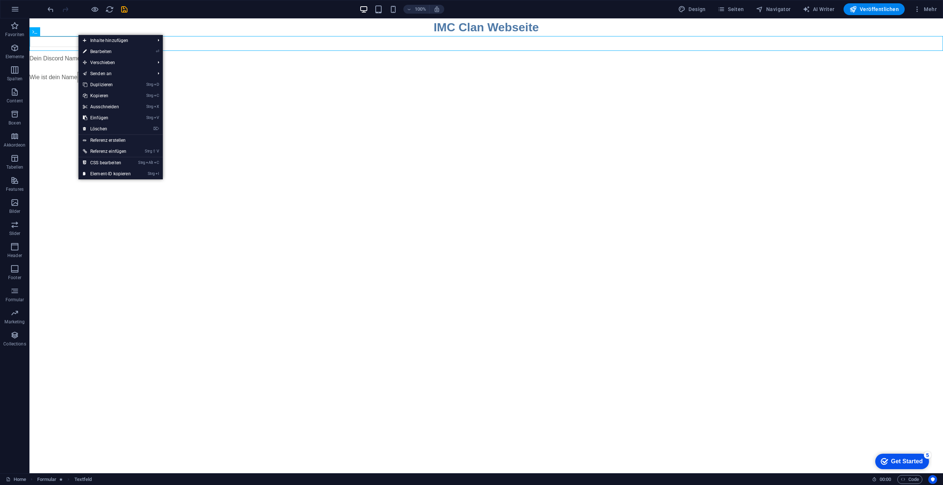
click at [64, 96] on html "Skip to main content IMC Clan Webseite Dein Discord Name Wie ist dein Name" at bounding box center [485, 57] width 913 height 78
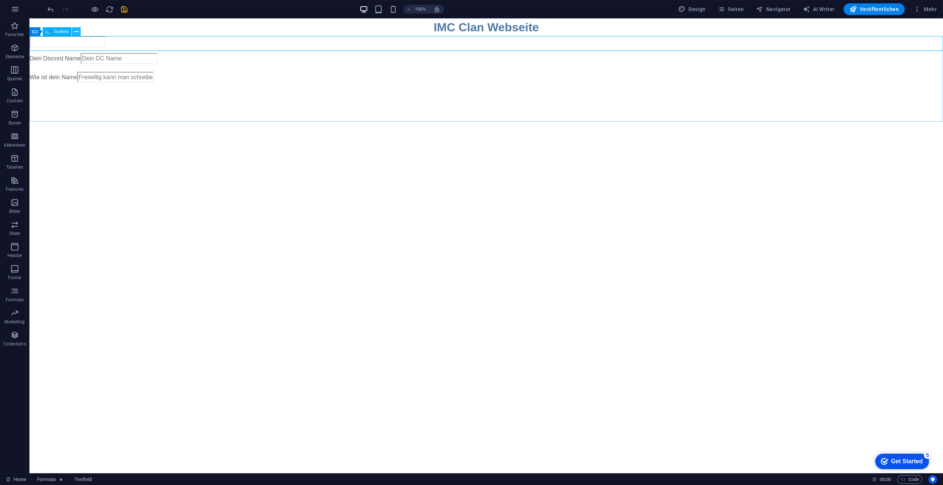
click at [74, 34] on icon at bounding box center [76, 32] width 4 height 8
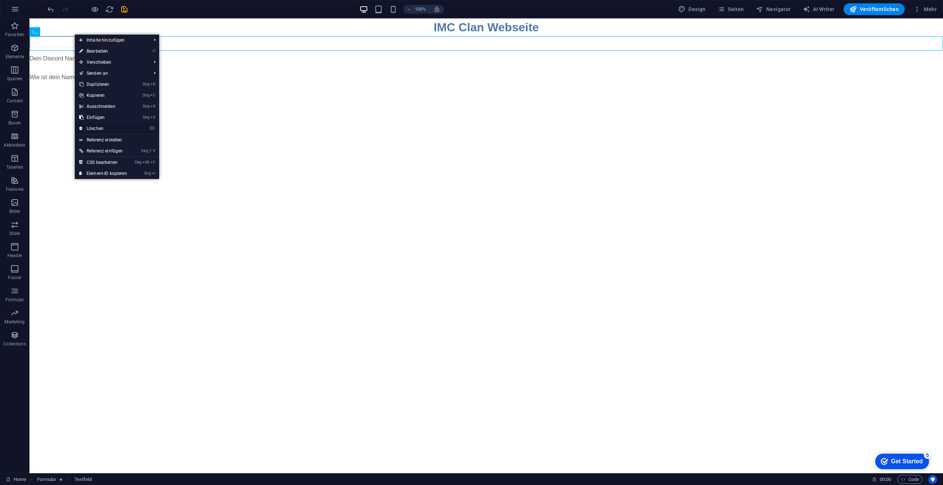
click at [107, 130] on link "⌦ Löschen" at bounding box center [103, 128] width 57 height 11
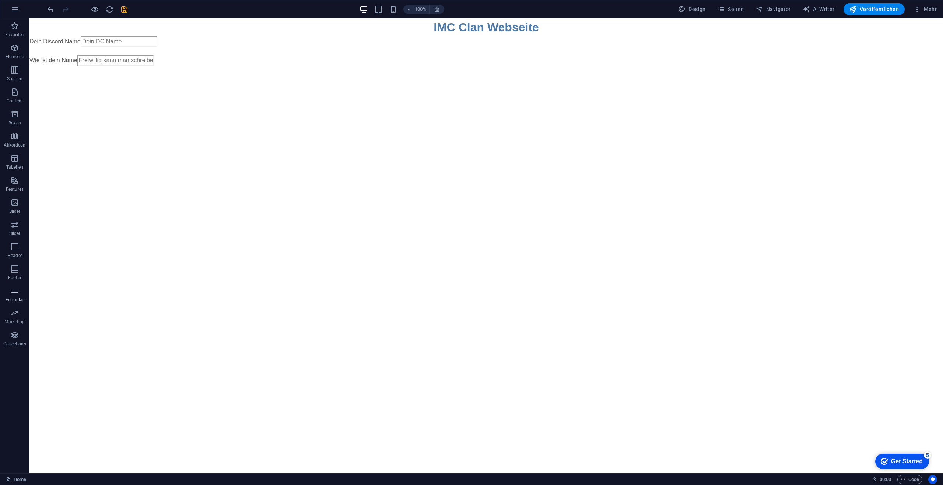
click at [22, 295] on span "Formular" at bounding box center [14, 295] width 29 height 18
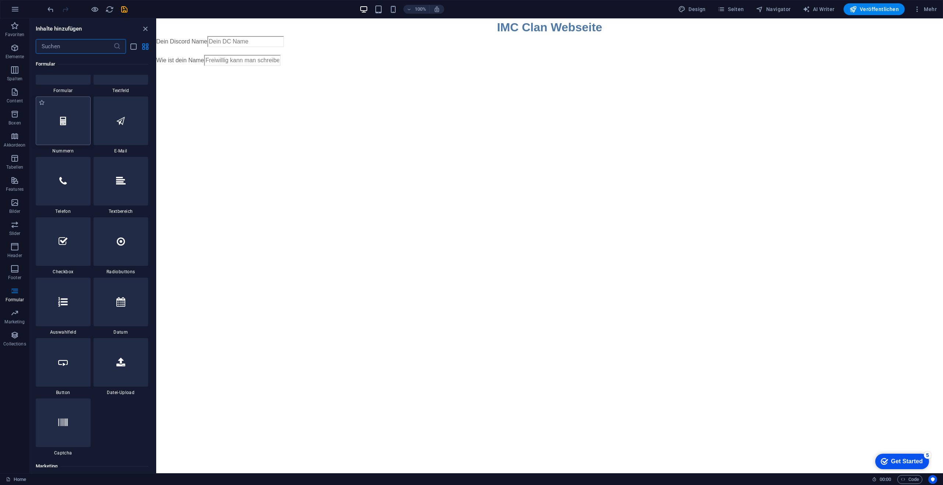
scroll to position [5597, 0]
click at [82, 358] on div at bounding box center [63, 361] width 55 height 49
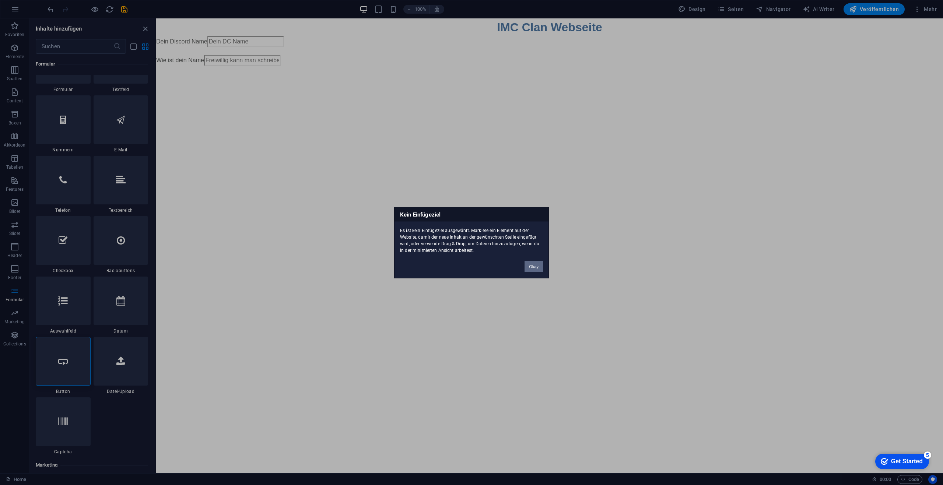
click at [531, 268] on button "Okay" at bounding box center [533, 266] width 18 height 11
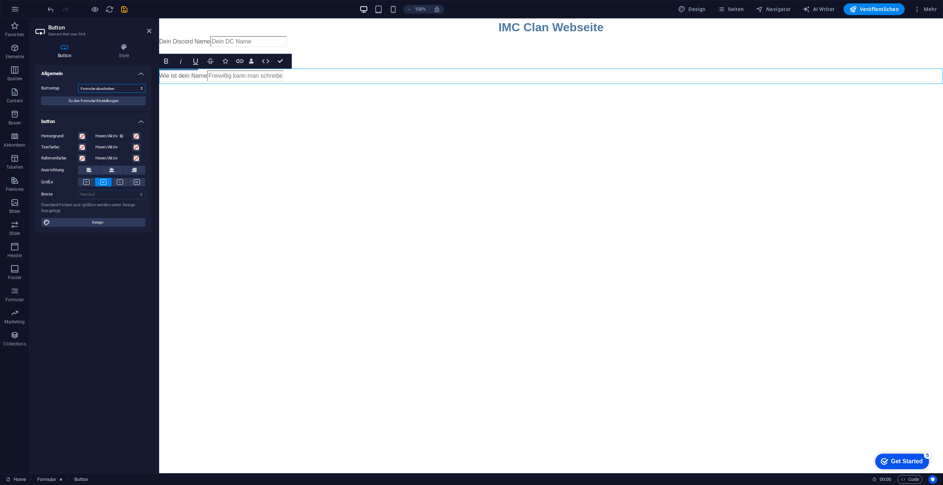
click at [114, 87] on select "Formular abschicken Formular zurücksetzen Keine Aktion" at bounding box center [111, 88] width 67 height 9
click at [108, 272] on div "Allgemein Buttontyp Formular abschicken Formular zurücksetzen Keine Aktion Zu d…" at bounding box center [93, 266] width 116 height 402
click at [107, 191] on select "Standard px rem % em vh vw" at bounding box center [111, 194] width 67 height 9
drag, startPoint x: 107, startPoint y: 192, endPoint x: 108, endPoint y: 184, distance: 8.2
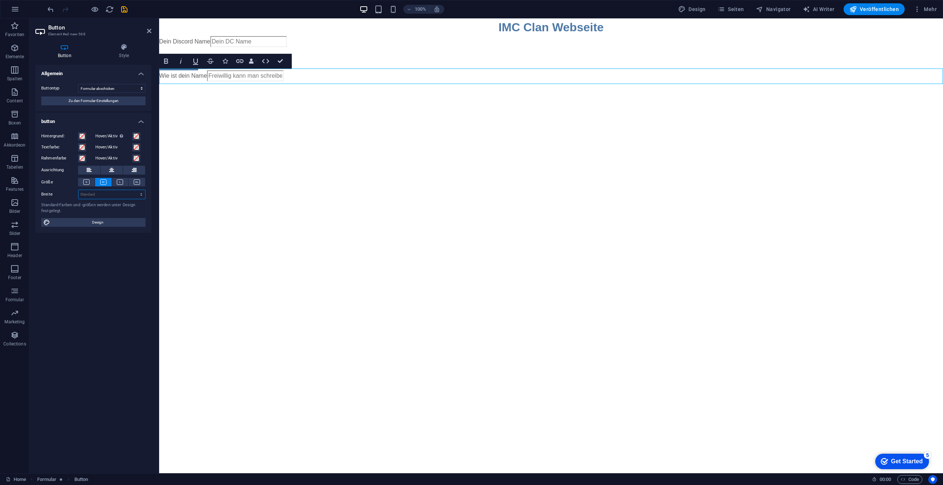
click at [107, 192] on select "Standard px rem % em vh vw" at bounding box center [111, 194] width 67 height 9
click at [111, 166] on icon at bounding box center [111, 170] width 5 height 9
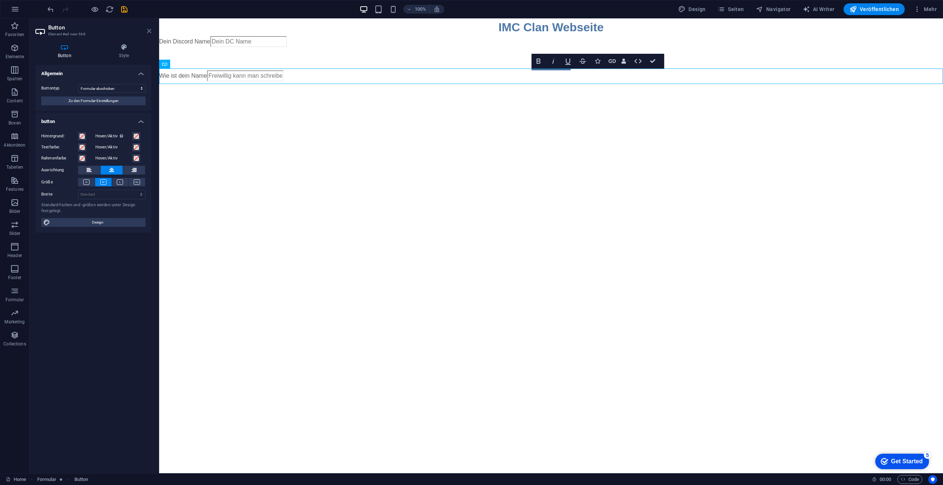
click at [149, 29] on icon at bounding box center [149, 31] width 4 height 6
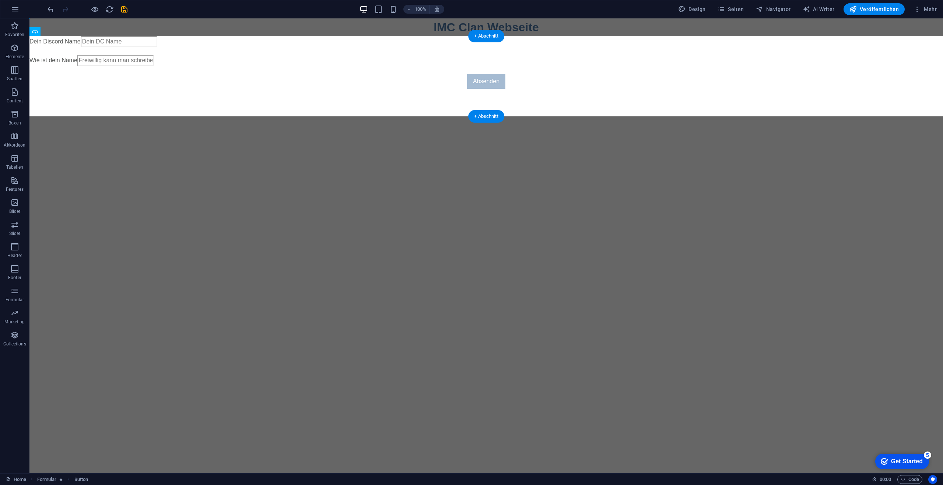
drag, startPoint x: 490, startPoint y: 75, endPoint x: 491, endPoint y: 95, distance: 20.3
click at [491, 89] on div "Dein Discord Name Absenden Wie ist dein Name Absenden" at bounding box center [485, 62] width 913 height 53
drag, startPoint x: 485, startPoint y: 87, endPoint x: 484, endPoint y: 91, distance: 4.2
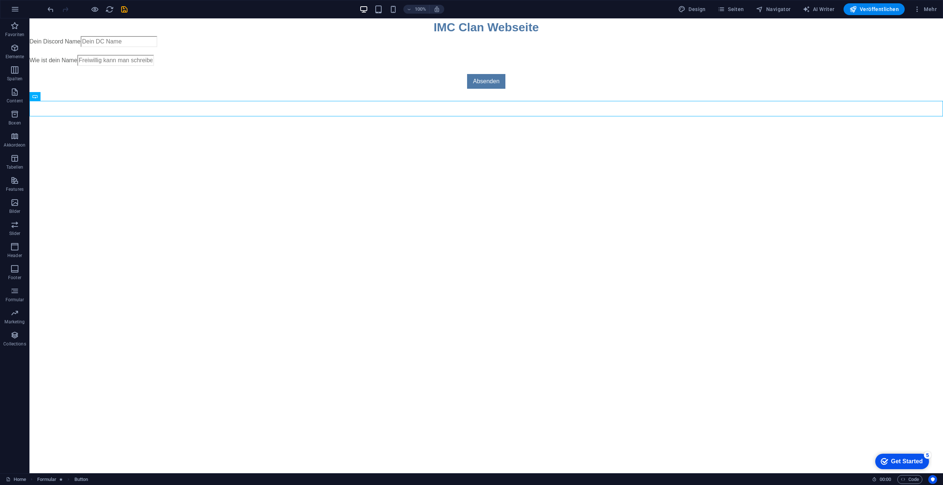
click at [444, 95] on html "Skip to main content IMC Clan Webseite Dein Discord Name Wie ist dein Name Abse…" at bounding box center [485, 56] width 913 height 77
click at [396, 68] on div "Wie ist dein Name" at bounding box center [485, 61] width 913 height 13
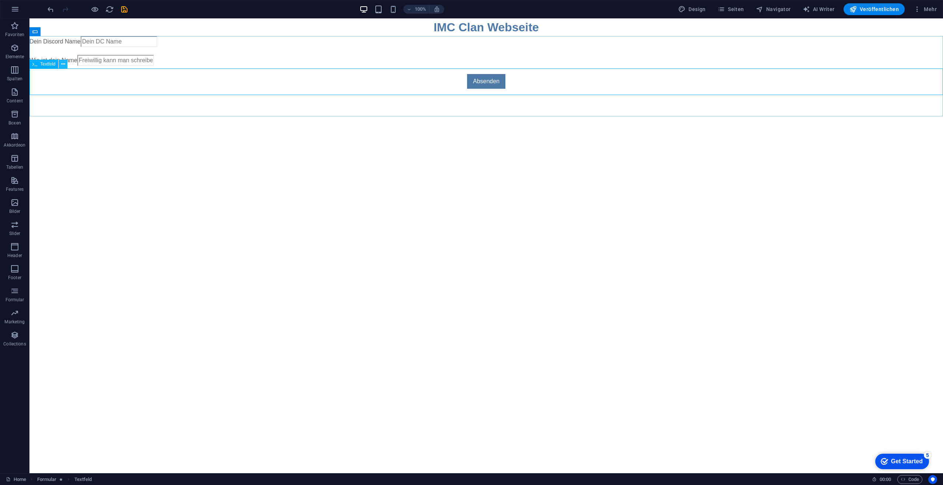
click at [64, 65] on icon at bounding box center [63, 64] width 4 height 8
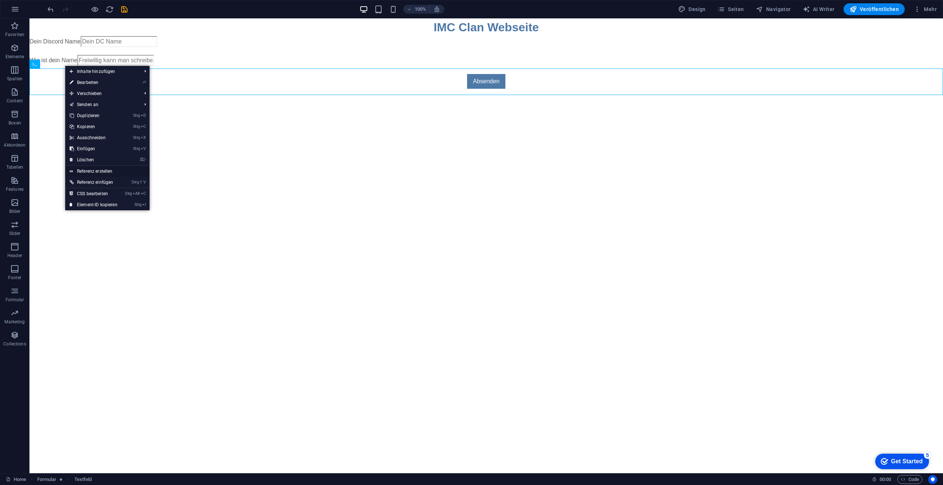
click at [105, 172] on link "Referenz erstellen" at bounding box center [107, 171] width 84 height 11
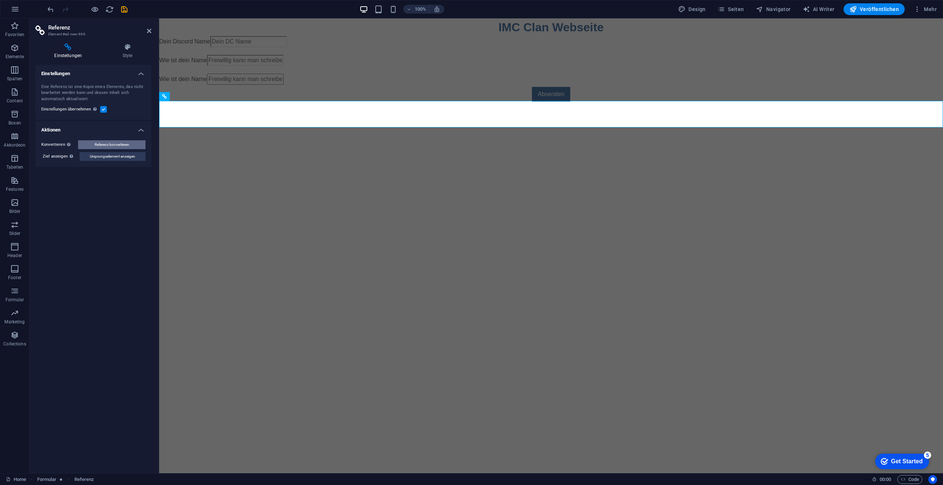
click at [117, 143] on span "Referenz konvertieren" at bounding box center [112, 144] width 35 height 9
click at [148, 32] on icon at bounding box center [149, 31] width 4 height 6
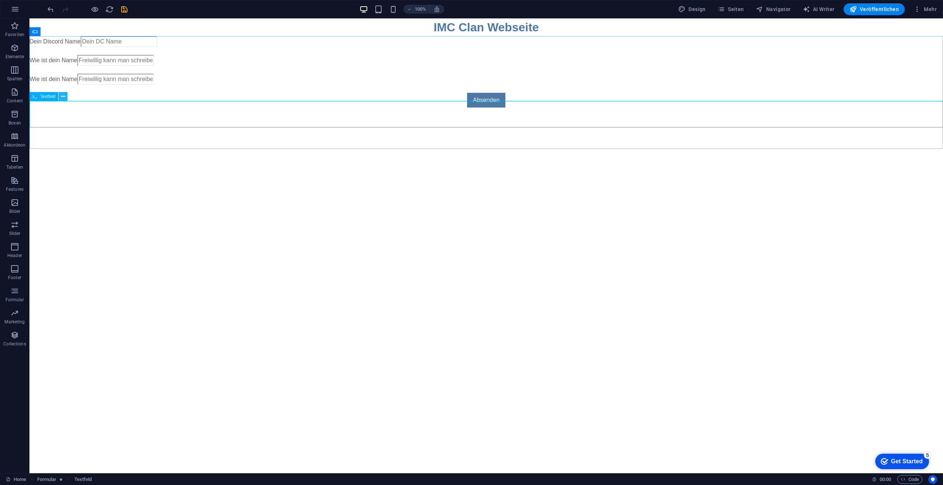
click at [63, 97] on icon at bounding box center [63, 97] width 4 height 8
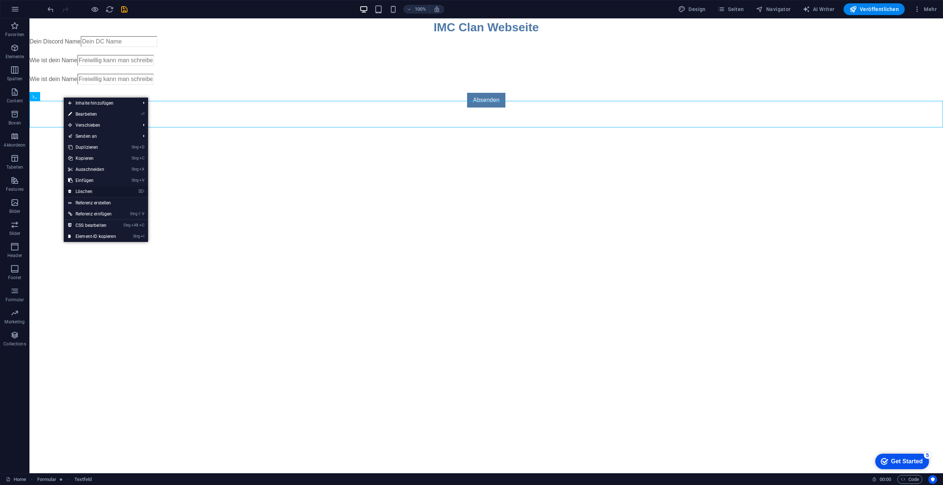
click at [102, 191] on link "⌦ Löschen" at bounding box center [92, 191] width 57 height 11
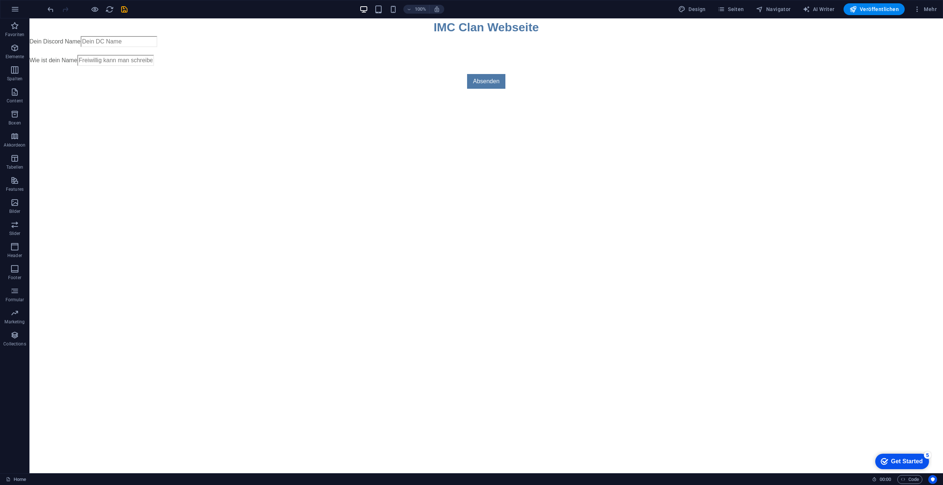
click at [263, 95] on html "Skip to main content IMC Clan Webseite Dein Discord Name Wie ist dein Name Abse…" at bounding box center [485, 56] width 913 height 77
click at [17, 285] on button "Formular" at bounding box center [14, 295] width 29 height 22
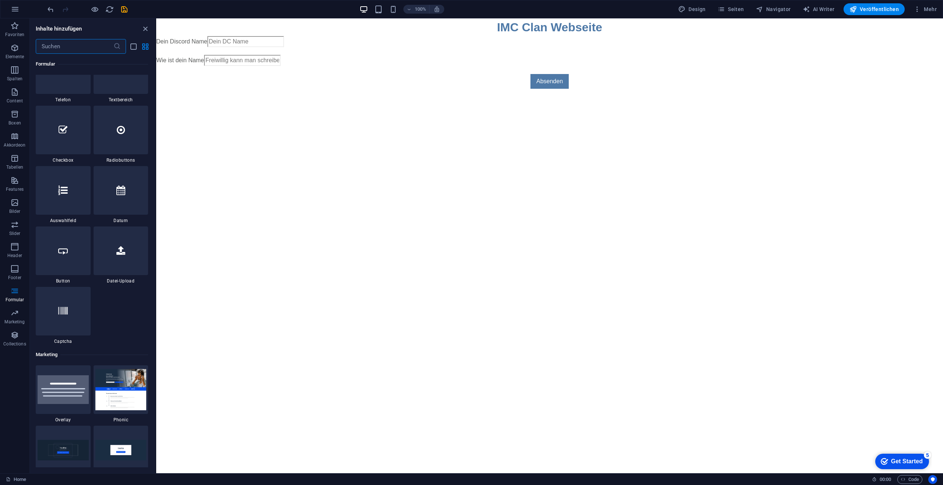
scroll to position [5634, 0]
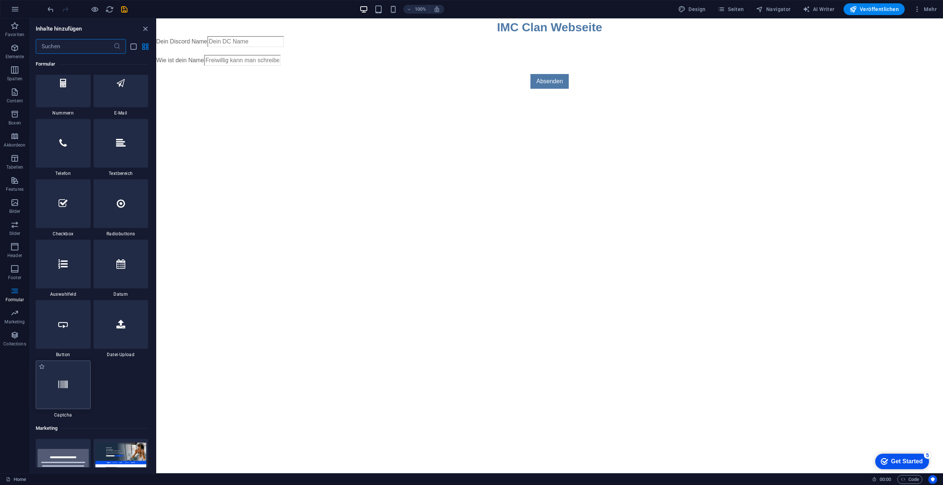
click at [64, 391] on div at bounding box center [63, 384] width 55 height 49
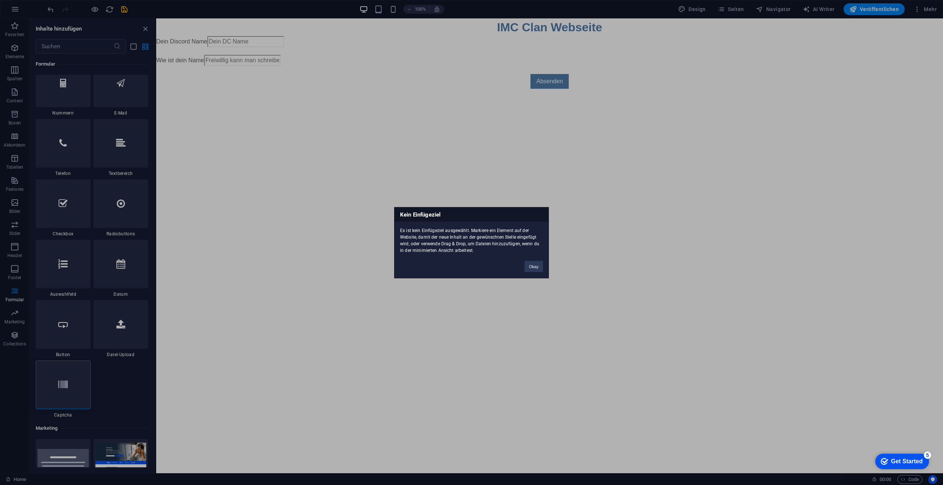
drag, startPoint x: 68, startPoint y: 383, endPoint x: 370, endPoint y: 301, distance: 312.1
click at [370, 301] on div "Kein Einfügeziel Es ist kein Einfügeziel ausgewählt. Markiere ein Element auf d…" at bounding box center [471, 242] width 943 height 485
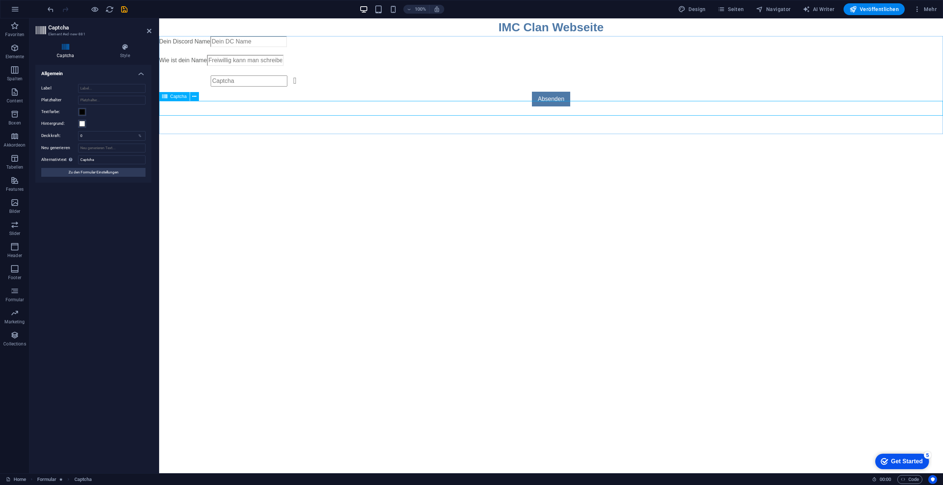
click at [230, 87] on input "text" at bounding box center [249, 80] width 77 height 11
click at [95, 91] on input "Label" at bounding box center [111, 88] width 67 height 9
click at [87, 201] on div "Turnstile Turnstile von Cloudfare ist eine Drittanbieter-Integration, die barri…" at bounding box center [93, 266] width 116 height 402
click at [94, 164] on input "Captcha" at bounding box center [111, 159] width 67 height 9
click at [81, 196] on div "Turnstile Turnstile von Cloudfare ist eine Drittanbieter-Integration, die barri…" at bounding box center [93, 266] width 116 height 402
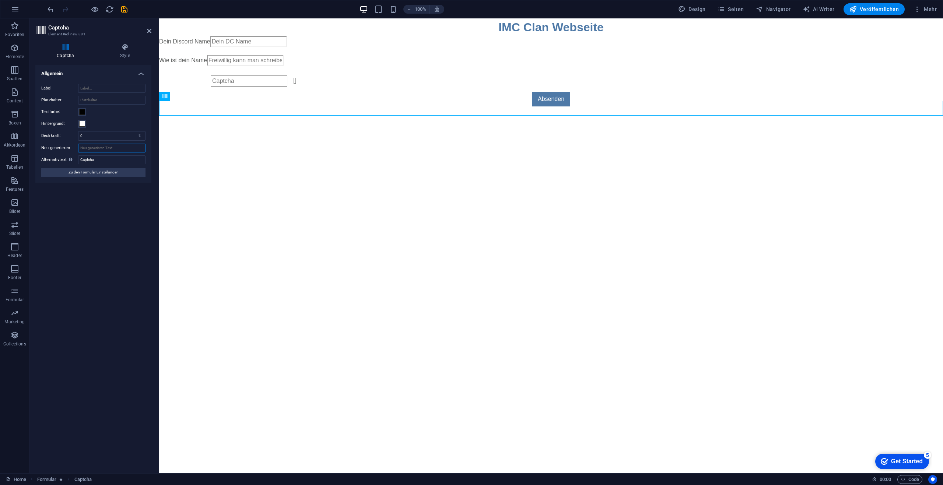
click at [102, 147] on input "Neu generieren" at bounding box center [111, 148] width 67 height 9
click at [120, 136] on input "0" at bounding box center [111, 135] width 67 height 9
click at [87, 202] on div "Turnstile Turnstile von Cloudfare ist eine Drittanbieter-Integration, die barri…" at bounding box center [93, 266] width 116 height 402
click at [138, 128] on div "Hintergrund:" at bounding box center [93, 123] width 104 height 9
click at [79, 133] on div "Label Platzhalter Textfarbe: Hintergrund: Neu generieren Alternativtext Der Alt…" at bounding box center [93, 125] width 116 height 95
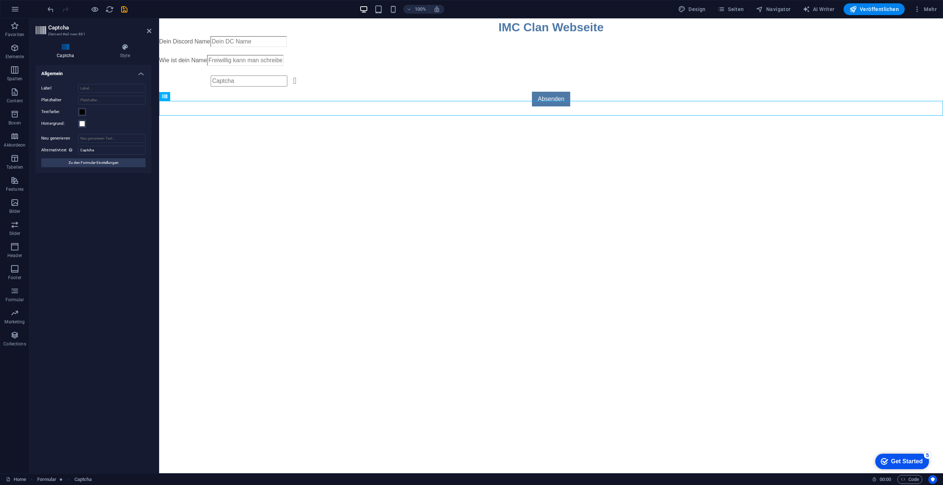
click at [88, 168] on div "Label Platzhalter Textfarbe: Hintergrund: Neu generieren Alternativtext Der Alt…" at bounding box center [93, 125] width 116 height 95
click at [98, 90] on input "Label" at bounding box center [111, 88] width 67 height 9
click at [119, 64] on div "Captcha Style Turnstile Turnstile von Cloudfare ist eine Drittanbieter-Integrat…" at bounding box center [93, 255] width 116 height 424
click at [127, 54] on h4 "Style" at bounding box center [125, 50] width 53 height 15
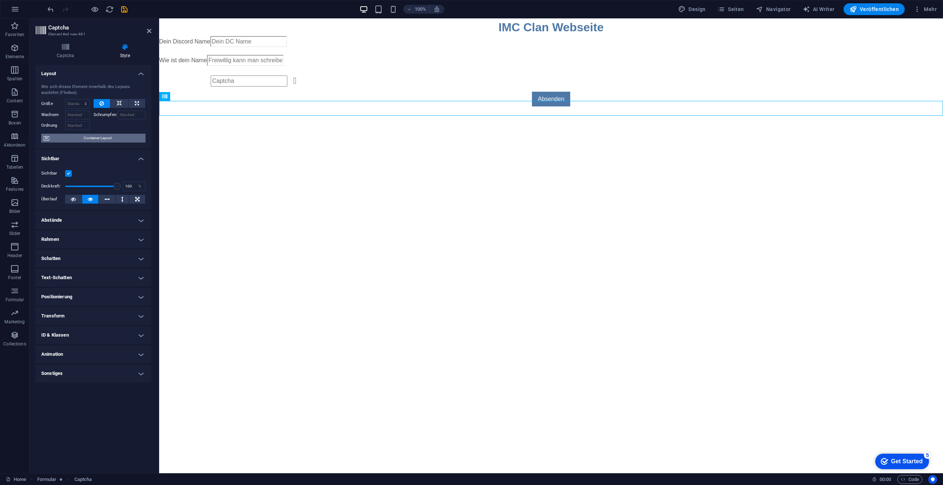
click at [97, 140] on span "Container-Layout" at bounding box center [98, 138] width 92 height 9
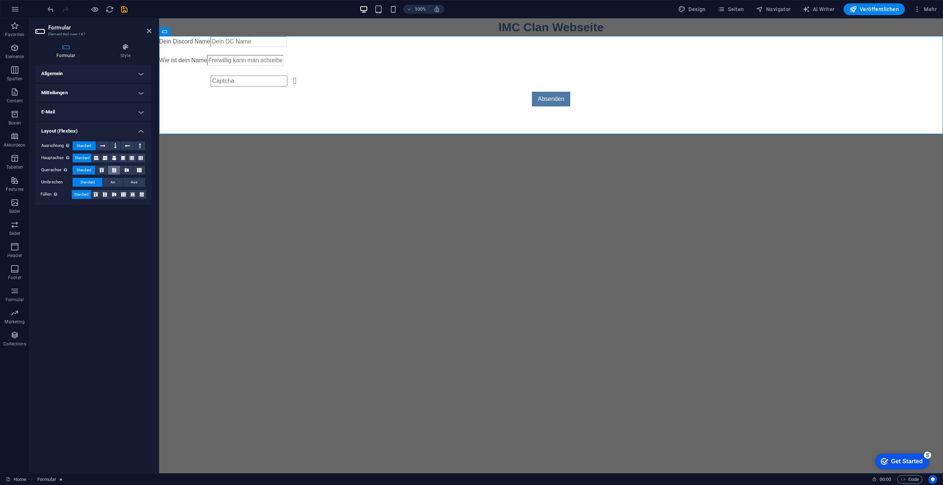
click at [112, 171] on icon at bounding box center [114, 170] width 9 height 4
click at [88, 171] on span "Standard" at bounding box center [84, 170] width 15 height 9
click at [101, 145] on icon at bounding box center [102, 145] width 5 height 9
click at [87, 145] on span "Standard" at bounding box center [84, 145] width 15 height 9
click at [116, 196] on icon at bounding box center [114, 194] width 4 height 9
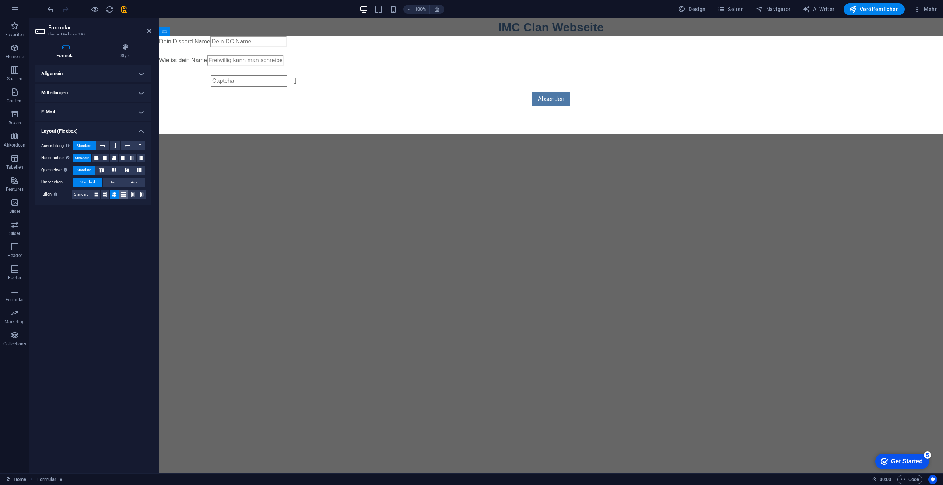
click at [122, 194] on icon at bounding box center [123, 194] width 4 height 9
click at [85, 195] on span "Standard" at bounding box center [81, 194] width 15 height 9
click at [123, 183] on button "Aus" at bounding box center [134, 182] width 22 height 9
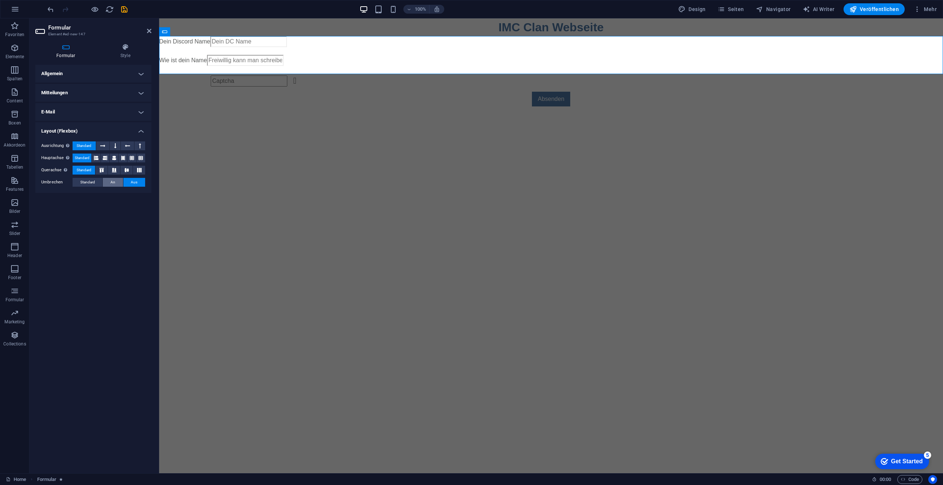
click at [114, 182] on span "An" at bounding box center [112, 182] width 5 height 9
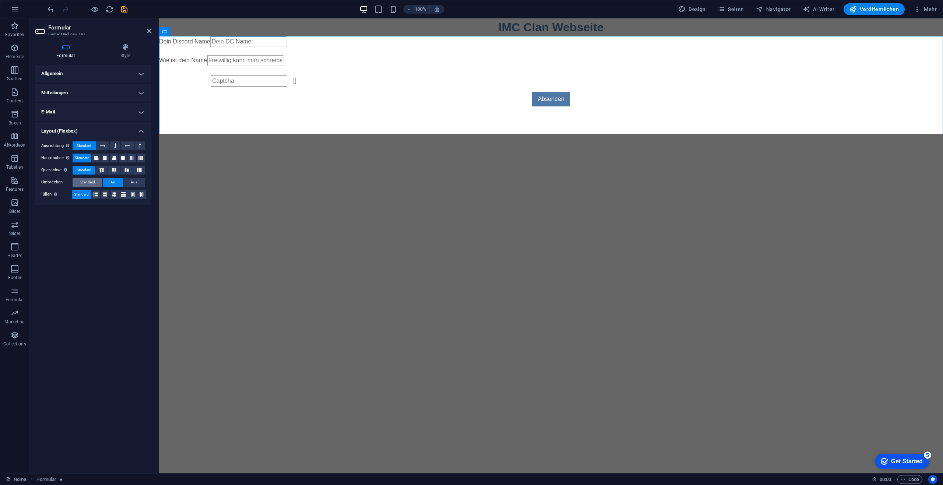
click at [97, 181] on button "Standard" at bounding box center [88, 182] width 30 height 9
click at [77, 110] on h4 "E-Mail" at bounding box center [93, 112] width 116 height 18
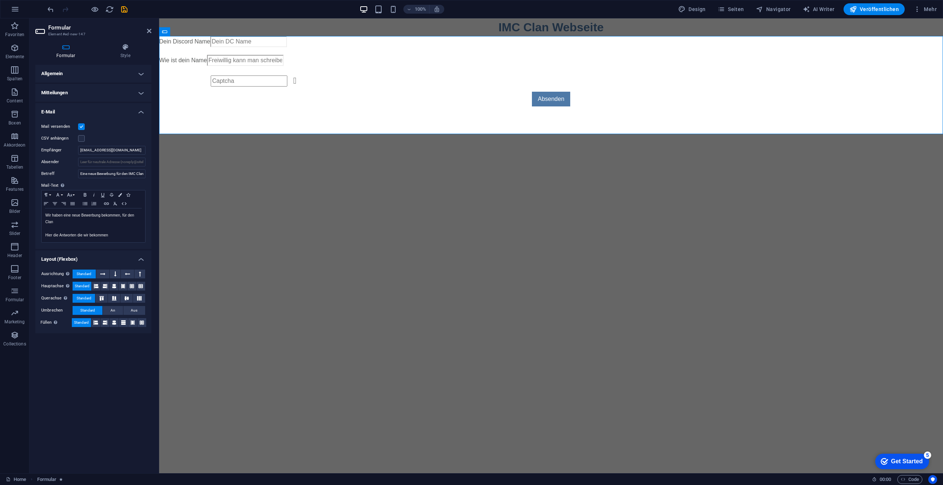
click at [87, 119] on div "Mail versenden CSV anhängen Empfänger system@clan.infinity-mc.de Absender Betre…" at bounding box center [93, 182] width 116 height 133
click at [120, 45] on icon at bounding box center [125, 46] width 52 height 7
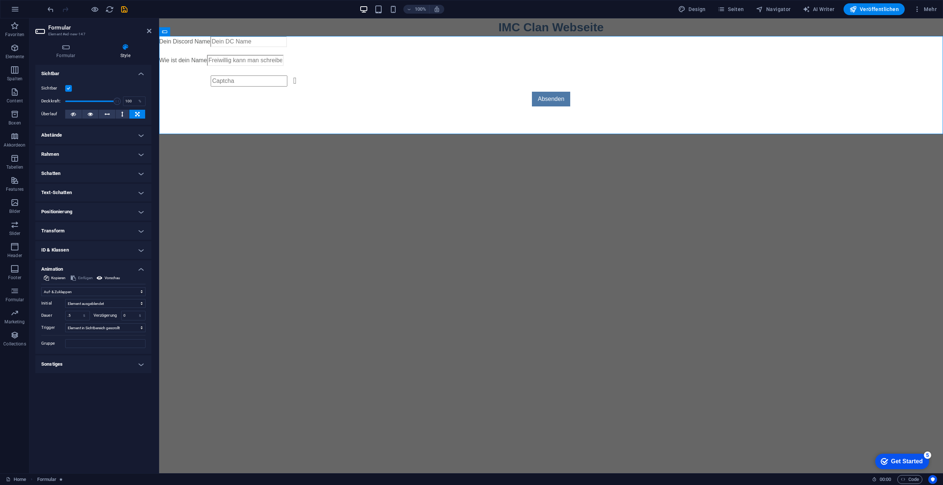
click at [61, 60] on div "Formular Style Allgemein Bezeichnung Lege eine Bezeichnung für das Formular fes…" at bounding box center [93, 255] width 116 height 424
click at [64, 55] on h4 "Formular" at bounding box center [67, 50] width 64 height 15
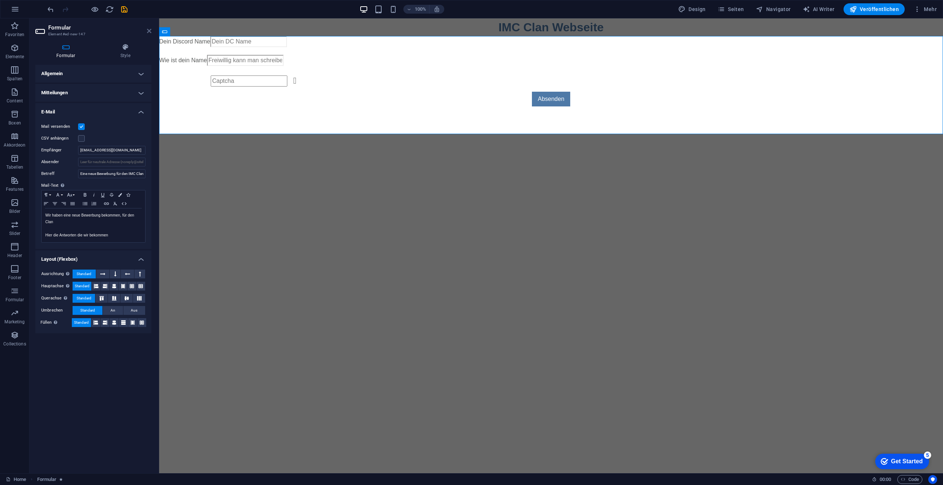
click at [151, 32] on icon at bounding box center [149, 31] width 4 height 6
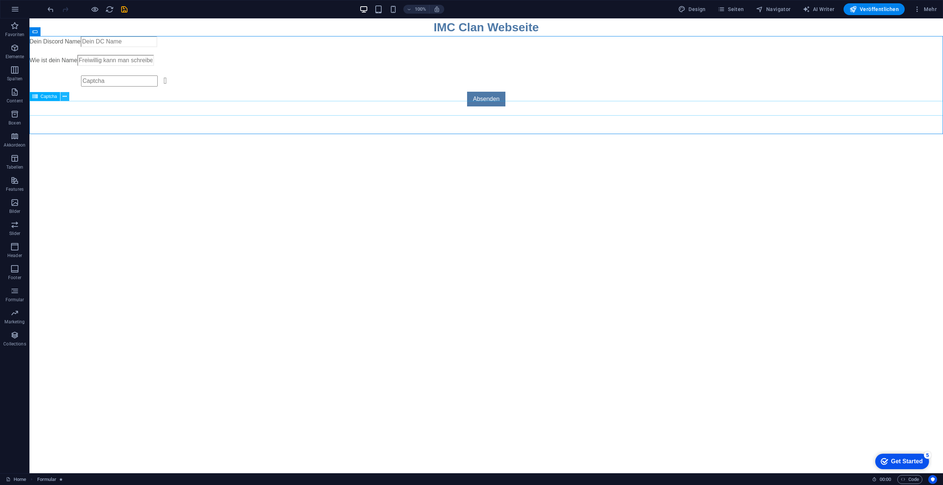
click at [64, 99] on icon at bounding box center [65, 97] width 4 height 8
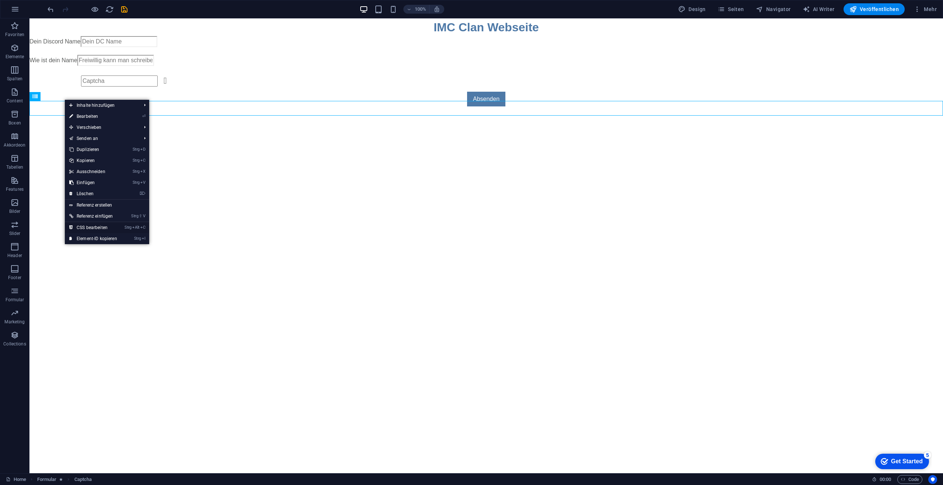
click at [120, 225] on link "Strg Alt C CSS bearbeiten" at bounding box center [93, 227] width 57 height 11
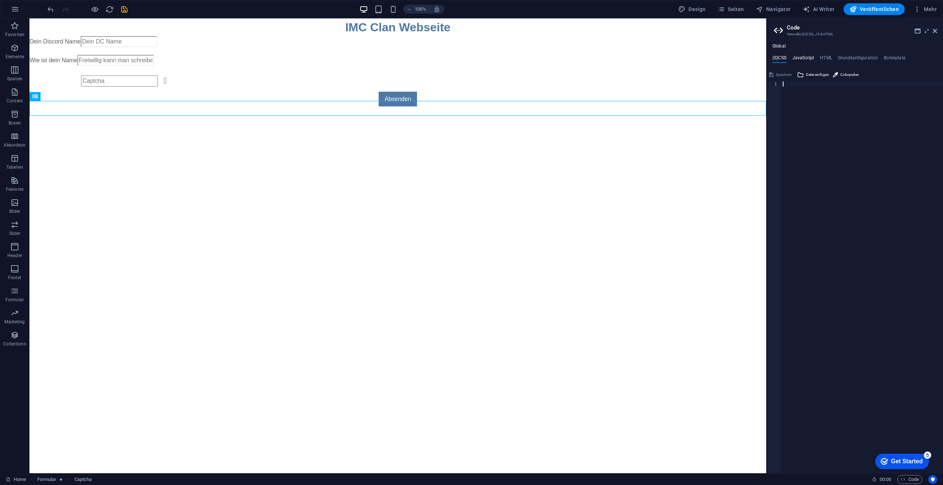
click at [806, 58] on h4 "JavaScript" at bounding box center [803, 59] width 22 height 8
click at [825, 57] on h4 "HTML" at bounding box center [826, 59] width 12 height 8
type textarea "<a href="#main-content" class="wv-link-content button">Skip to main content</a>"
click at [848, 58] on h4 "Grundkonfiguration" at bounding box center [858, 59] width 40 height 8
click at [819, 61] on ul "(S)CSS JavaScript HTML Grundkonfiguration Boilerplate" at bounding box center [854, 59] width 176 height 8
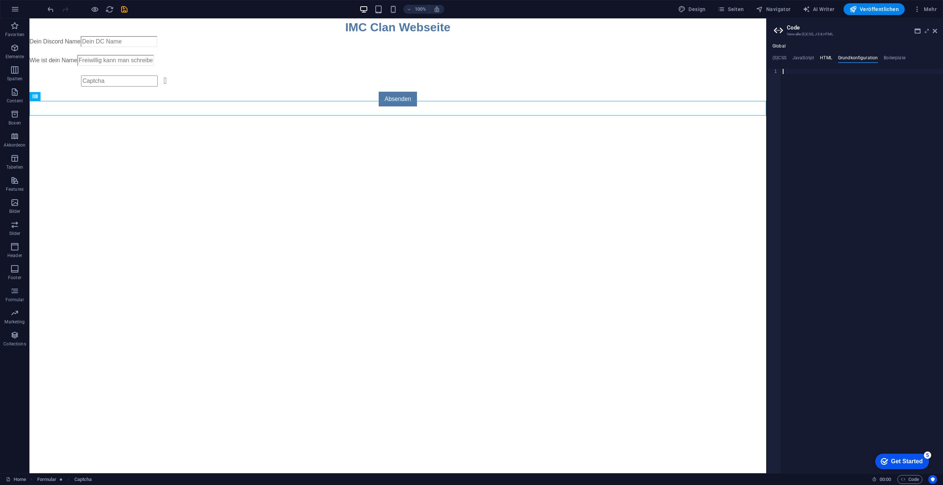
click at [821, 57] on h4 "HTML" at bounding box center [826, 59] width 12 height 8
click at [937, 30] on aside "Code Verwalte (S)CSS, JS & HTML Global (S)CSS JavaScript HTML Grundkonfiguratio…" at bounding box center [854, 245] width 177 height 455
click at [933, 31] on icon at bounding box center [934, 31] width 4 height 6
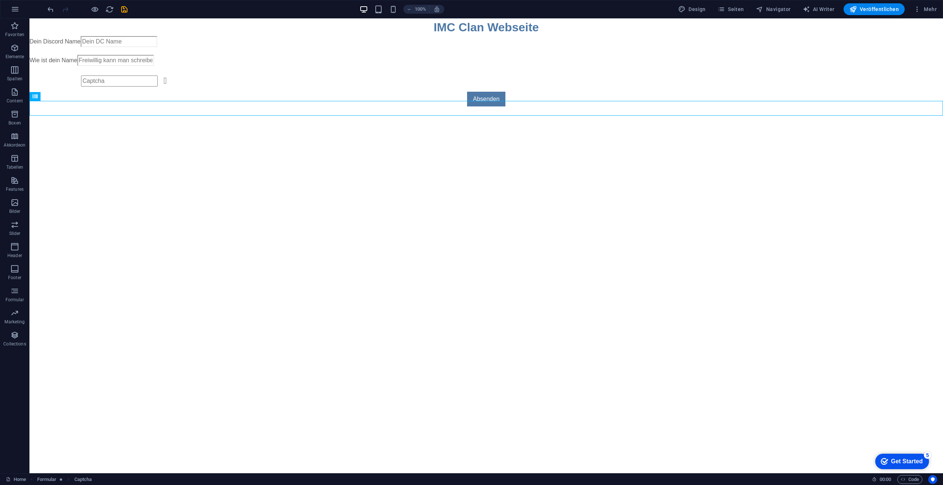
click at [579, 113] on html "Skip to main content IMC Clan Webseite Dein Discord Name Wie ist dein Name Nich…" at bounding box center [485, 65] width 913 height 94
click at [63, 97] on icon at bounding box center [65, 97] width 4 height 8
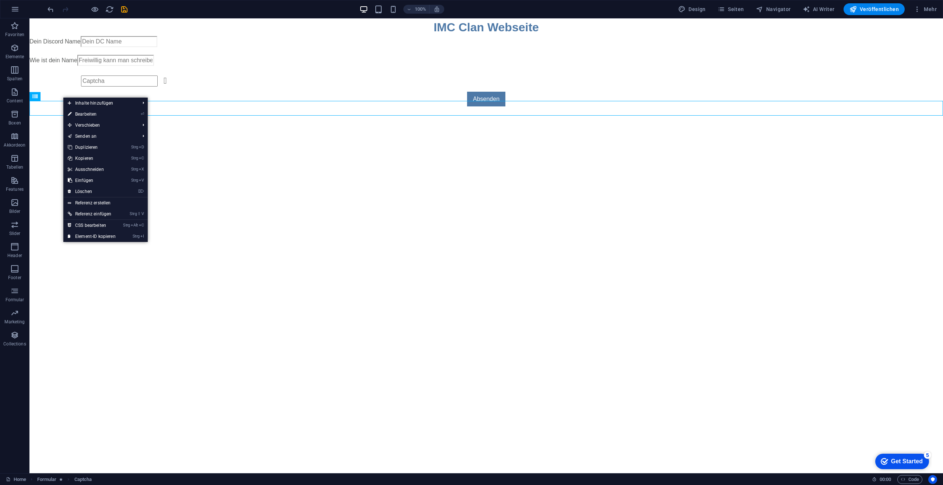
click at [245, 113] on html "Skip to main content IMC Clan Webseite Dein Discord Name Wie ist dein Name Nich…" at bounding box center [485, 65] width 913 height 94
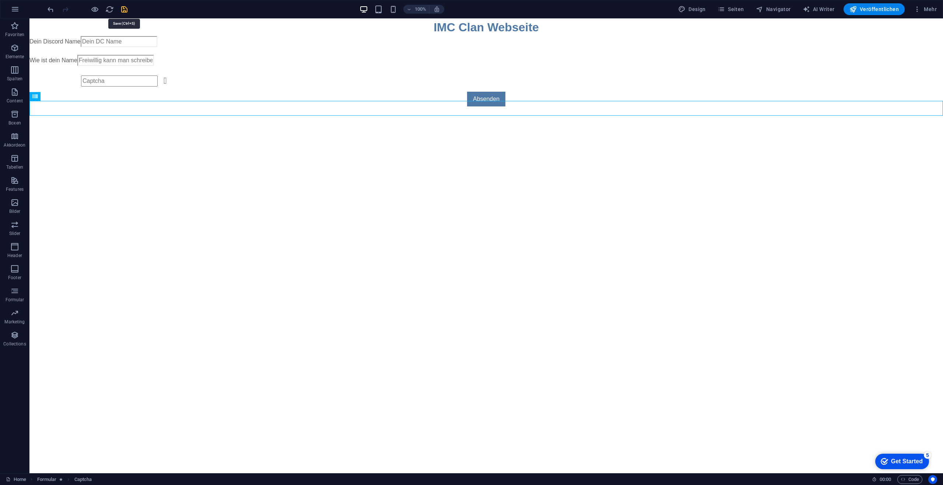
click at [125, 7] on icon "save" at bounding box center [124, 9] width 8 height 8
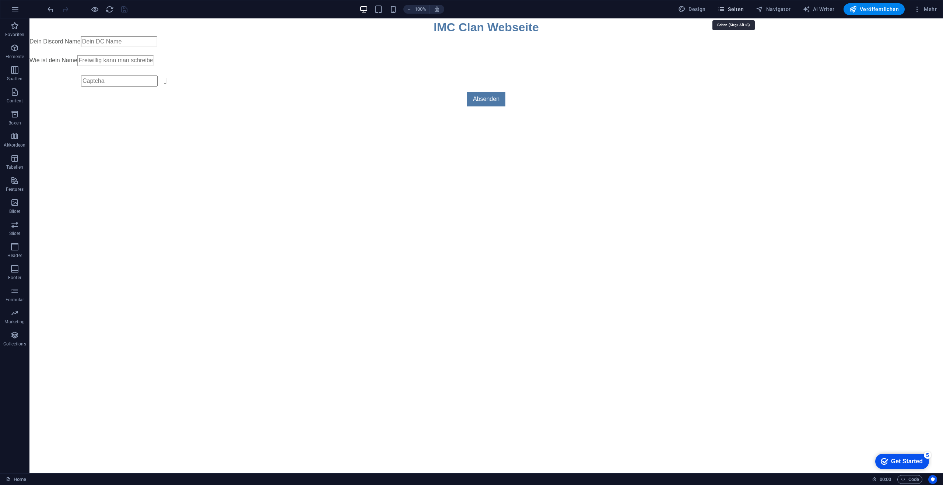
click at [739, 8] on span "Seiten" at bounding box center [730, 9] width 27 height 7
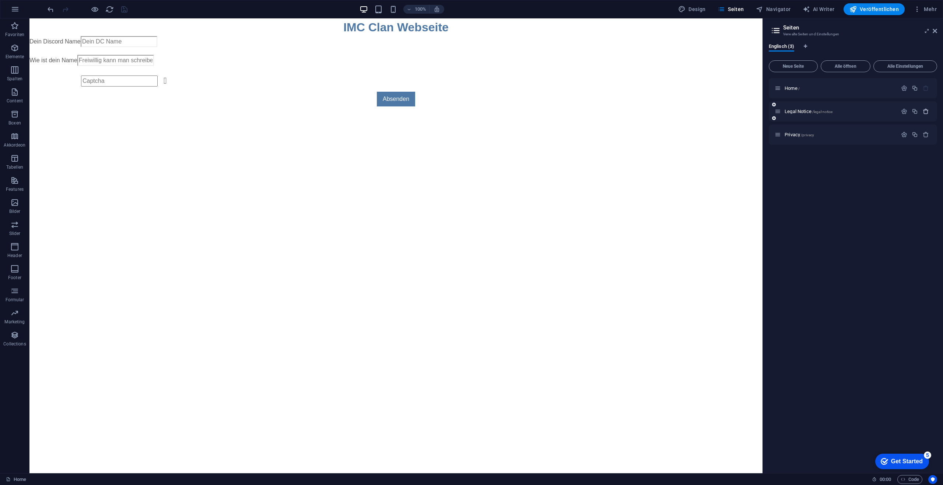
click at [924, 111] on icon "button" at bounding box center [925, 111] width 6 height 6
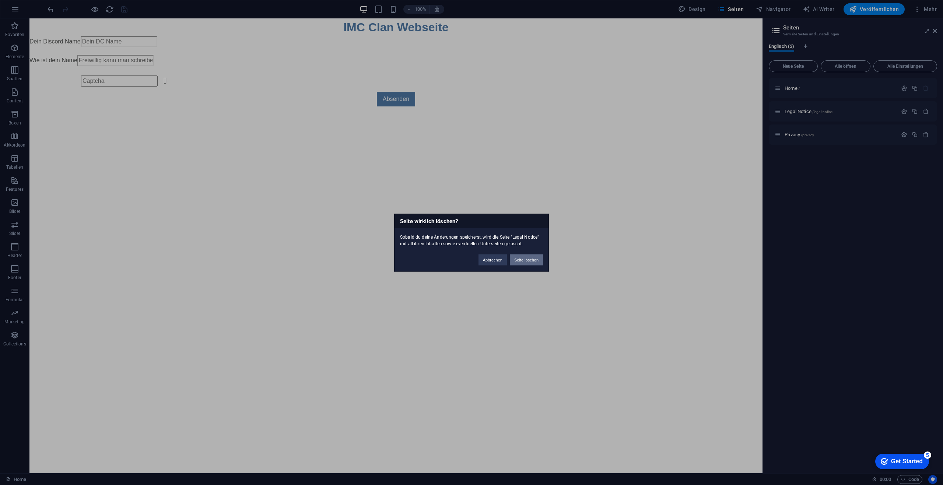
click at [524, 257] on button "Seite löschen" at bounding box center [526, 259] width 33 height 11
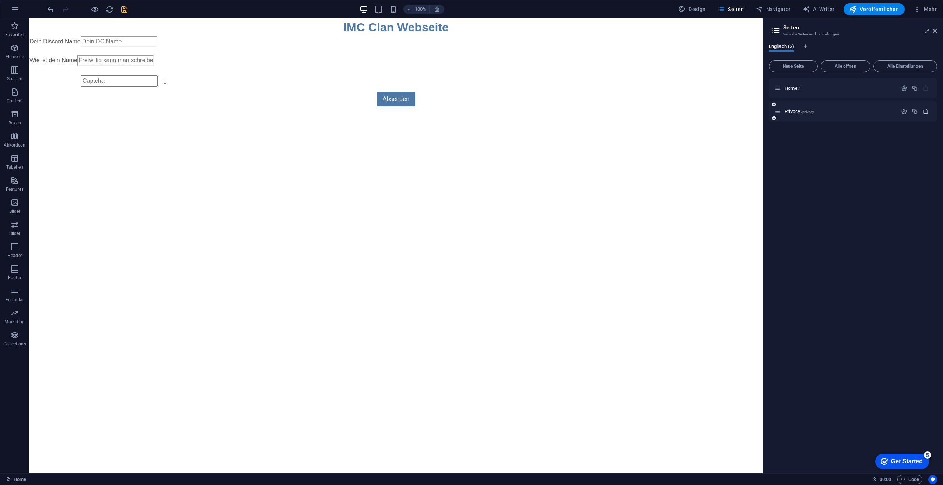
click at [925, 111] on icon "button" at bounding box center [925, 111] width 6 height 6
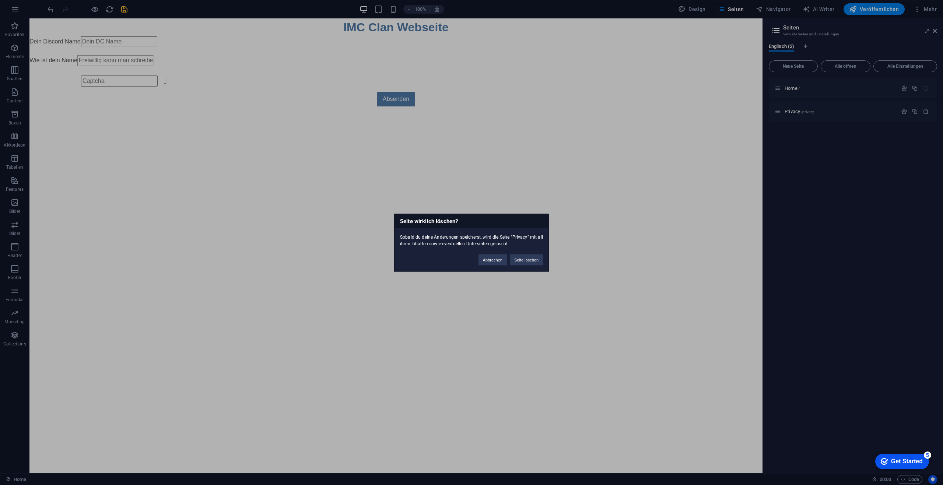
click at [525, 270] on div "Seite wirklich löschen? Sobald du deine Änderungen speicherst, wird die Seite "…" at bounding box center [471, 243] width 155 height 58
drag, startPoint x: 526, startPoint y: 261, endPoint x: 856, endPoint y: 170, distance: 342.5
click at [527, 261] on button "Seite löschen" at bounding box center [526, 259] width 33 height 11
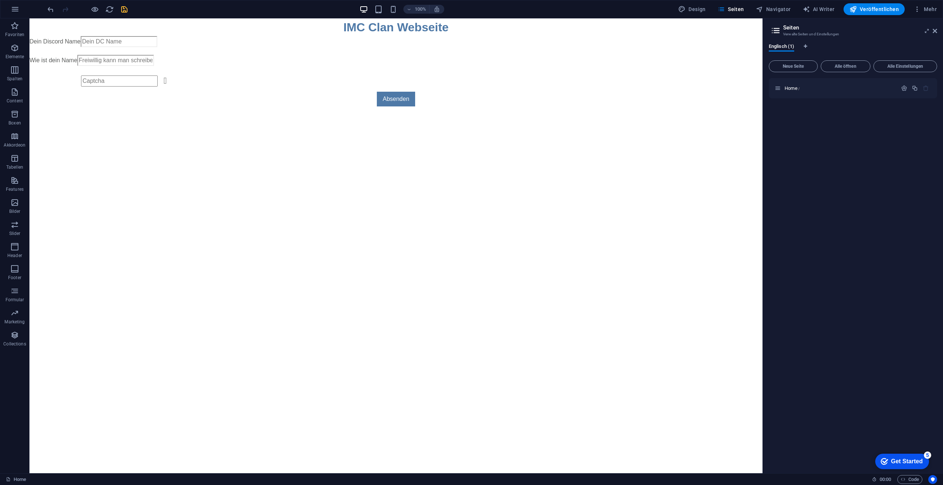
click at [937, 29] on aside "Seiten Verwalte Seiten und Einstellungen Englisch (1) Neue Seite Alle öffnen Al…" at bounding box center [852, 245] width 180 height 455
click at [935, 30] on icon at bounding box center [934, 31] width 4 height 6
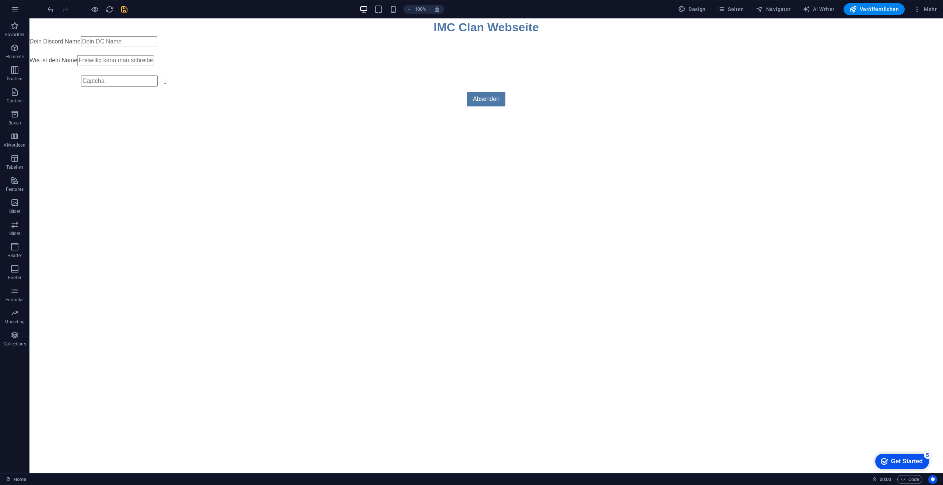
drag, startPoint x: 201, startPoint y: 211, endPoint x: 315, endPoint y: 180, distance: 117.7
click at [201, 113] on html "Skip to main content IMC Clan Webseite Dein Discord Name Wie ist dein Name Nich…" at bounding box center [485, 65] width 913 height 94
click at [126, 113] on html "Skip to main content IMC Clan Webseite Dein Discord Name Wie ist dein Name Nich…" at bounding box center [485, 65] width 913 height 94
click at [11, 230] on p "Slider" at bounding box center [14, 233] width 11 height 6
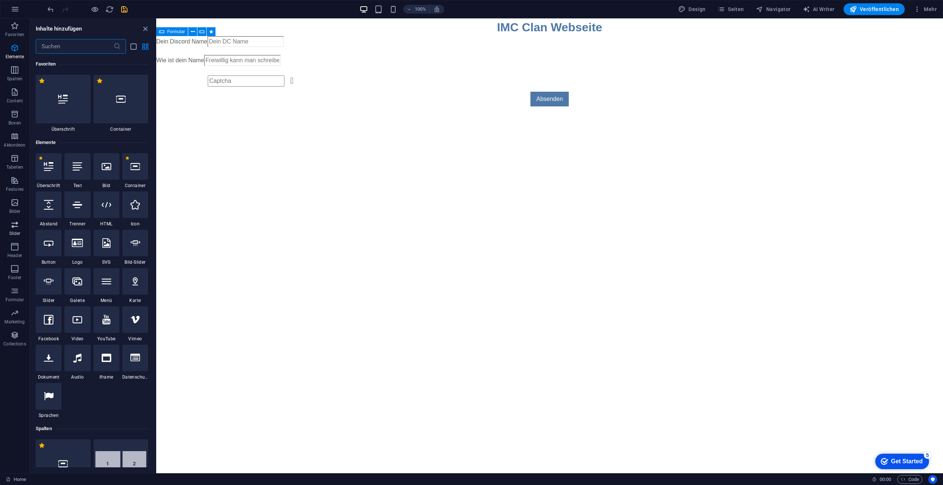
scroll to position [4174, 0]
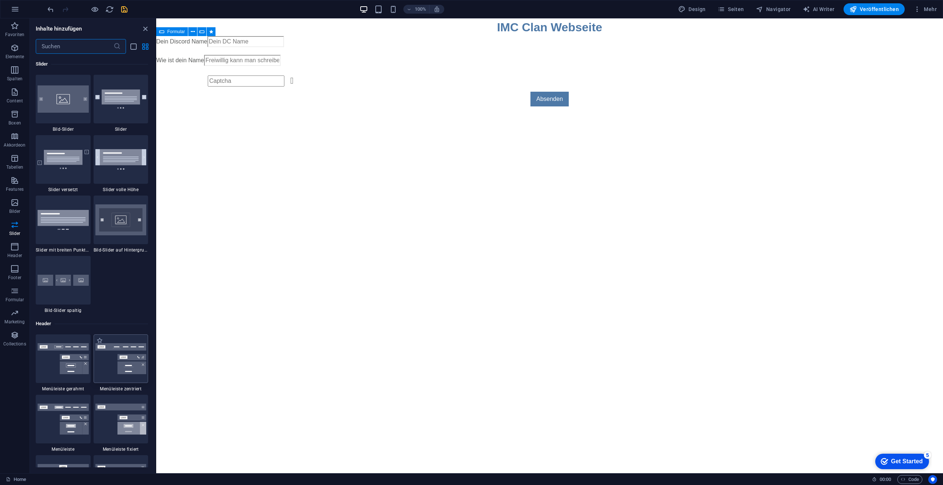
click at [116, 359] on img at bounding box center [120, 358] width 51 height 31
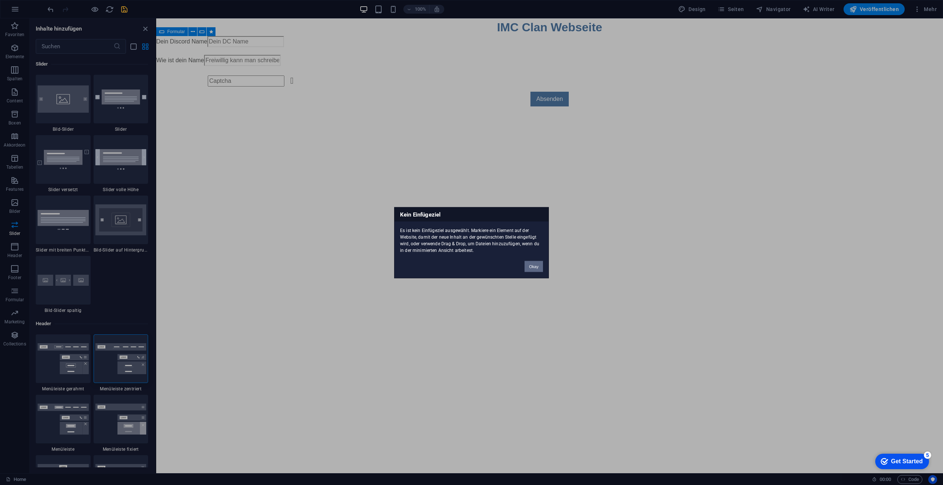
click at [536, 267] on button "Okay" at bounding box center [533, 266] width 18 height 11
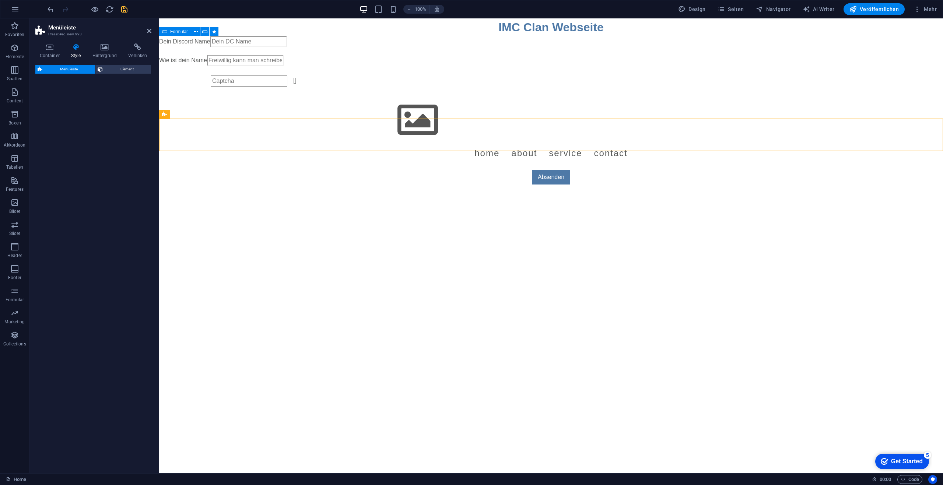
select select "rem"
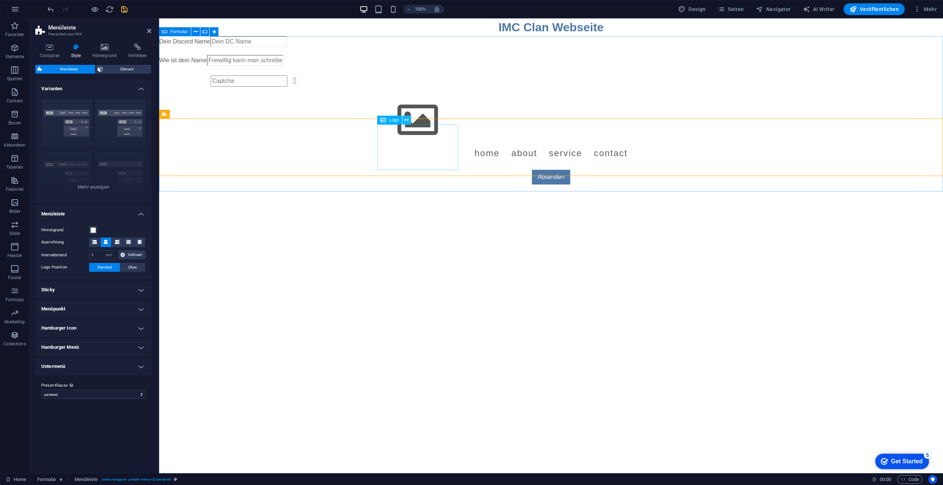
click at [407, 121] on icon at bounding box center [406, 120] width 4 height 8
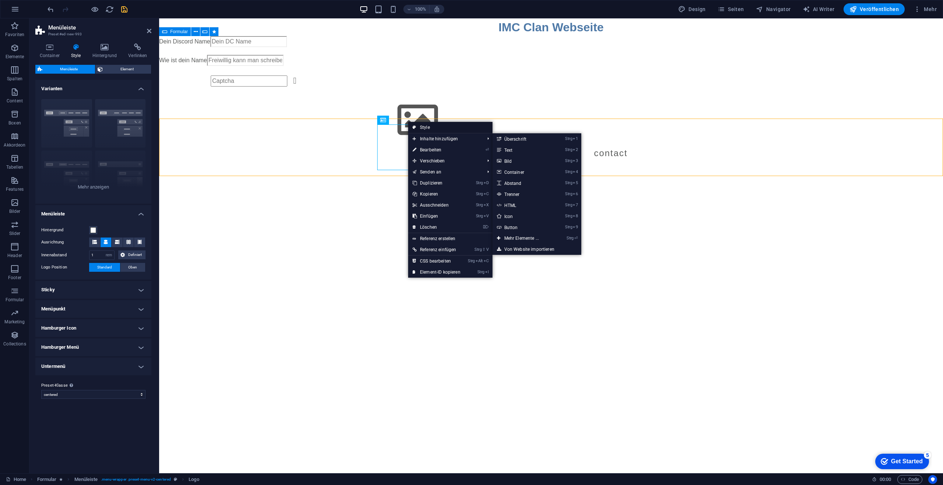
click at [437, 127] on link "Style" at bounding box center [450, 127] width 84 height 11
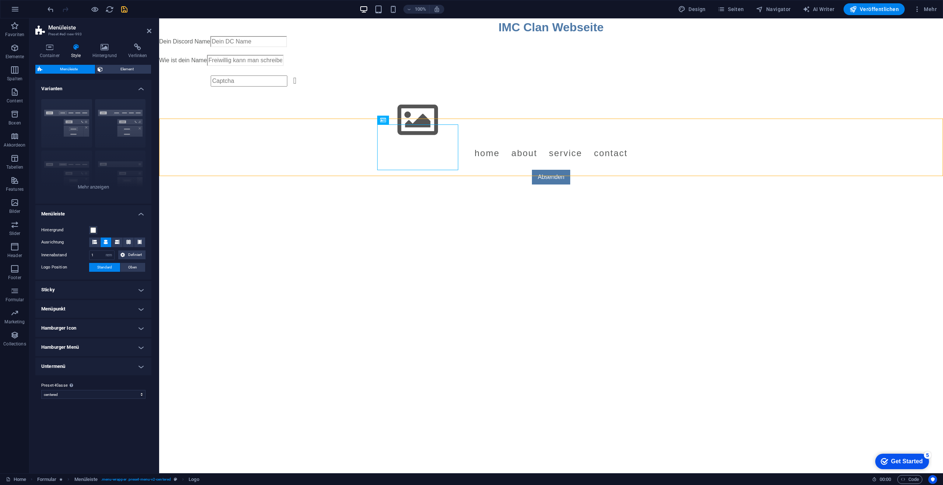
click at [81, 308] on h4 "Menüpunkt" at bounding box center [93, 309] width 116 height 18
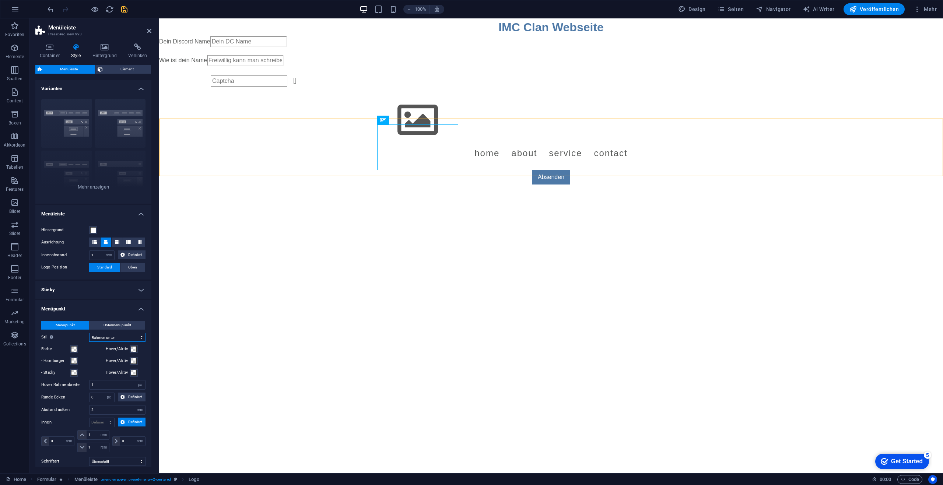
click at [106, 337] on select "Einfach Textfarbe Box: Einblenden Box: Aufschlag senkrecht Box: Aufschlag waage…" at bounding box center [117, 337] width 56 height 9
select select "hover_box_fade"
click at [89, 333] on select "Einfach Textfarbe Box: Einblenden Box: Aufschlag senkrecht Box: Aufschlag waage…" at bounding box center [117, 337] width 56 height 9
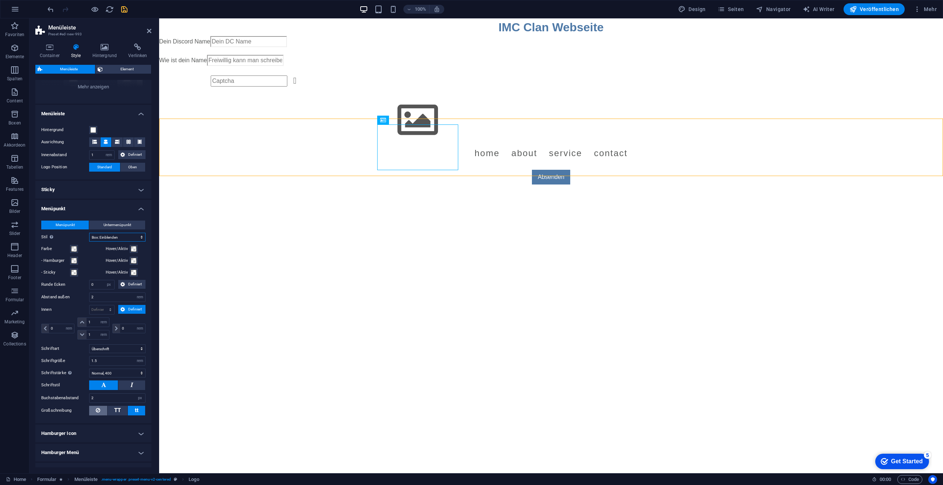
scroll to position [143, 0]
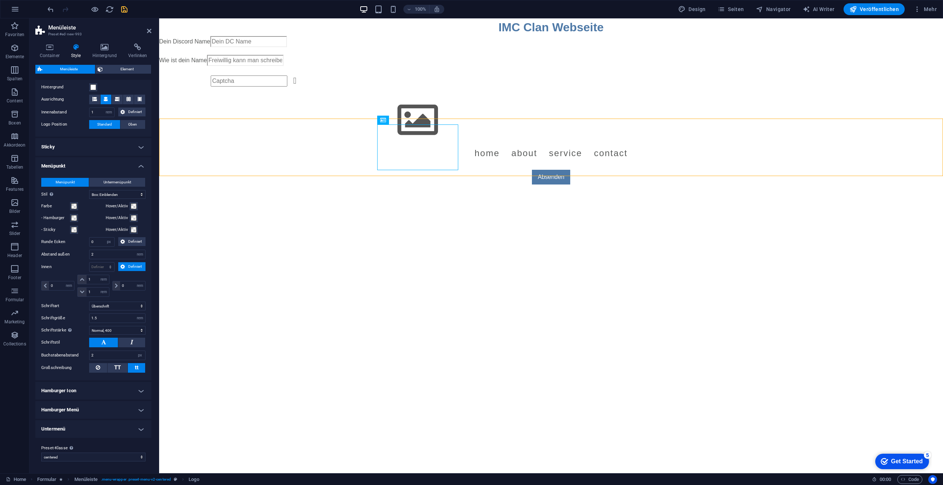
click at [95, 393] on h4 "Hamburger Icon" at bounding box center [93, 391] width 116 height 18
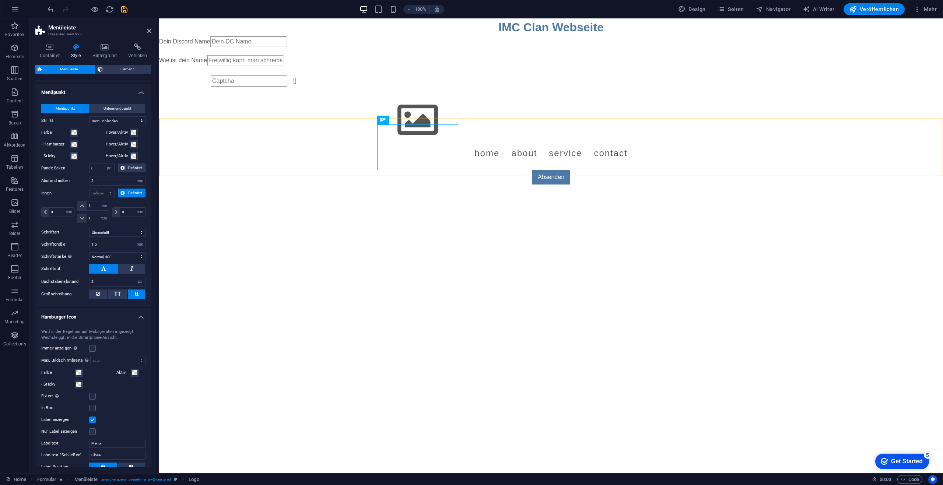
scroll to position [324, 0]
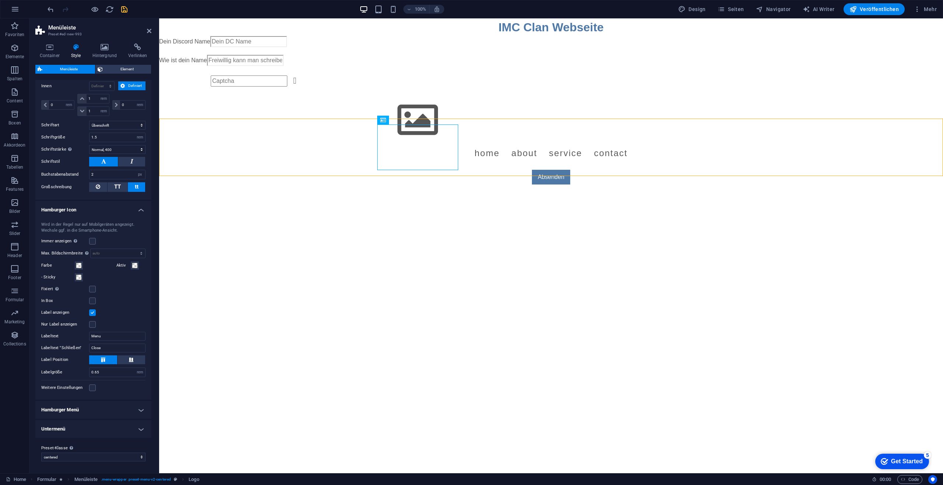
click at [76, 414] on h4 "Hamburger Menü" at bounding box center [93, 410] width 116 height 18
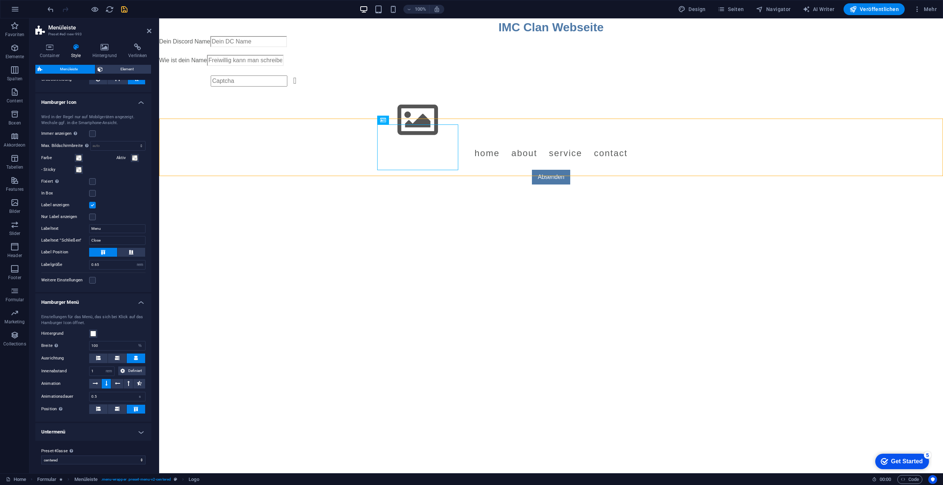
scroll to position [434, 0]
click at [82, 425] on h4 "Untermenü" at bounding box center [93, 429] width 116 height 18
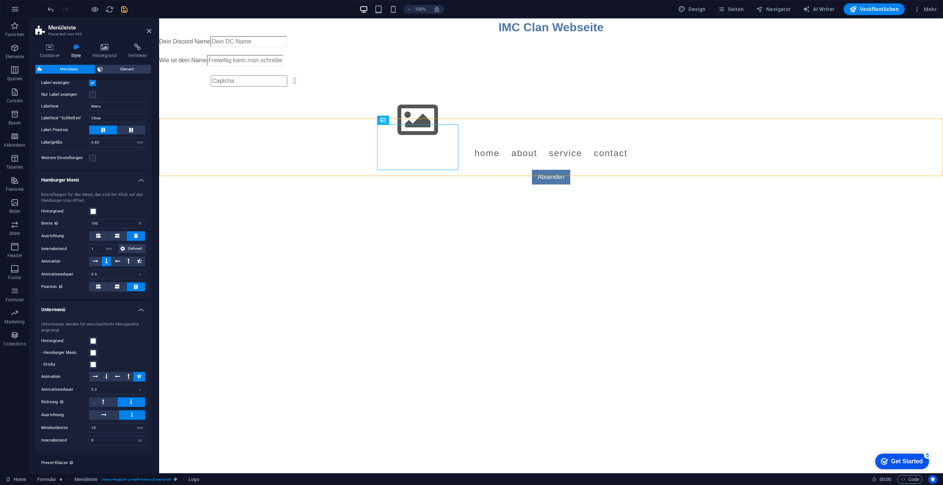
scroll to position [568, 0]
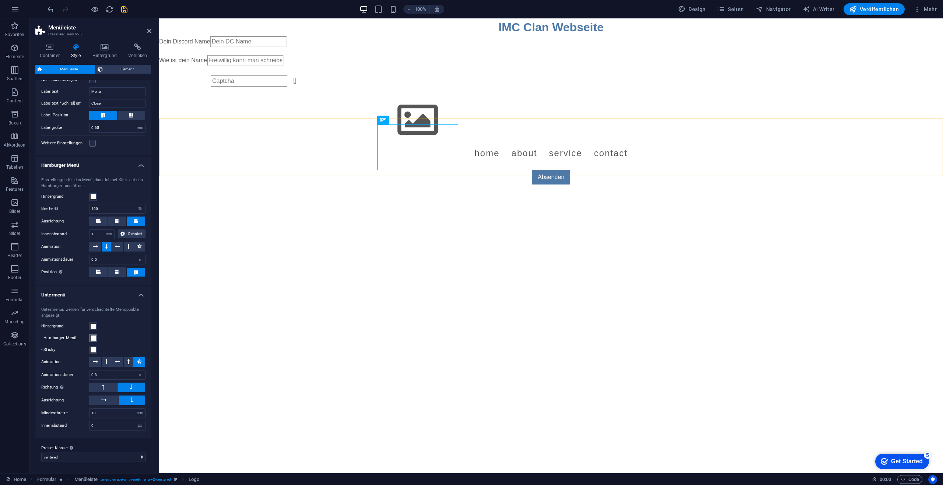
click at [91, 340] on span at bounding box center [93, 338] width 6 height 6
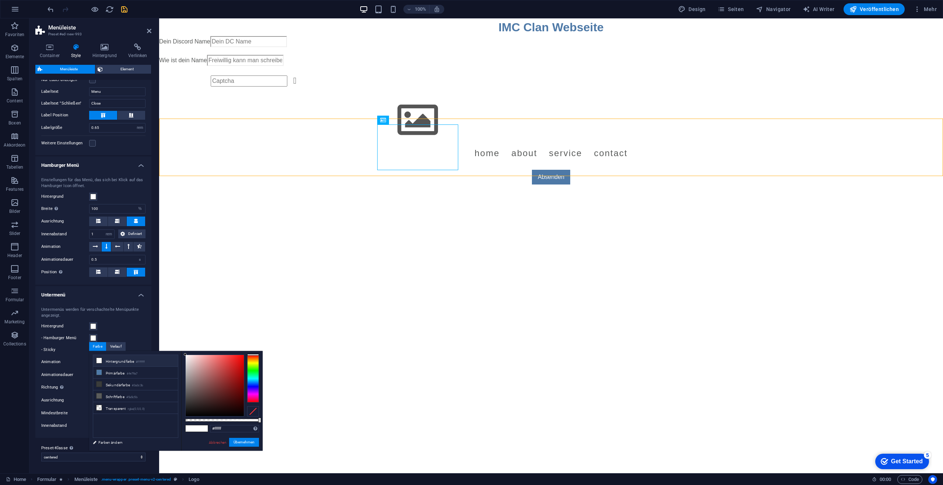
click at [98, 334] on div "- Hamburger Menü" at bounding box center [93, 338] width 104 height 9
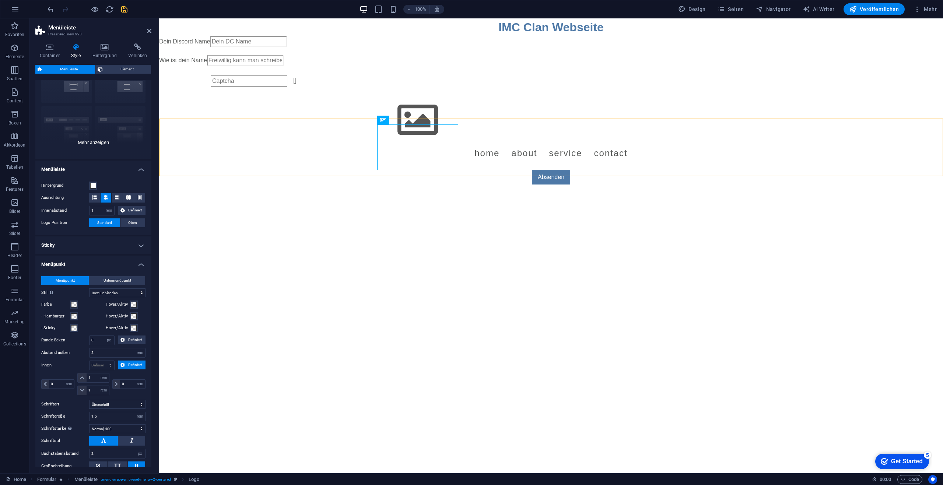
scroll to position [0, 0]
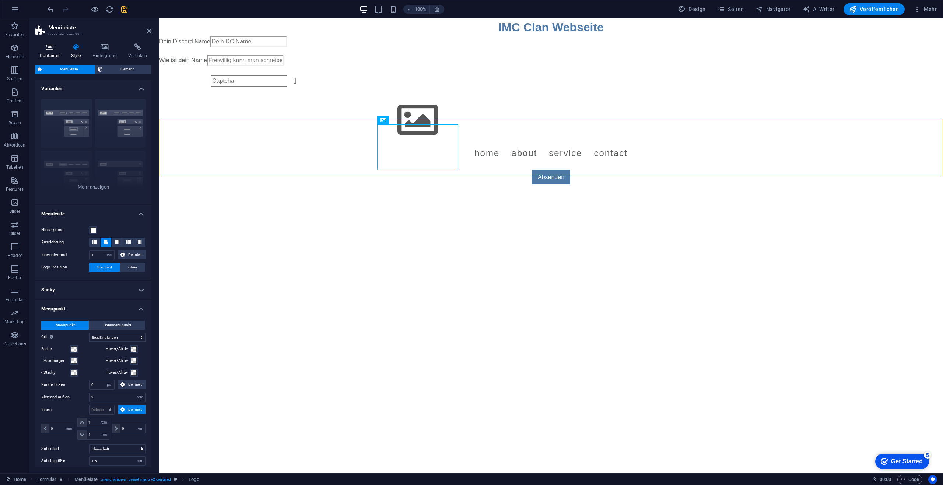
click at [57, 52] on h4 "Container" at bounding box center [50, 50] width 31 height 15
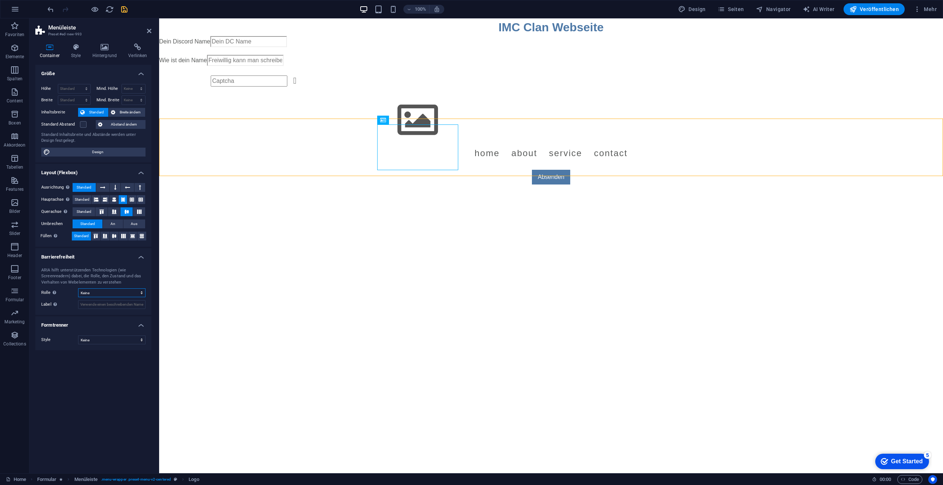
click at [95, 293] on select "Keine Alert Article Banner Comment Complementary Dialog Footer Header Marquee P…" at bounding box center [111, 292] width 67 height 9
click at [96, 340] on select "Keine Dreieck Viereck Diagonal Polygon 1 Polygon 2 Zickzack Mehrere Zickzack We…" at bounding box center [111, 339] width 67 height 9
click at [96, 341] on select "Keine Dreieck Viereck Diagonal Polygon 1 Polygon 2 Zickzack Mehrere Zickzack We…" at bounding box center [111, 339] width 67 height 9
click at [135, 43] on icon at bounding box center [137, 46] width 27 height 7
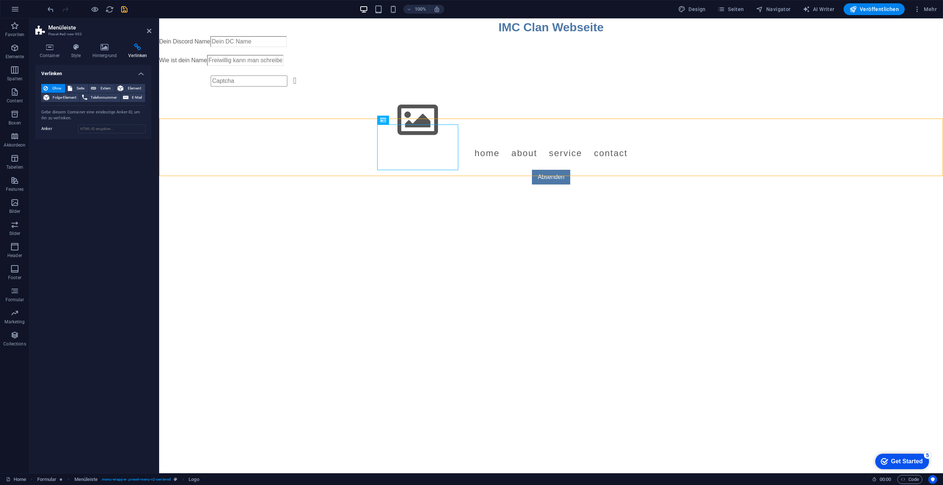
click at [144, 31] on header "Menüleiste Preset #ed-new-993" at bounding box center [93, 27] width 116 height 19
click at [147, 27] on h2 "Menüleiste" at bounding box center [99, 27] width 103 height 7
drag, startPoint x: 148, startPoint y: 29, endPoint x: 120, endPoint y: 10, distance: 34.1
click at [148, 29] on icon at bounding box center [149, 31] width 4 height 6
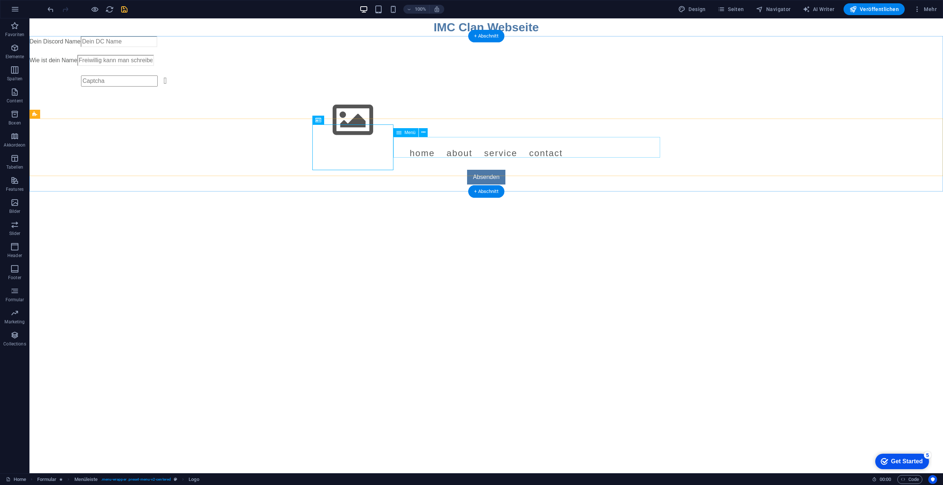
click at [466, 143] on nav "Home About Service Contact" at bounding box center [486, 153] width 348 height 21
click at [461, 143] on nav "Home About Service Contact" at bounding box center [486, 153] width 348 height 21
click at [460, 146] on nav "Home About Service Contact" at bounding box center [486, 153] width 348 height 21
select select
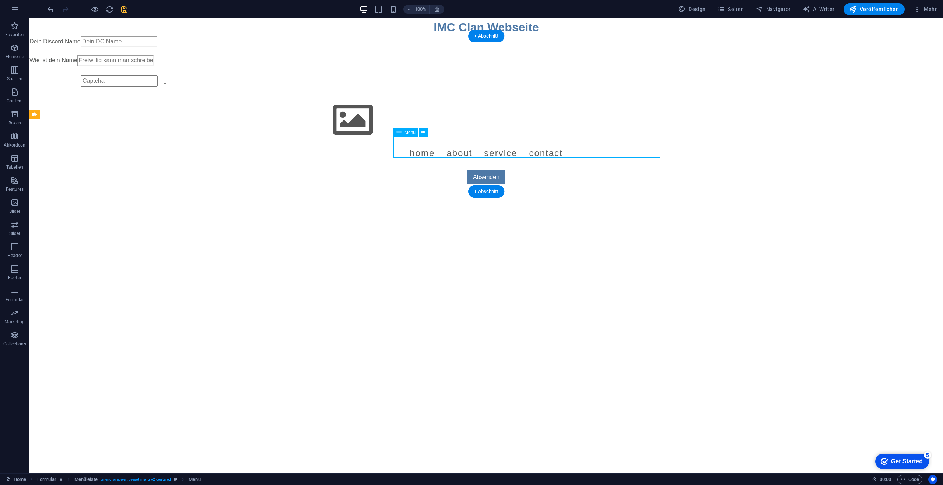
select select
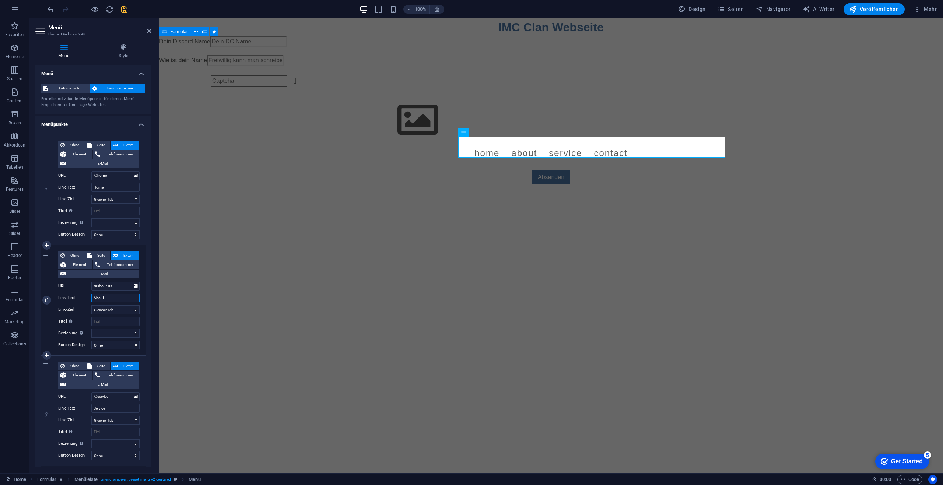
drag, startPoint x: 116, startPoint y: 296, endPoint x: 88, endPoint y: 301, distance: 28.4
click at [88, 301] on div "Link-Text About" at bounding box center [98, 297] width 81 height 9
select select
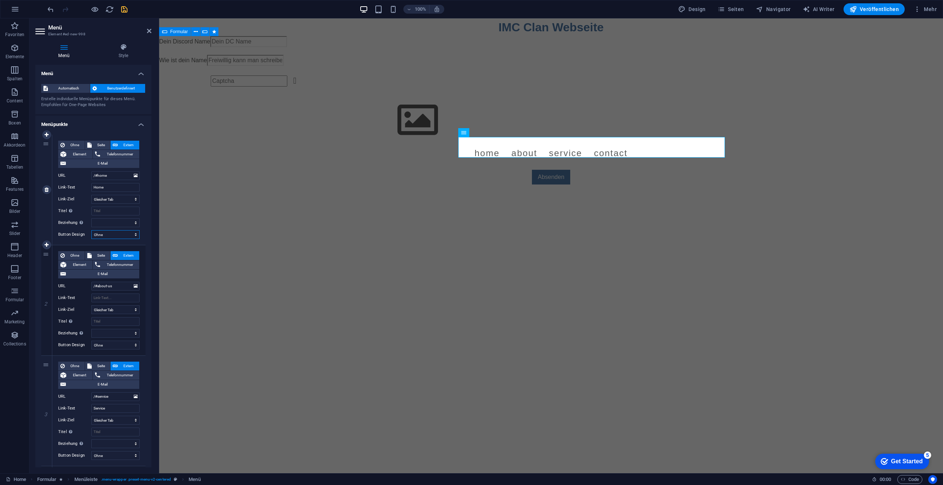
select select
click at [112, 231] on select "Ohne Standard Primär Sekundär" at bounding box center [115, 234] width 48 height 9
select select "default"
click at [91, 230] on select "Ohne Standard Primär Sekundär" at bounding box center [115, 234] width 48 height 9
select select
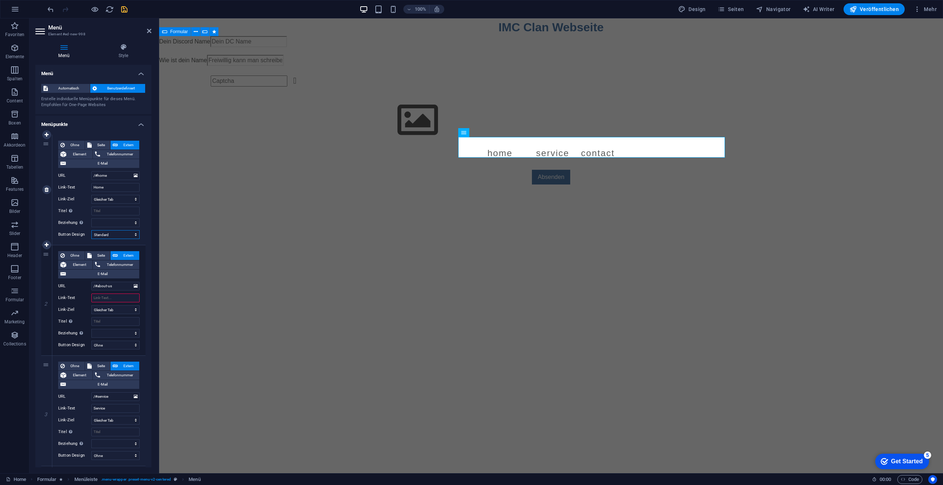
select select
click at [106, 203] on select "Neuer Tab Gleicher Tab Overlay" at bounding box center [115, 199] width 48 height 9
click at [84, 204] on div "Ohne Seite Extern Element Telefonnummer E-Mail Seite Home Element URL /#home Te…" at bounding box center [98, 184] width 81 height 87
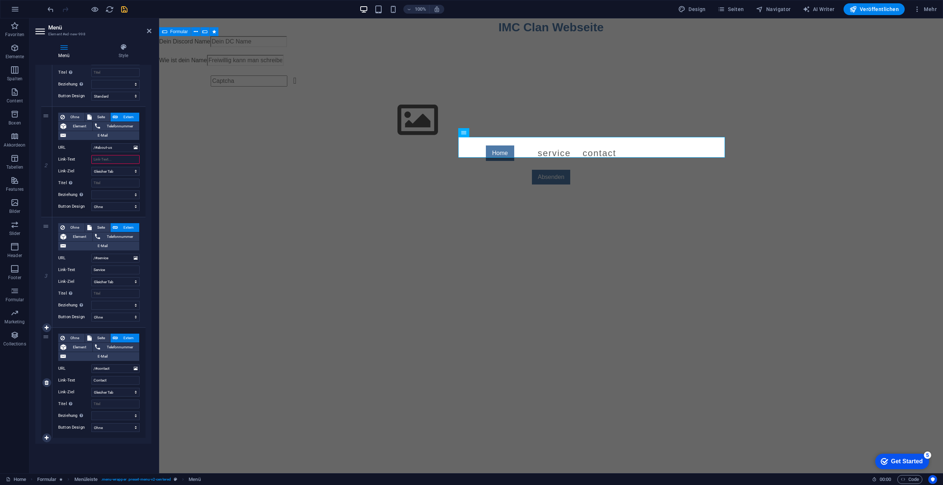
scroll to position [141, 0]
drag, startPoint x: 114, startPoint y: 145, endPoint x: 84, endPoint y: 145, distance: 30.2
click at [84, 145] on div "URL /#about-us" at bounding box center [98, 145] width 81 height 9
select select
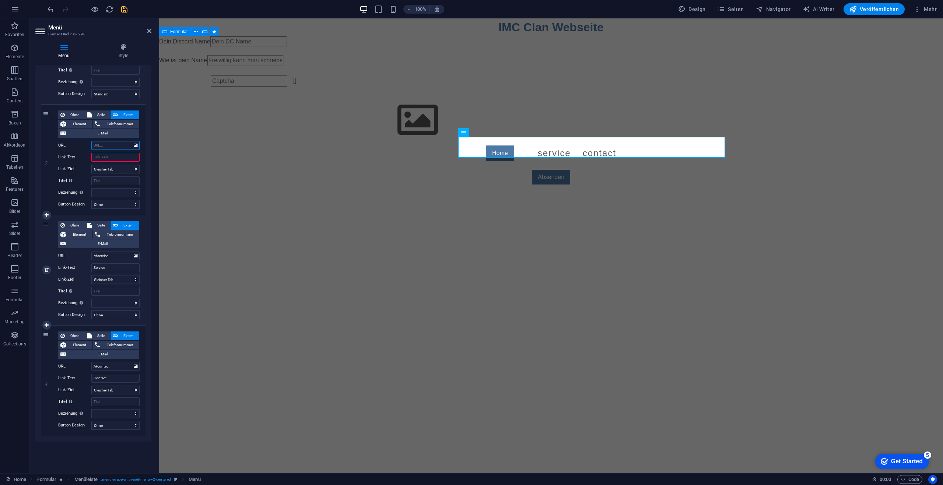
select select
click at [46, 224] on div "3" at bounding box center [46, 270] width 11 height 110
click at [44, 279] on div "3" at bounding box center [46, 270] width 11 height 110
select select
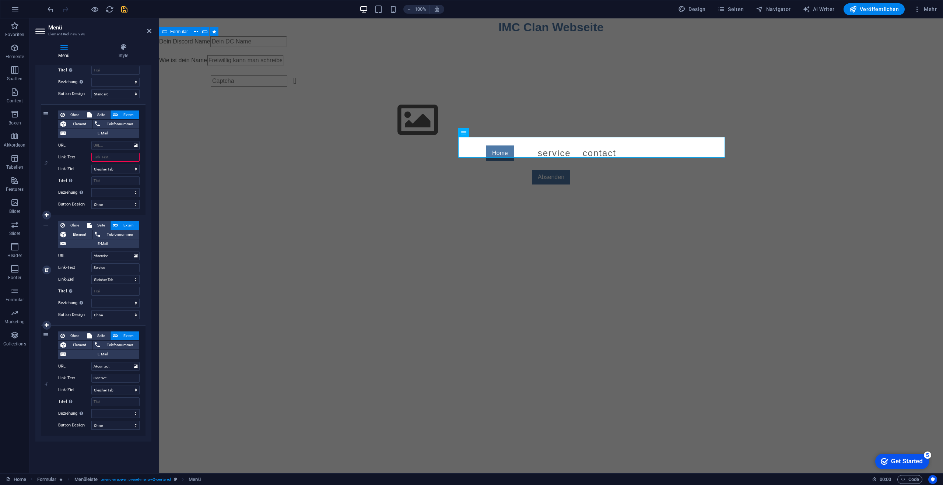
select select
click at [53, 270] on div "Ohne Seite Extern Element Telefonnummer E-Mail Seite Home Element URL /#service…" at bounding box center [98, 270] width 93 height 110
click at [45, 272] on icon at bounding box center [47, 269] width 4 height 5
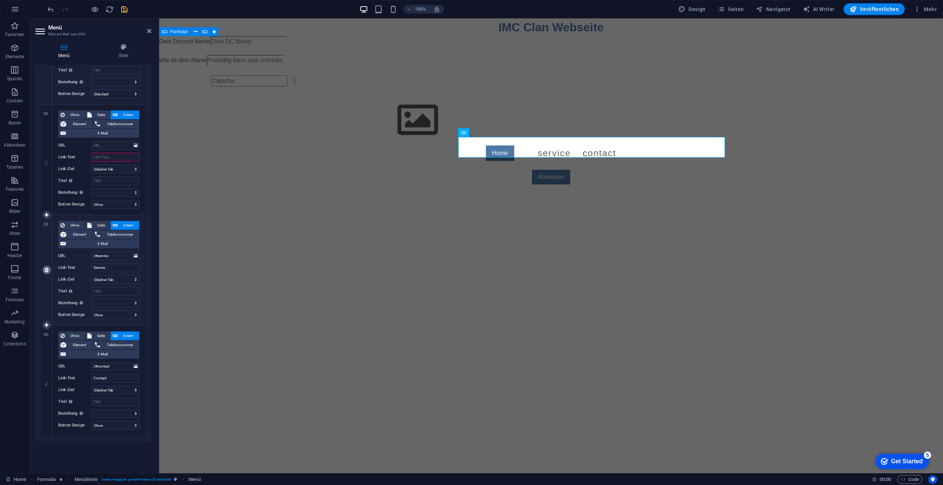
select select
type input "/#contact"
type input "Contact"
select select
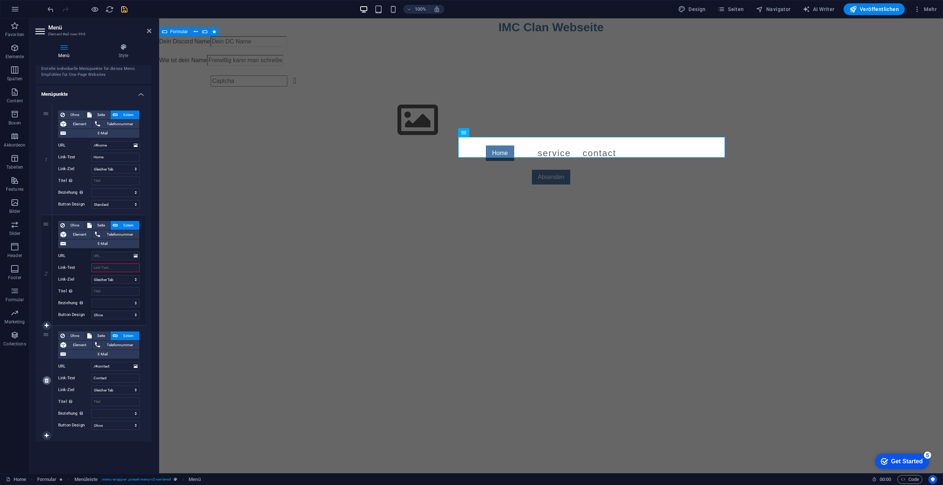
scroll to position [30, 0]
click at [0, 0] on link at bounding box center [0, 0] width 0 height 0
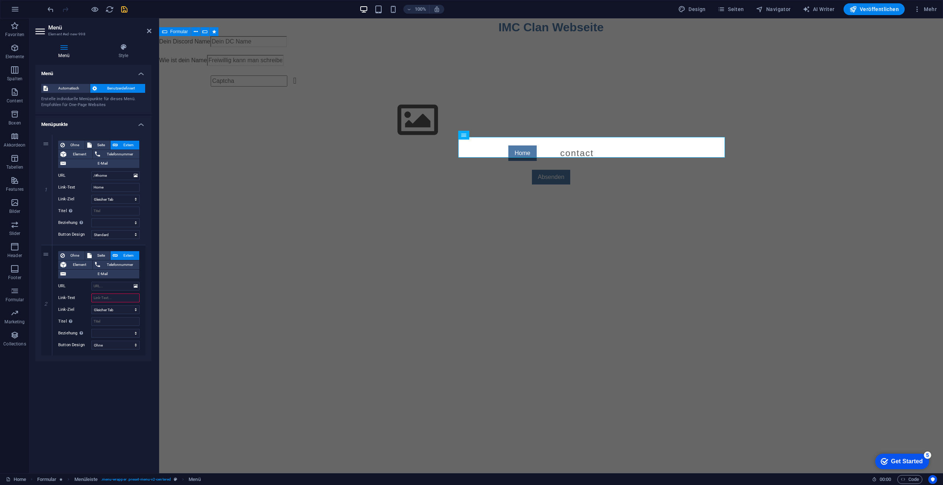
select select
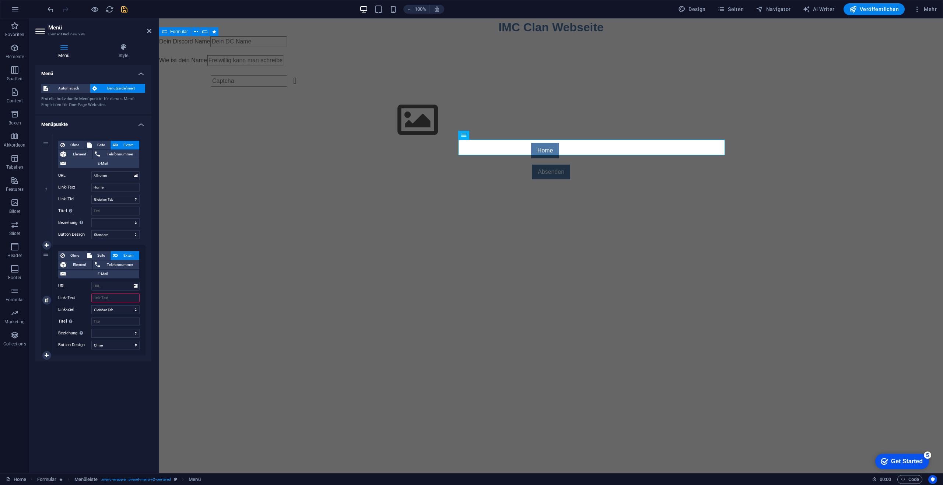
click at [116, 295] on input "Link-Text" at bounding box center [115, 297] width 48 height 9
click at [106, 285] on input "URL" at bounding box center [115, 286] width 48 height 9
type input "bewerbung"
type input "/team"
select select
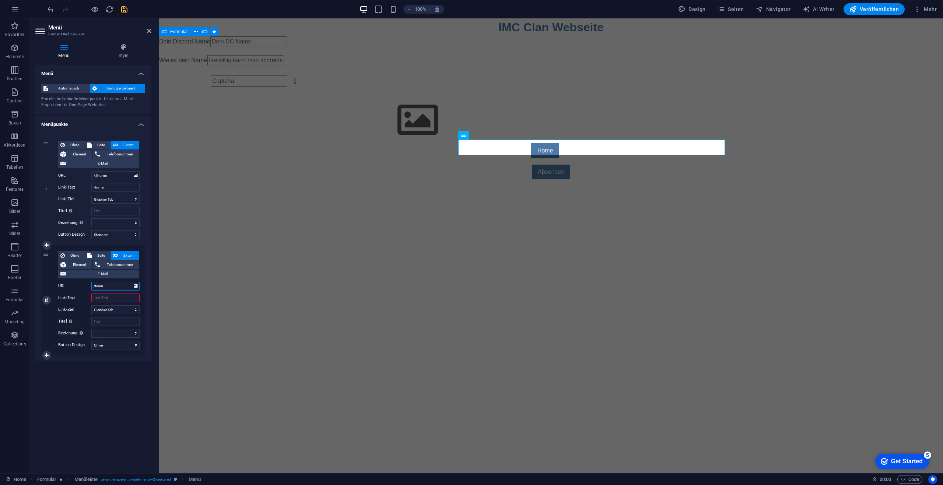
select select
type input "/team"
click at [99, 295] on input "Link-Text" at bounding box center [115, 297] width 48 height 9
type input "Team Bewerbung"
select select
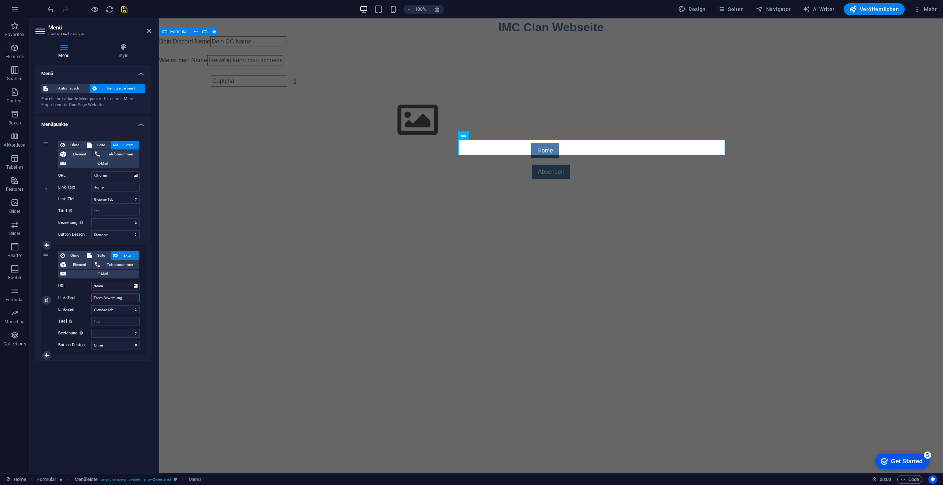
select select
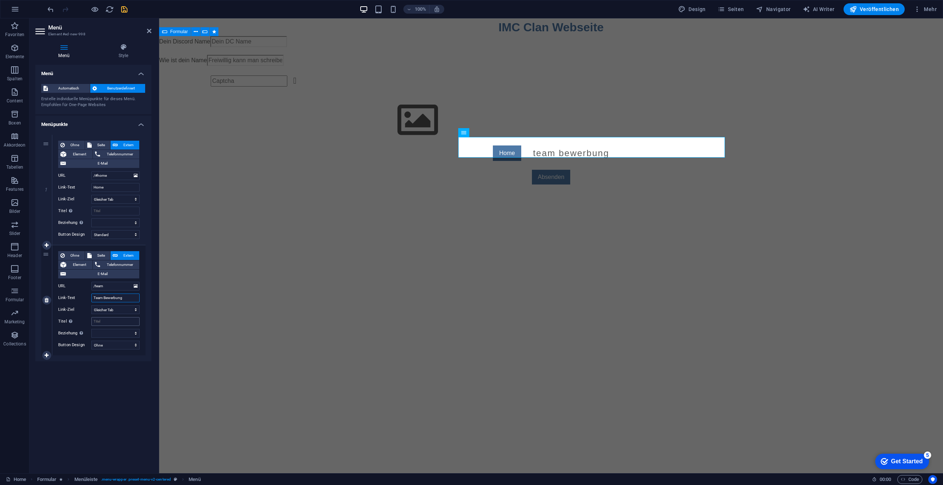
type input "Team Bewerbung"
click at [114, 317] on input "Titel Zusätzliche Linkbeschreibung, sollte nicht mit dem Linktext identisch sei…" at bounding box center [115, 321] width 48 height 9
click at [109, 345] on select "Ohne Standard Primär Sekundär" at bounding box center [115, 345] width 48 height 9
select select "default"
click at [91, 341] on select "Ohne Standard Primär Sekundär" at bounding box center [115, 345] width 48 height 9
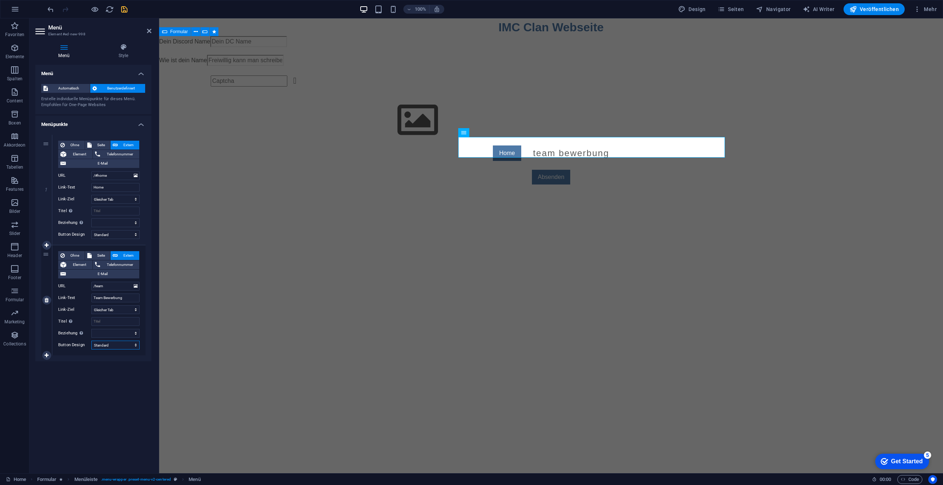
select select
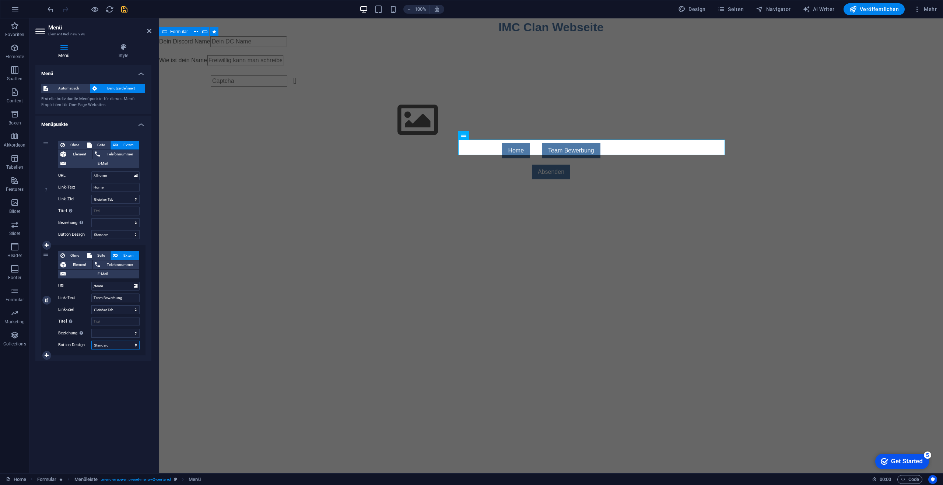
click at [105, 345] on select "Ohne Standard Primär Sekundär" at bounding box center [115, 345] width 48 height 9
select select "secondary"
click at [91, 341] on select "Ohne Standard Primär Sekundär" at bounding box center [115, 345] width 48 height 9
select select
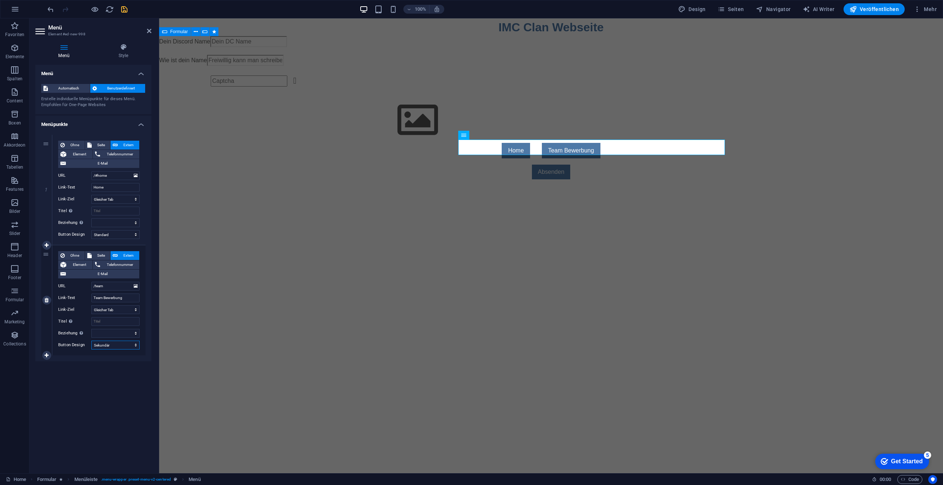
click at [113, 346] on select "Ohne Standard Primär Sekundär" at bounding box center [115, 345] width 48 height 9
select select "primary"
click at [91, 341] on select "Ohne Standard Primär Sekundär" at bounding box center [115, 345] width 48 height 9
select select
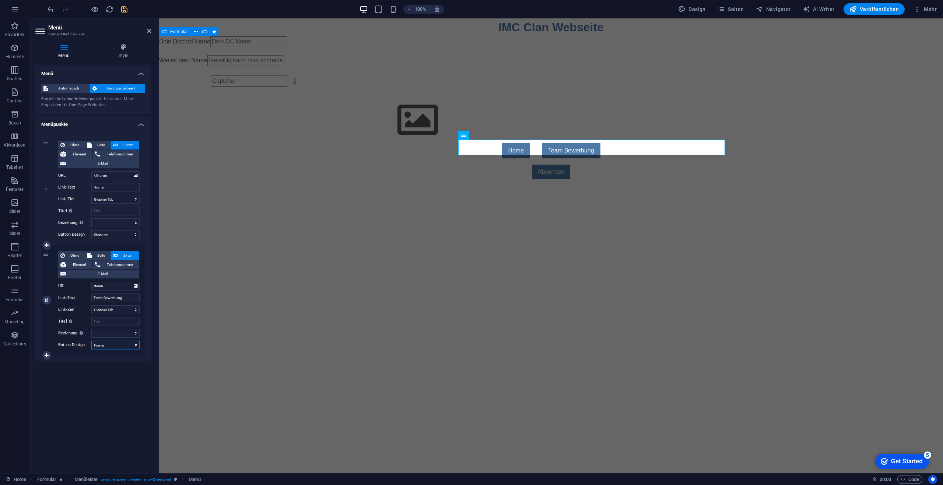
click at [118, 347] on select "Ohne Standard Primär Sekundär" at bounding box center [115, 345] width 48 height 9
select select "default"
click at [91, 341] on select "Ohne Standard Primär Sekundär" at bounding box center [115, 345] width 48 height 9
select select
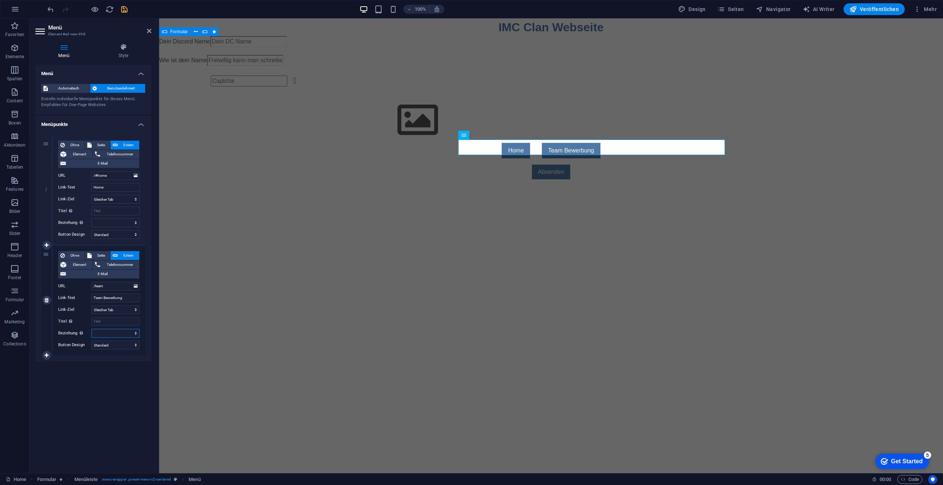
click at [128, 331] on select "alternate author bookmark external help license next nofollow noreferrer noopen…" at bounding box center [115, 333] width 48 height 9
drag, startPoint x: 77, startPoint y: 408, endPoint x: 79, endPoint y: 396, distance: 11.5
click at [77, 407] on div "Menü Automatisch Benutzerdefiniert Erstelle individuelle Menüpunkte für dieses …" at bounding box center [93, 266] width 116 height 402
click at [100, 254] on span "Seite" at bounding box center [101, 255] width 14 height 9
select select
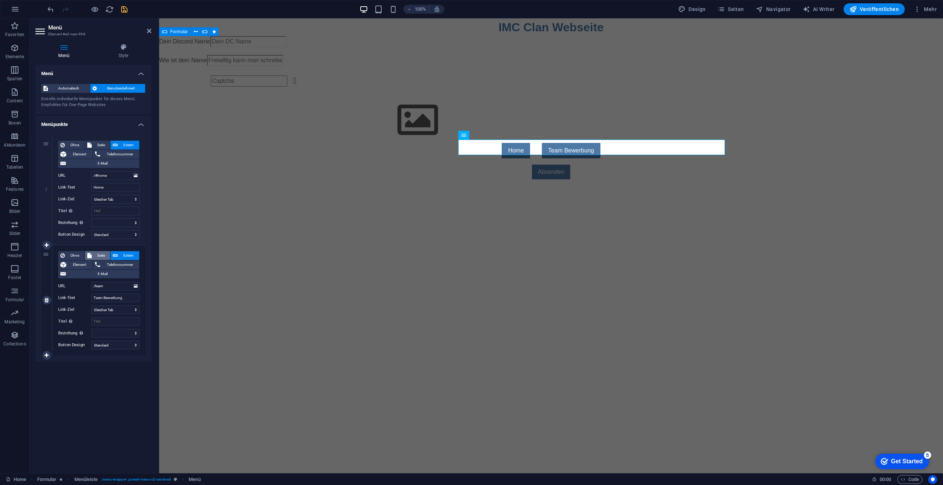
select select
click at [120, 256] on button "Extern" at bounding box center [124, 255] width 29 height 9
select select
select select "blank"
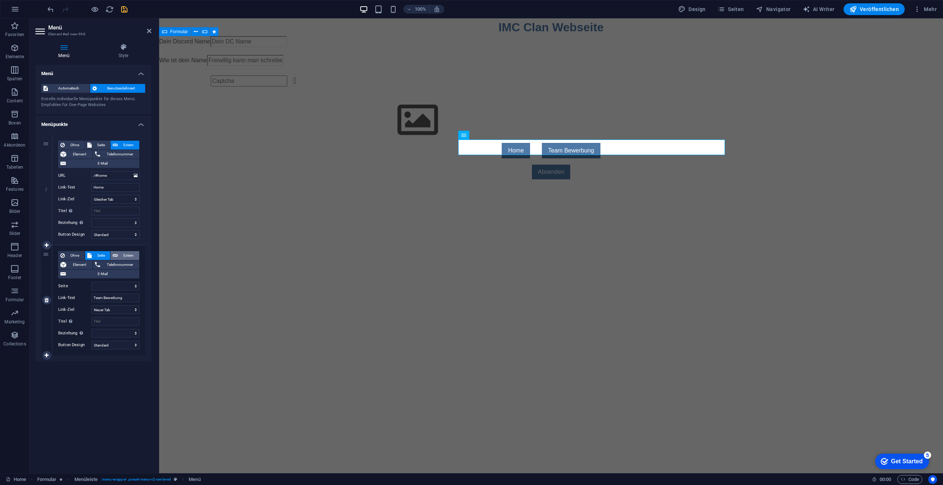
select select
click at [149, 33] on icon at bounding box center [149, 31] width 4 height 6
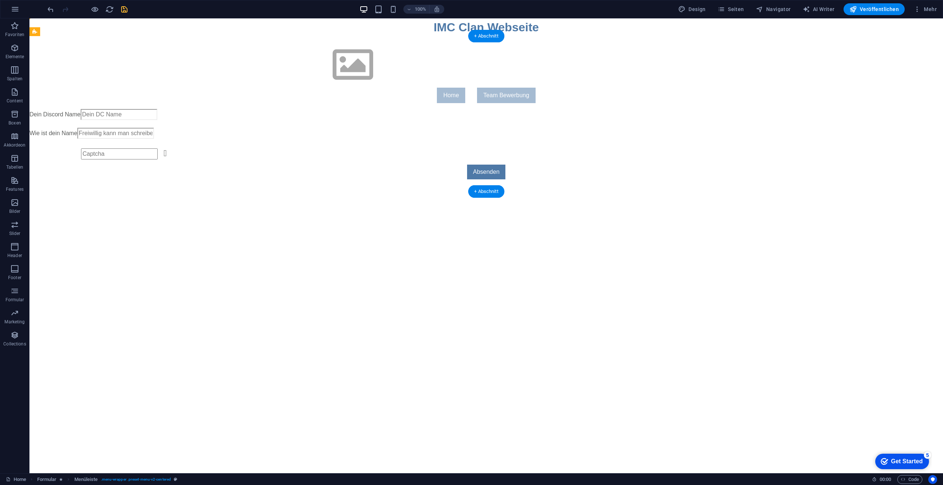
drag, startPoint x: 414, startPoint y: 175, endPoint x: 397, endPoint y: 47, distance: 129.0
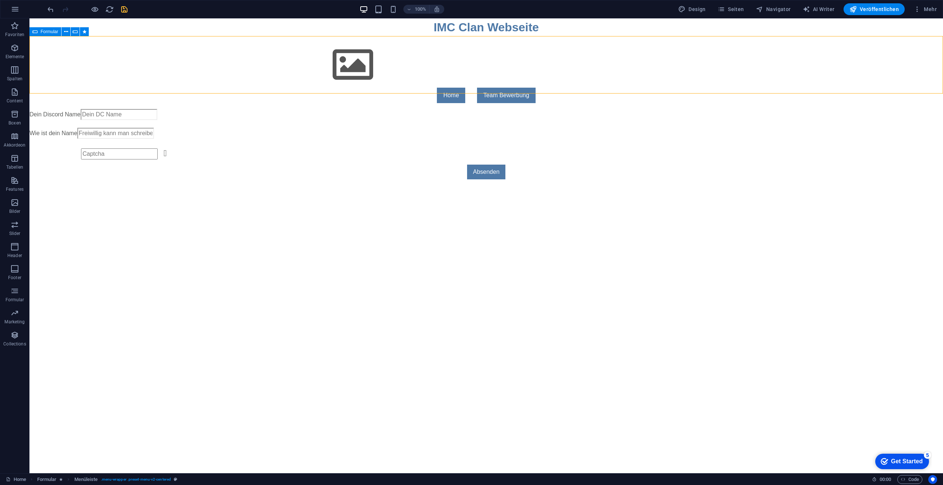
click at [630, 186] on html "Skip to main content IMC Clan Webseite Menu Home Team Bewerbung Dein Discord Na…" at bounding box center [485, 101] width 913 height 167
click at [919, 9] on icon "button" at bounding box center [916, 9] width 7 height 7
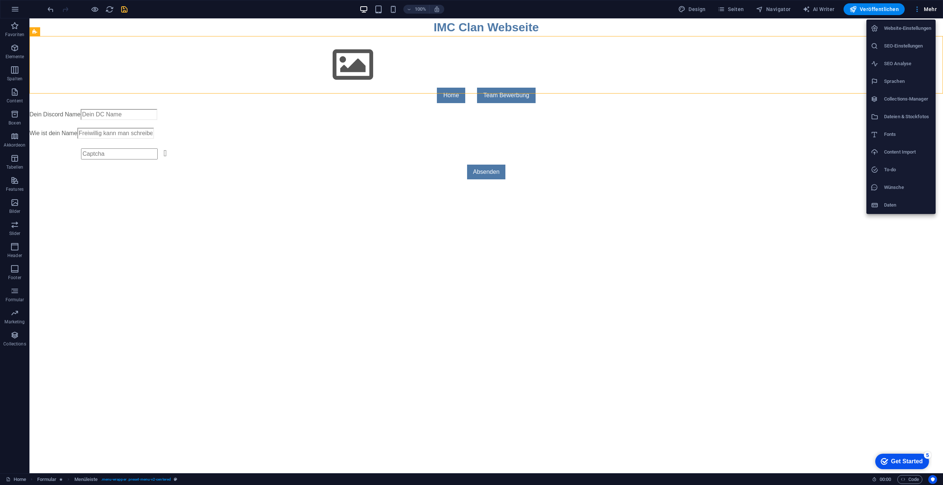
click at [919, 9] on div at bounding box center [471, 242] width 943 height 485
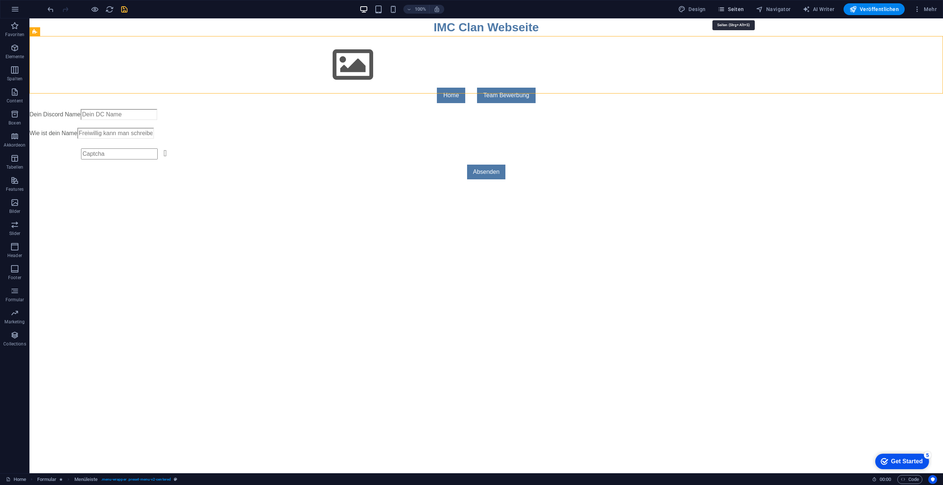
click at [732, 13] on button "Seiten" at bounding box center [730, 9] width 32 height 12
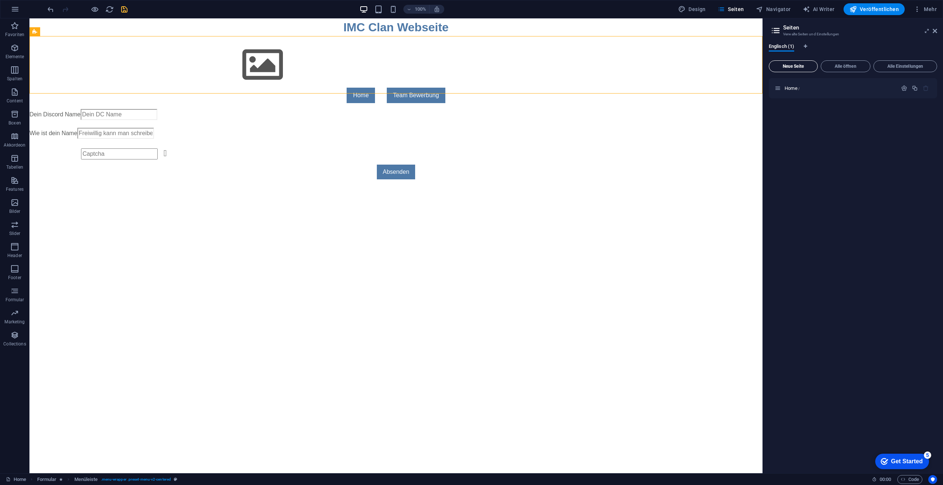
click at [810, 68] on span "Neue Seite" at bounding box center [793, 66] width 42 height 4
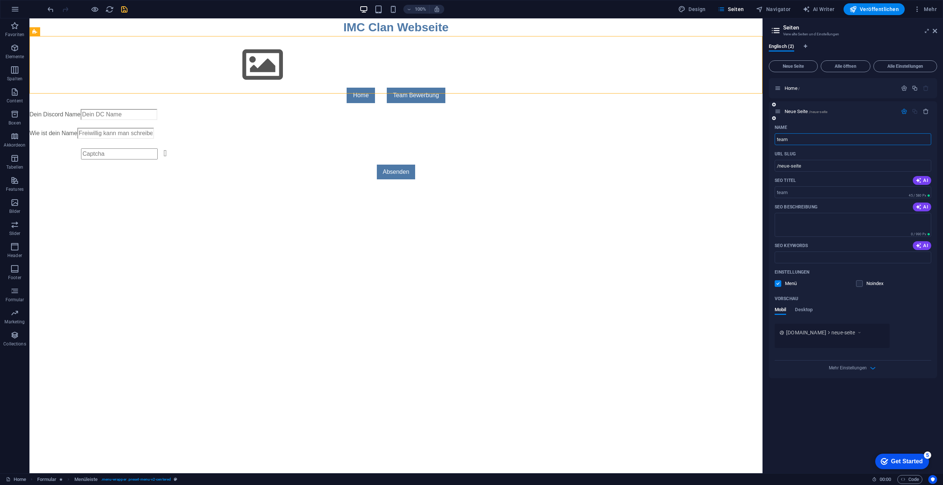
type input "team"
type input "/team"
type input "team"
click at [808, 192] on input "SEO Titel" at bounding box center [852, 192] width 156 height 12
type input "Team Bewerbung"
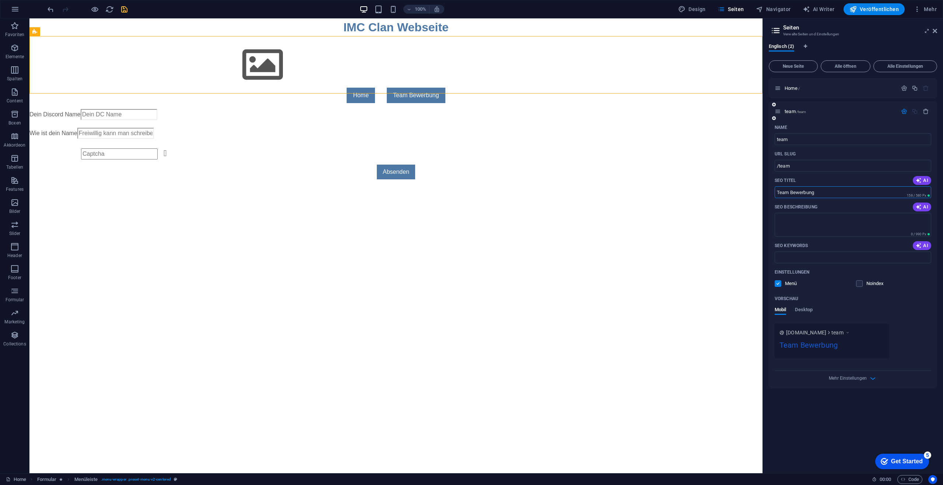
click at [818, 380] on div "Mehr Einstellungen" at bounding box center [852, 377] width 156 height 12
click at [934, 30] on icon at bounding box center [934, 31] width 4 height 6
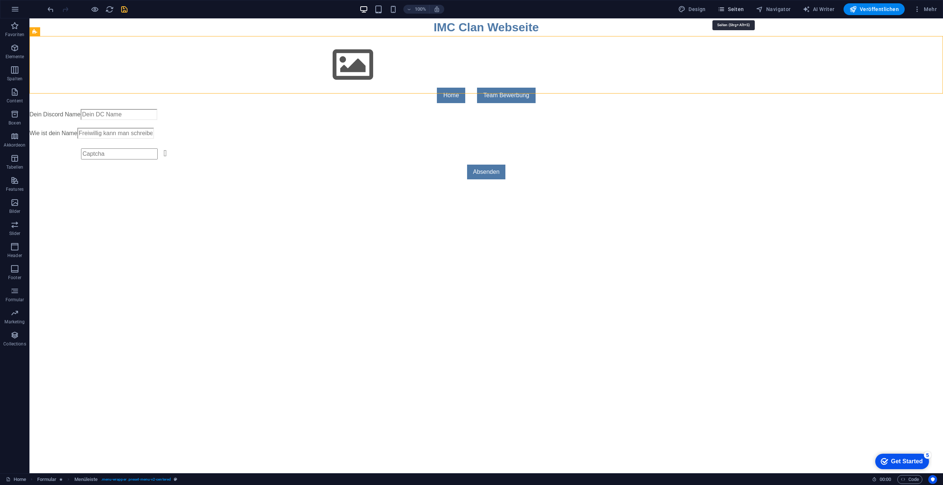
click at [728, 7] on span "Seiten" at bounding box center [730, 9] width 27 height 7
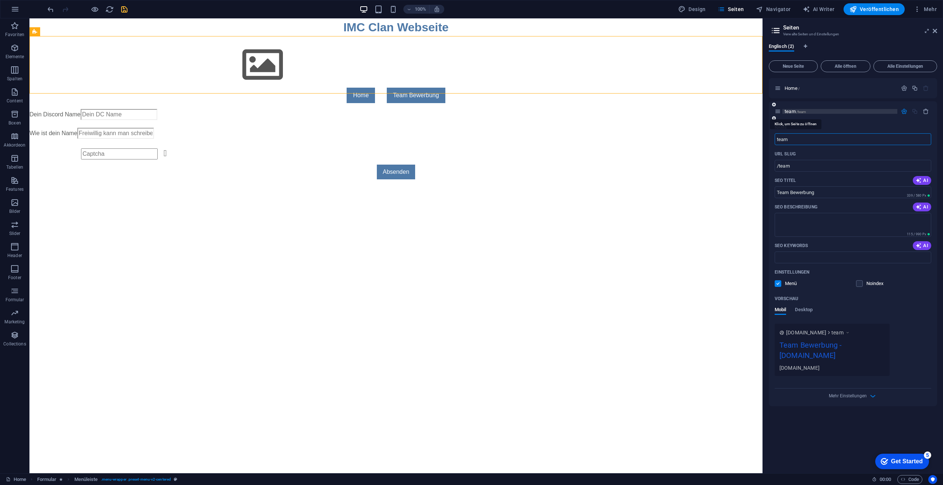
click at [785, 110] on span "team /team" at bounding box center [794, 112] width 21 height 6
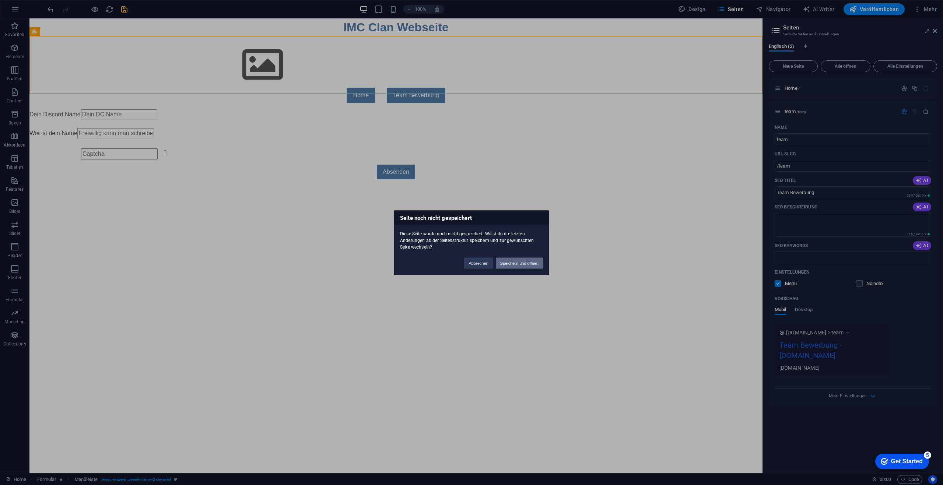
click at [507, 263] on button "Speichern und öffnen" at bounding box center [519, 262] width 47 height 11
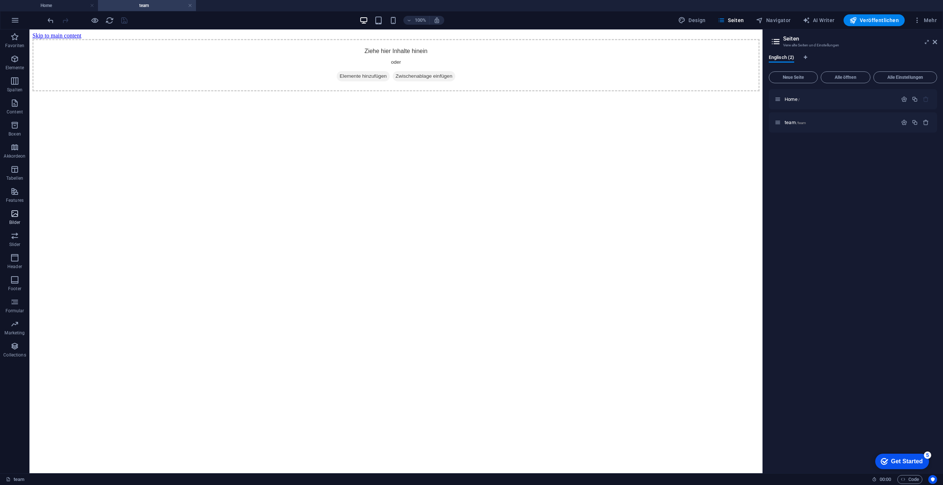
drag, startPoint x: 6, startPoint y: 230, endPoint x: 8, endPoint y: 215, distance: 15.3
click at [7, 224] on div "Favoriten Elemente Spalten Content Boxen Akkordeon Tabellen Features Bilder Sli…" at bounding box center [14, 194] width 29 height 331
click at [12, 235] on icon "button" at bounding box center [14, 235] width 9 height 9
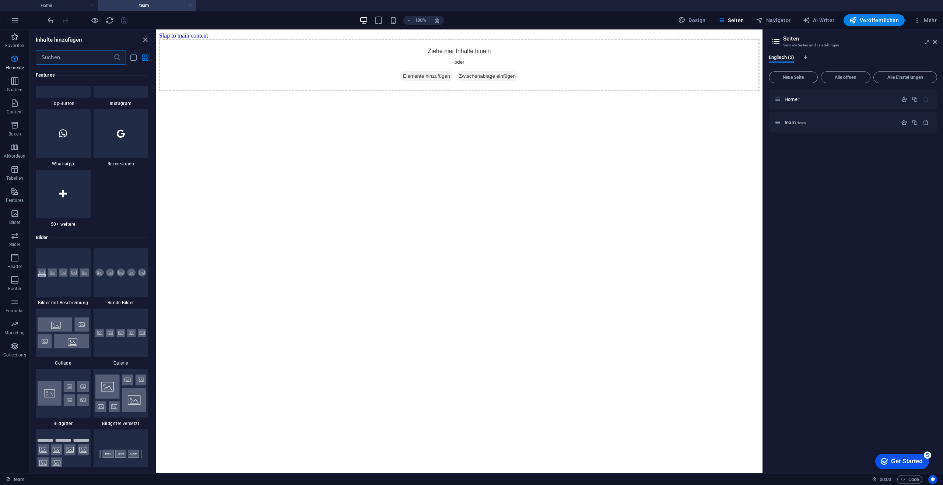
scroll to position [4174, 0]
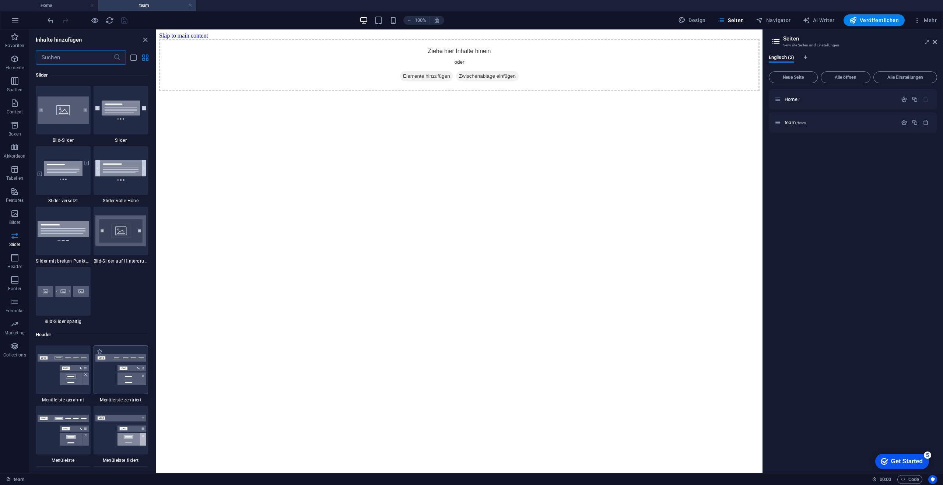
click at [108, 359] on img at bounding box center [120, 369] width 51 height 31
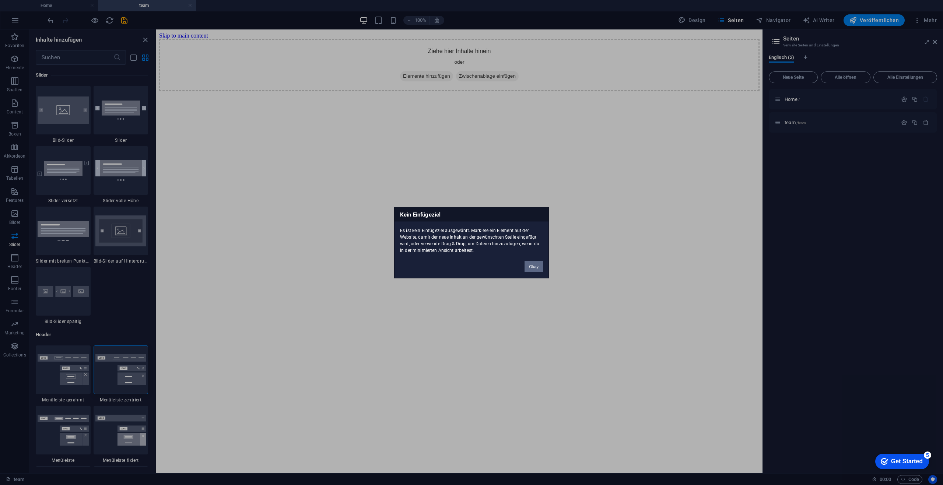
click at [536, 268] on button "Okay" at bounding box center [533, 266] width 18 height 11
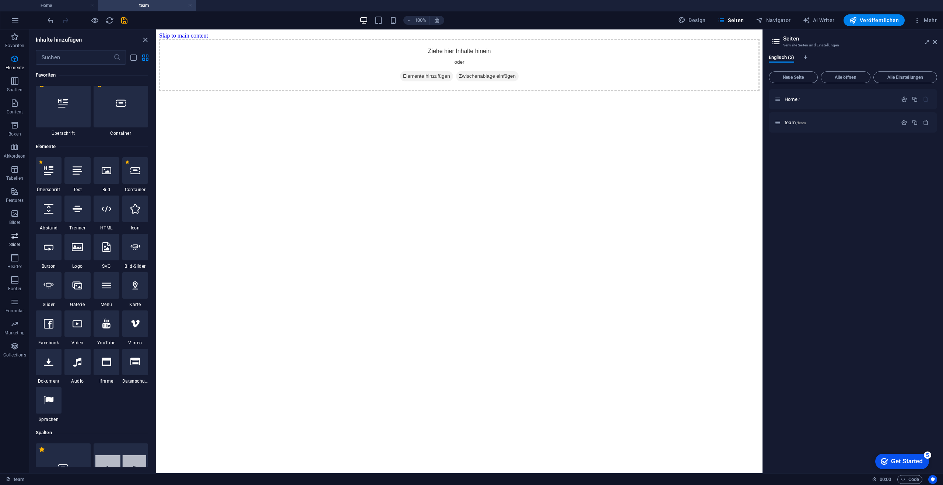
scroll to position [0, 0]
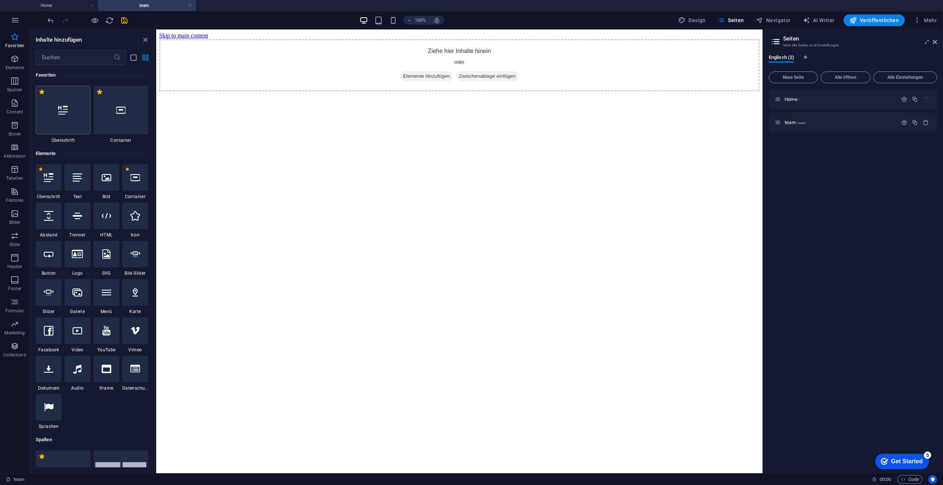
click at [63, 127] on div at bounding box center [63, 110] width 55 height 49
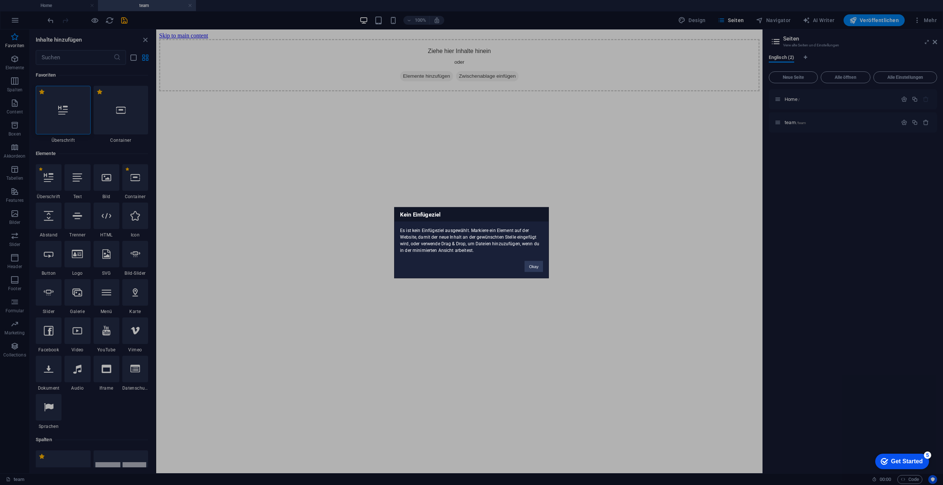
click at [524, 267] on div "Okay" at bounding box center [533, 262] width 29 height 19
click at [134, 136] on div "Kein Einfügeziel Es ist kein Einfügeziel ausgewählt. Markiere ein Element auf d…" at bounding box center [471, 242] width 943 height 485
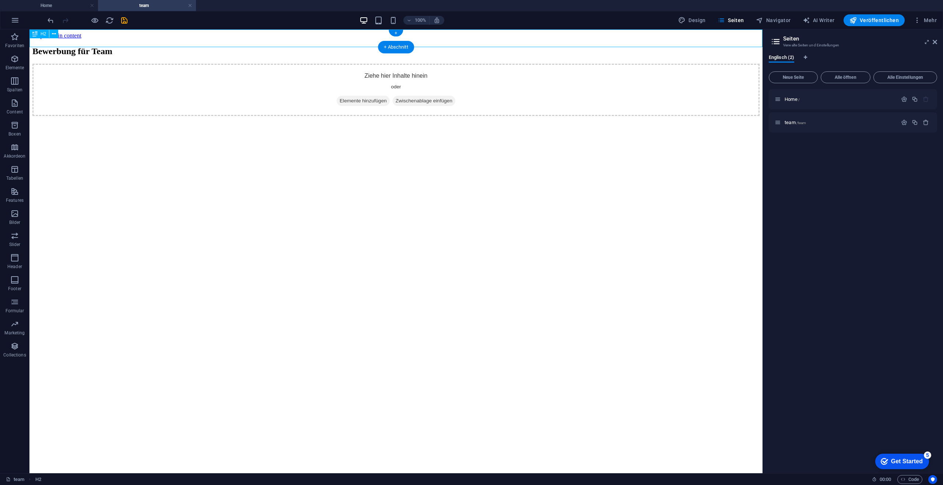
click at [102, 46] on div "Bewerbung für Team" at bounding box center [395, 51] width 727 height 10
click at [53, 34] on icon at bounding box center [54, 34] width 4 height 8
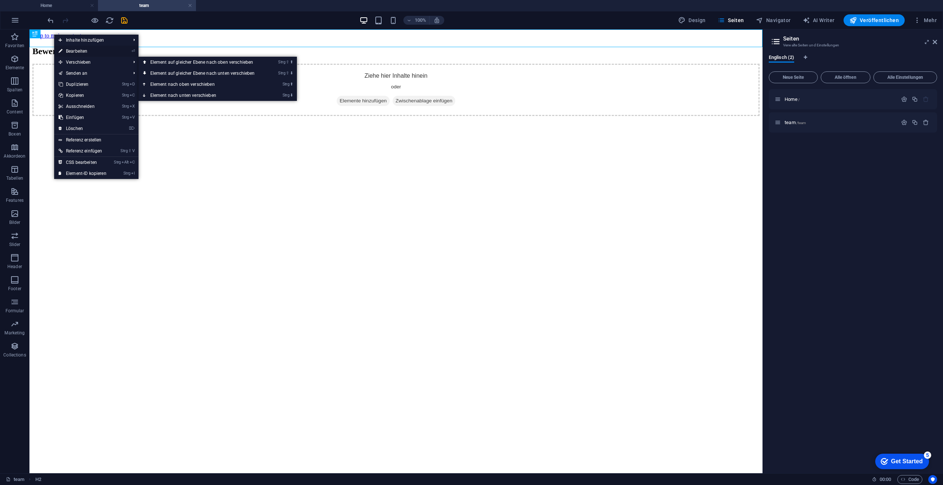
click at [80, 53] on link "⏎ Bearbeiten" at bounding box center [82, 51] width 57 height 11
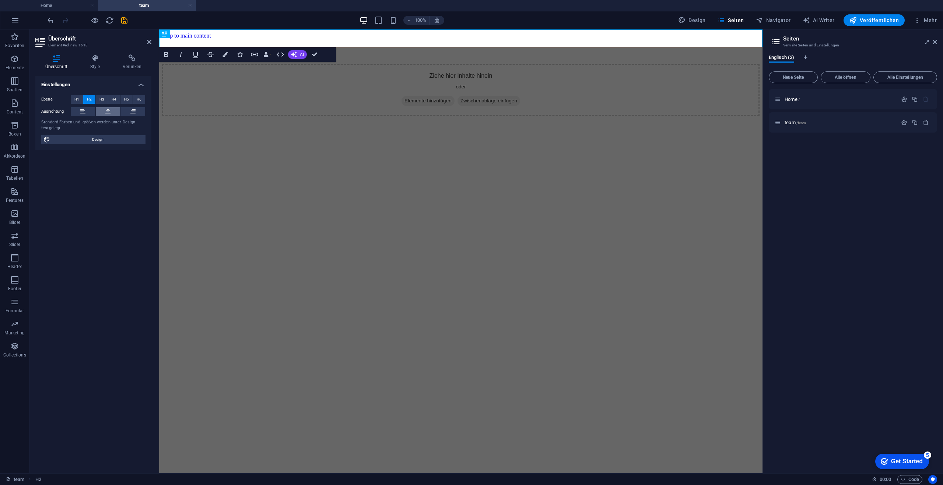
click at [112, 113] on button at bounding box center [108, 111] width 25 height 9
click at [150, 39] on icon at bounding box center [149, 42] width 4 height 6
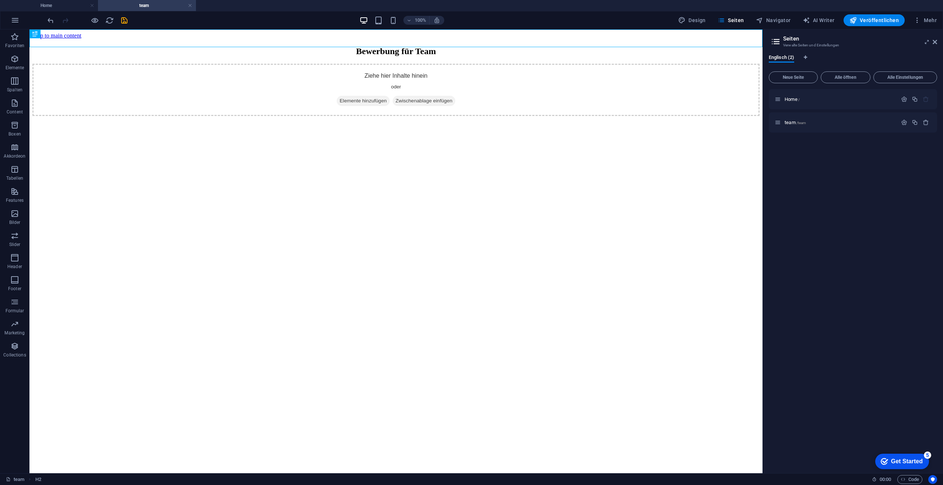
click at [273, 119] on html "Skip to main content Bewerbung für Team Ziehe hier Inhalte hinein oder Elemente…" at bounding box center [395, 73] width 733 height 89
drag, startPoint x: 20, startPoint y: 305, endPoint x: 29, endPoint y: 312, distance: 11.0
click at [20, 305] on span "Formular" at bounding box center [14, 307] width 29 height 18
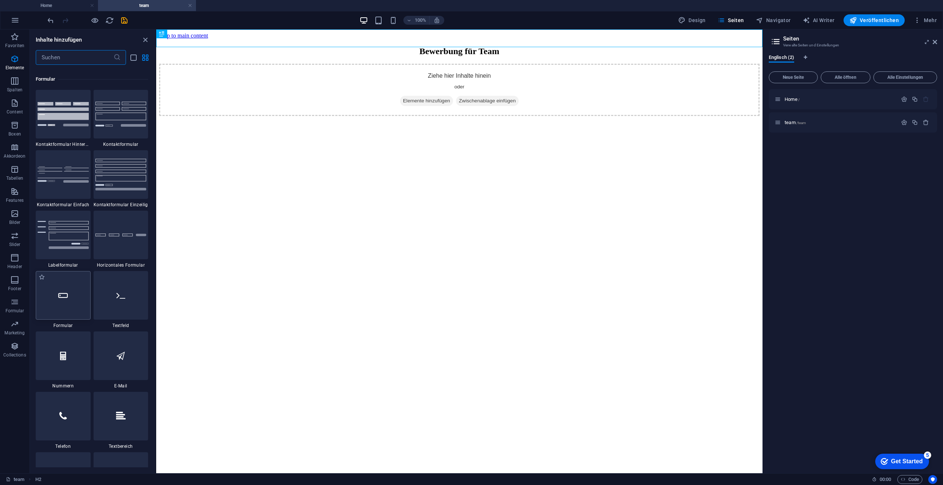
scroll to position [5376, 0]
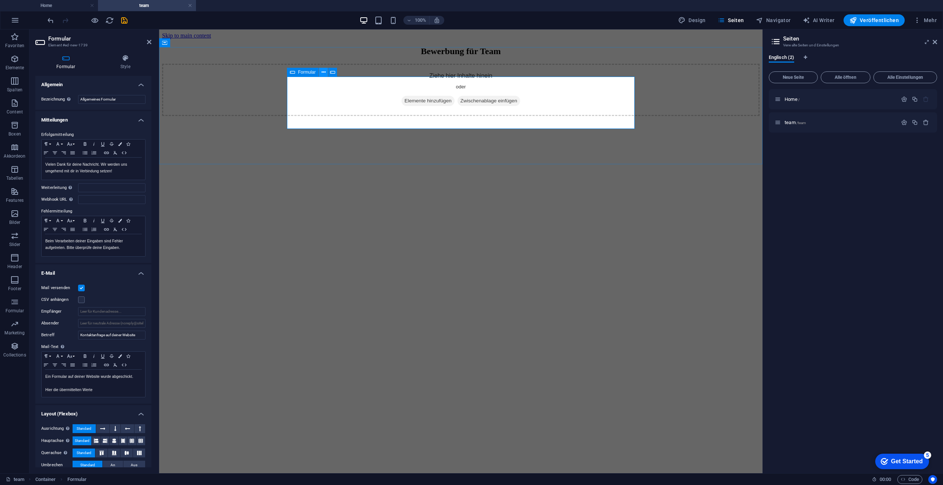
click at [322, 73] on icon at bounding box center [323, 72] width 4 height 8
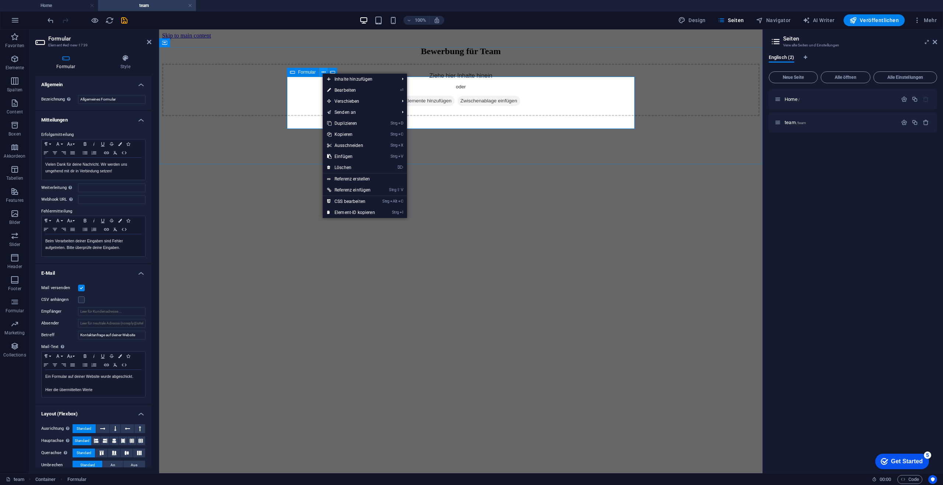
click at [322, 73] on icon at bounding box center [323, 72] width 4 height 8
drag, startPoint x: 134, startPoint y: 335, endPoint x: 122, endPoint y: 339, distance: 13.4
click at [122, 339] on input "Kontaktanfrage auf deiner Website" at bounding box center [111, 335] width 67 height 9
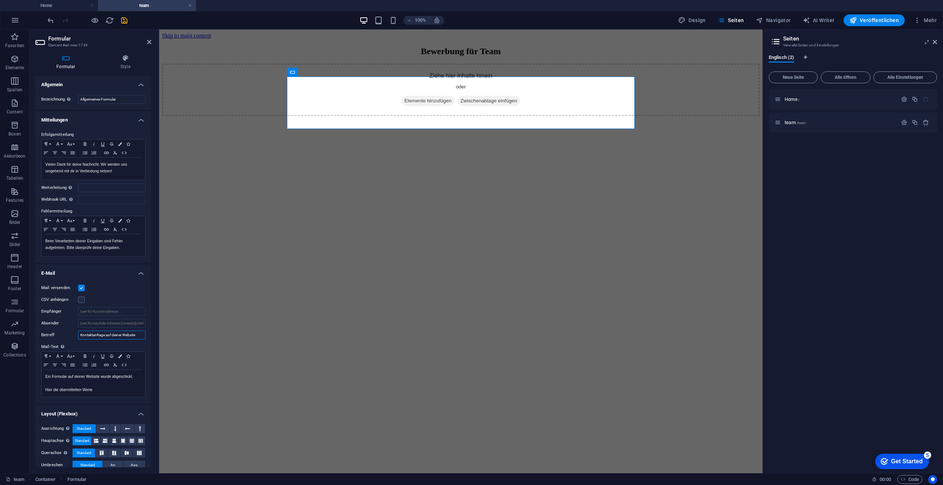
drag, startPoint x: 137, startPoint y: 336, endPoint x: 76, endPoint y: 340, distance: 61.3
click at [76, 340] on div "Mail versenden CSV anhängen Empfänger Absender Betreff Kontaktanfrage auf deine…" at bounding box center [93, 341] width 116 height 126
type input "Bewerbung für Team"
drag, startPoint x: 103, startPoint y: 390, endPoint x: 42, endPoint y: 376, distance: 62.2
click at [42, 376] on div "Ein Formular auf deiner Website wurde abgeschickt. Hier die übermittelten Werte" at bounding box center [93, 383] width 103 height 27
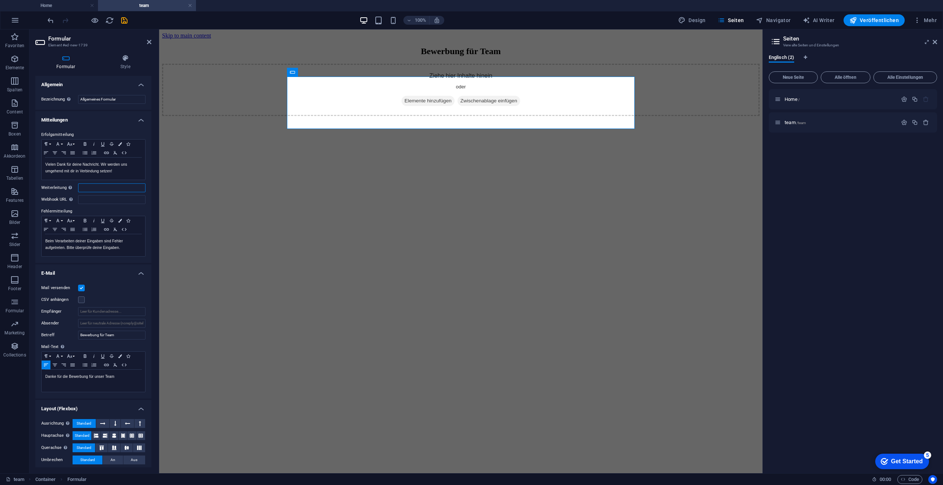
click at [95, 188] on input "Weiterleitung Definiere ein Weiterleitungs-Ziel (z.B. eine Success Page) bei er…" at bounding box center [111, 187] width 67 height 9
click at [109, 314] on input "Empfänger" at bounding box center [111, 311] width 67 height 9
click at [108, 298] on div "CSV anhängen" at bounding box center [93, 299] width 104 height 9
click at [119, 300] on div "CSV anhängen" at bounding box center [93, 299] width 104 height 9
click at [117, 321] on input "Absender" at bounding box center [111, 323] width 67 height 9
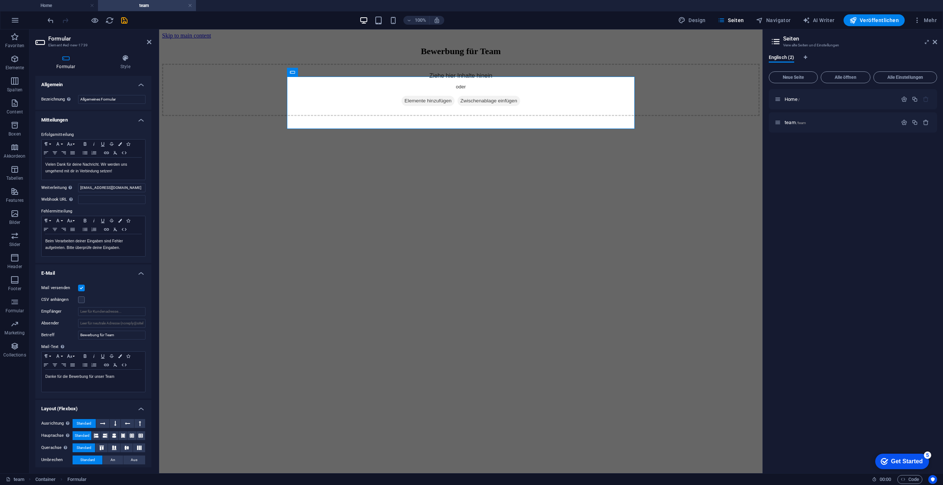
click at [118, 296] on div "CSV anhängen" at bounding box center [93, 299] width 104 height 9
drag, startPoint x: 132, startPoint y: 187, endPoint x: 74, endPoint y: 190, distance: 57.9
click at [74, 190] on div "Weiterleitung Definiere ein Weiterleitungs-Ziel (z.B. eine Success Page) bei er…" at bounding box center [93, 187] width 104 height 9
type input "[EMAIL_ADDRESS][DOMAIN_NAME]"
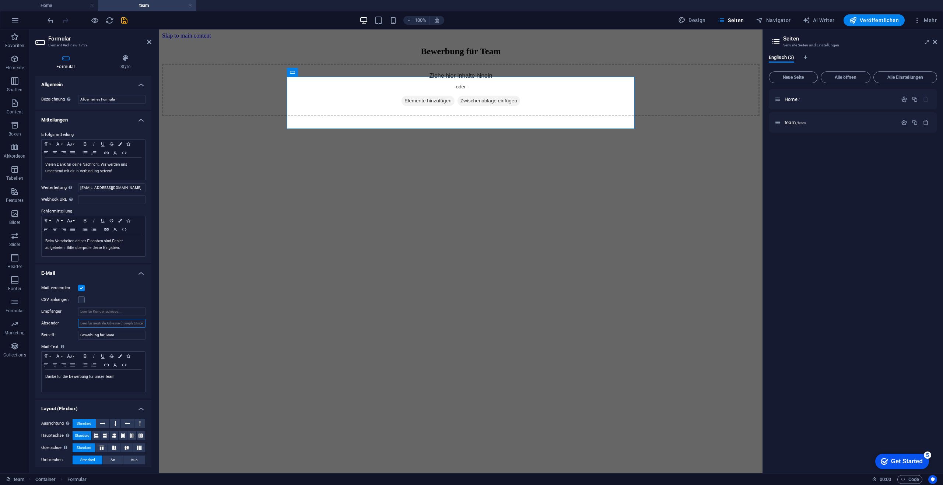
click at [91, 324] on input "Absender" at bounding box center [111, 323] width 67 height 9
type input "[EMAIL_ADDRESS][DOMAIN_NAME]"
click at [127, 299] on div "CSV anhängen" at bounding box center [93, 299] width 104 height 9
click at [83, 297] on label at bounding box center [81, 299] width 7 height 7
click at [0, 0] on input "CSV anhängen" at bounding box center [0, 0] width 0 height 0
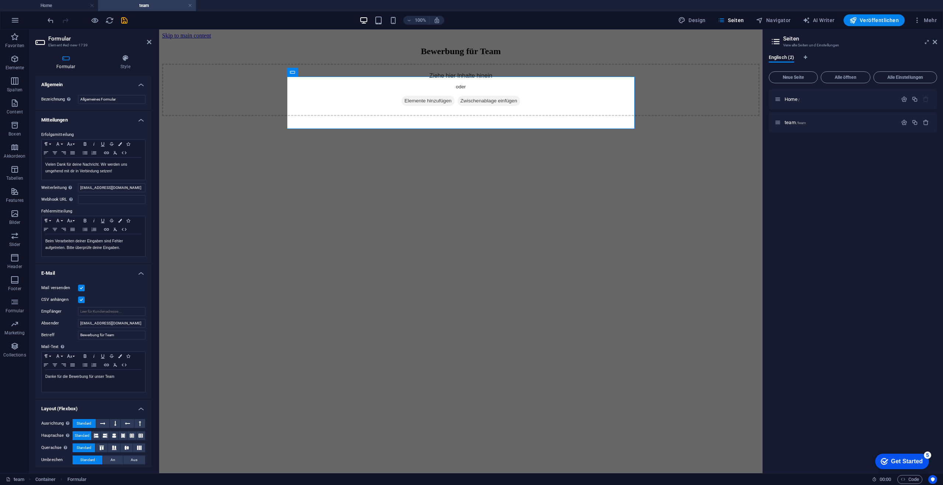
click at [83, 297] on label at bounding box center [81, 299] width 7 height 7
click at [0, 0] on input "CSV anhängen" at bounding box center [0, 0] width 0 height 0
click at [84, 287] on label at bounding box center [81, 288] width 7 height 7
click at [0, 0] on input "Mail versenden" at bounding box center [0, 0] width 0 height 0
click at [84, 287] on label at bounding box center [81, 288] width 7 height 7
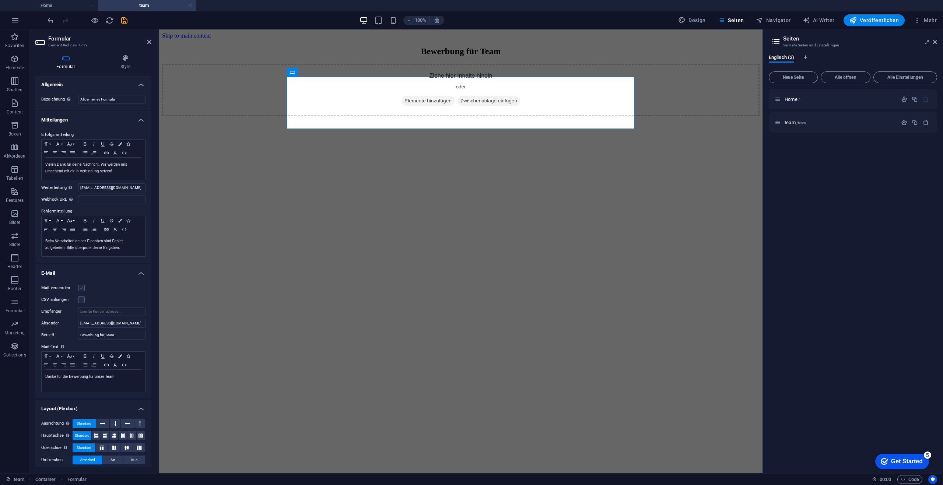
click at [0, 0] on input "Mail versenden" at bounding box center [0, 0] width 0 height 0
click at [145, 43] on header "Formular Element #ed-new-1739" at bounding box center [93, 38] width 116 height 19
click at [151, 42] on aside "Formular Element #ed-new-1739 Formular Style Allgemein Bezeichnung Lege eine Be…" at bounding box center [94, 251] width 130 height 444
click at [149, 42] on icon at bounding box center [149, 42] width 4 height 6
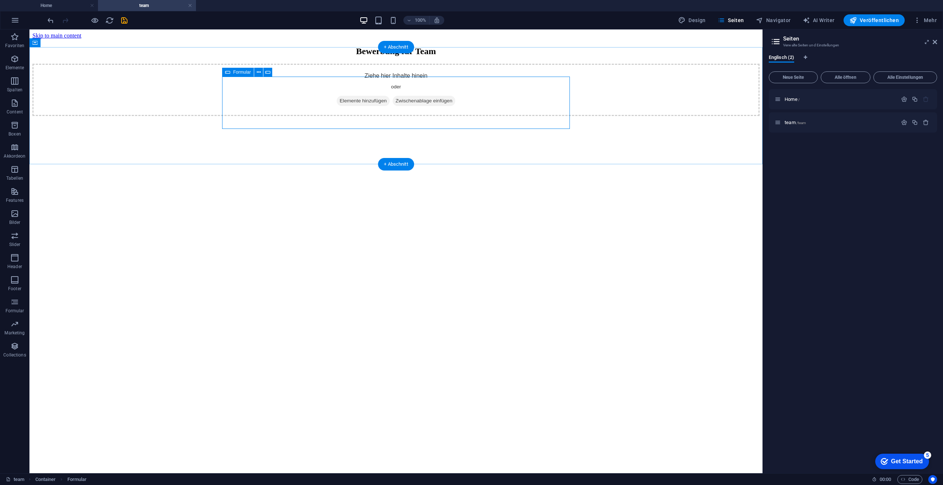
click at [356, 106] on span "Elemente hinzufügen" at bounding box center [363, 101] width 53 height 10
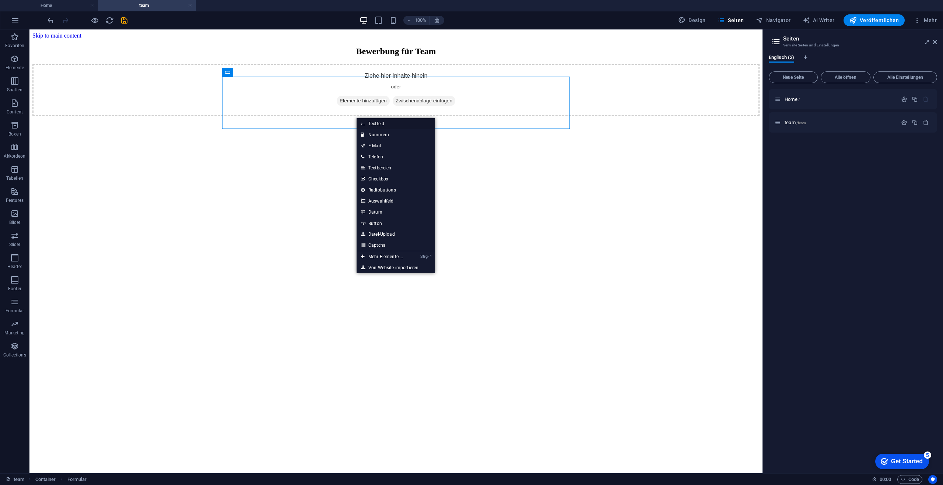
click at [397, 125] on link "Textfeld" at bounding box center [395, 123] width 78 height 11
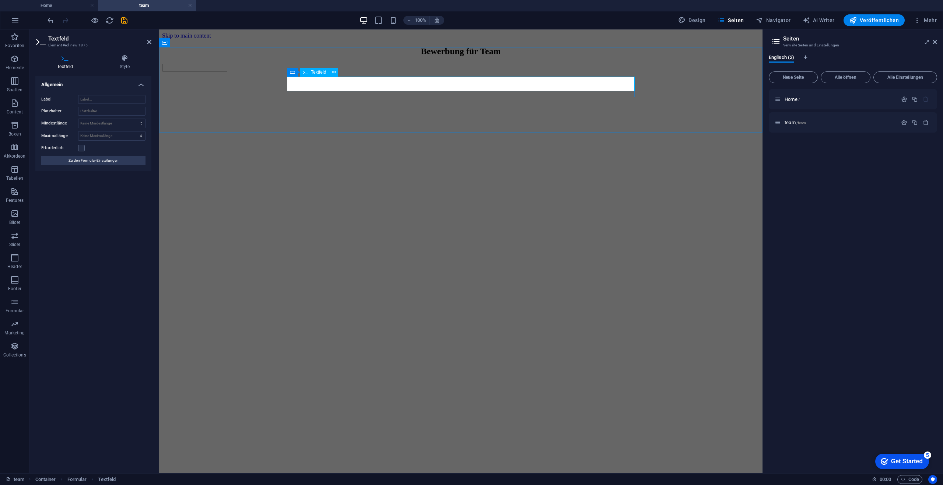
click at [227, 71] on input "text" at bounding box center [194, 68] width 65 height 8
click at [119, 103] on input "Label" at bounding box center [111, 99] width 67 height 9
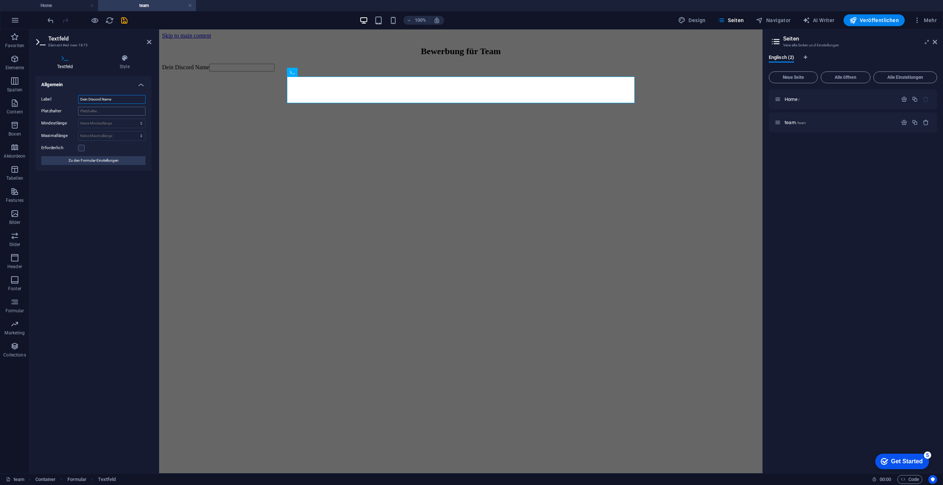
type input "Dein Discord Name"
click at [111, 108] on input "Platzhalter" at bounding box center [111, 111] width 67 height 9
type input "z.B. einfachsong0"
click at [83, 146] on label at bounding box center [81, 148] width 7 height 7
click at [0, 0] on input "Erforderlich" at bounding box center [0, 0] width 0 height 0
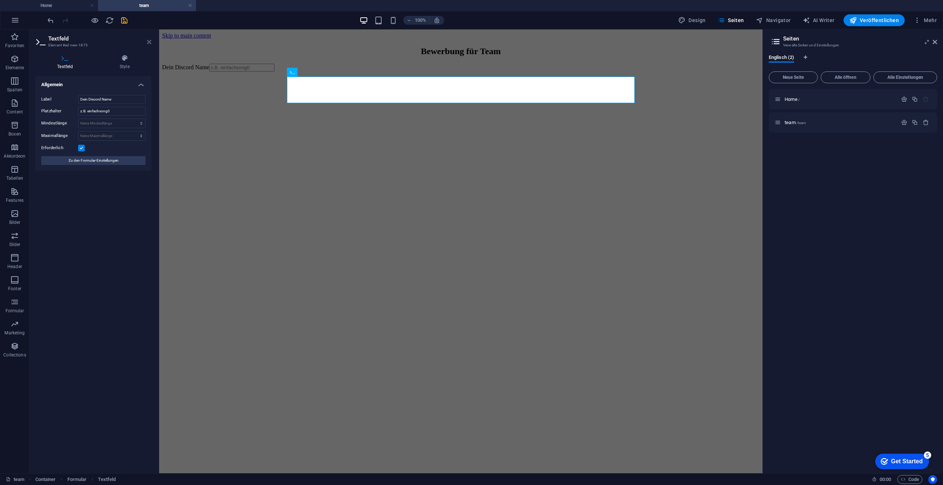
click at [146, 45] on header "Textfeld Element #ed-new-1875" at bounding box center [93, 38] width 116 height 19
click at [149, 43] on icon at bounding box center [149, 42] width 4 height 6
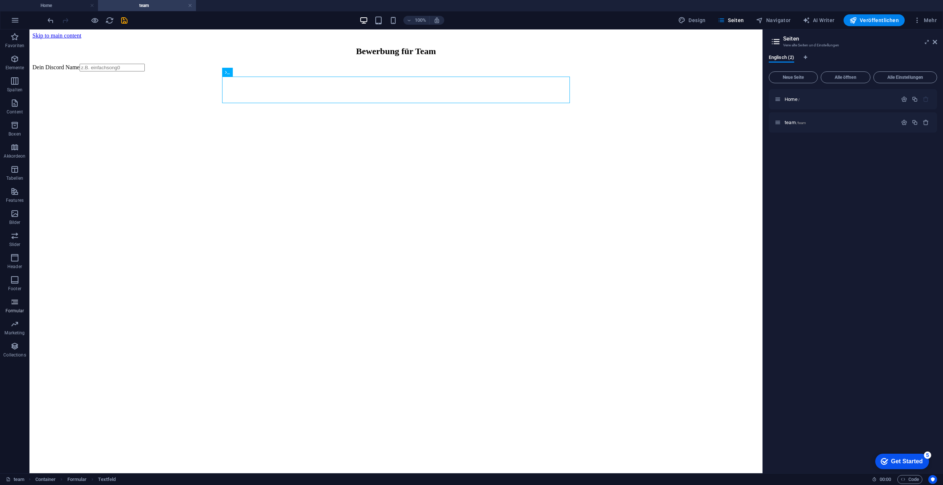
click at [26, 303] on span "Formular" at bounding box center [14, 307] width 29 height 18
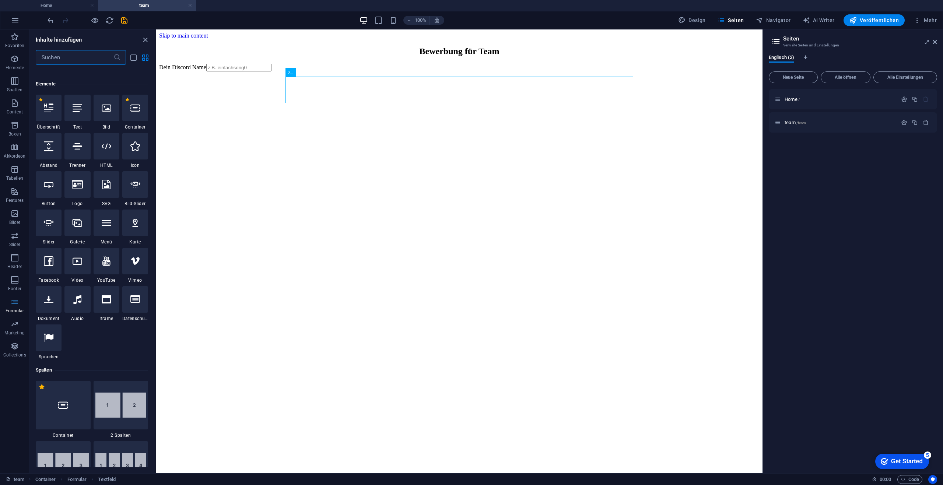
click at [22, 306] on span "Formular" at bounding box center [14, 307] width 29 height 18
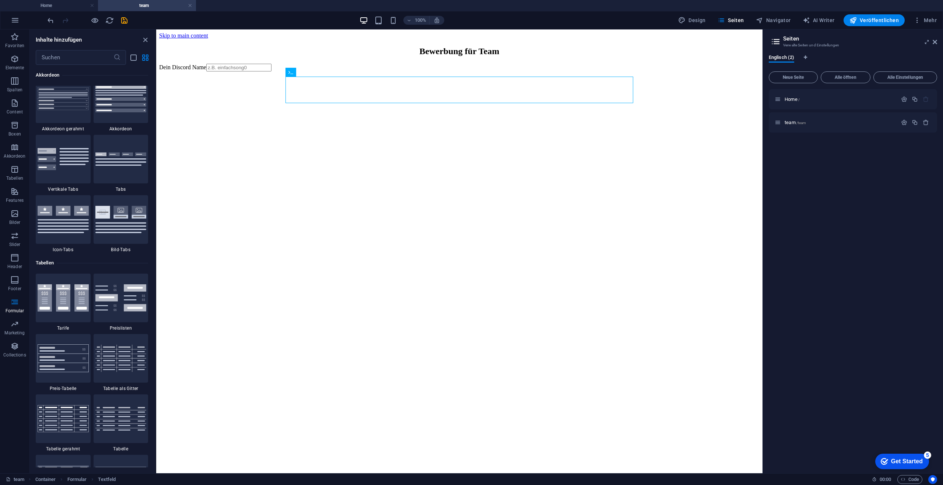
scroll to position [5376, 0]
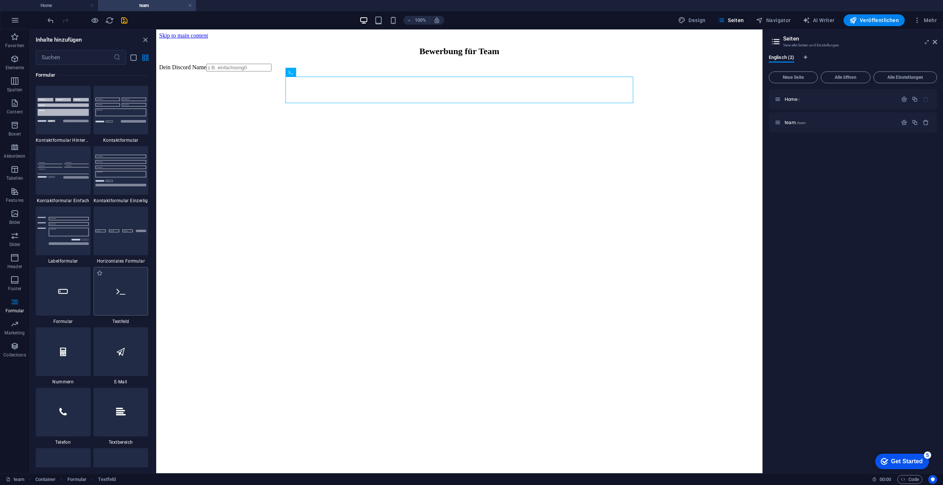
click at [107, 297] on div at bounding box center [121, 291] width 55 height 49
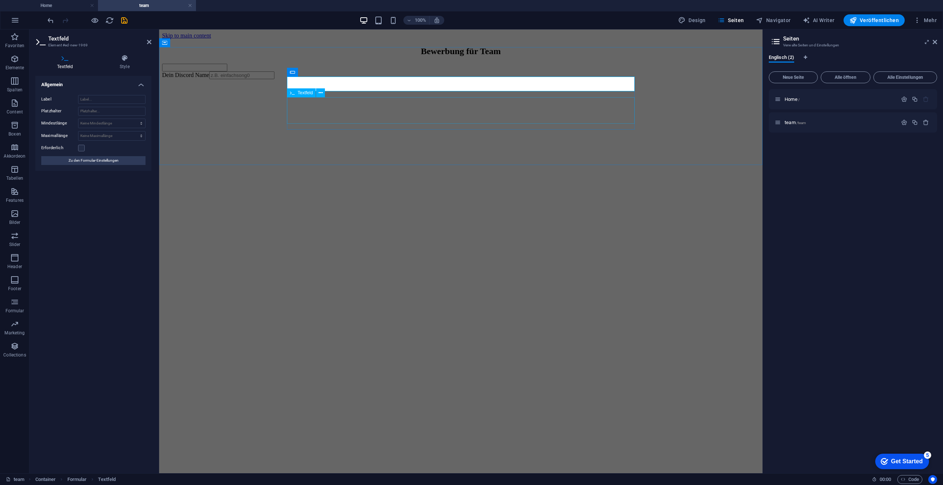
drag, startPoint x: 313, startPoint y: 83, endPoint x: 312, endPoint y: 124, distance: 40.9
click at [312, 79] on div "Dein Discord Name" at bounding box center [460, 71] width 597 height 15
click at [123, 96] on input "Label" at bounding box center [111, 99] width 67 height 9
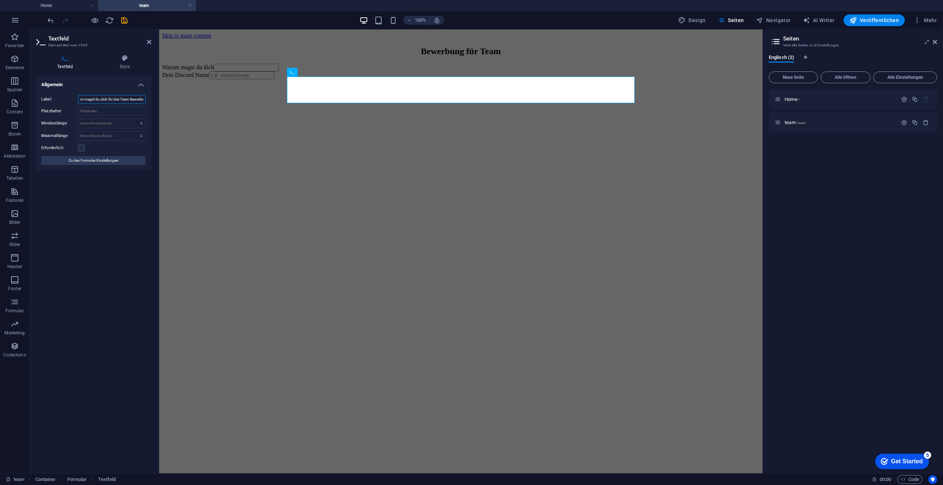
scroll to position [0, 13]
type input "Warum magst du dich für das Team Bewerben"
click at [97, 113] on input "Platzhalter" at bounding box center [111, 111] width 67 height 9
type input "Dein Grund oder Wunsch"
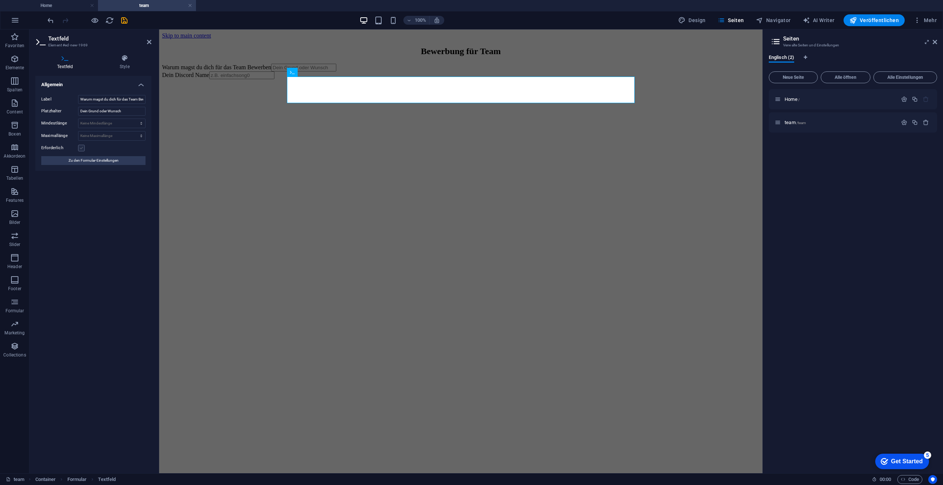
click at [80, 145] on label at bounding box center [81, 148] width 7 height 7
click at [0, 0] on input "Erforderlich" at bounding box center [0, 0] width 0 height 0
drag, startPoint x: 148, startPoint y: 40, endPoint x: 123, endPoint y: 17, distance: 34.2
click at [148, 40] on icon at bounding box center [149, 42] width 4 height 6
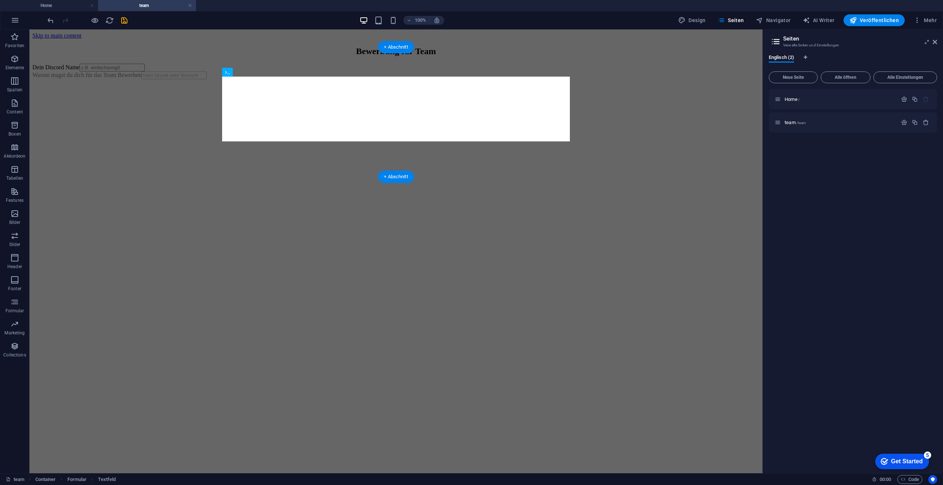
drag, startPoint x: 246, startPoint y: 94, endPoint x: 242, endPoint y: 116, distance: 22.7
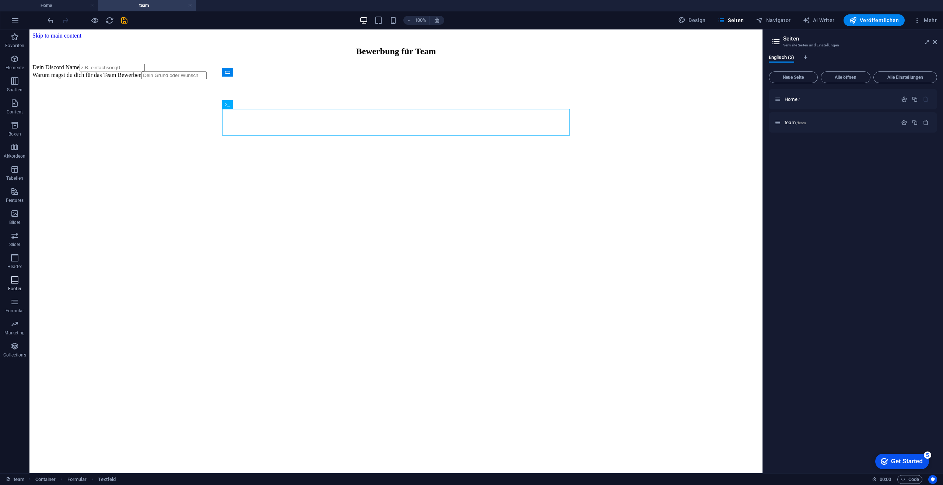
click at [20, 282] on span "Footer" at bounding box center [14, 284] width 29 height 18
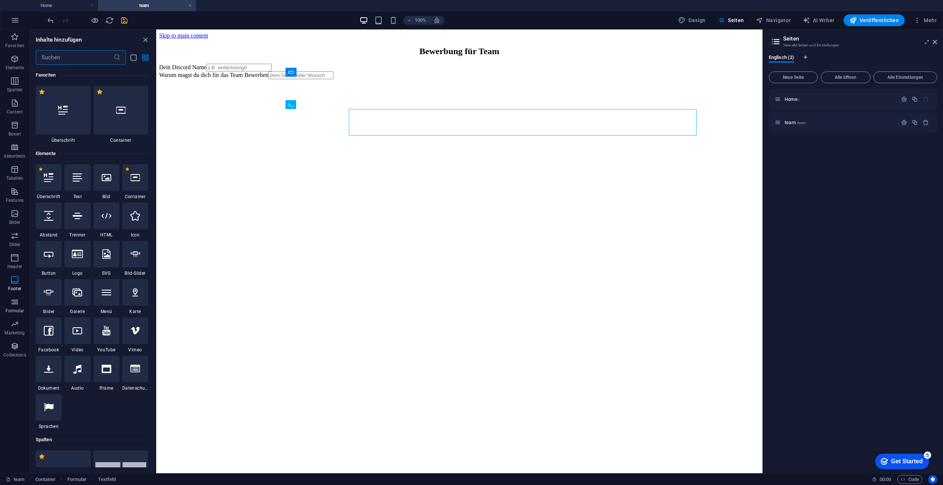
click at [19, 300] on icon "button" at bounding box center [14, 302] width 9 height 9
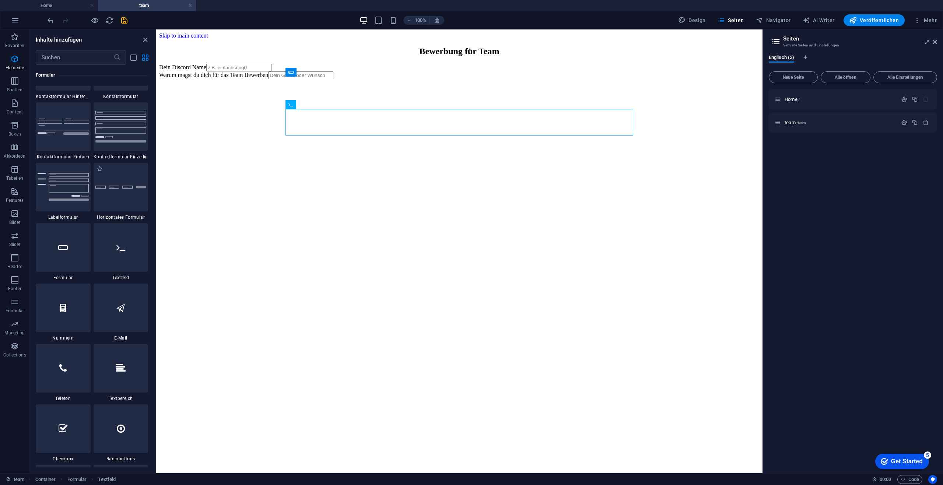
scroll to position [5560, 0]
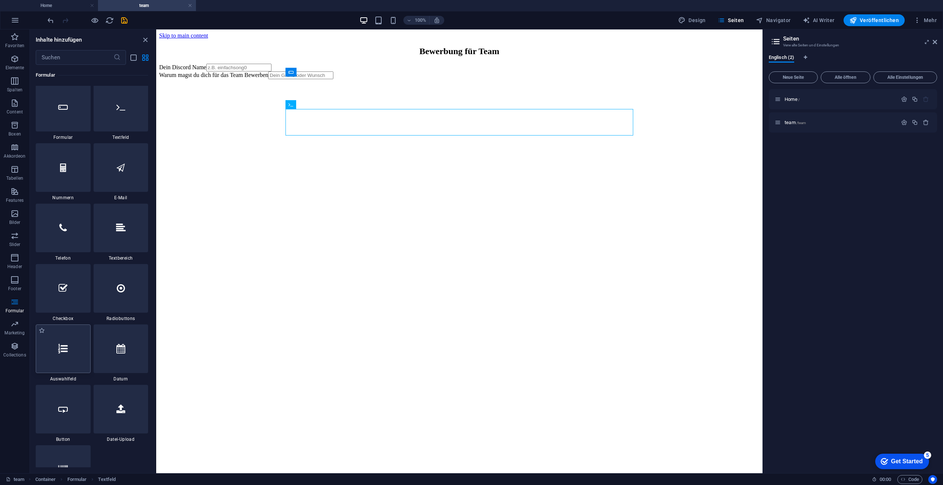
drag, startPoint x: 77, startPoint y: 360, endPoint x: 57, endPoint y: 264, distance: 98.4
click at [77, 360] on div at bounding box center [63, 348] width 55 height 49
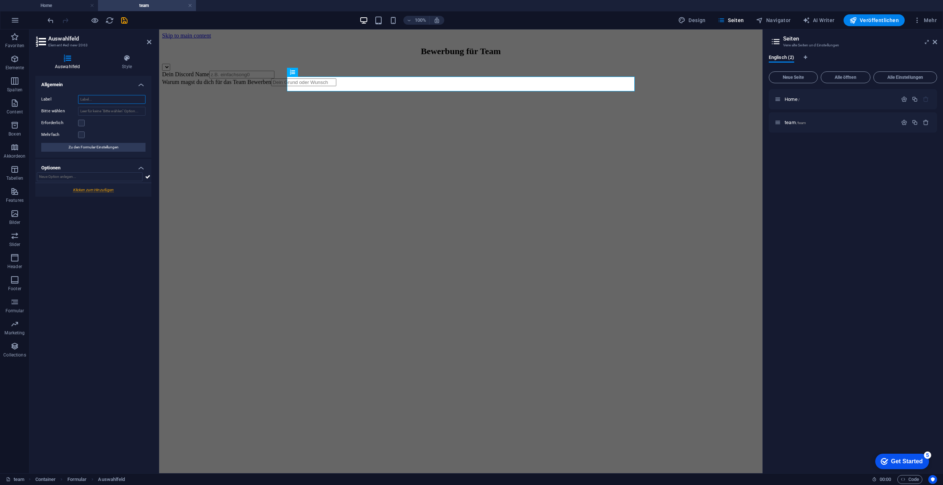
click at [109, 99] on input "Label" at bounding box center [111, 99] width 67 height 9
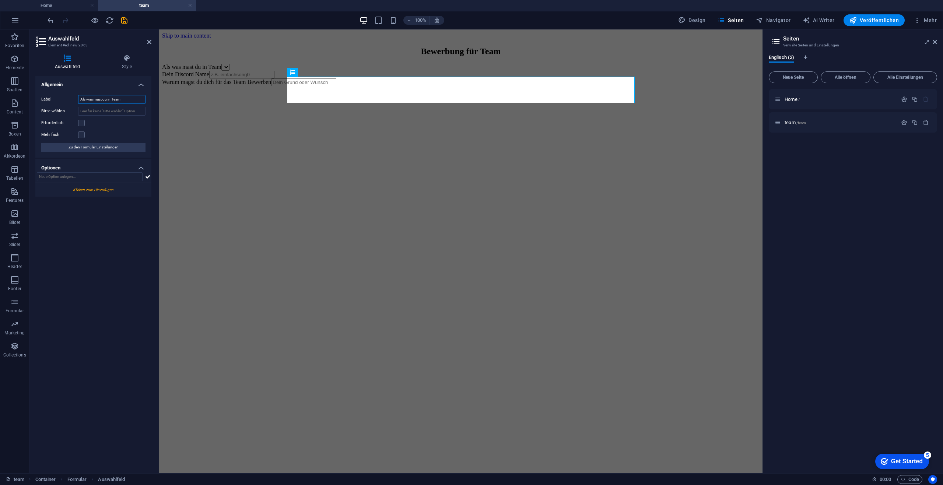
click at [98, 98] on input "Als was mast du in Team" at bounding box center [111, 99] width 67 height 9
type input "Als was magst du in Team"
click at [82, 122] on label at bounding box center [81, 123] width 7 height 7
click at [0, 0] on input "Erforderlich" at bounding box center [0, 0] width 0 height 0
click at [93, 109] on input "Bitte wählen" at bounding box center [111, 111] width 67 height 9
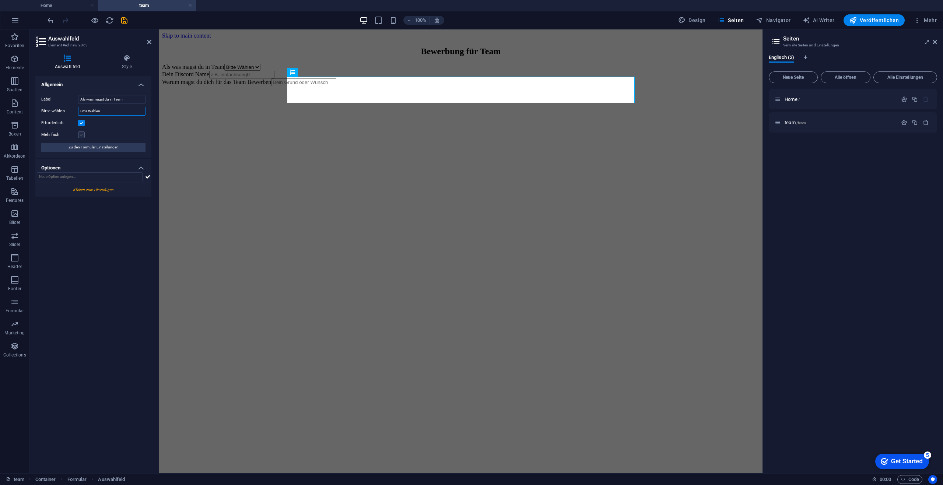
type input "Bitte Wählen"
click at [81, 134] on label at bounding box center [81, 134] width 7 height 7
click at [0, 0] on input "Mehrfach" at bounding box center [0, 0] width 0 height 0
click at [81, 134] on label at bounding box center [81, 134] width 7 height 7
click at [0, 0] on input "Mehrfach" at bounding box center [0, 0] width 0 height 0
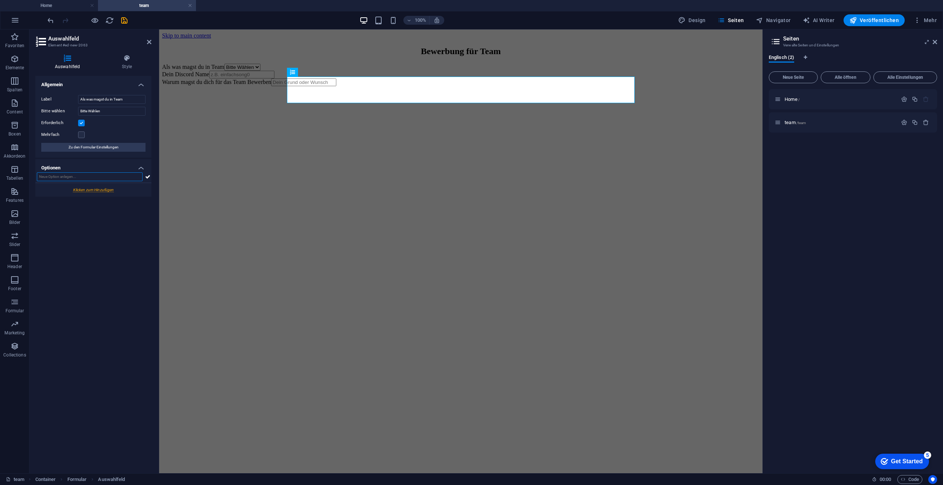
click at [97, 178] on input "text" at bounding box center [90, 176] width 106 height 9
type input "Supporter"
click at [113, 188] on div at bounding box center [93, 190] width 116 height 14
click at [121, 193] on input "Neue Option" at bounding box center [117, 193] width 56 height 9
click at [90, 176] on input "Supporter" at bounding box center [90, 176] width 106 height 9
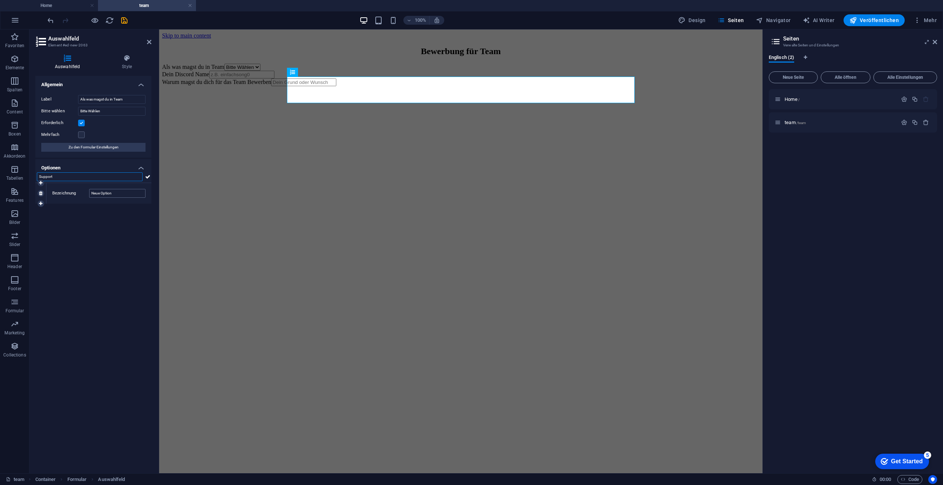
type input "Support"
click at [130, 193] on input "Neue Option" at bounding box center [117, 193] width 56 height 9
type input "Neue"
type input "Als Supporter"
click at [87, 176] on input "Support" at bounding box center [90, 176] width 106 height 9
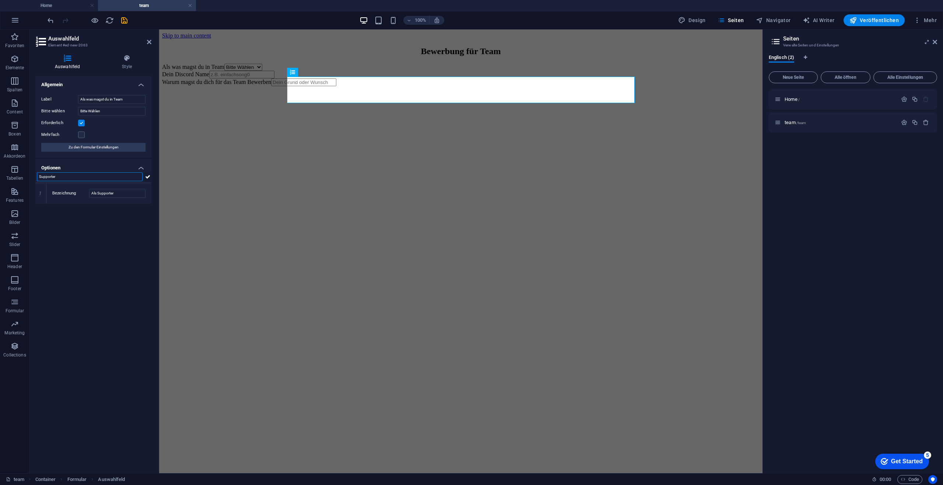
type input "Supporter"
click at [146, 176] on icon at bounding box center [147, 176] width 5 height 9
click at [64, 178] on input "text" at bounding box center [90, 176] width 106 height 9
drag, startPoint x: 50, startPoint y: 193, endPoint x: 57, endPoint y: 193, distance: 6.3
click at [51, 193] on div "Bezeichnung Als Supporter" at bounding box center [98, 193] width 105 height 21
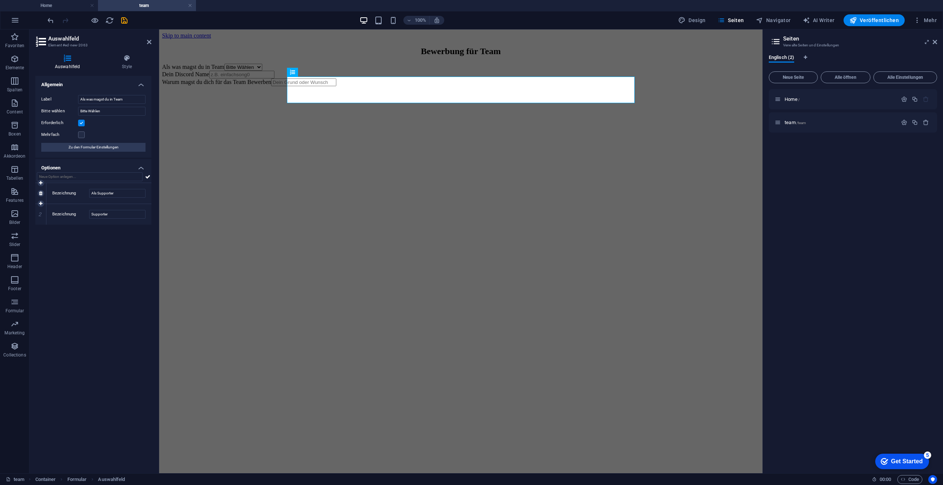
click at [71, 194] on label "Bezeichnung" at bounding box center [70, 193] width 37 height 9
click at [89, 194] on input "Als Supporter" at bounding box center [117, 193] width 56 height 9
drag, startPoint x: 116, startPoint y: 194, endPoint x: 84, endPoint y: 194, distance: 32.4
click at [84, 194] on div "Bezeichnung Als Supporter" at bounding box center [98, 193] width 93 height 9
type input "Developer"
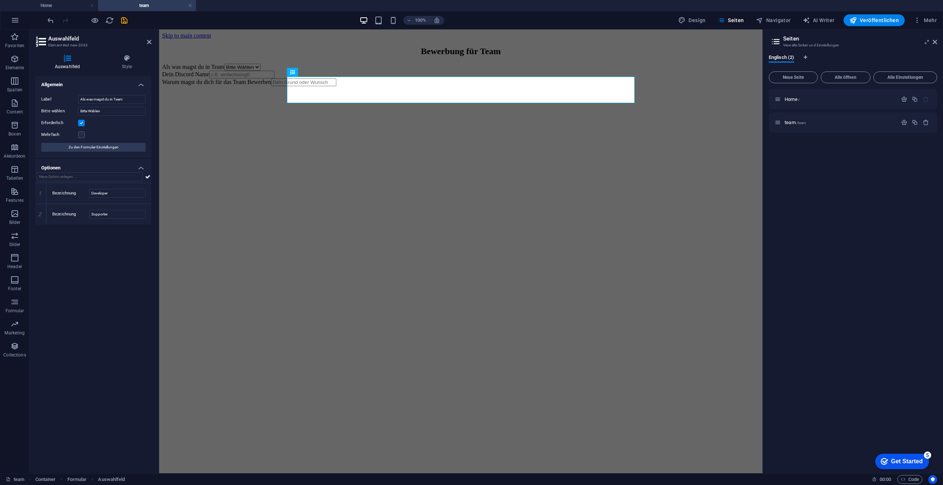
click at [109, 286] on div "Allgemein Label Als was magst du in Team Bitte wählen Bitte Wählen Erforderlich…" at bounding box center [93, 271] width 116 height 391
click at [149, 179] on icon at bounding box center [147, 176] width 5 height 9
click at [39, 234] on icon at bounding box center [40, 235] width 3 height 4
click at [101, 136] on div "Mehrfach" at bounding box center [93, 134] width 104 height 9
click at [104, 148] on span "Zu den Formular-Einstellungen" at bounding box center [93, 147] width 50 height 9
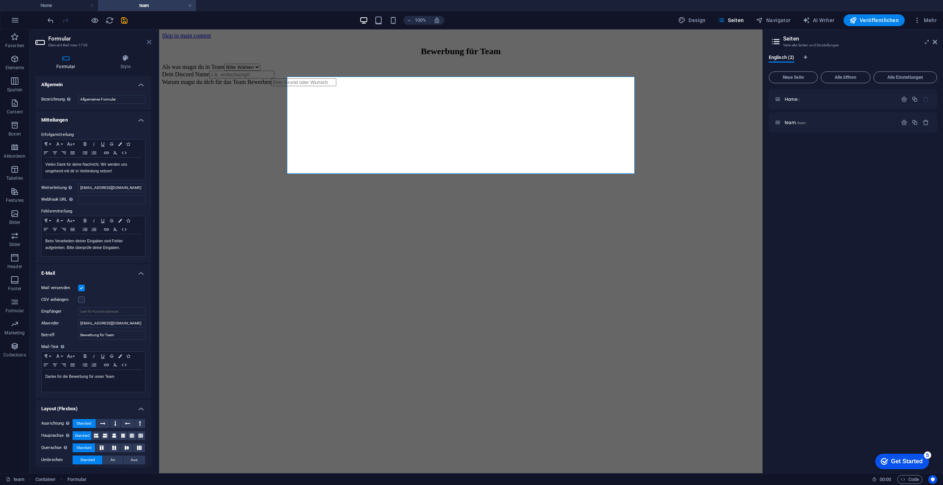
drag, startPoint x: 151, startPoint y: 42, endPoint x: 140, endPoint y: 25, distance: 20.6
click at [151, 42] on icon at bounding box center [149, 42] width 4 height 6
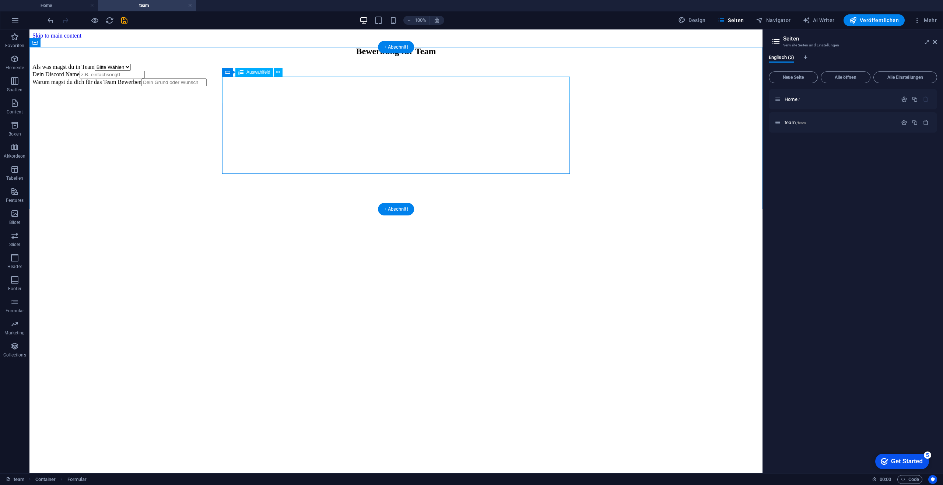
click at [277, 71] on div "Als was magst du in Team Bitte Wählen Developer Supporter" at bounding box center [395, 67] width 727 height 7
click at [297, 71] on div "Als was magst du in Team Bitte Wählen Developer Supporter" at bounding box center [395, 67] width 727 height 7
click at [567, 71] on div "Als was magst du in Team Bitte Wählen Developer Supporter" at bounding box center [395, 67] width 727 height 7
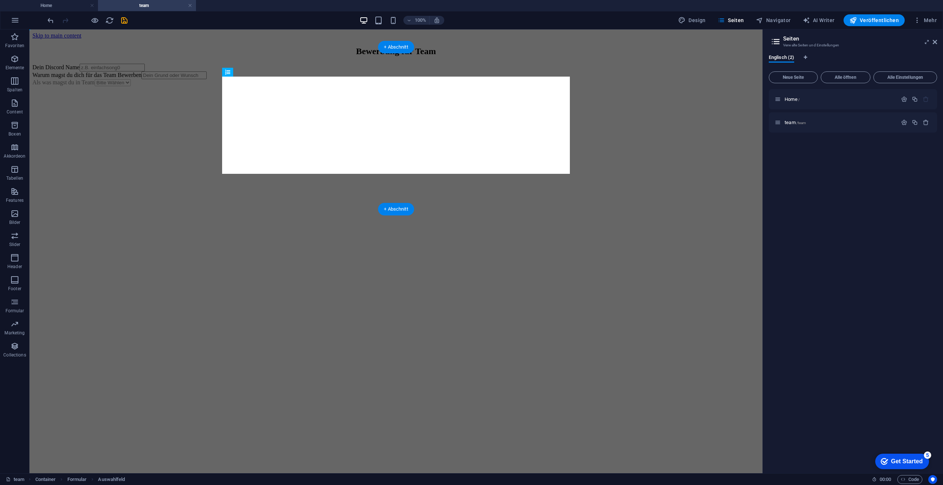
drag, startPoint x: 499, startPoint y: 82, endPoint x: 462, endPoint y: 158, distance: 84.8
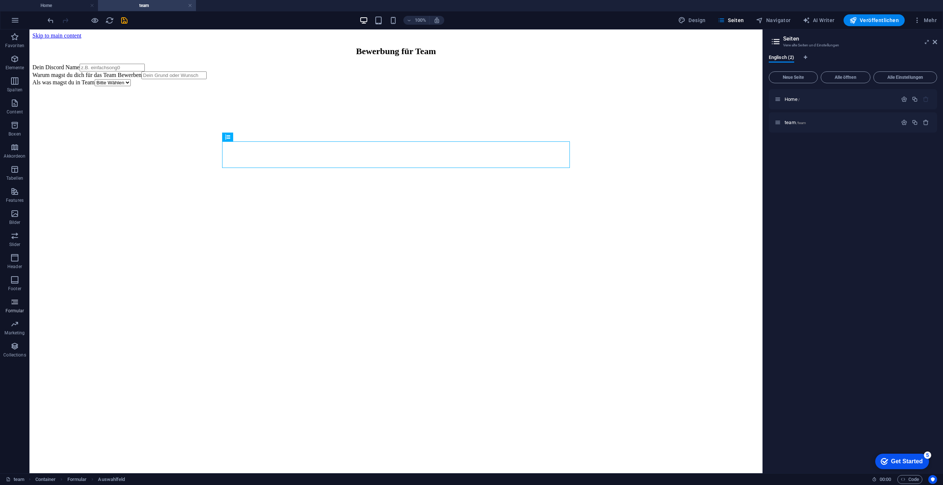
click at [21, 303] on span "Formular" at bounding box center [14, 307] width 29 height 18
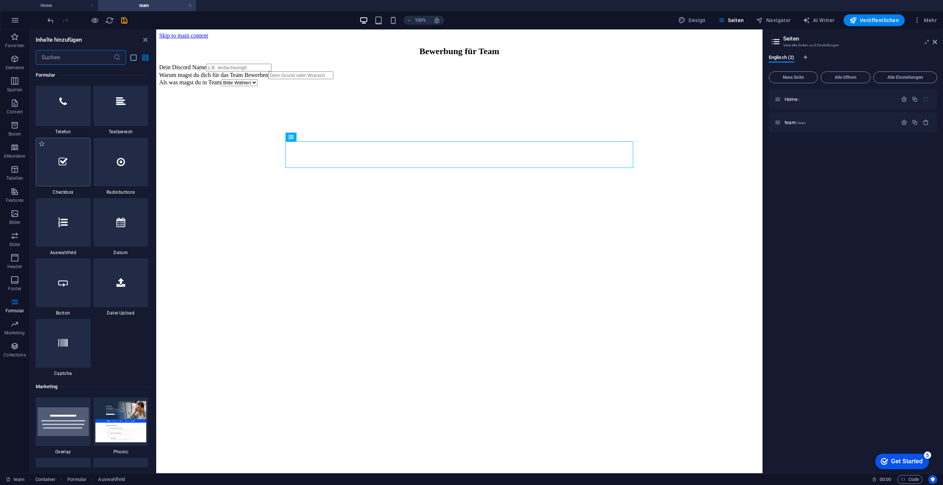
scroll to position [5703, 0]
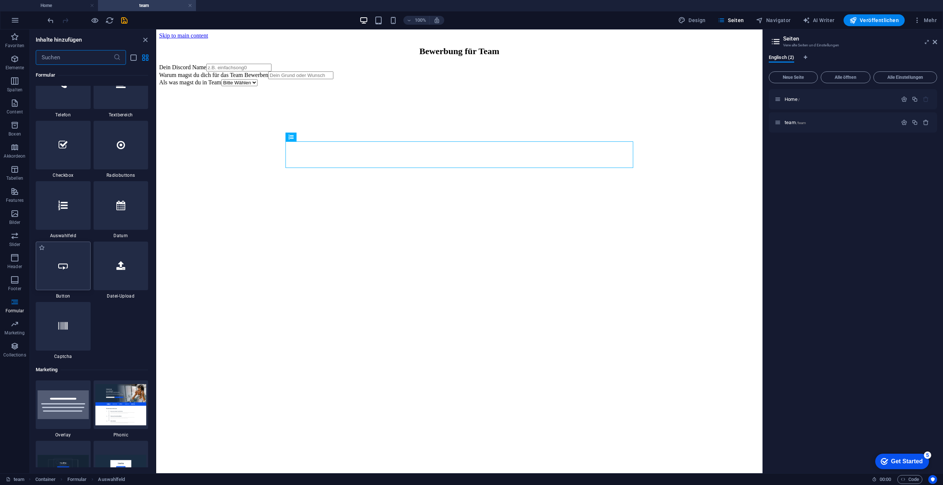
click at [71, 280] on div at bounding box center [63, 266] width 55 height 49
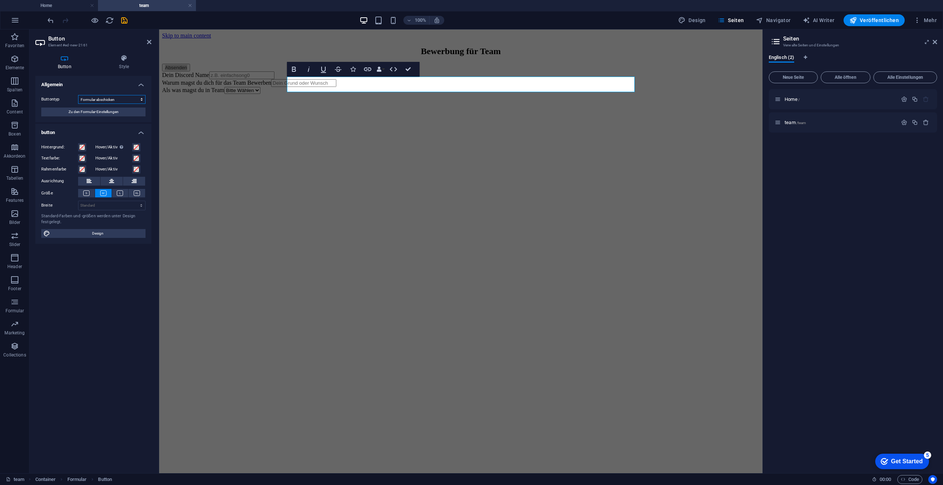
click at [112, 101] on select "Formular abschicken Formular zurücksetzen Keine Aktion" at bounding box center [111, 99] width 67 height 9
click at [114, 182] on button at bounding box center [112, 181] width 22 height 9
drag, startPoint x: 565, startPoint y: 69, endPoint x: 529, endPoint y: 40, distance: 46.1
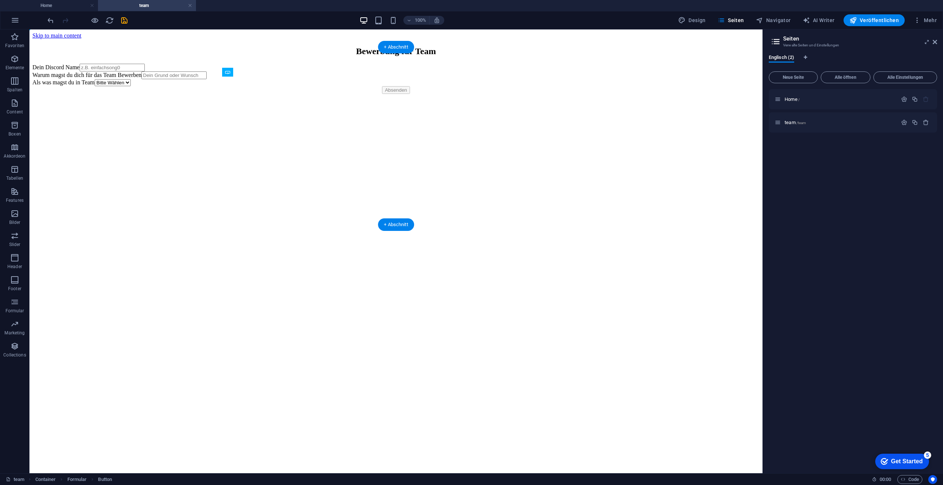
drag, startPoint x: 390, startPoint y: 85, endPoint x: 373, endPoint y: 170, distance: 87.2
click at [373, 94] on div "Absenden Dein Discord Name Warum magst du dich für das Team Bewerben Als was ma…" at bounding box center [395, 79] width 727 height 30
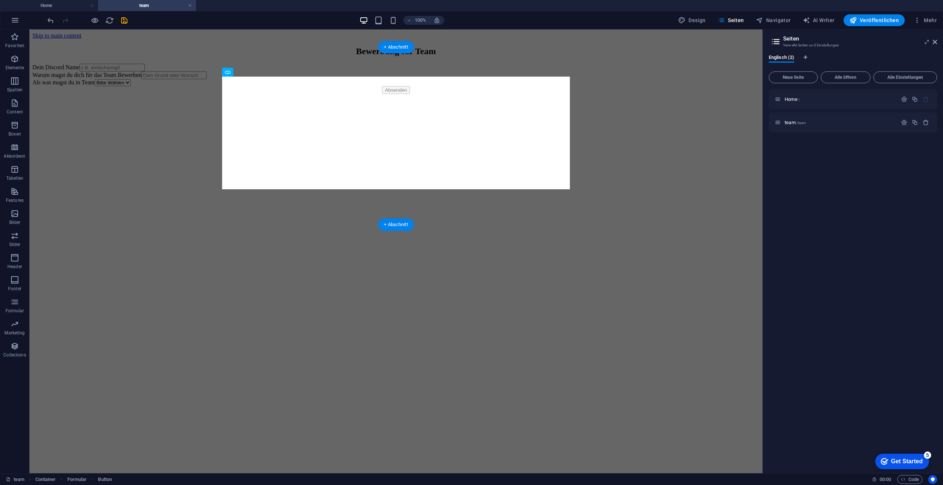
drag, startPoint x: 408, startPoint y: 87, endPoint x: 396, endPoint y: 163, distance: 77.5
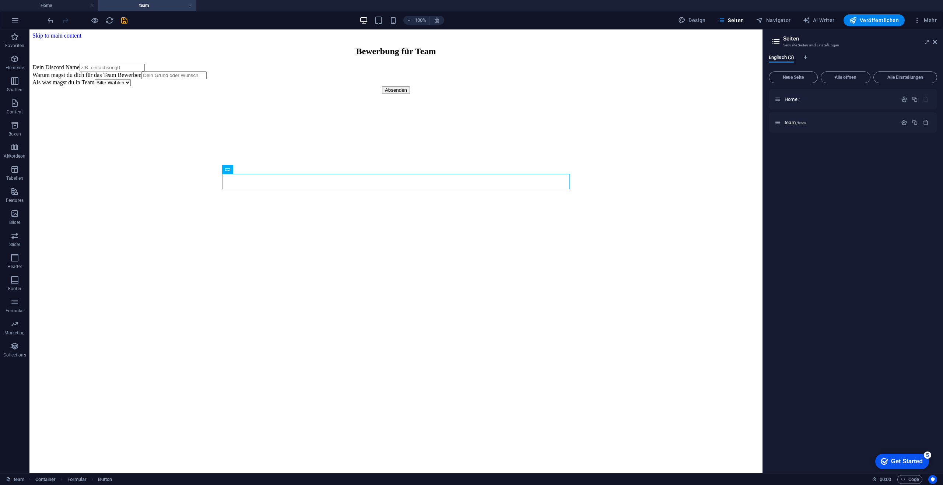
click at [270, 97] on html "Skip to main content Bewerbung für Team Dein Discord Name Warum magst du dich f…" at bounding box center [395, 62] width 733 height 67
click at [25, 308] on span "Formular" at bounding box center [14, 307] width 29 height 18
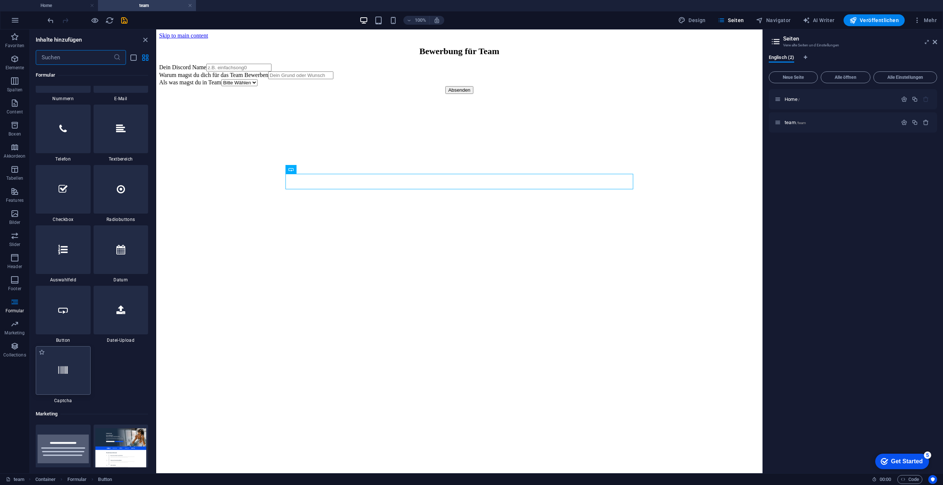
scroll to position [5670, 0]
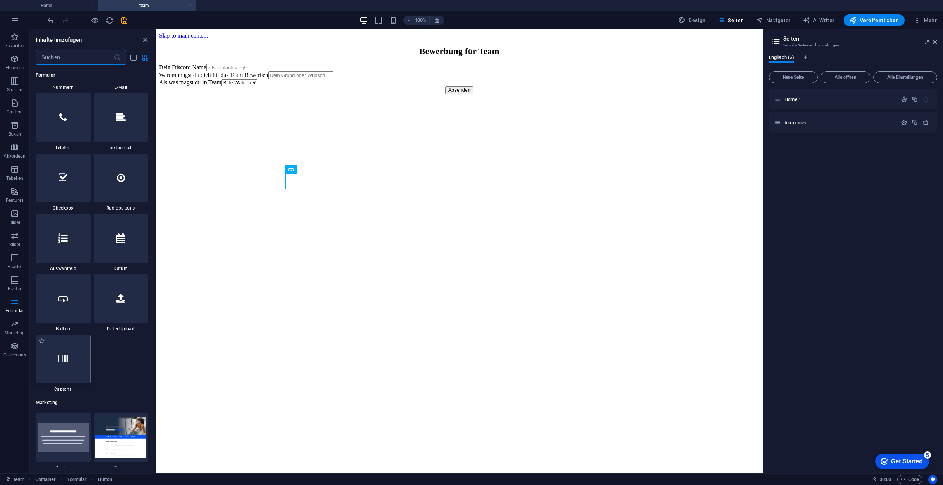
drag, startPoint x: 75, startPoint y: 362, endPoint x: 123, endPoint y: 283, distance: 91.8
click at [75, 362] on div at bounding box center [63, 359] width 55 height 49
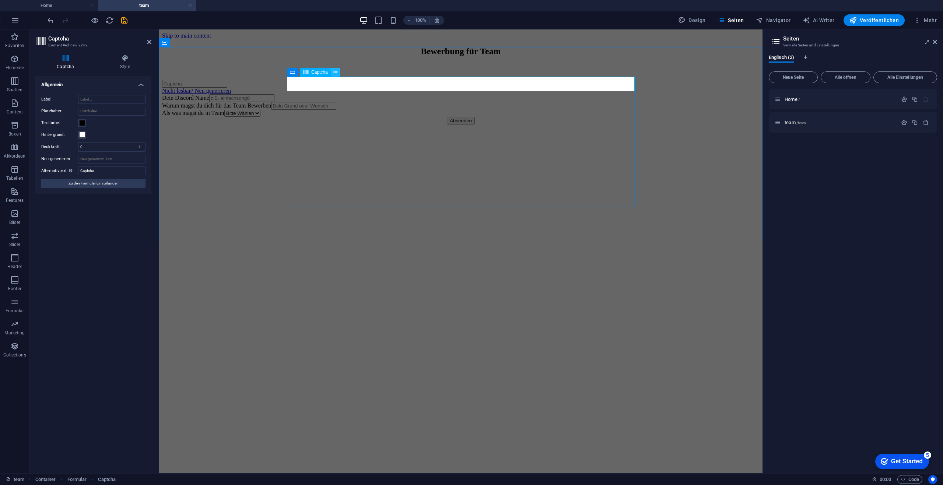
click at [337, 72] on icon at bounding box center [335, 72] width 4 height 8
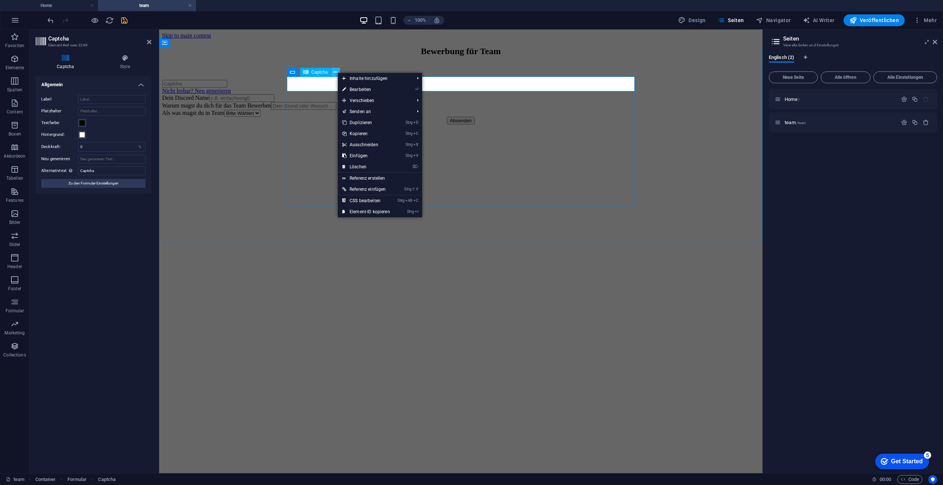
click at [337, 72] on icon at bounding box center [335, 72] width 4 height 8
click at [87, 103] on input "Label" at bounding box center [111, 99] width 67 height 9
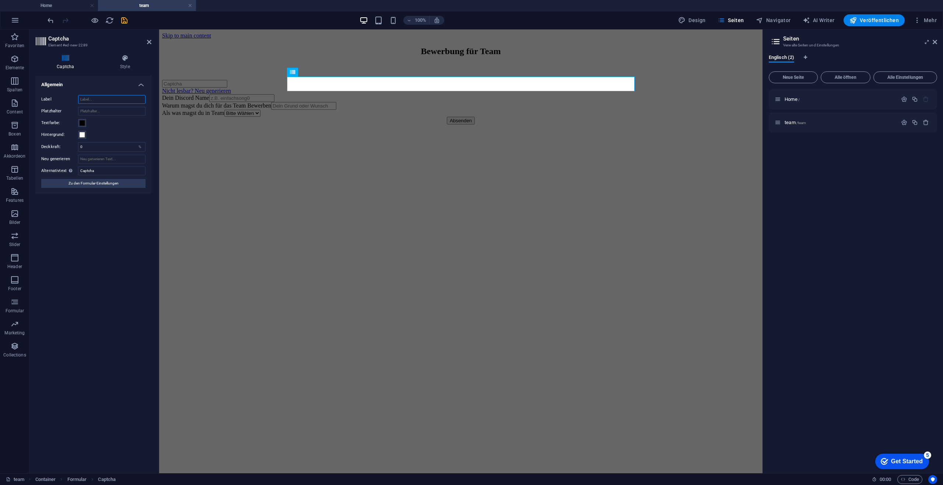
click at [87, 103] on input "Label" at bounding box center [111, 99] width 67 height 9
type input "CAPTCHA"
click at [99, 110] on input "Platzhalter" at bounding box center [111, 111] width 67 height 9
type input "Der Code"
click at [99, 159] on input "Neu generieren" at bounding box center [111, 159] width 67 height 9
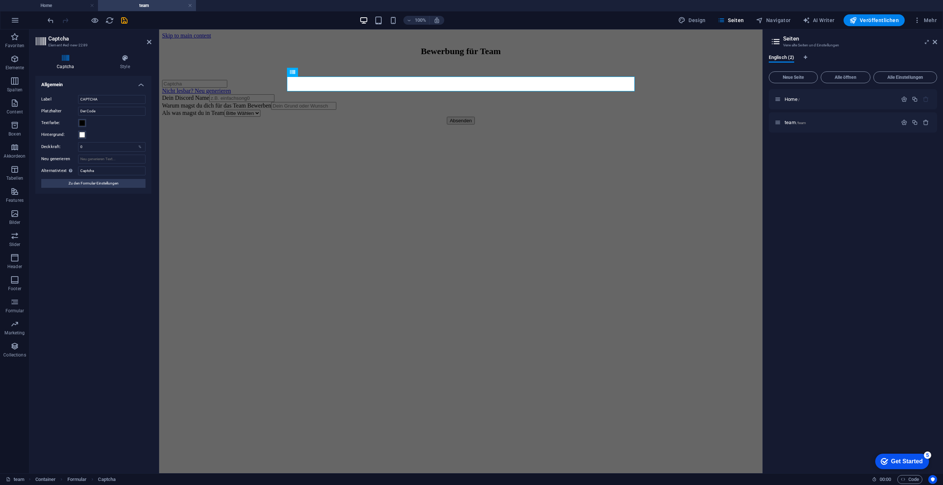
click at [113, 136] on div "Hintergrund:" at bounding box center [93, 134] width 104 height 9
click at [151, 45] on aside "Captcha Element #ed-new-2289 Captcha Style Turnstile Turnstile von Cloudfare is…" at bounding box center [94, 251] width 130 height 444
click at [149, 43] on icon at bounding box center [149, 42] width 4 height 6
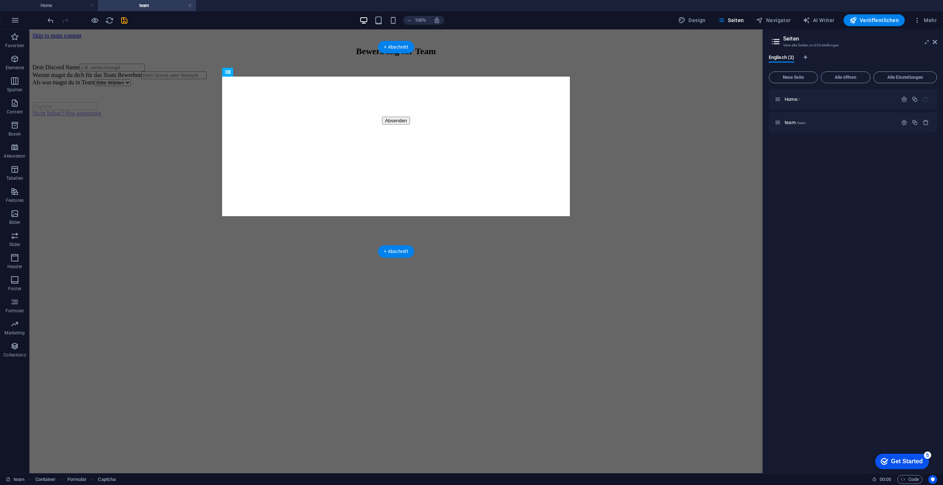
drag, startPoint x: 295, startPoint y: 82, endPoint x: 312, endPoint y: 196, distance: 114.7
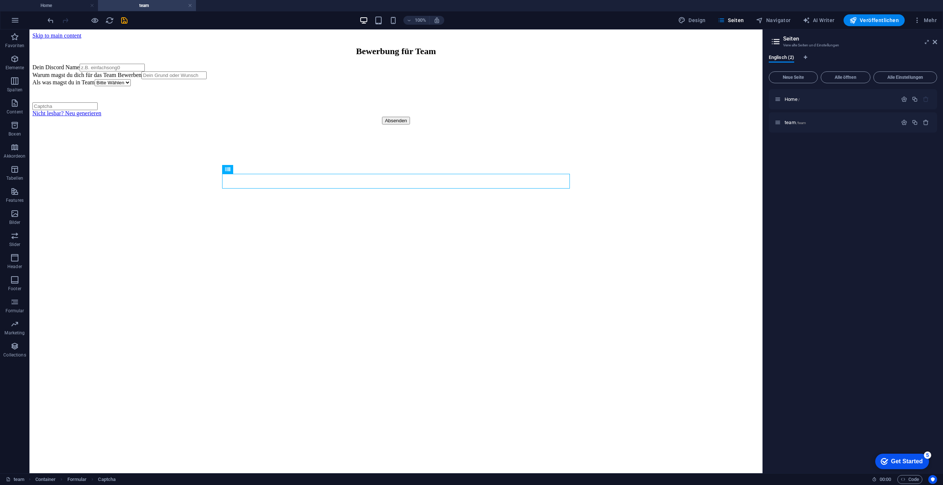
click at [467, 127] on html "Skip to main content Bewerbung für Team Dein Discord Name Warum magst du dich f…" at bounding box center [395, 78] width 733 height 98
click at [935, 45] on icon at bounding box center [934, 42] width 4 height 6
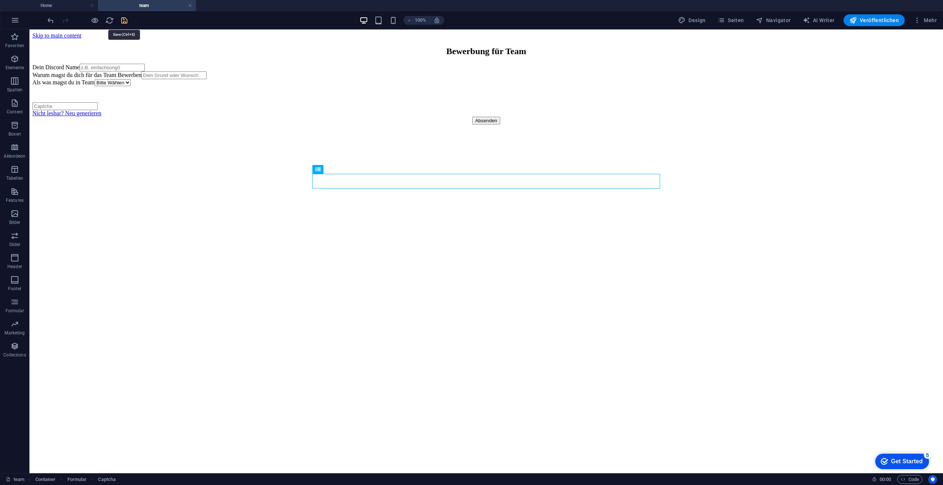
click at [126, 21] on icon "save" at bounding box center [124, 20] width 8 height 8
click at [67, 4] on h4 "Home" at bounding box center [49, 5] width 98 height 8
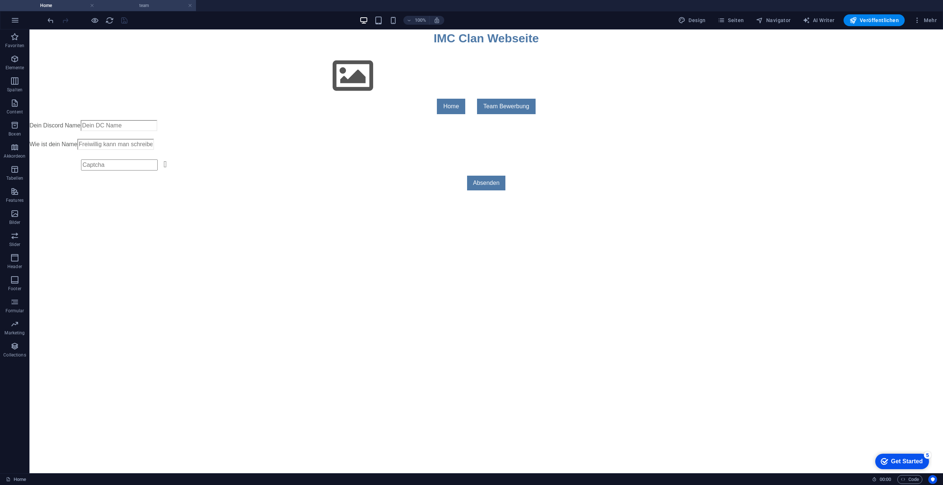
click at [139, 5] on h4 "team" at bounding box center [147, 5] width 98 height 8
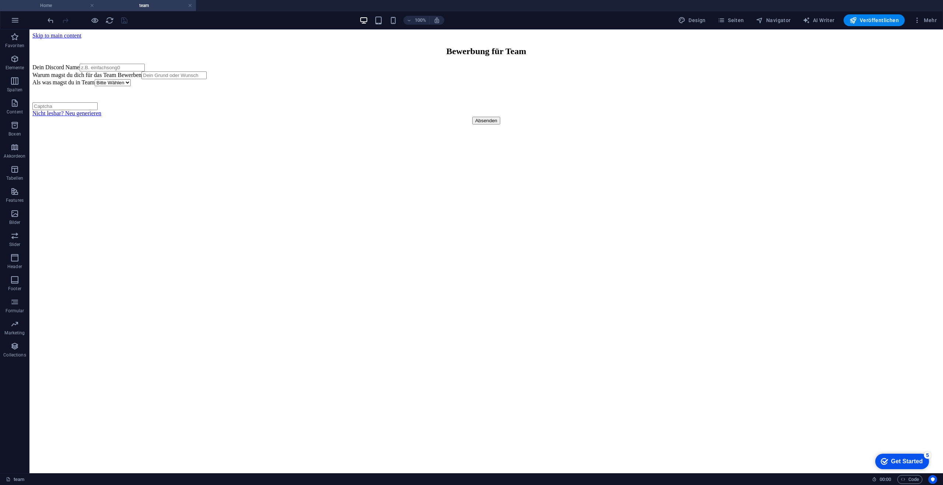
click at [47, 6] on h4 "Home" at bounding box center [49, 5] width 98 height 8
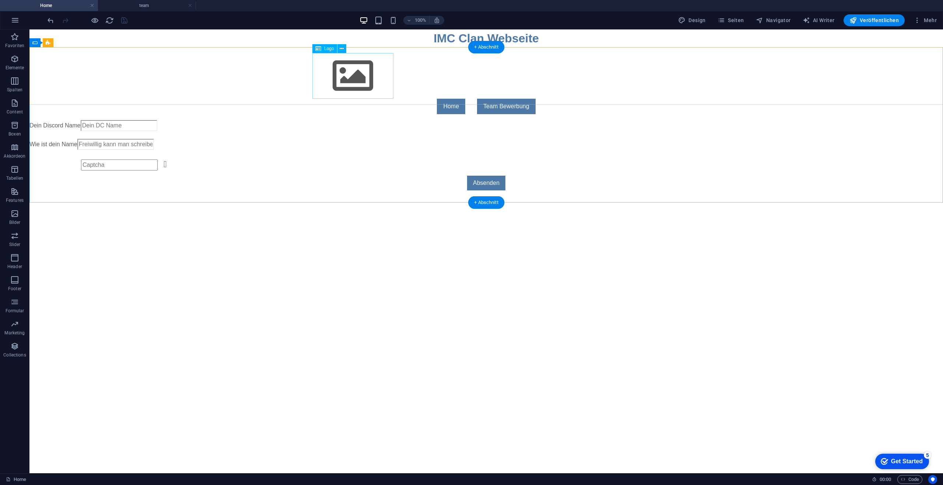
click at [331, 77] on div at bounding box center [486, 76] width 348 height 46
select select "px"
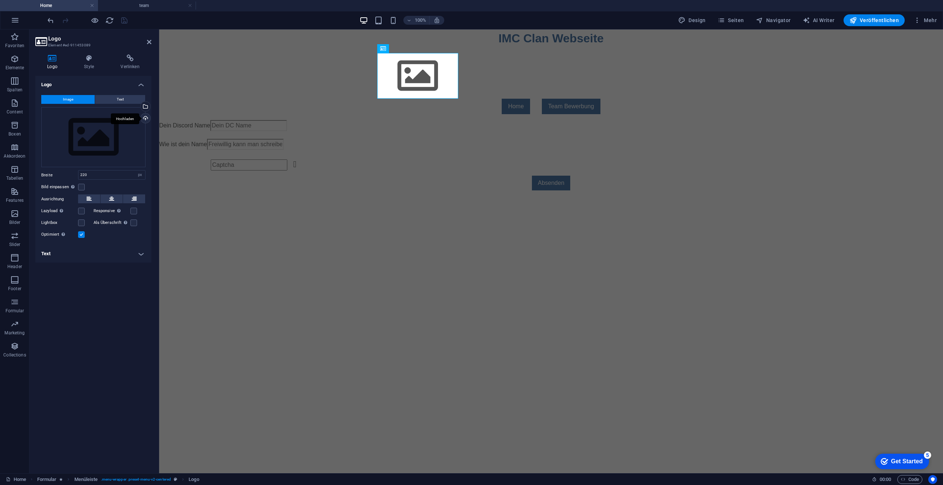
click at [146, 116] on div "Hochladen" at bounding box center [144, 118] width 11 height 11
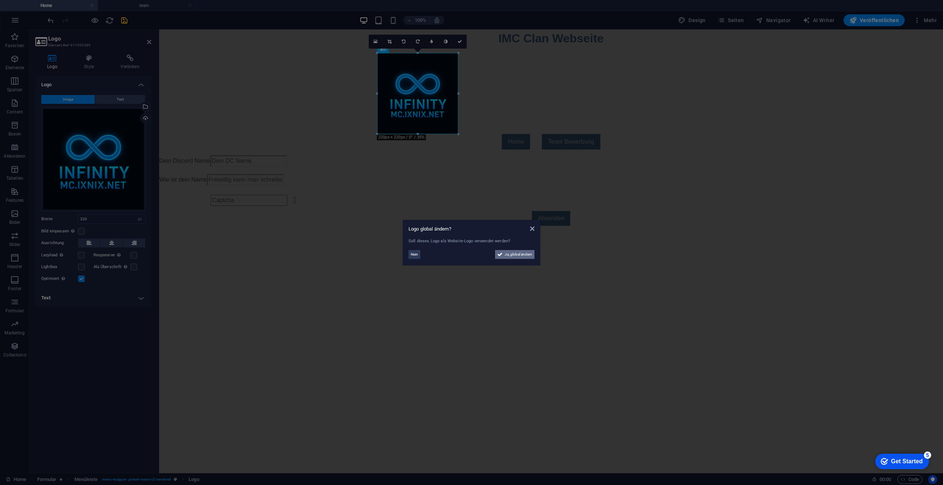
click at [522, 254] on span "Ja, global ändern" at bounding box center [518, 254] width 28 height 9
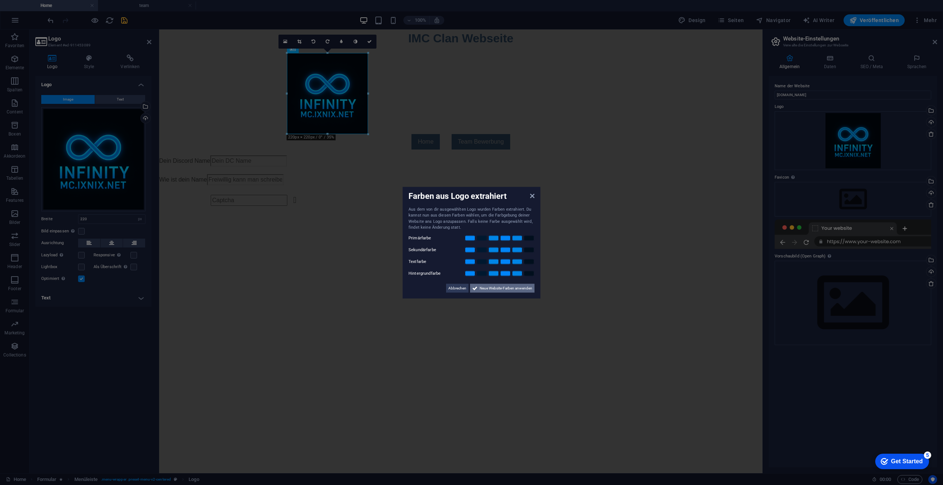
click at [508, 290] on span "Neue Website-Farben anwenden" at bounding box center [505, 288] width 53 height 9
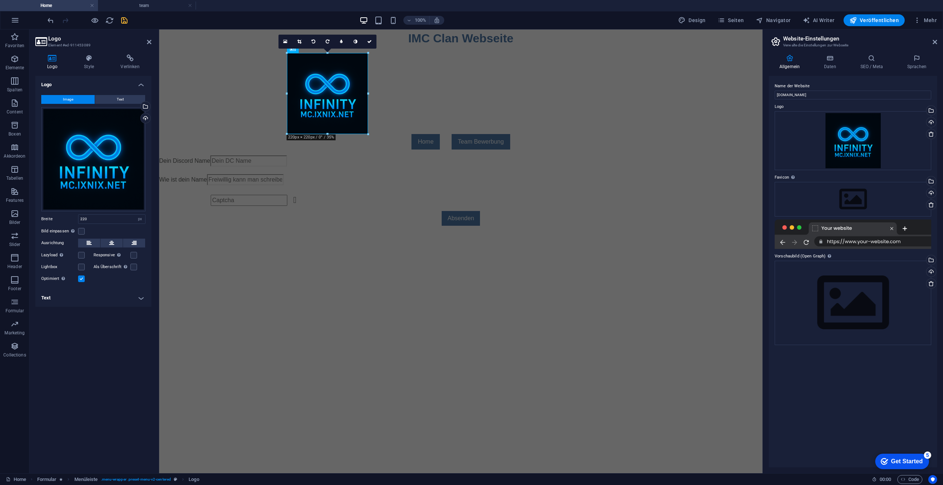
click at [937, 41] on aside "Website-Einstellungen Verwalte die Einstellungen zur Webseite Allgemein Daten S…" at bounding box center [852, 251] width 180 height 444
drag, startPoint x: 369, startPoint y: 43, endPoint x: 337, endPoint y: 14, distance: 43.8
click at [369, 43] on icon at bounding box center [369, 41] width 4 height 4
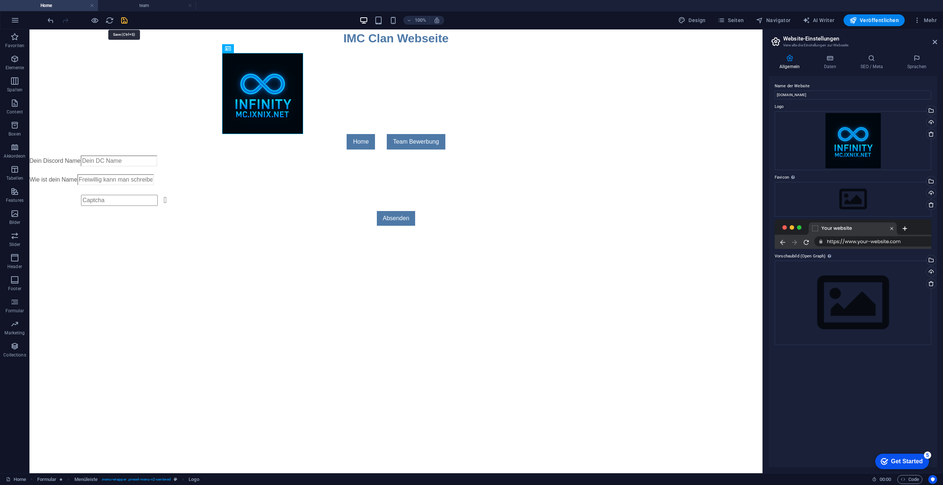
click at [125, 20] on icon "save" at bounding box center [124, 20] width 8 height 8
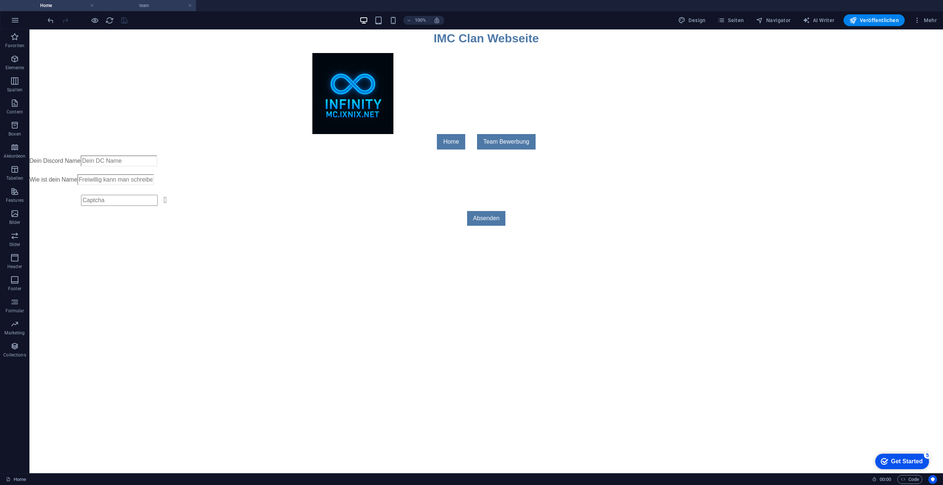
click at [150, 8] on h4 "team" at bounding box center [147, 5] width 98 height 8
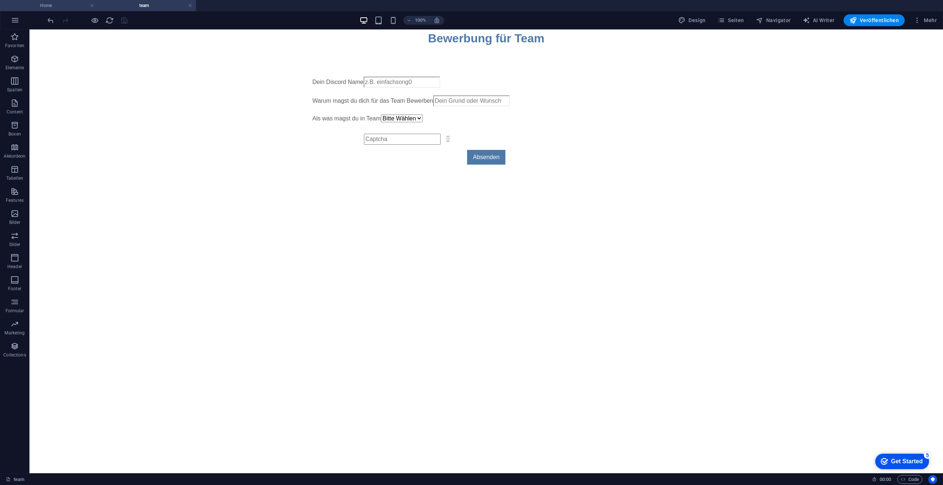
click at [69, 8] on h4 "Home" at bounding box center [49, 5] width 98 height 8
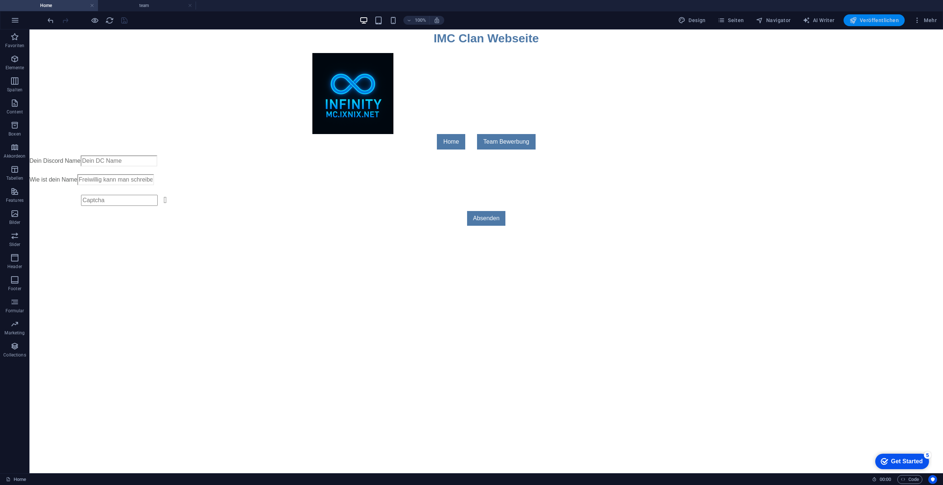
click at [880, 19] on span "Veröffentlichen" at bounding box center [873, 20] width 49 height 7
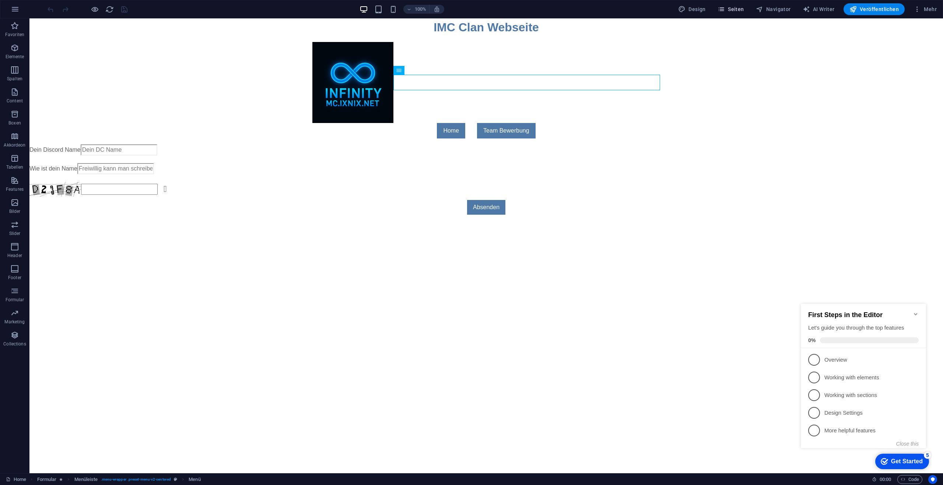
click at [740, 10] on span "Seiten" at bounding box center [730, 9] width 27 height 7
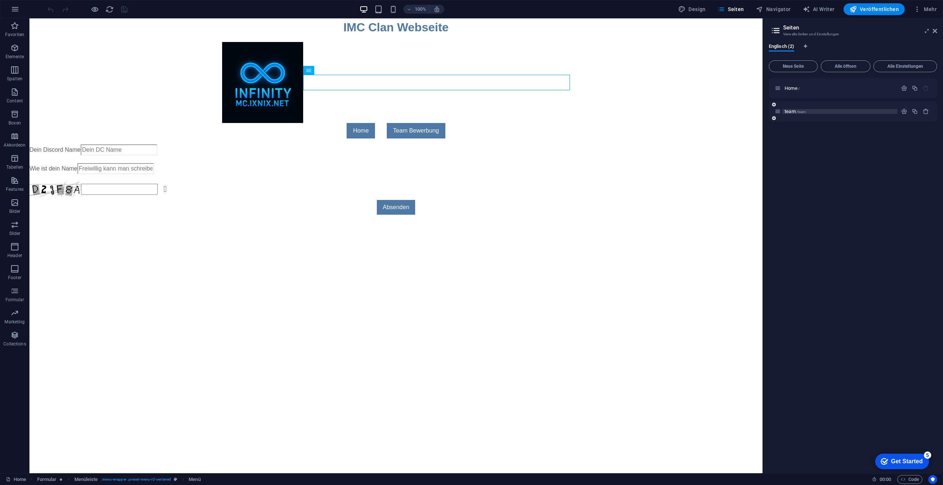
click at [815, 113] on p "team /team" at bounding box center [839, 111] width 110 height 5
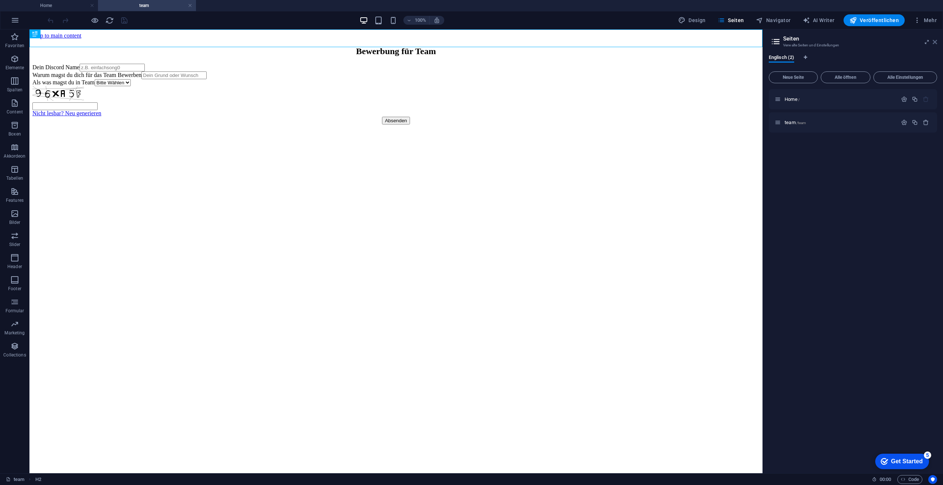
click at [935, 43] on icon at bounding box center [934, 42] width 4 height 6
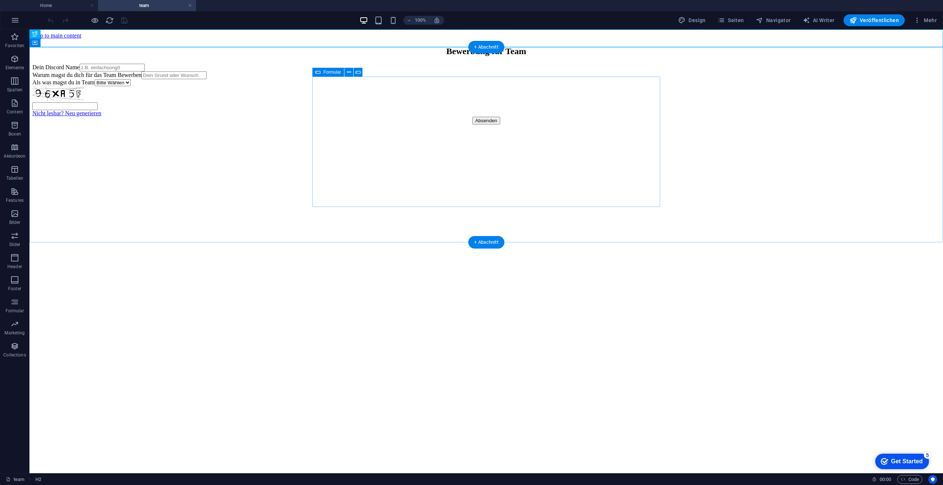
click at [483, 124] on div "Absenden" at bounding box center [485, 121] width 907 height 8
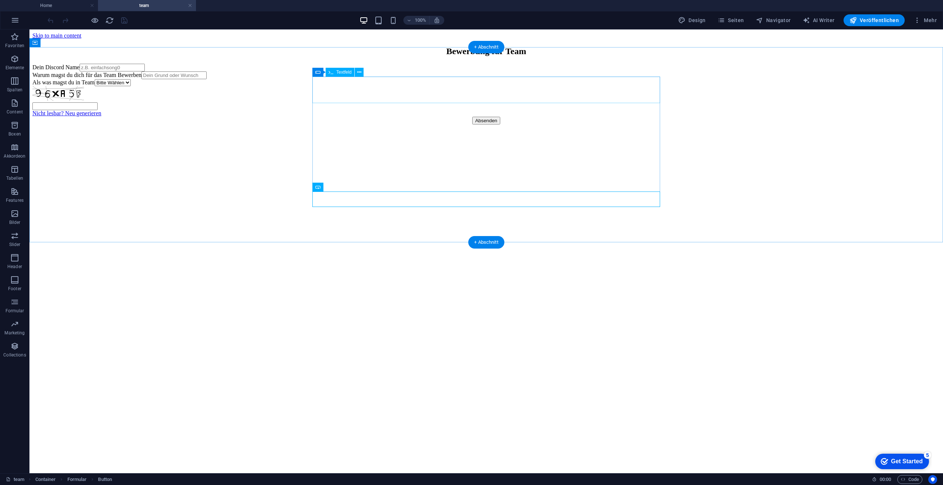
click at [252, 83] on div "Dein Discord Name Warum magst du dich für das Team Bewerben Als was magst du in…" at bounding box center [485, 94] width 907 height 61
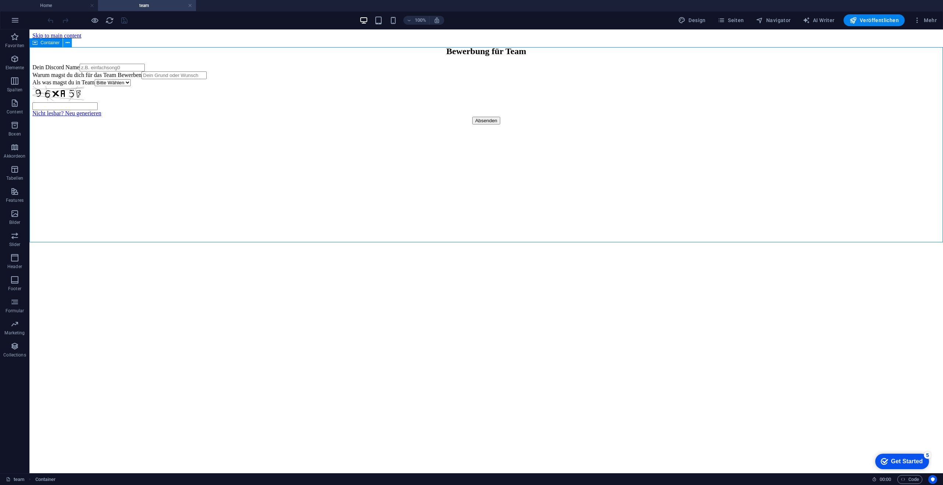
click at [67, 44] on icon at bounding box center [68, 43] width 4 height 8
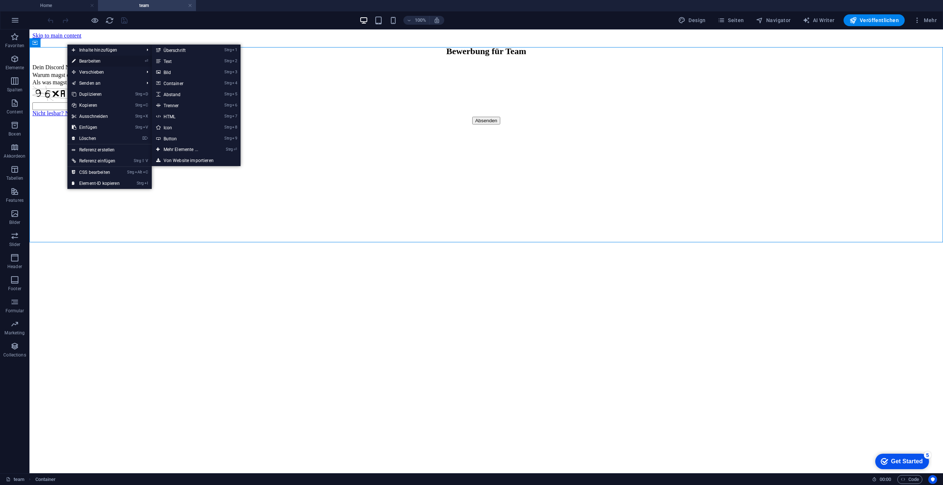
click at [80, 59] on link "⏎ Bearbeiten" at bounding box center [95, 61] width 57 height 11
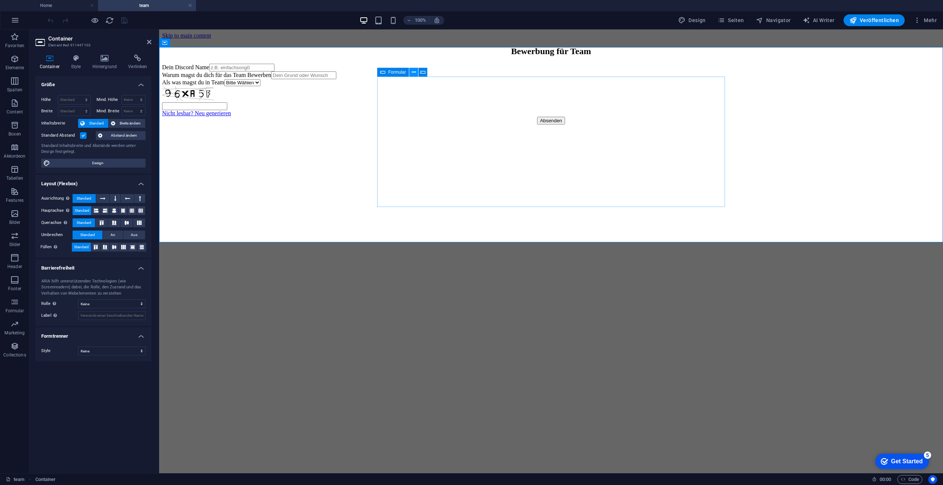
click at [412, 73] on icon at bounding box center [414, 72] width 4 height 8
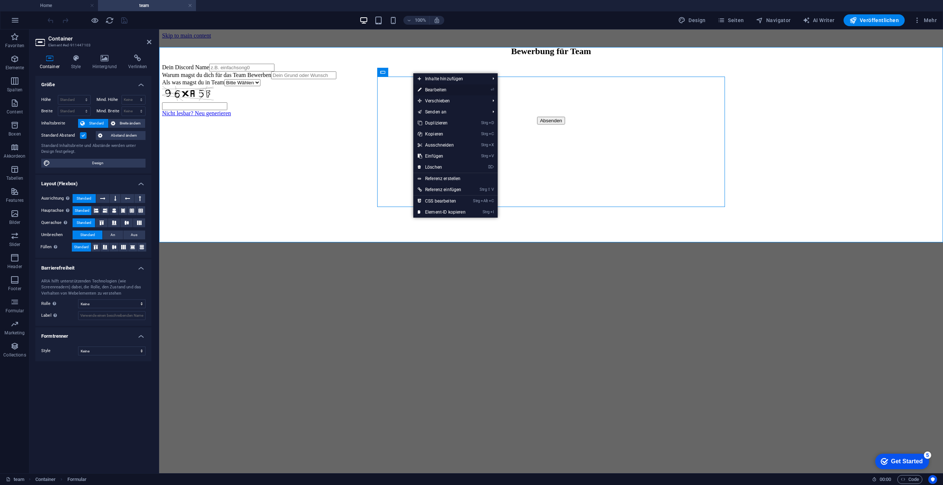
click at [430, 88] on link "⏎ Bearbeiten" at bounding box center [441, 89] width 57 height 11
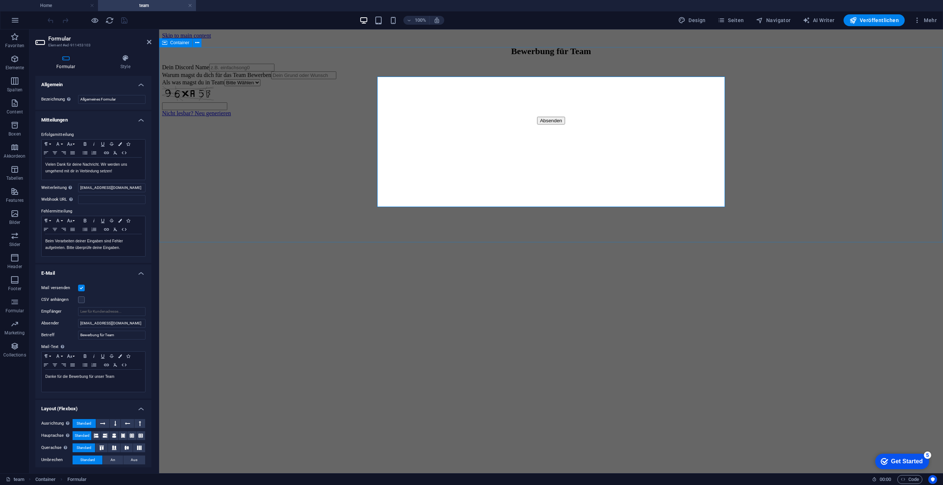
click at [908, 124] on div "Dein Discord Name Warum magst du dich für das Team Bewerben Als was magst du in…" at bounding box center [551, 94] width 778 height 61
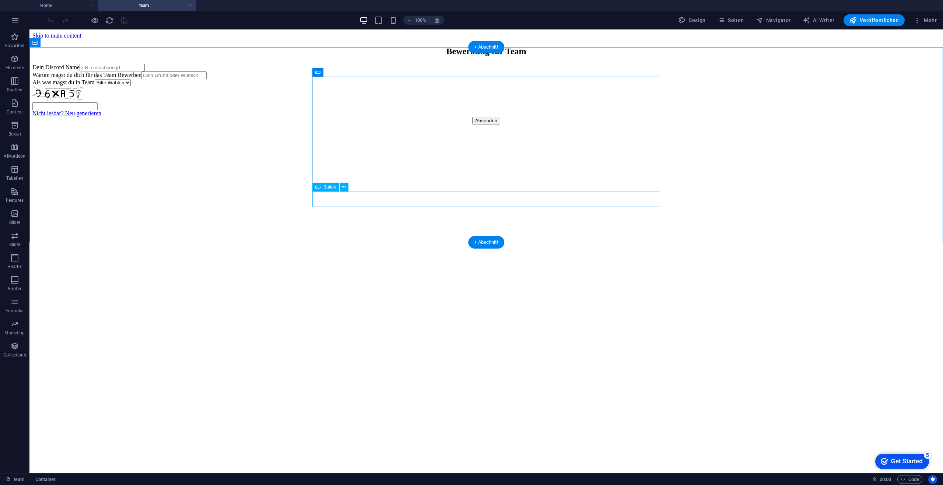
click at [483, 124] on div "Absenden" at bounding box center [485, 121] width 907 height 8
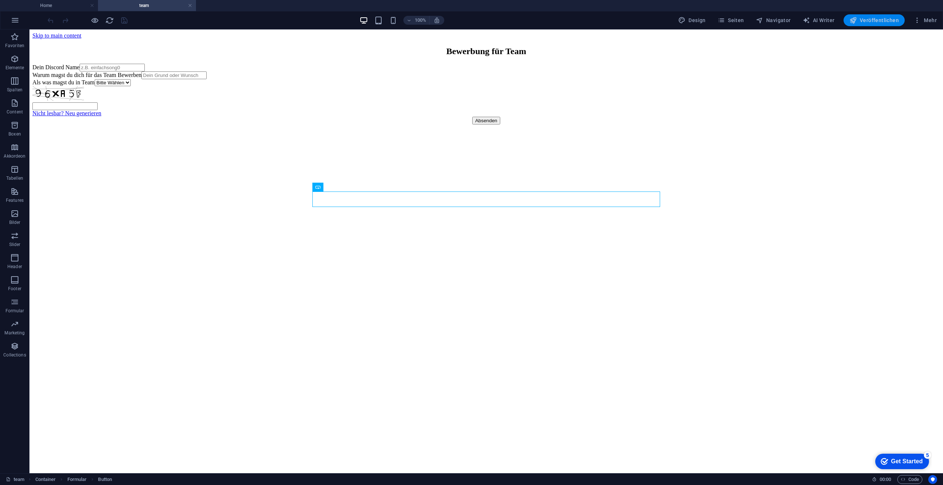
click at [879, 17] on span "Veröffentlichen" at bounding box center [873, 20] width 49 height 7
